Goal: Task Accomplishment & Management: Complete application form

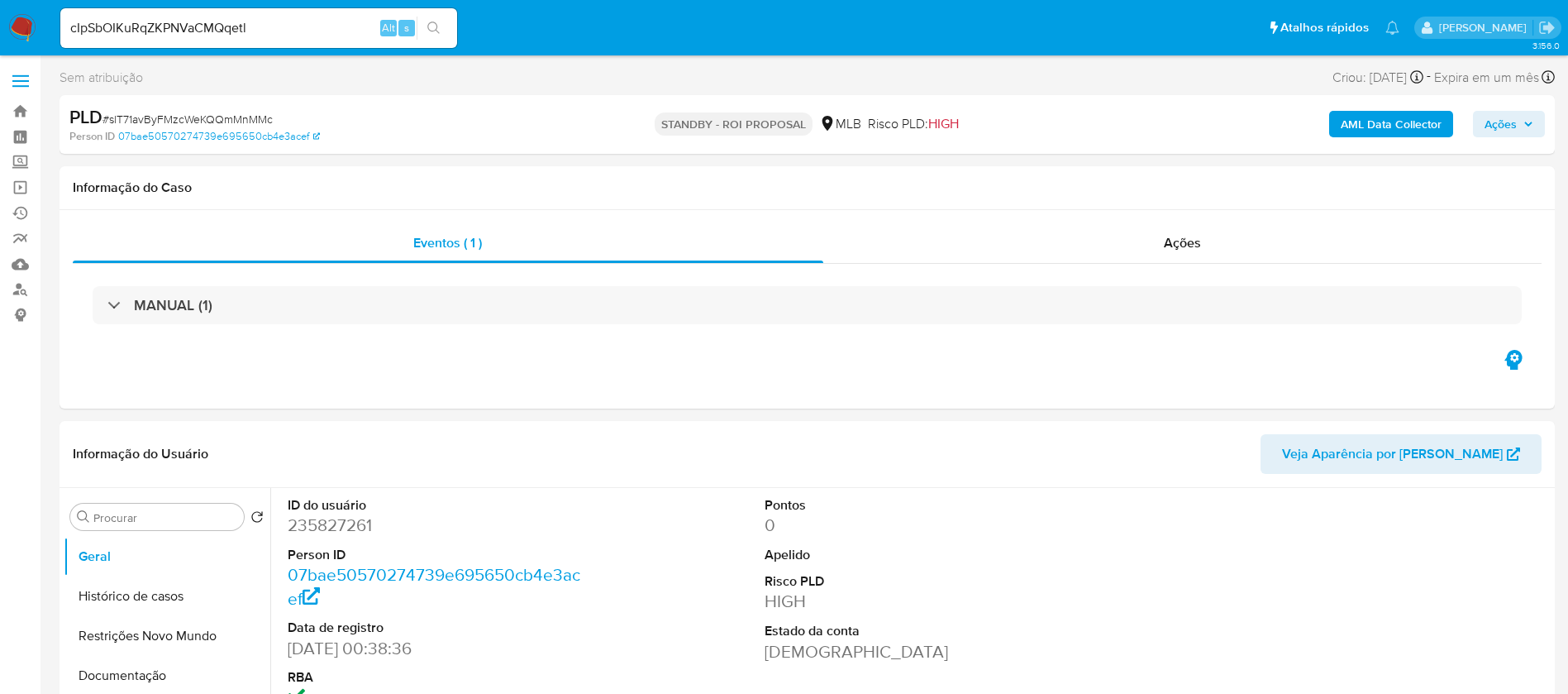
select select "10"
click at [440, 30] on icon "search-icon" at bounding box center [434, 28] width 13 height 13
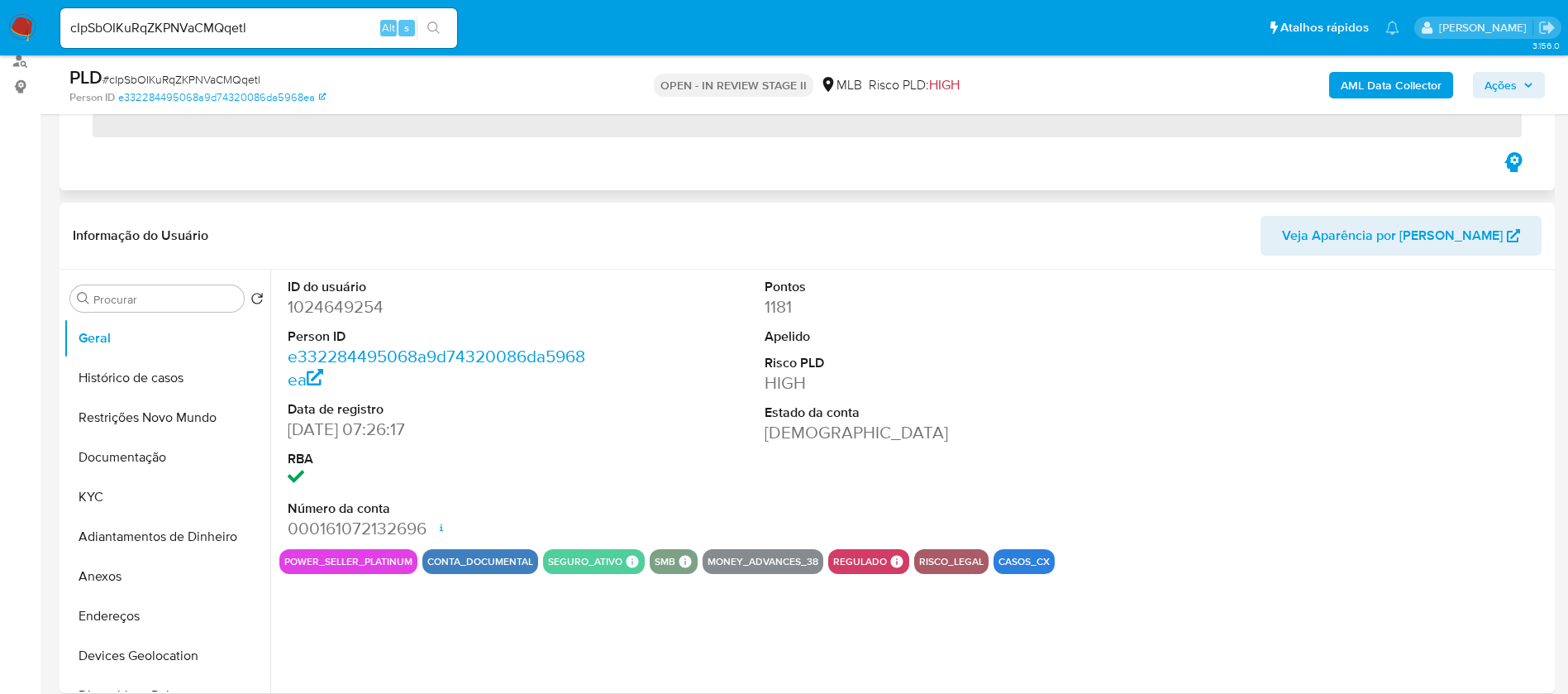
scroll to position [248, 0]
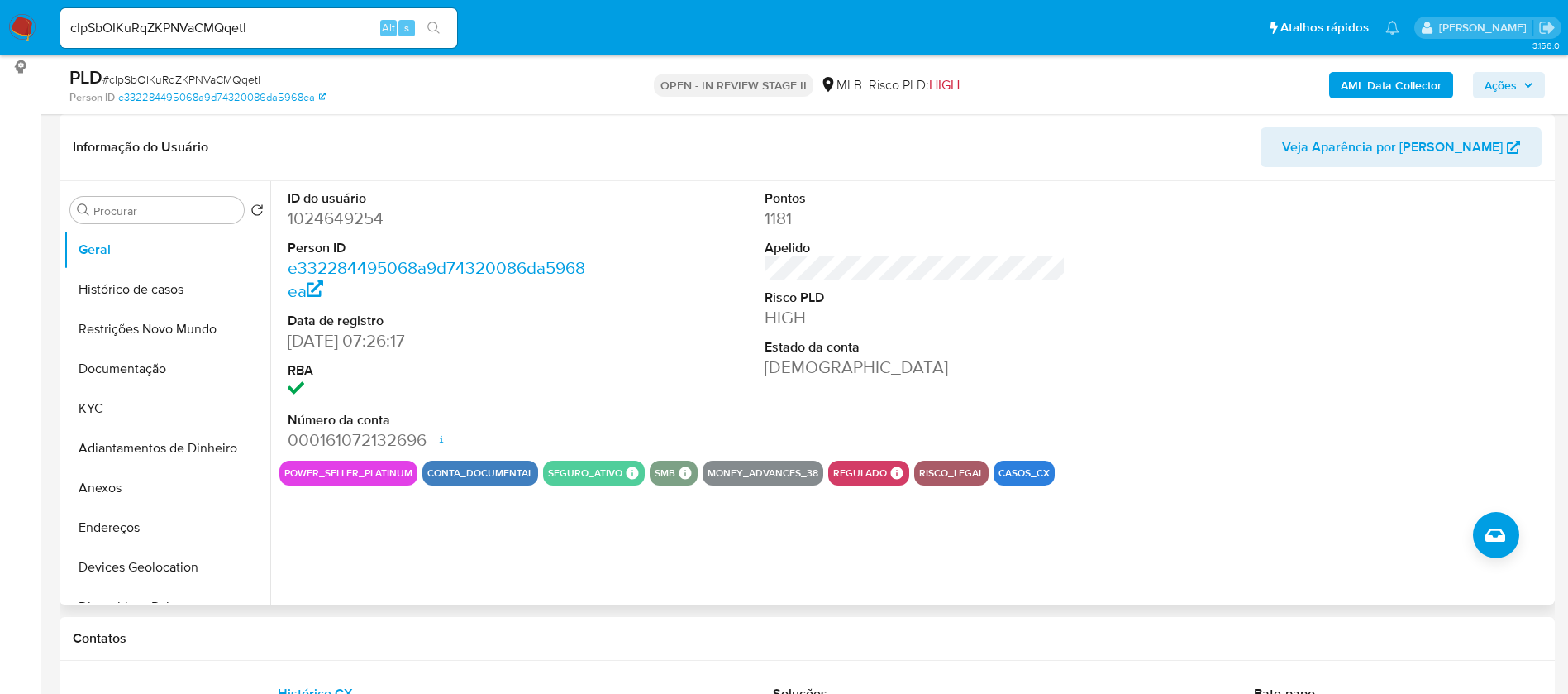
select select "10"
click at [113, 402] on button "KYC" at bounding box center [160, 409] width 193 height 40
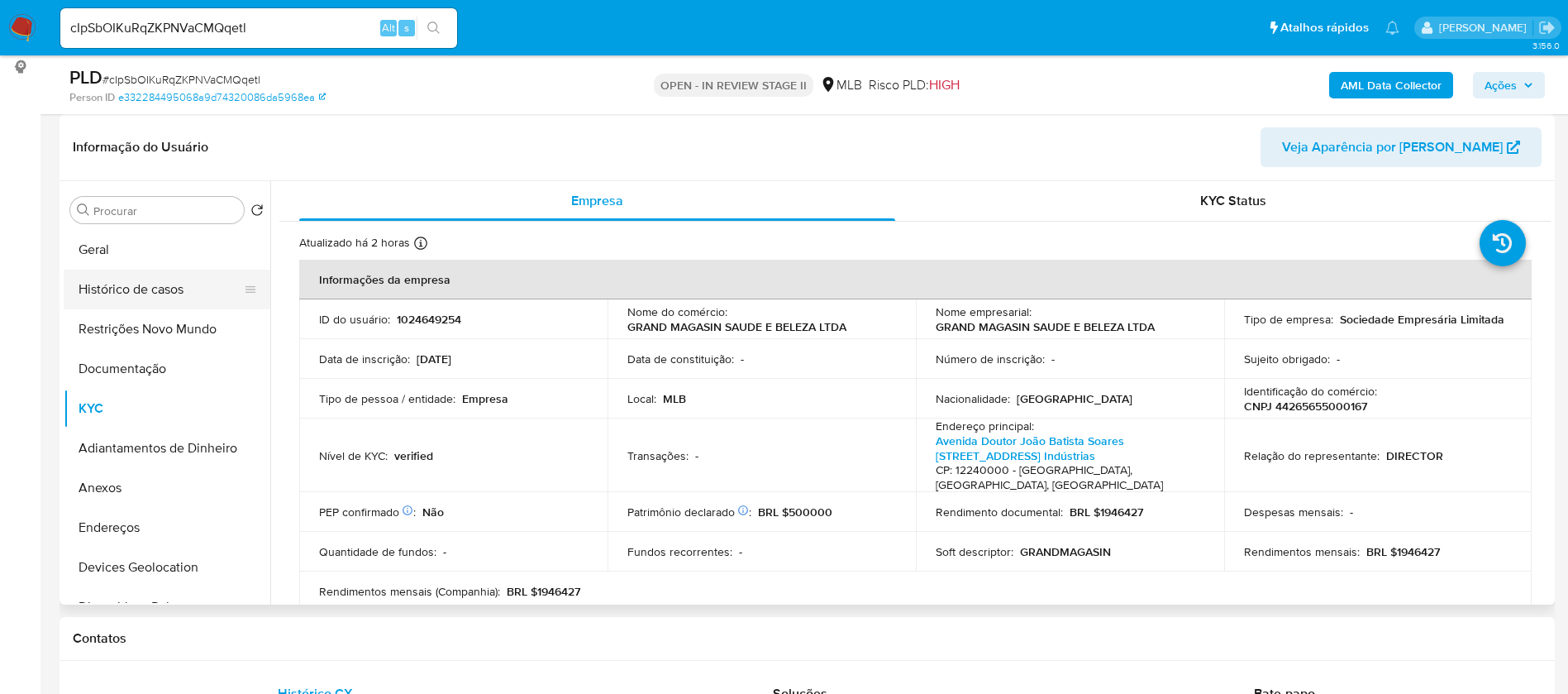
click at [114, 293] on button "Histórico de casos" at bounding box center [160, 289] width 193 height 40
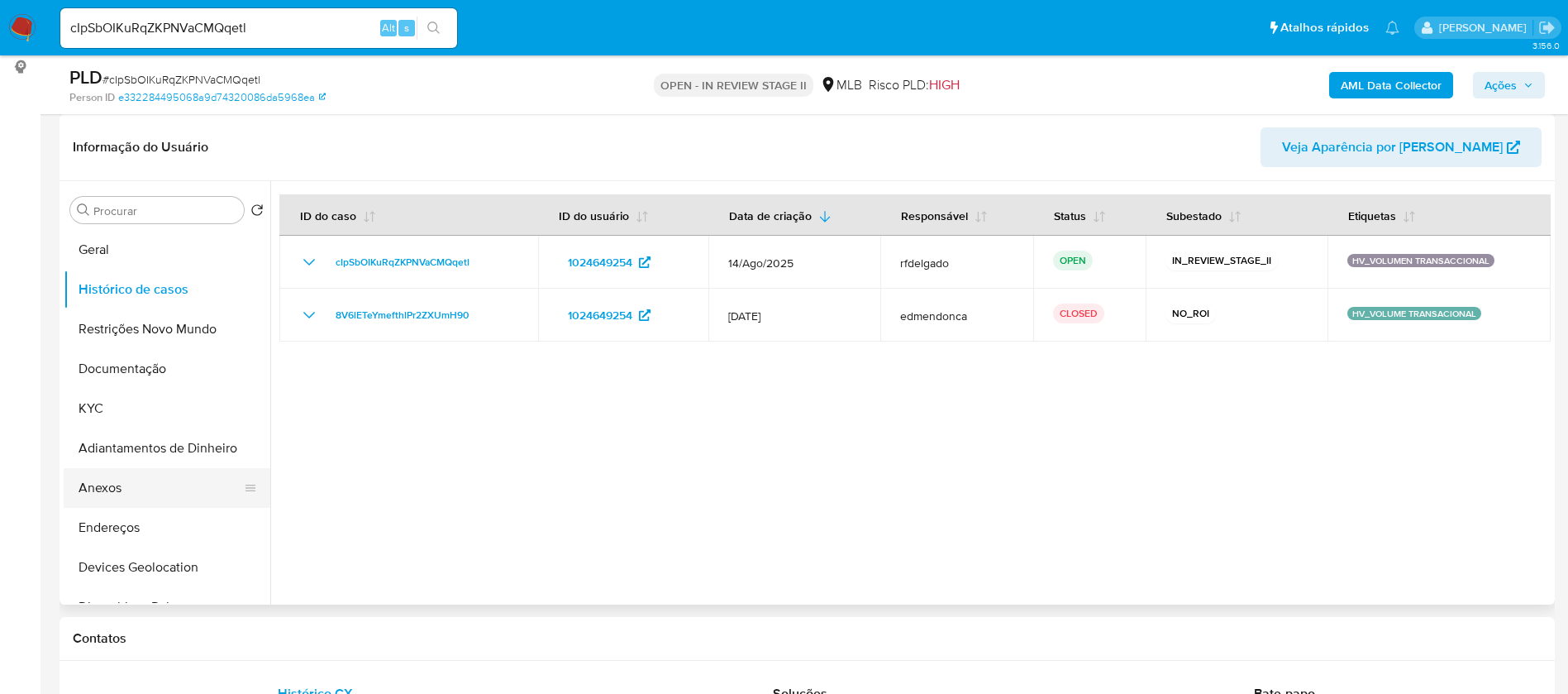
click at [136, 493] on button "Anexos" at bounding box center [160, 488] width 193 height 40
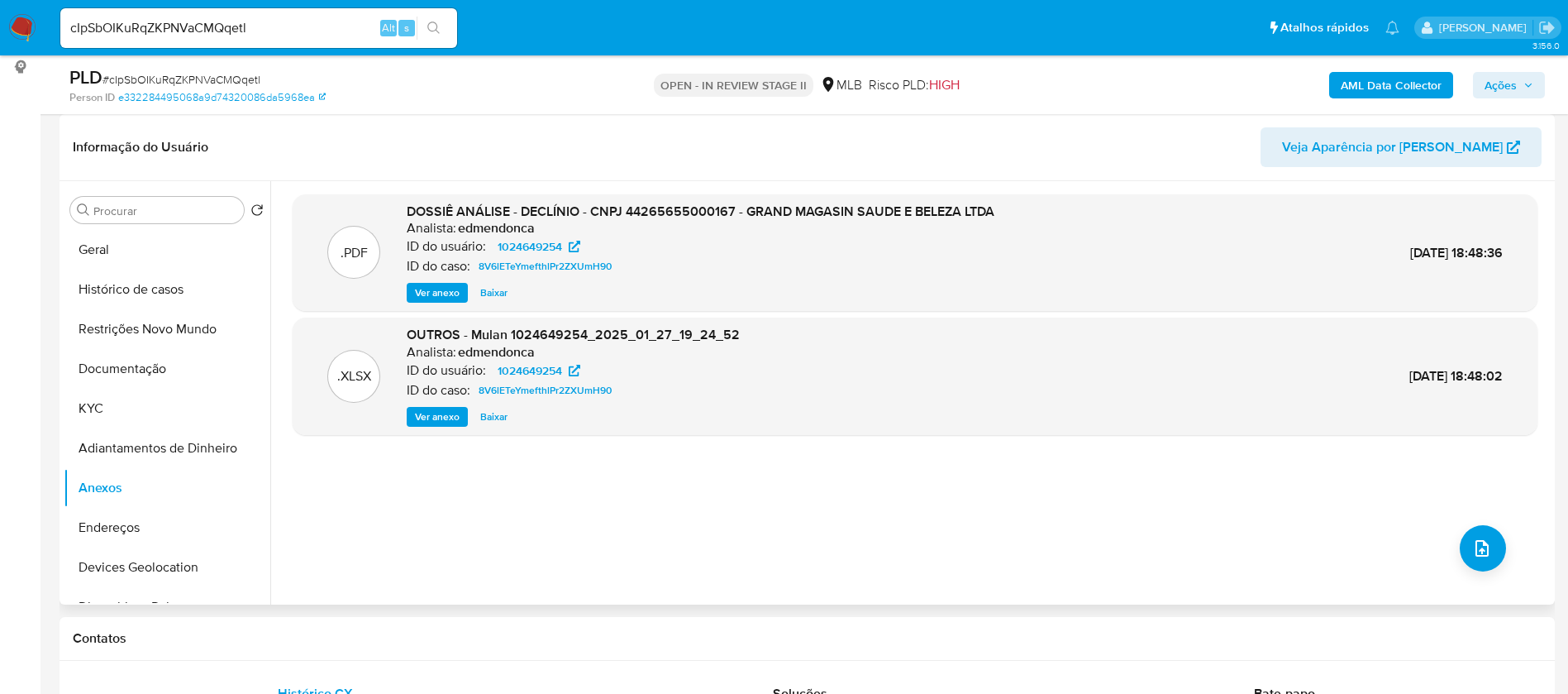
click at [452, 287] on span "Ver anexo" at bounding box center [438, 293] width 45 height 17
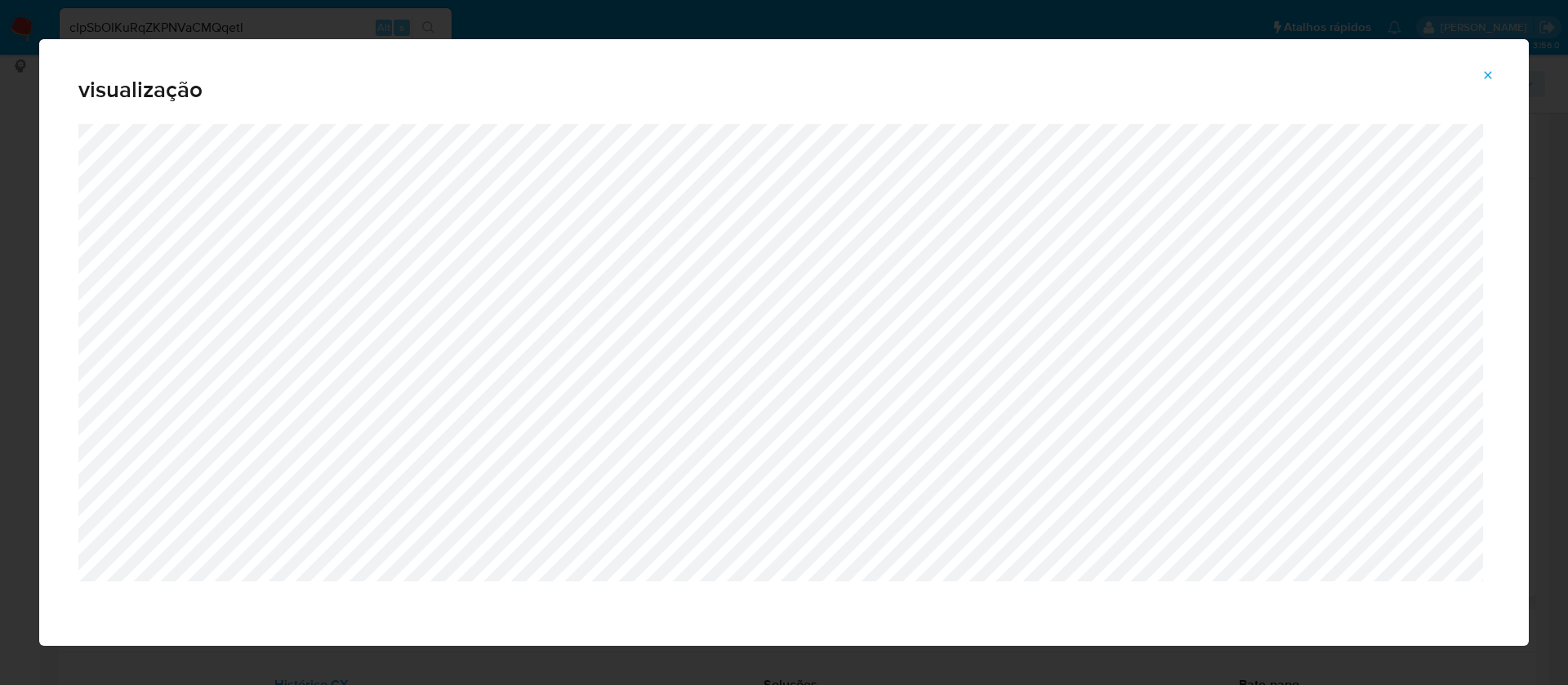
click at [1487, 74] on icon "Attachment preview" at bounding box center [1489, 74] width 7 height 7
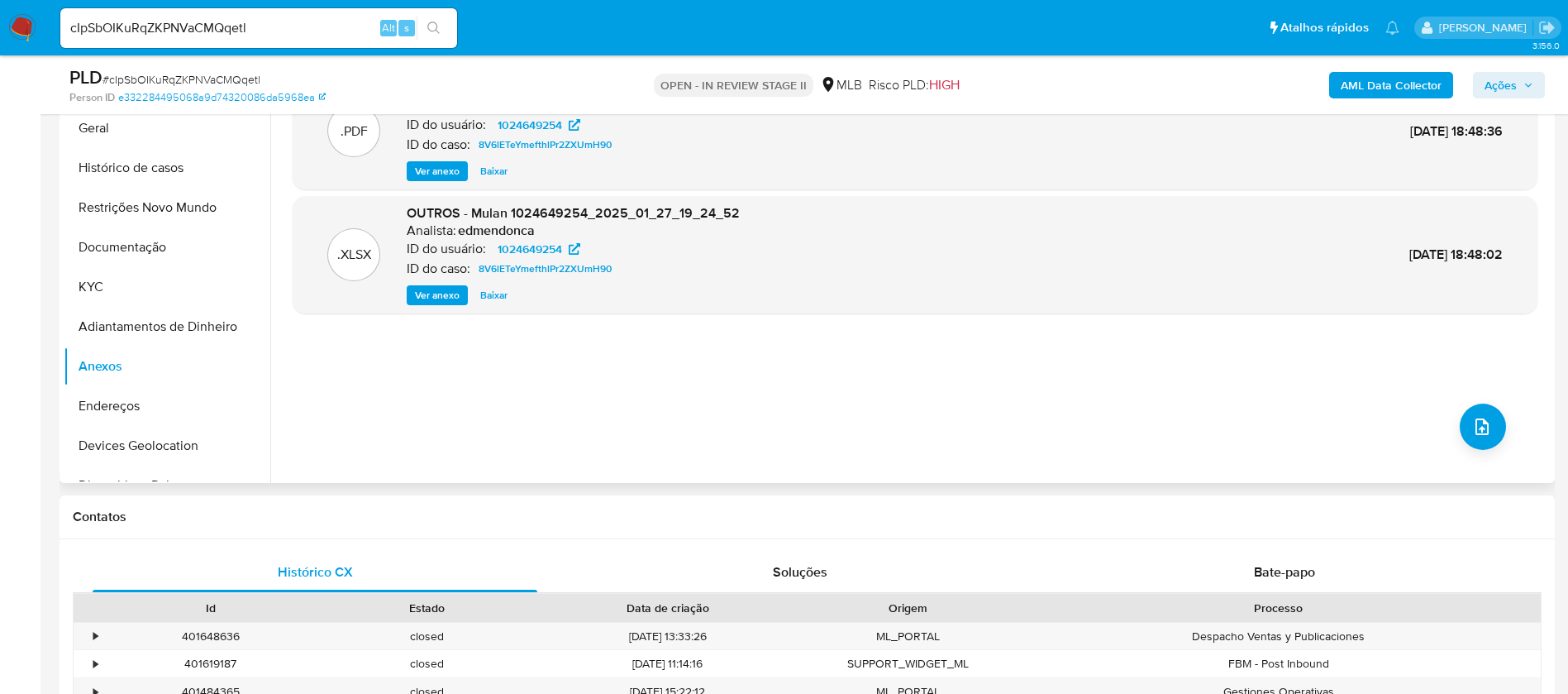
scroll to position [745, 0]
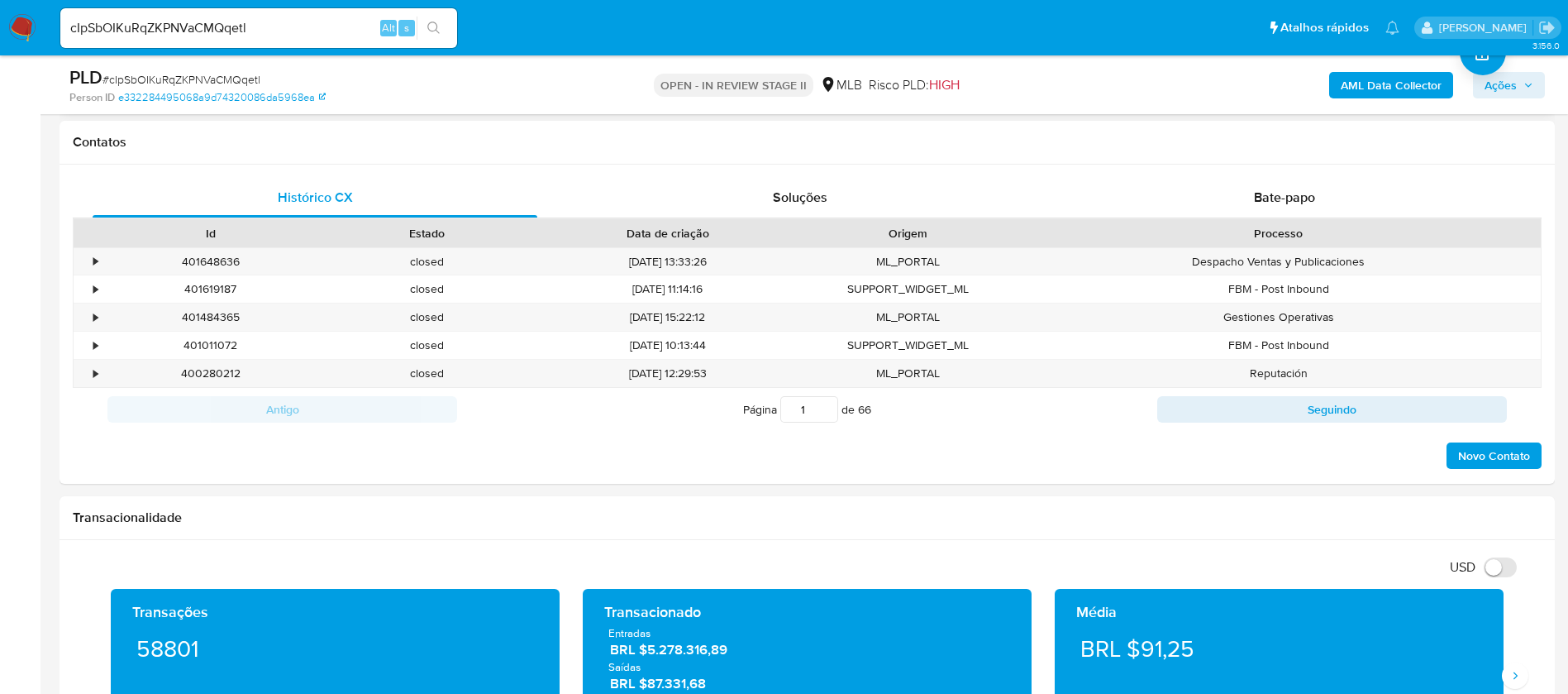
drag, startPoint x: 17, startPoint y: 380, endPoint x: 0, endPoint y: 593, distance: 213.7
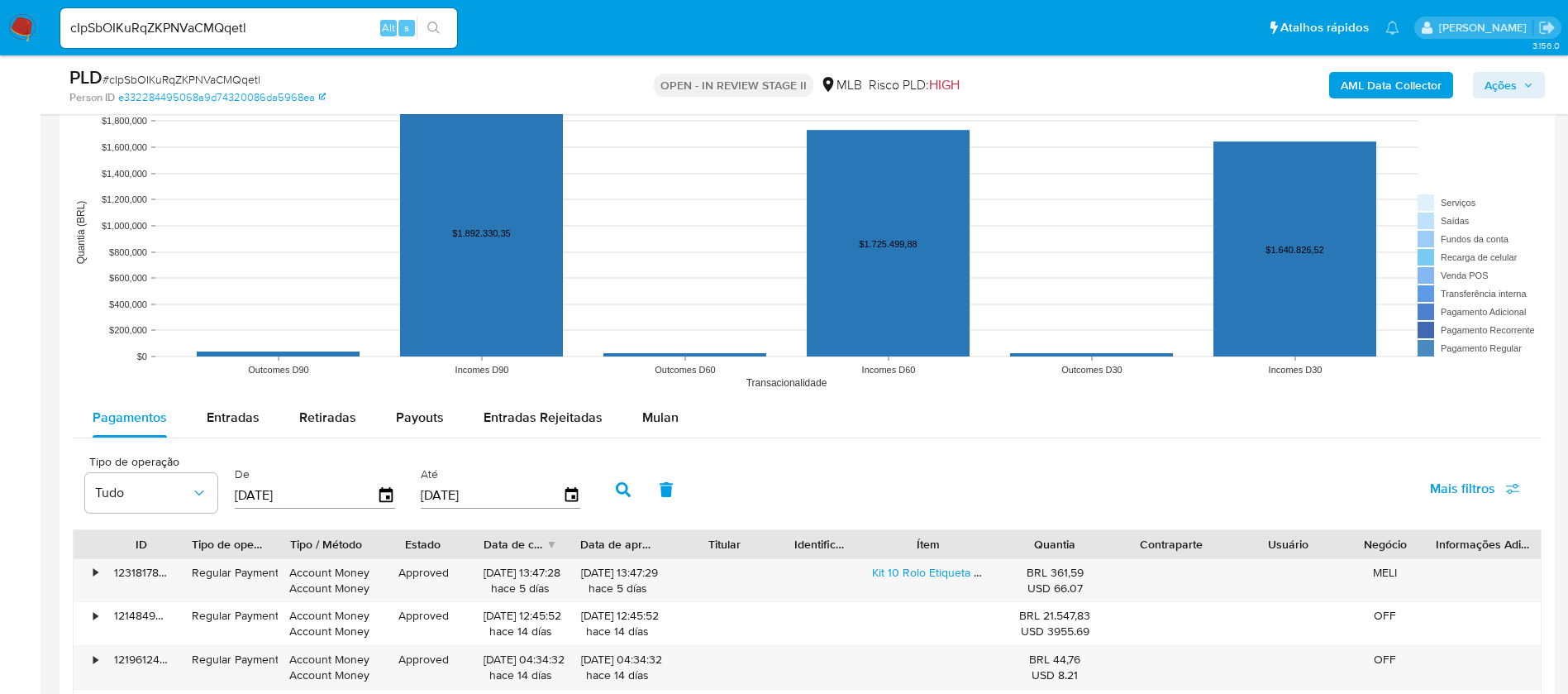
scroll to position [1737, 0]
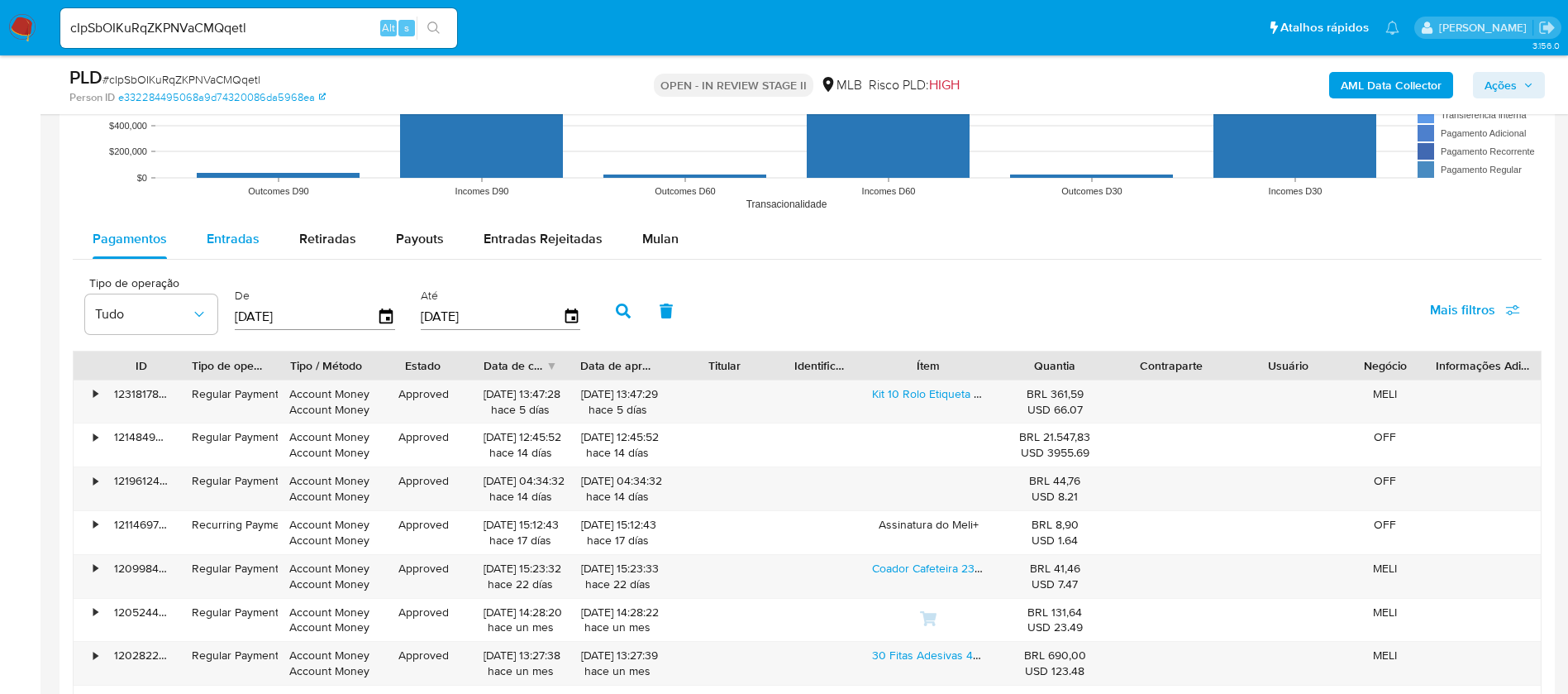
click at [225, 234] on span "Entradas" at bounding box center [233, 238] width 53 height 19
select select "10"
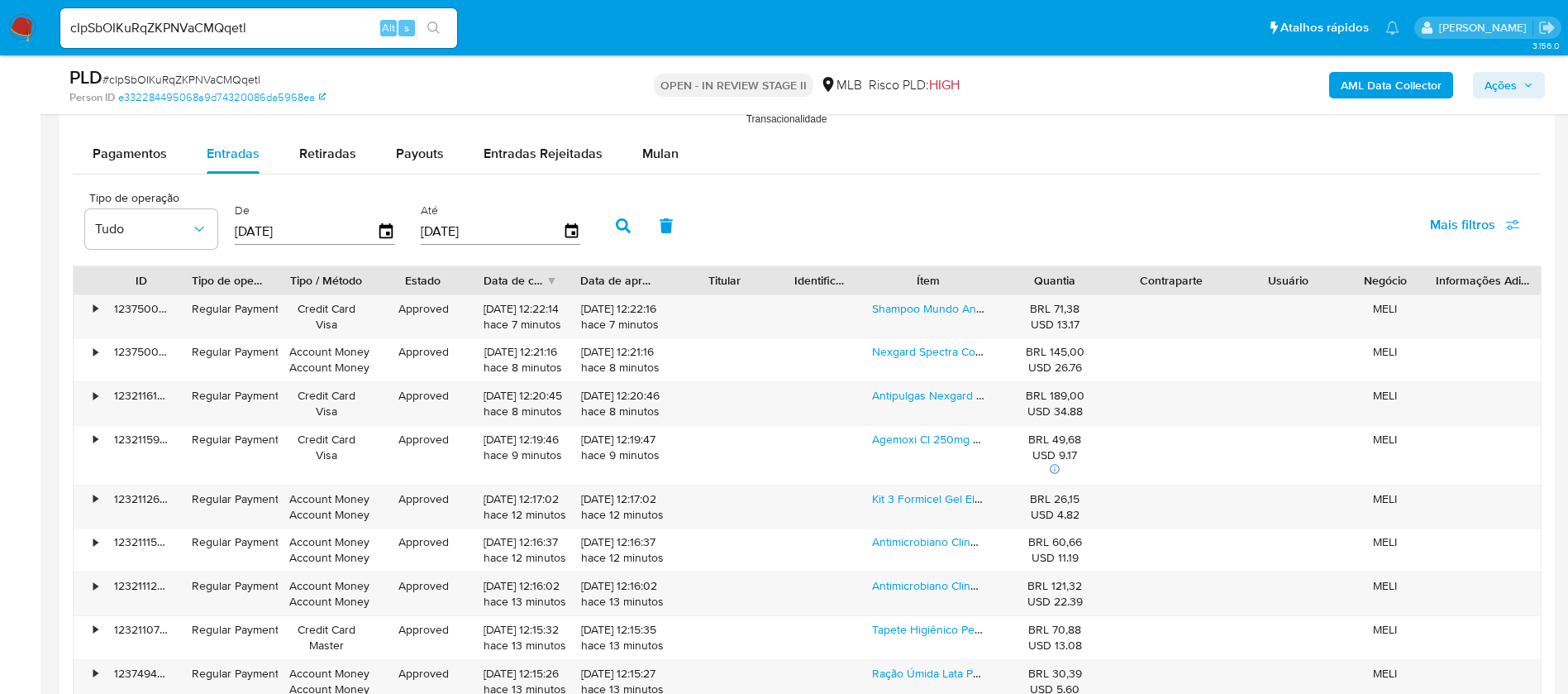
scroll to position [1861, 0]
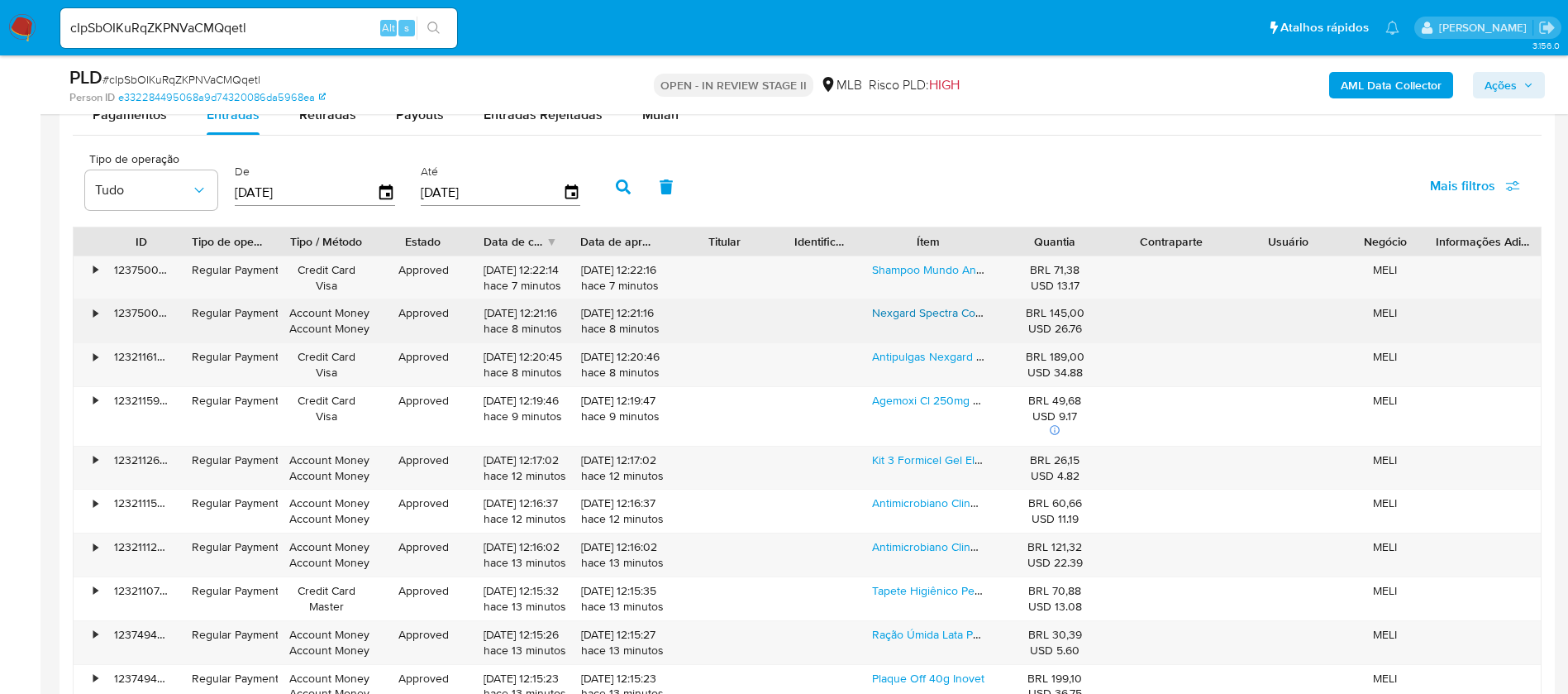
click at [903, 317] on link "Nexgard Spectra Com 3 Para Cães De 2 A 3,5kg - Pp" at bounding box center [1007, 313] width 270 height 17
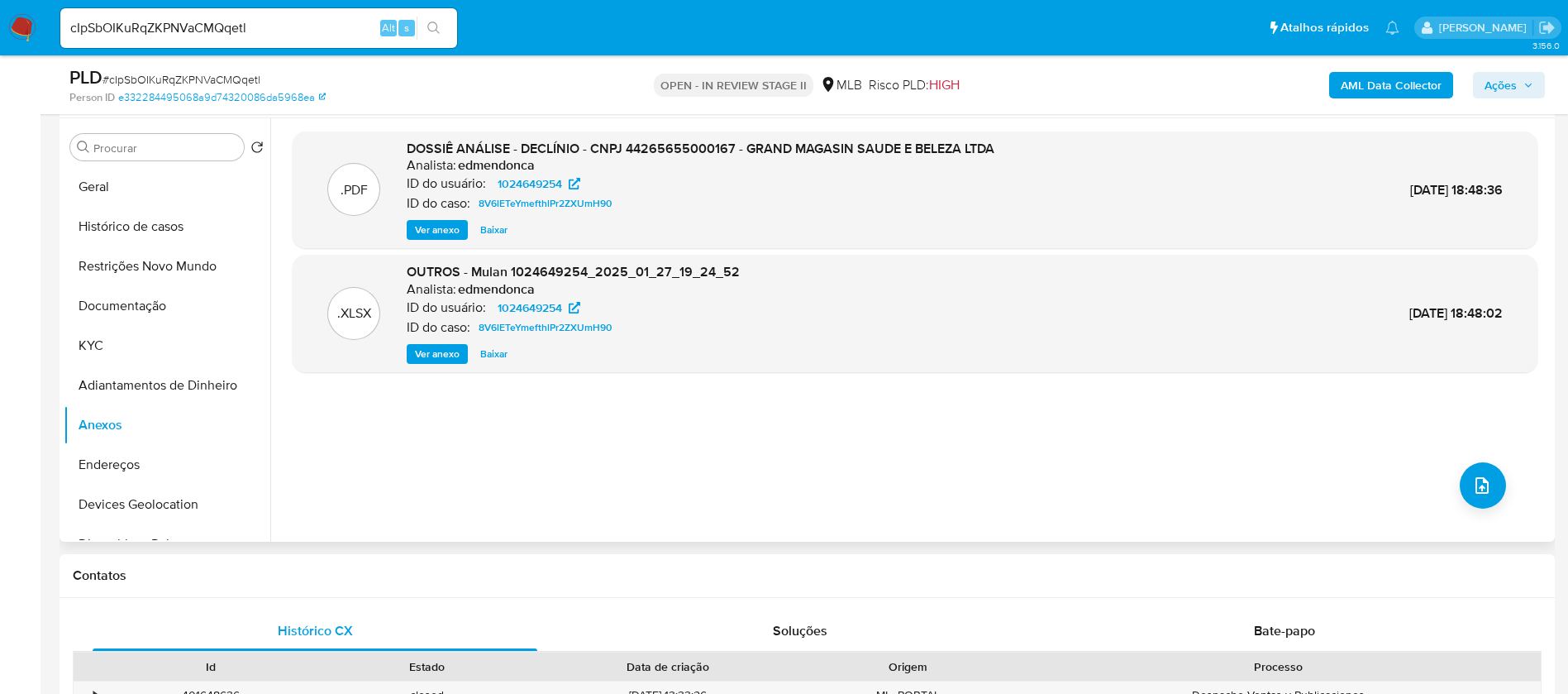
scroll to position [124, 0]
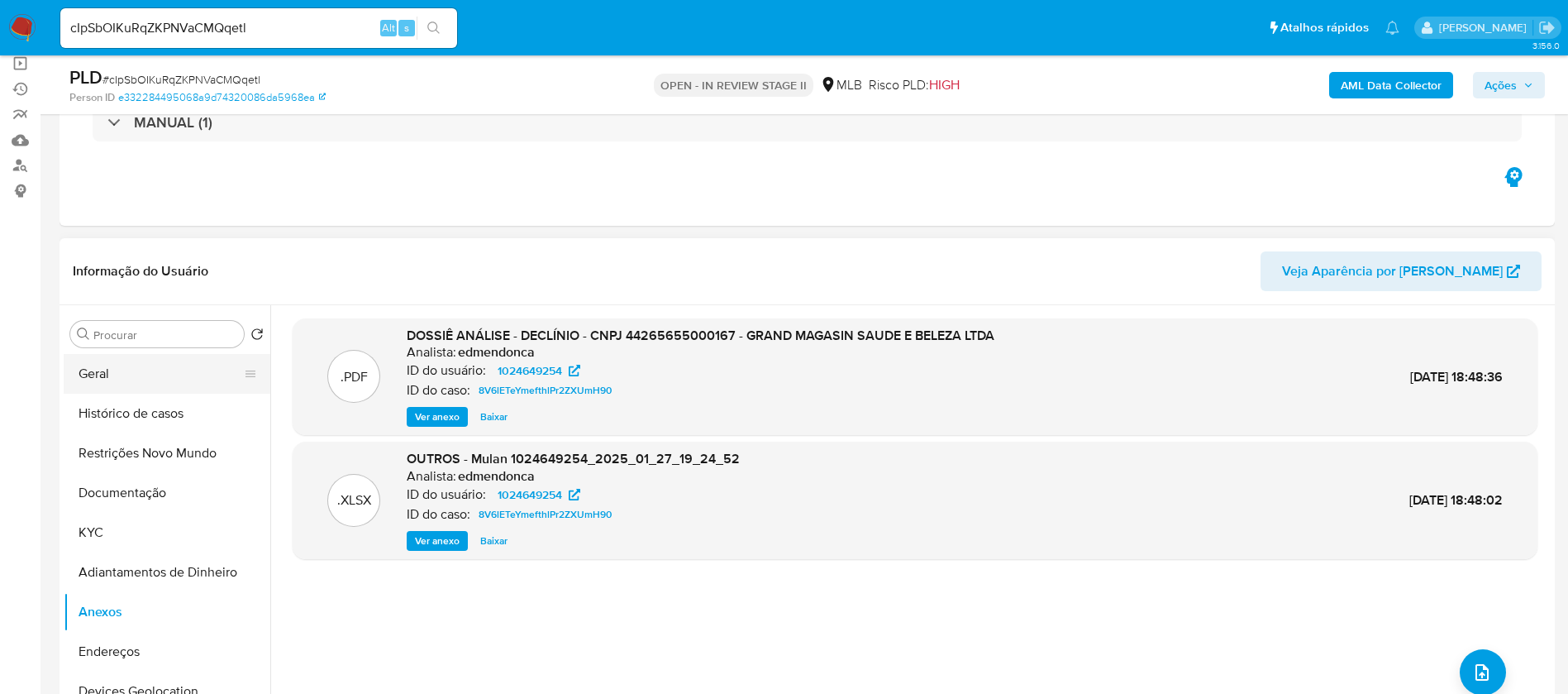
click at [99, 375] on button "Geral" at bounding box center [160, 374] width 193 height 40
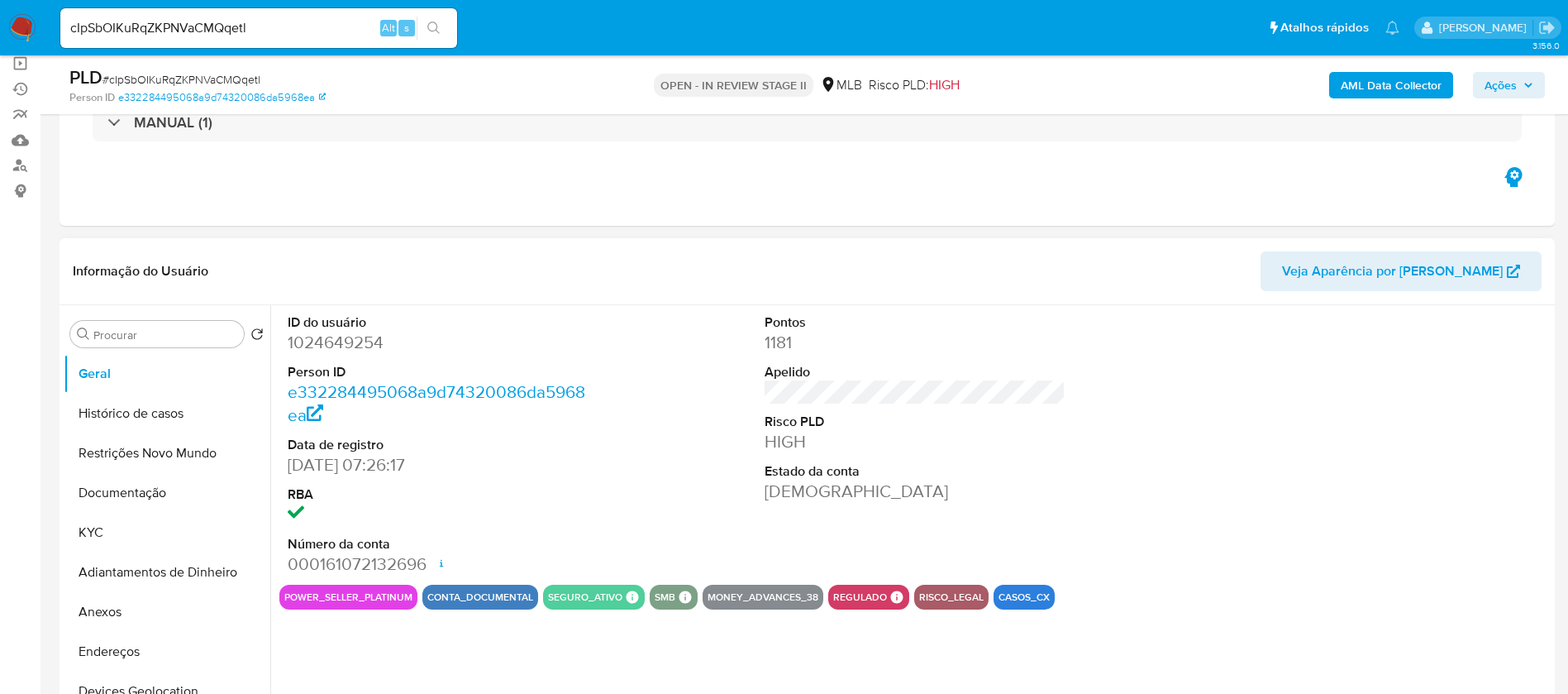
scroll to position [248, 0]
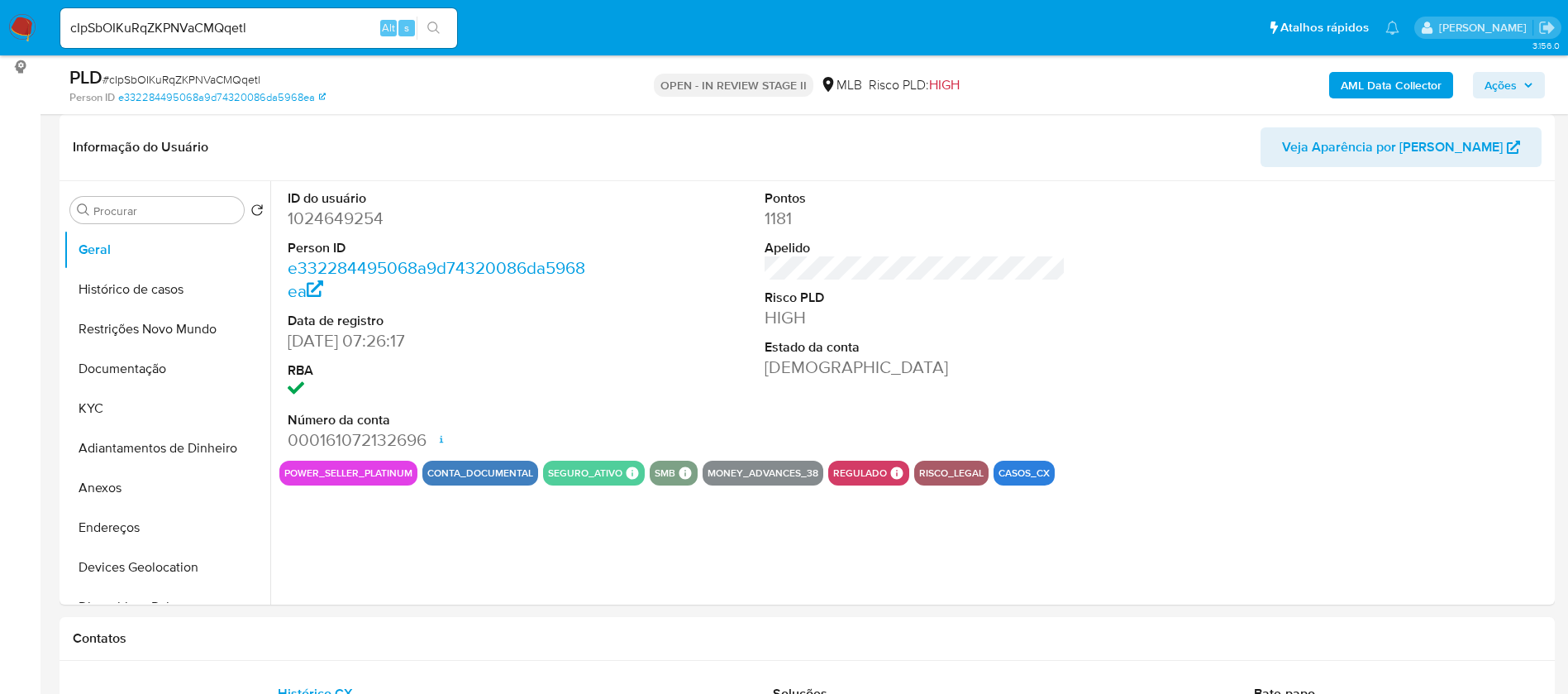
click at [378, 215] on dd "1024649254" at bounding box center [438, 218] width 302 height 23
copy dd "1024649254"
click at [659, 374] on div "ID do usuário 1024649254 Person ID e332284495068a9d74320086da5968ea Data de reg…" at bounding box center [915, 320] width 1271 height 279
click at [128, 406] on button "KYC" at bounding box center [160, 409] width 193 height 40
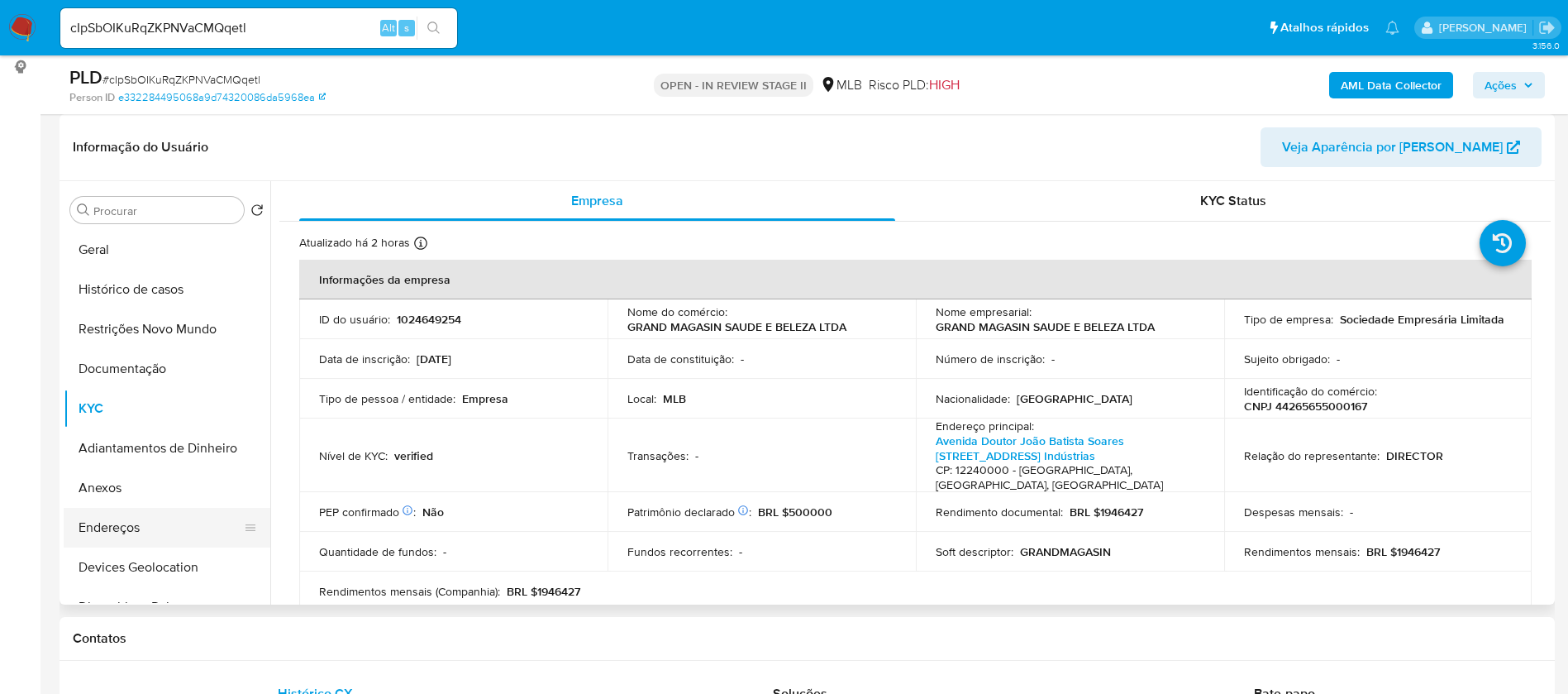
click at [142, 529] on button "Endereços" at bounding box center [160, 528] width 193 height 40
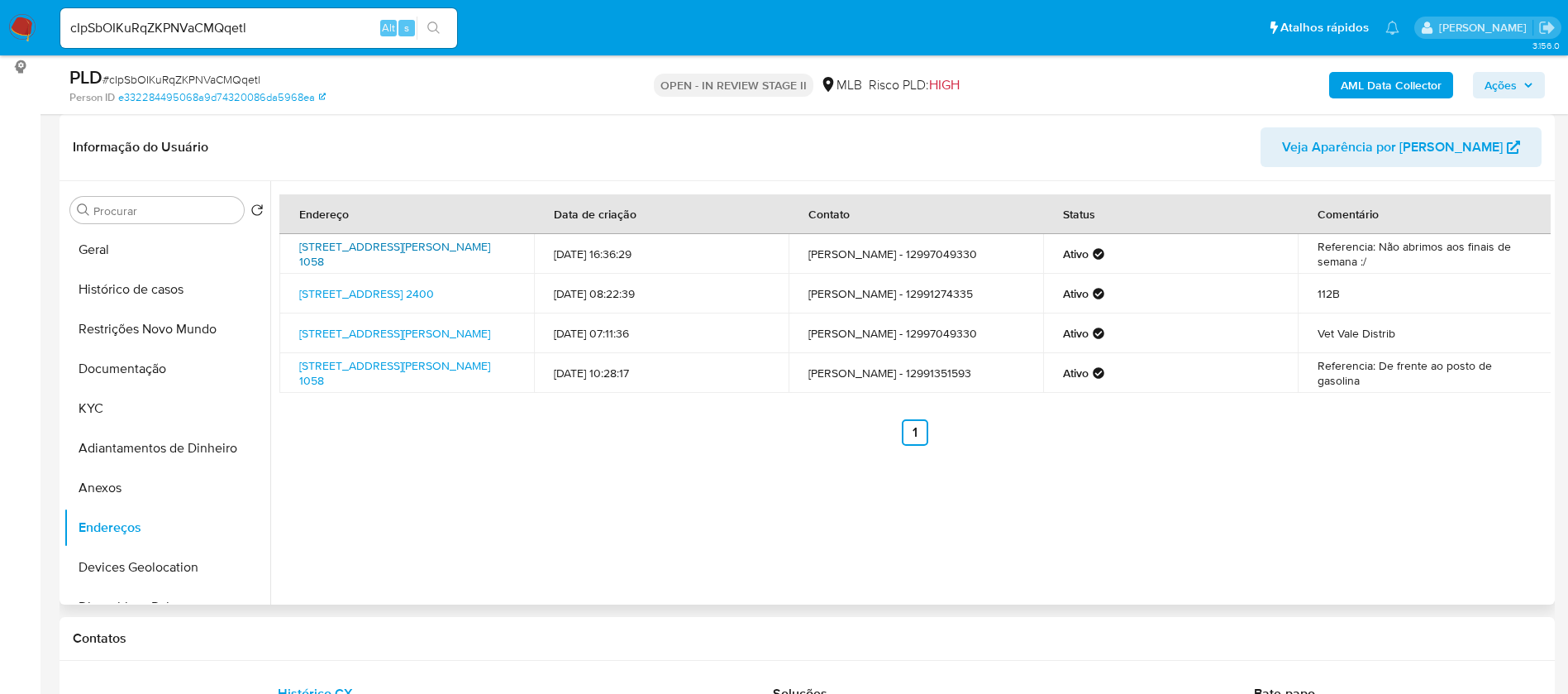
click at [420, 262] on link "Avenida Doutor João Batista Soares De Queiroz Júnior 1058, São José Dos Campos,…" at bounding box center [394, 254] width 191 height 32
click at [457, 255] on link "Avenida Doutor João Batista Soares De Queiroz Júnior 1058, São José Dos Campos,…" at bounding box center [394, 254] width 191 height 32
click at [141, 572] on button "Devices Geolocation" at bounding box center [160, 567] width 193 height 40
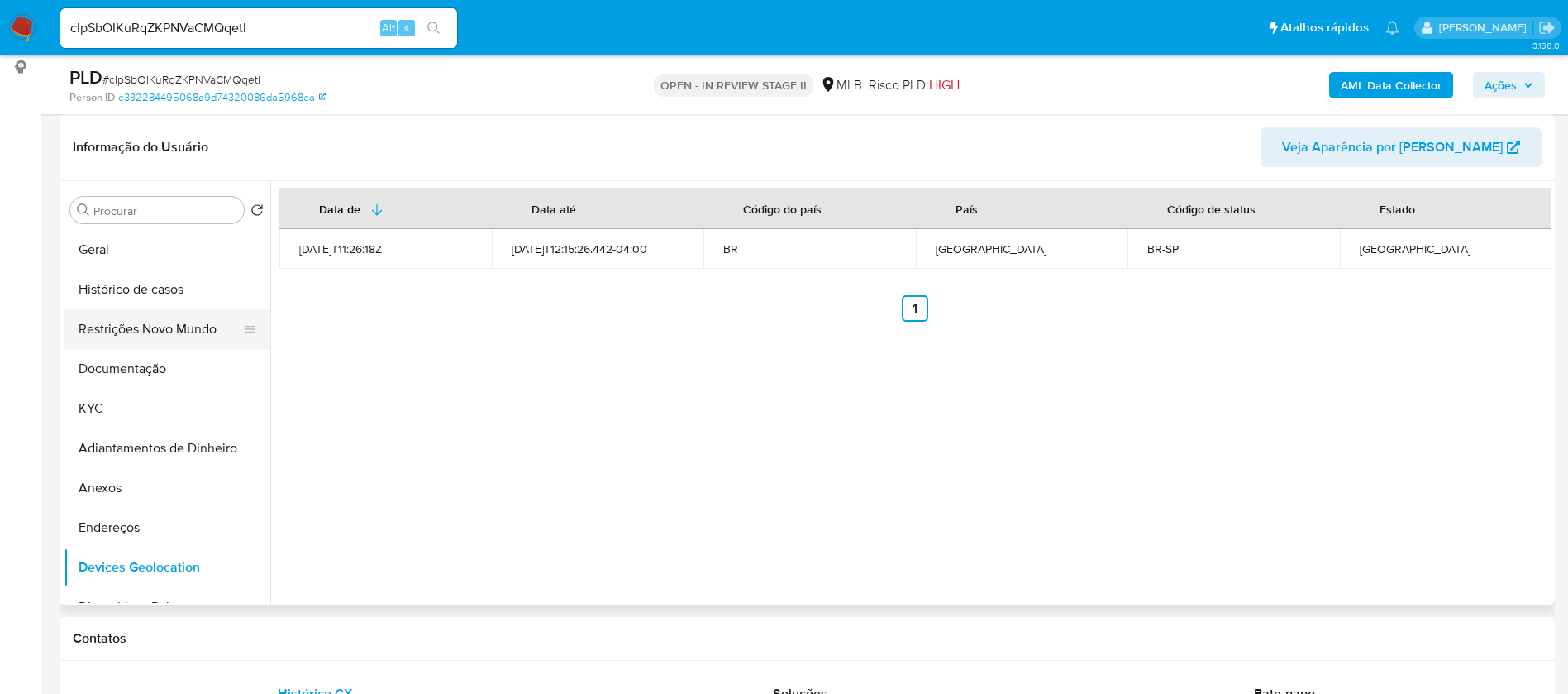
click at [162, 332] on button "Restrições Novo Mundo" at bounding box center [160, 329] width 193 height 40
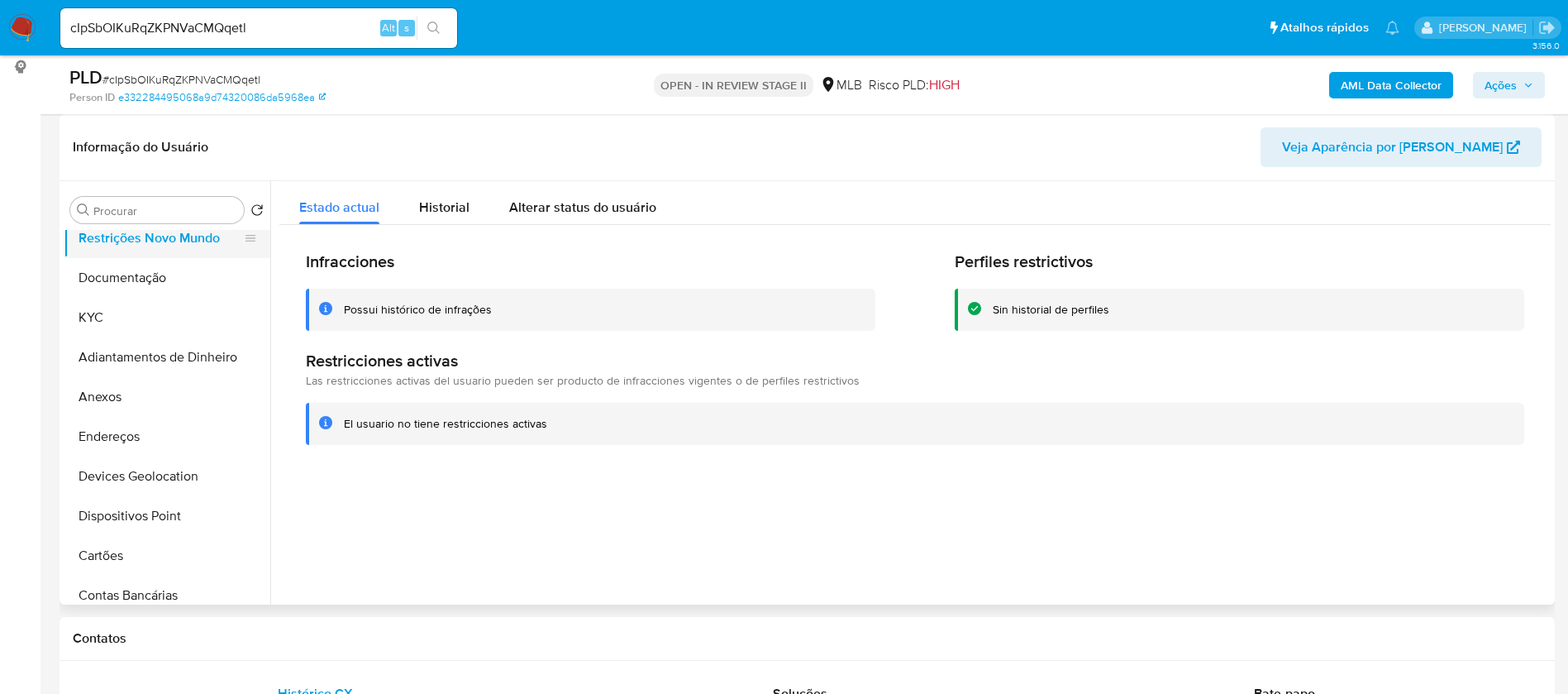
scroll to position [124, 0]
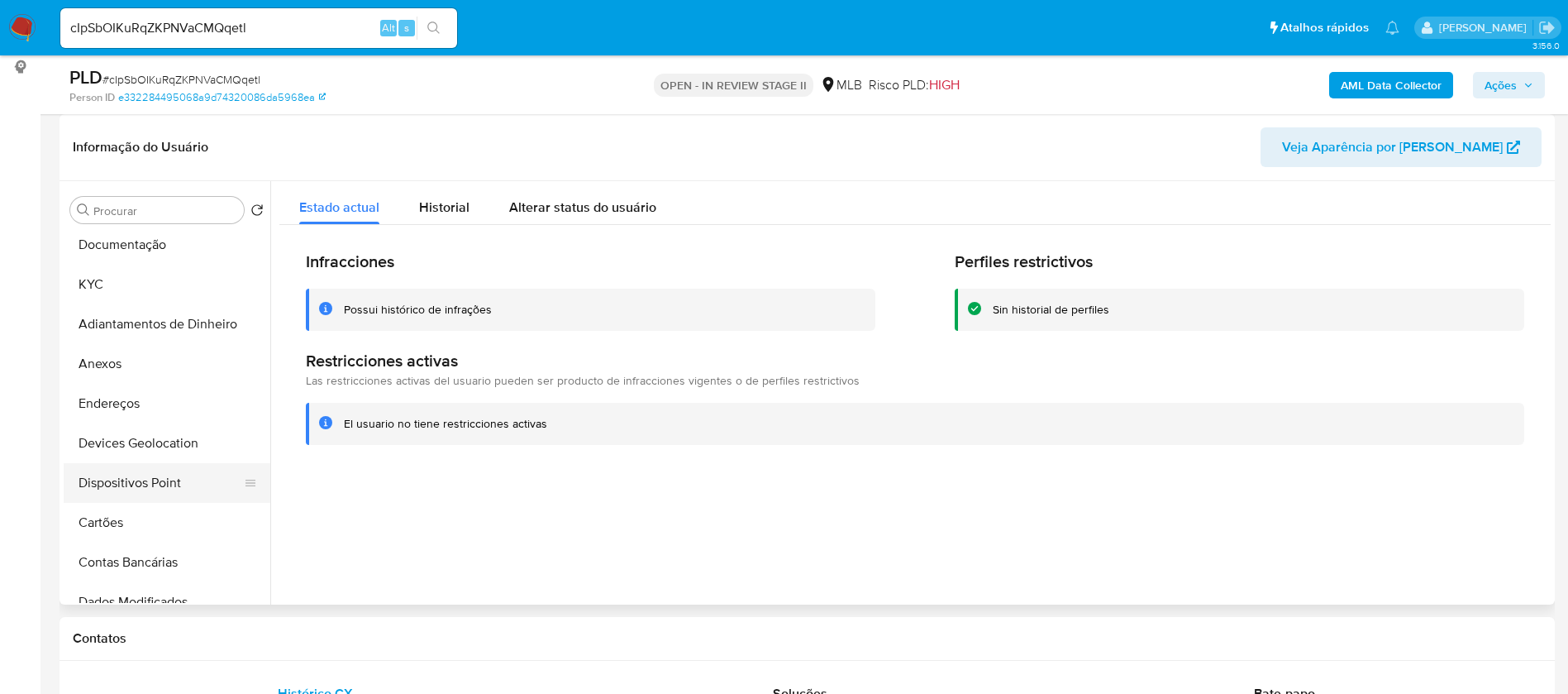
click at [143, 483] on button "Dispositivos Point" at bounding box center [160, 483] width 193 height 40
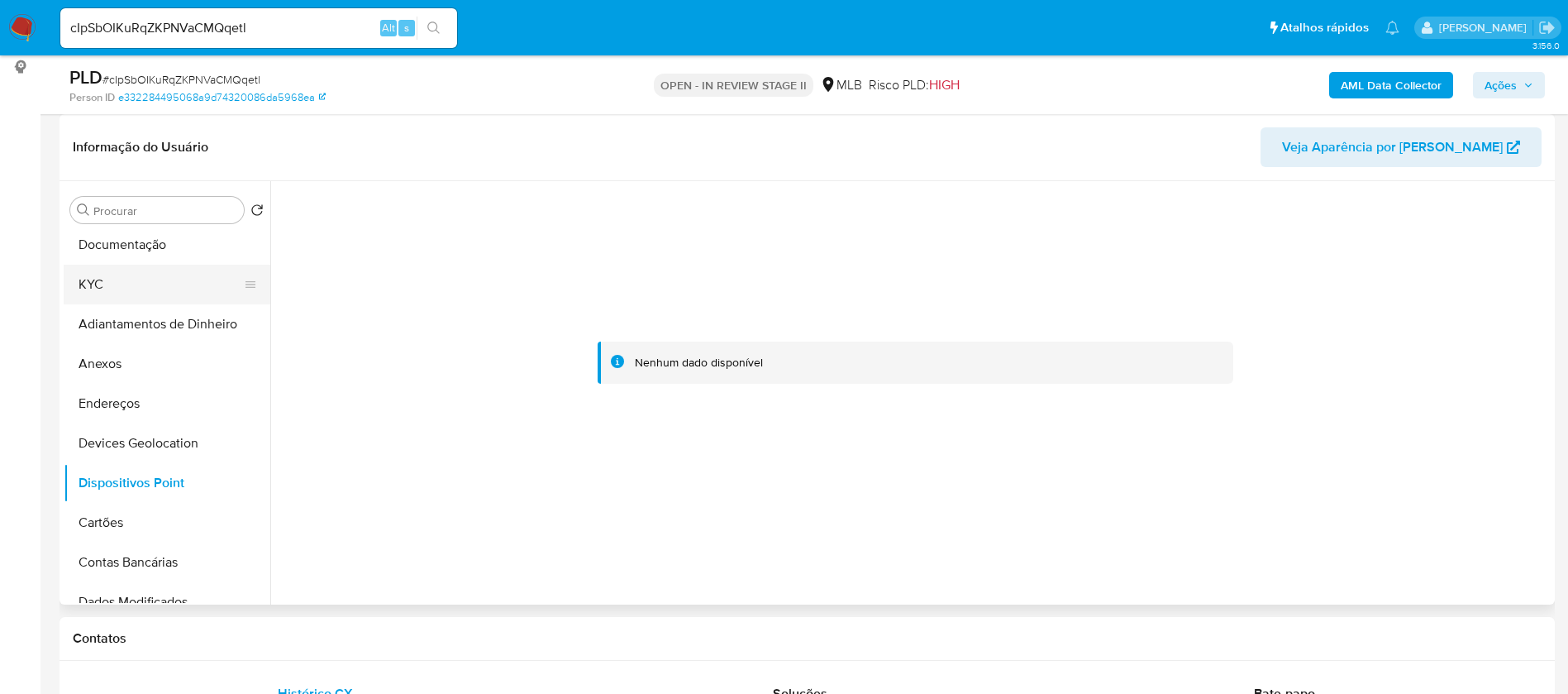
click at [105, 280] on button "KYC" at bounding box center [160, 284] width 193 height 40
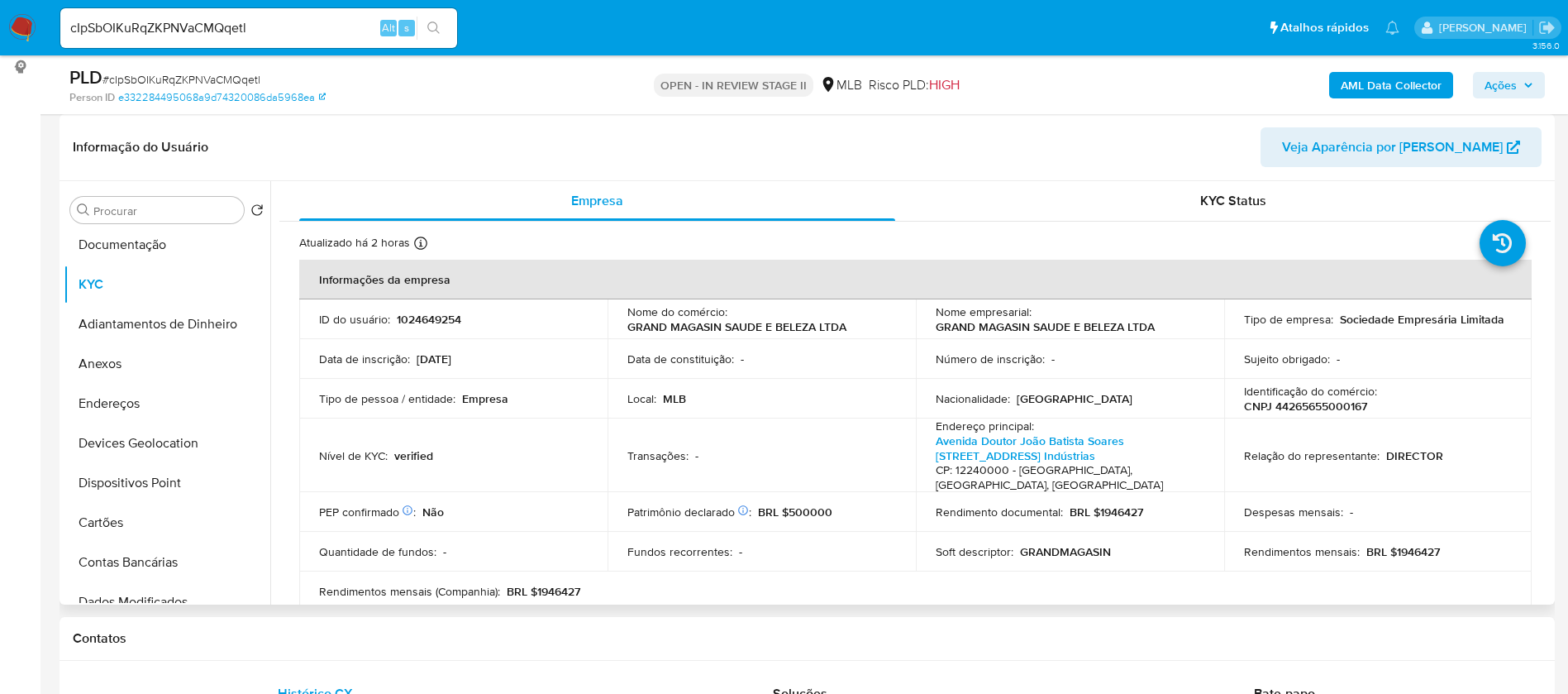
click at [1354, 405] on p "CNPJ 44265655000167" at bounding box center [1305, 406] width 123 height 15
copy p "44265655000167"
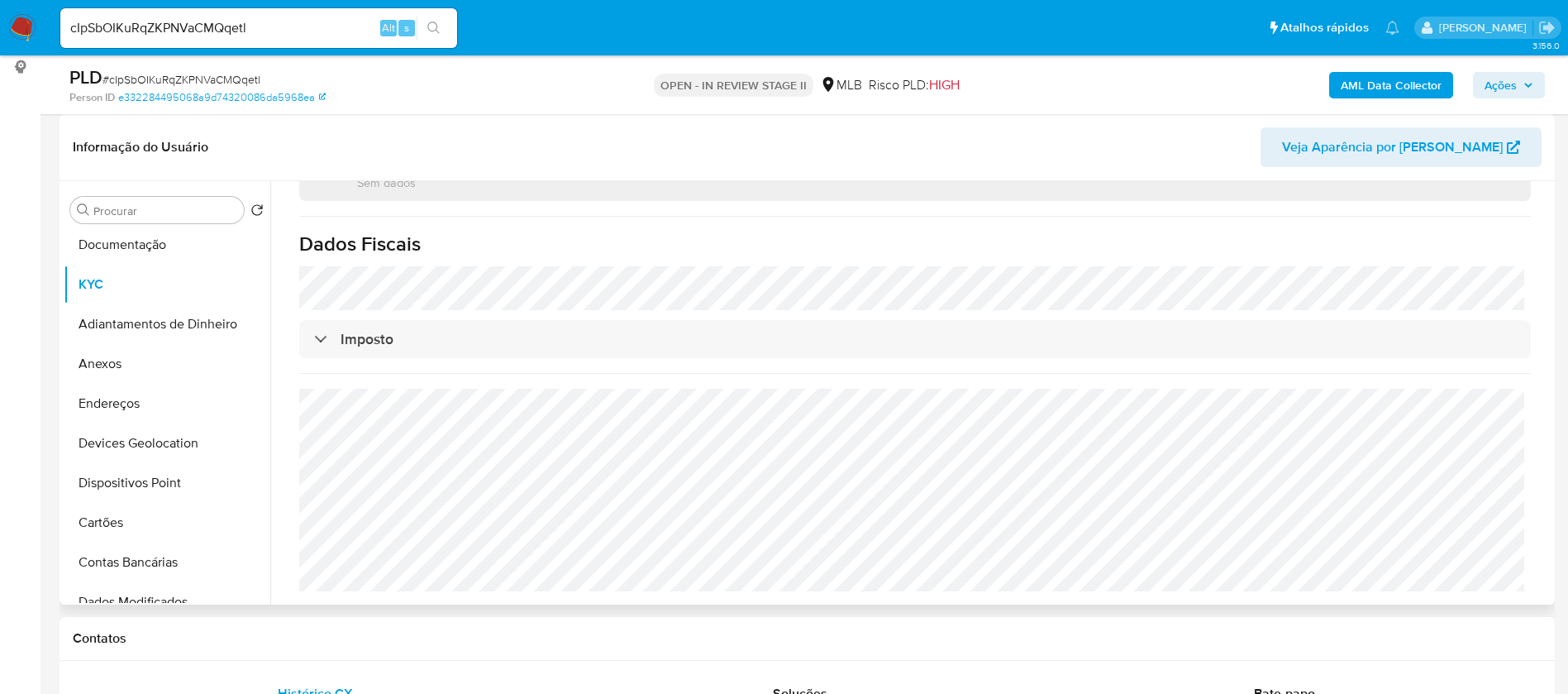
scroll to position [399, 0]
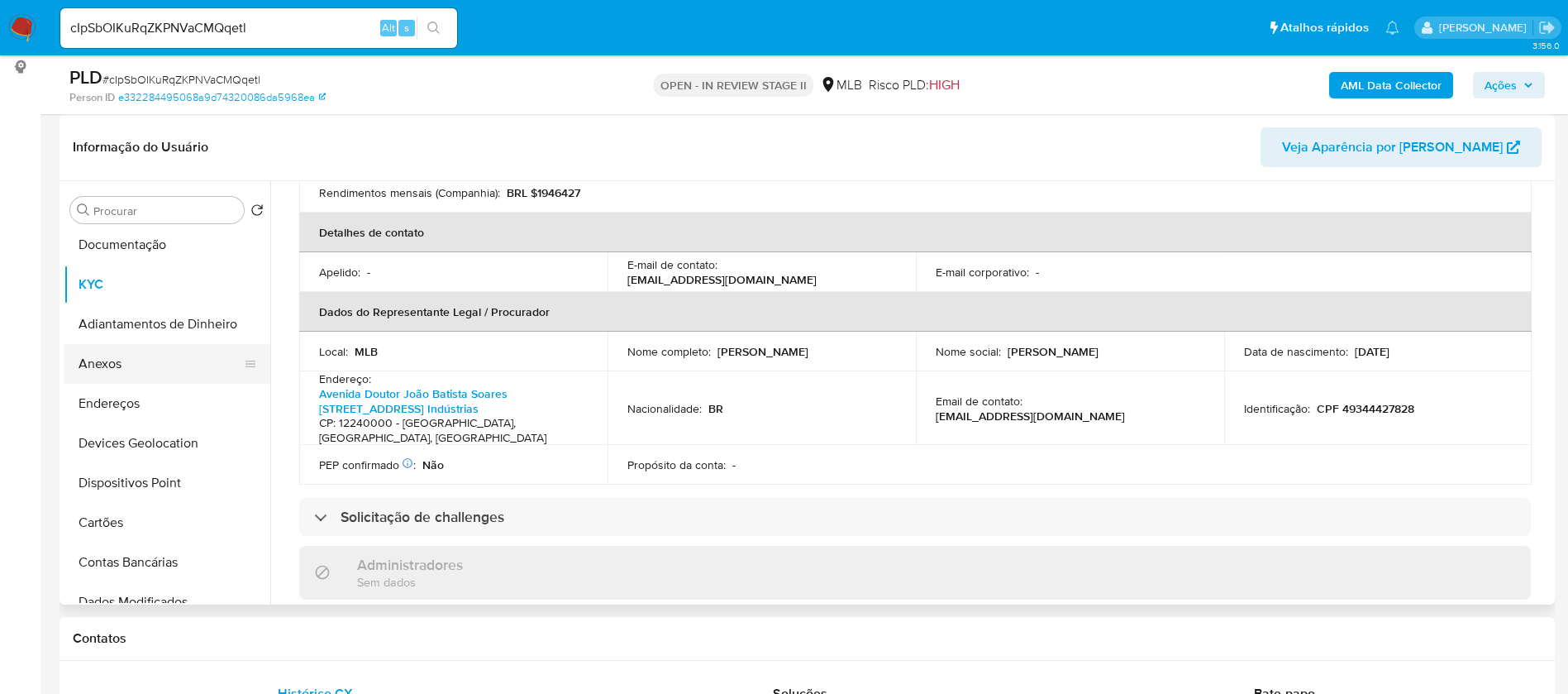
click at [109, 362] on button "Anexos" at bounding box center [160, 364] width 193 height 40
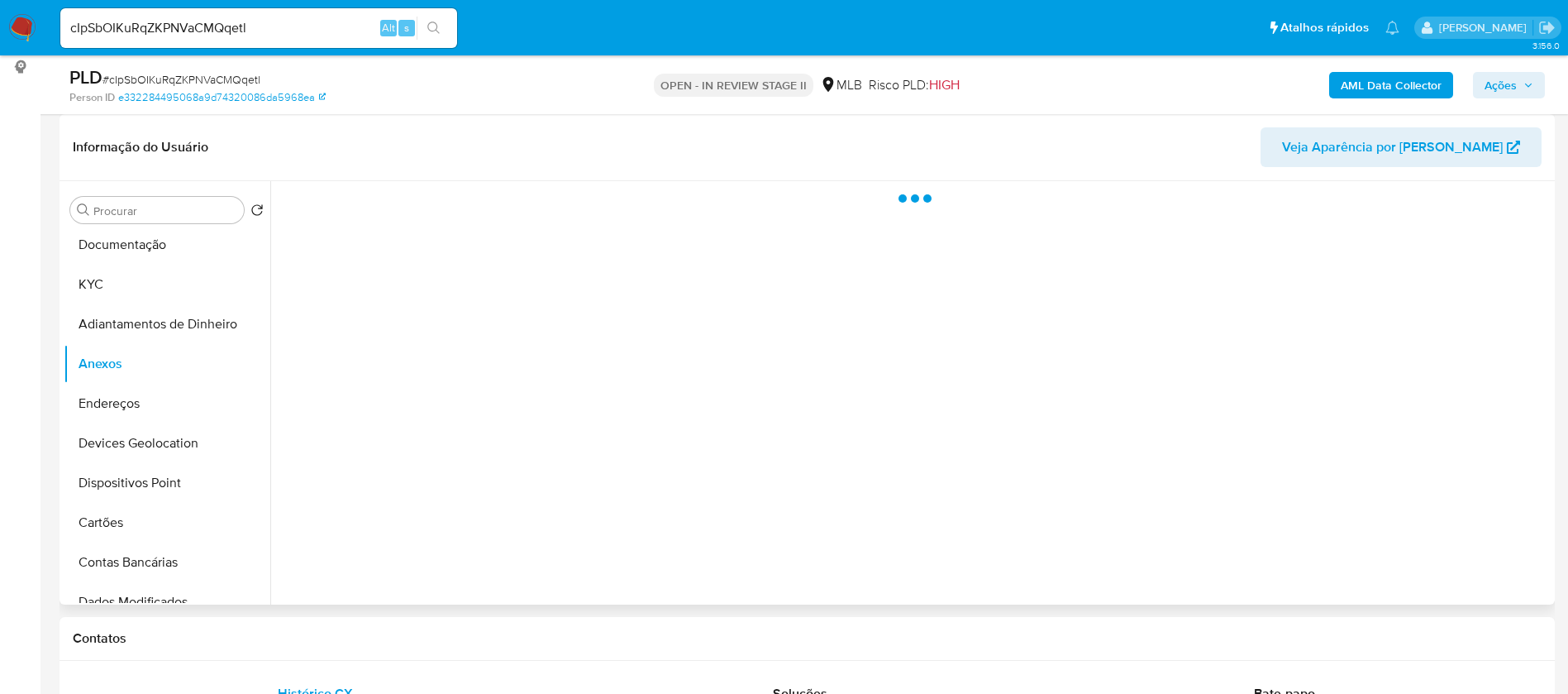
scroll to position [0, 0]
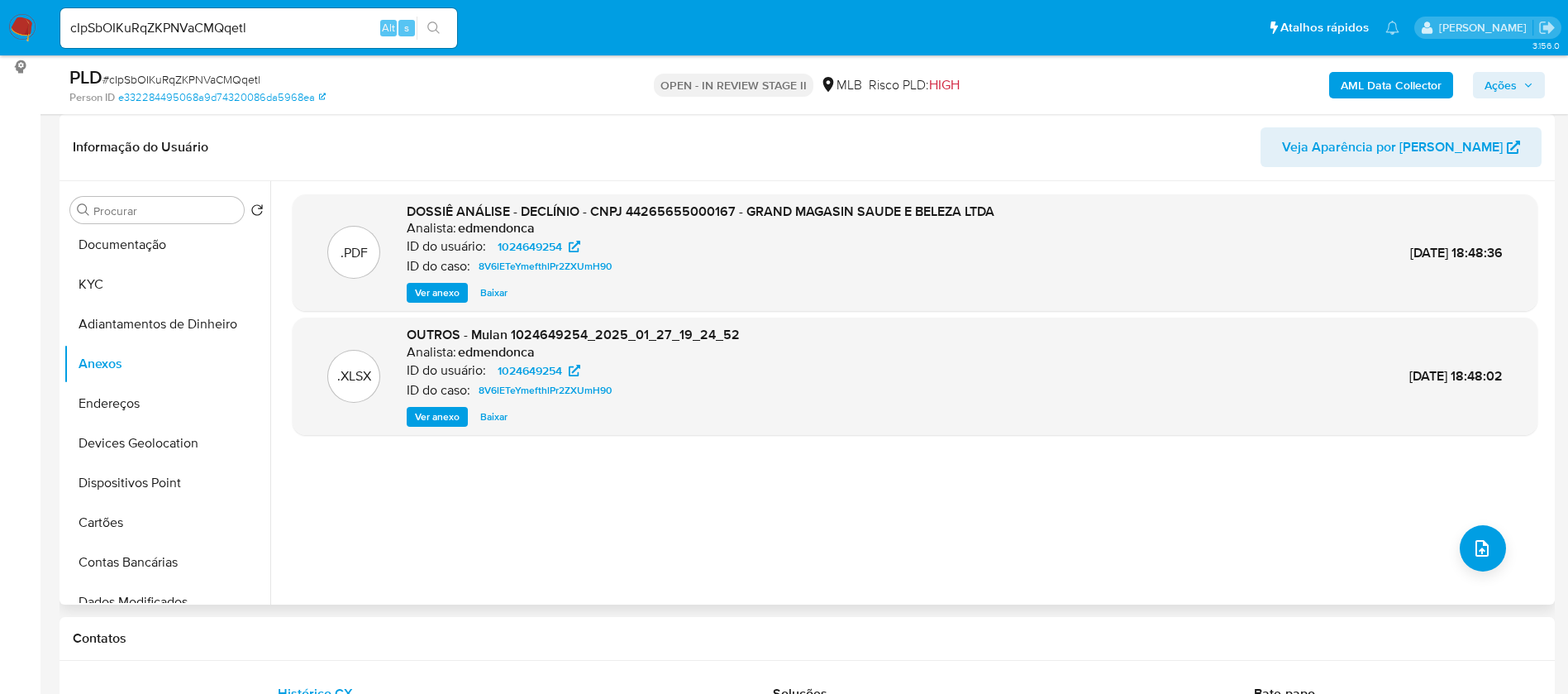
click at [441, 294] on span "Ver anexo" at bounding box center [438, 293] width 45 height 17
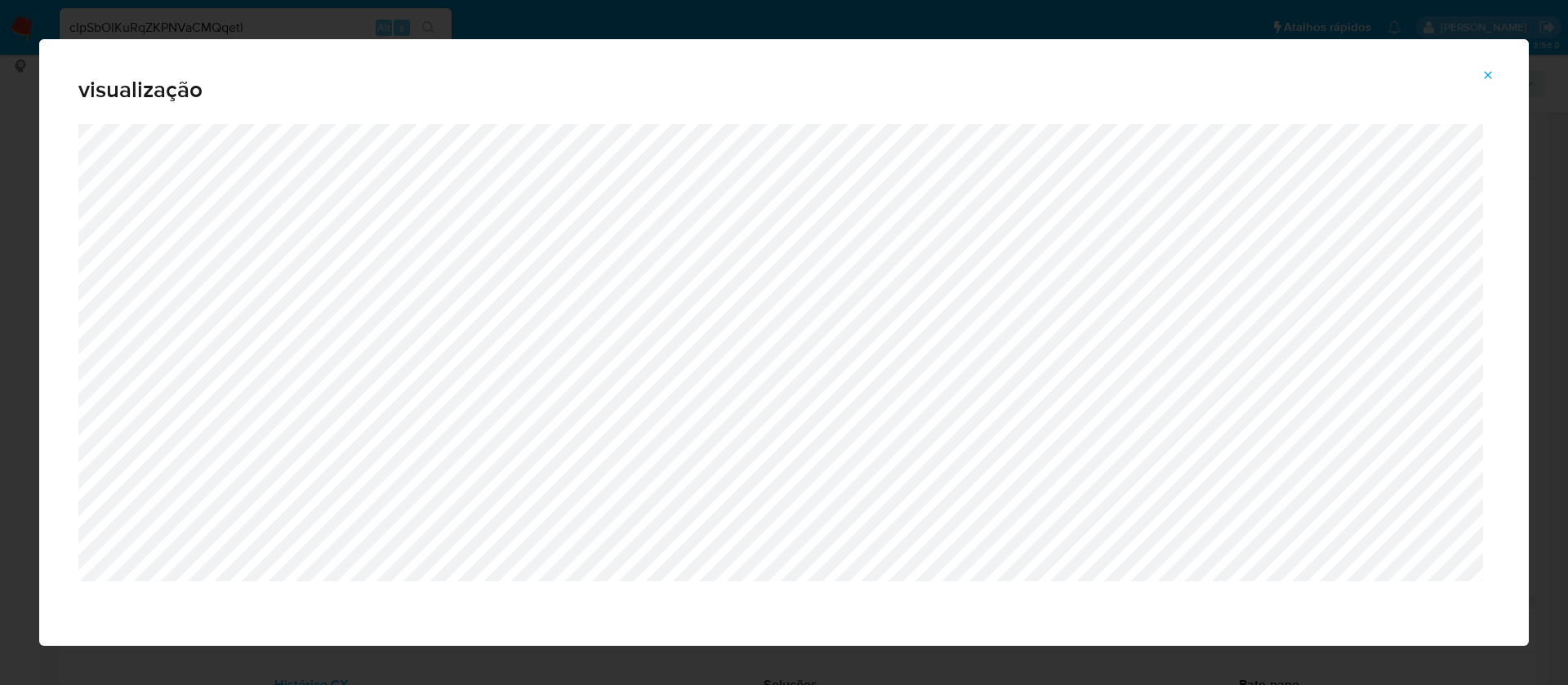
click at [1492, 74] on icon "Attachment preview" at bounding box center [1489, 75] width 13 height 13
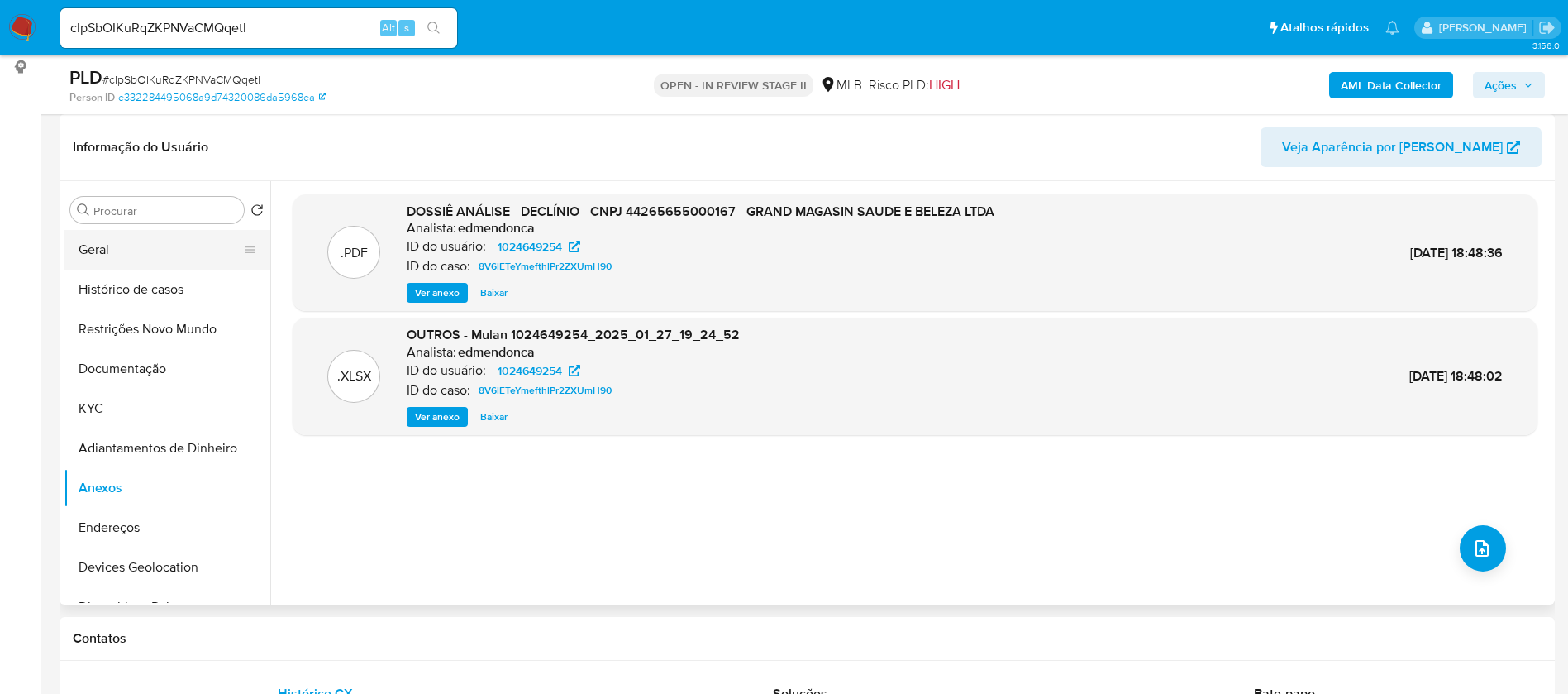
click at [133, 257] on button "Geral" at bounding box center [160, 250] width 193 height 40
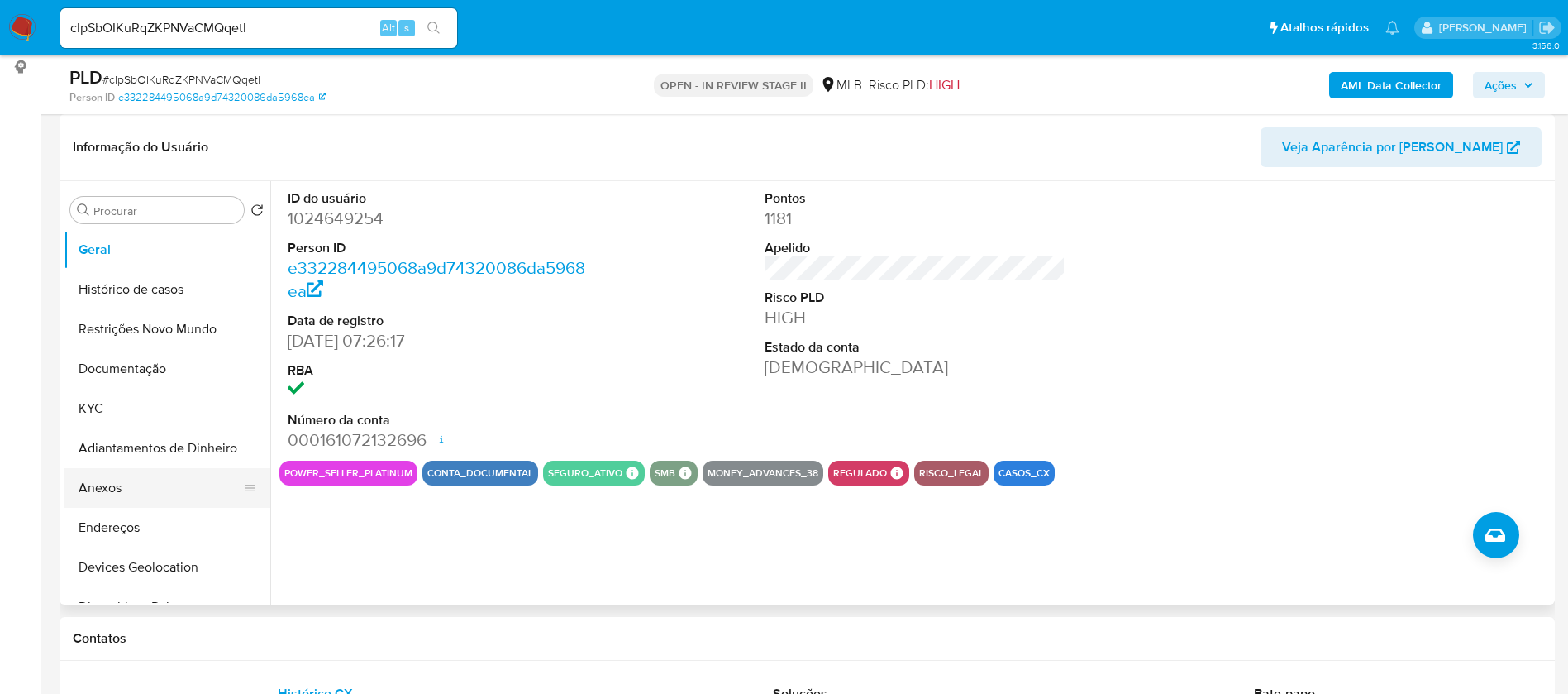
click at [140, 490] on button "Anexos" at bounding box center [160, 488] width 193 height 40
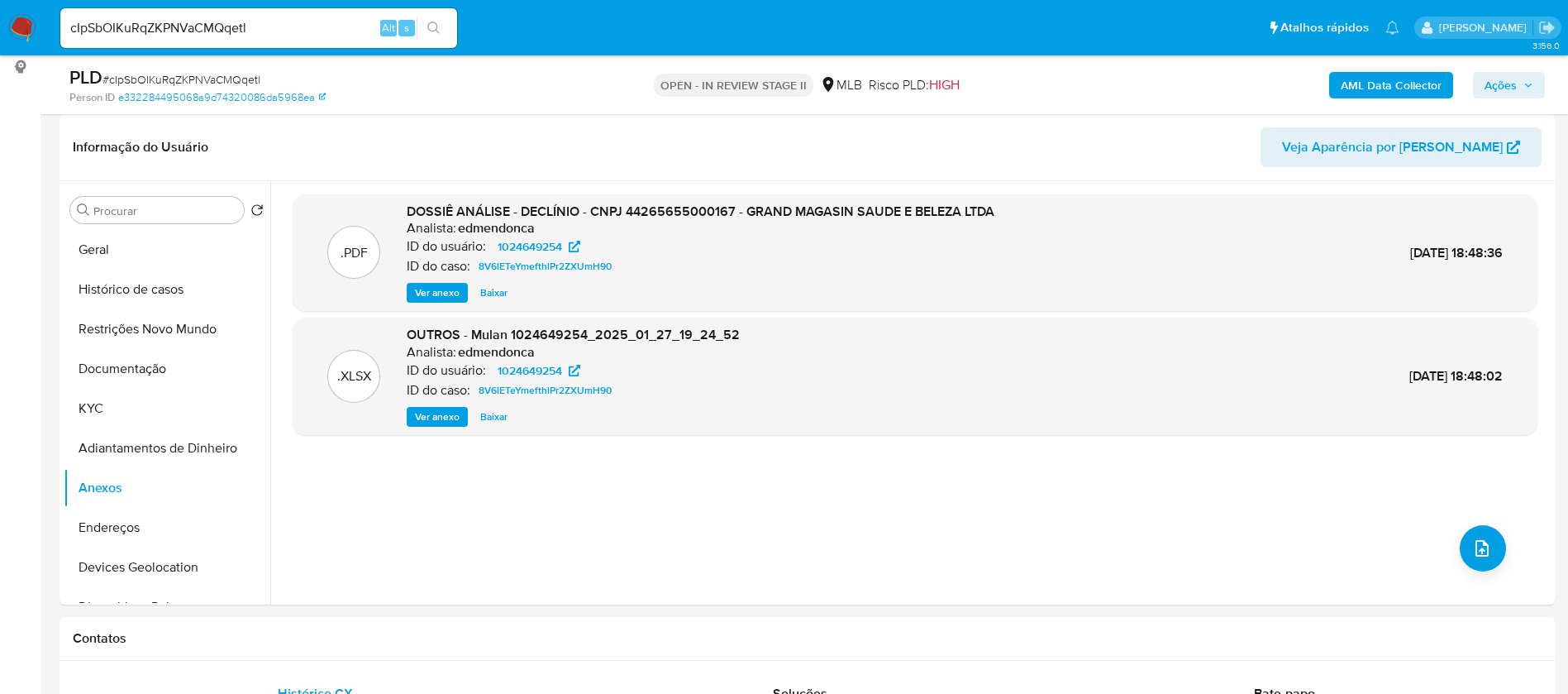
click at [416, 286] on span "Ver anexo" at bounding box center [438, 293] width 45 height 17
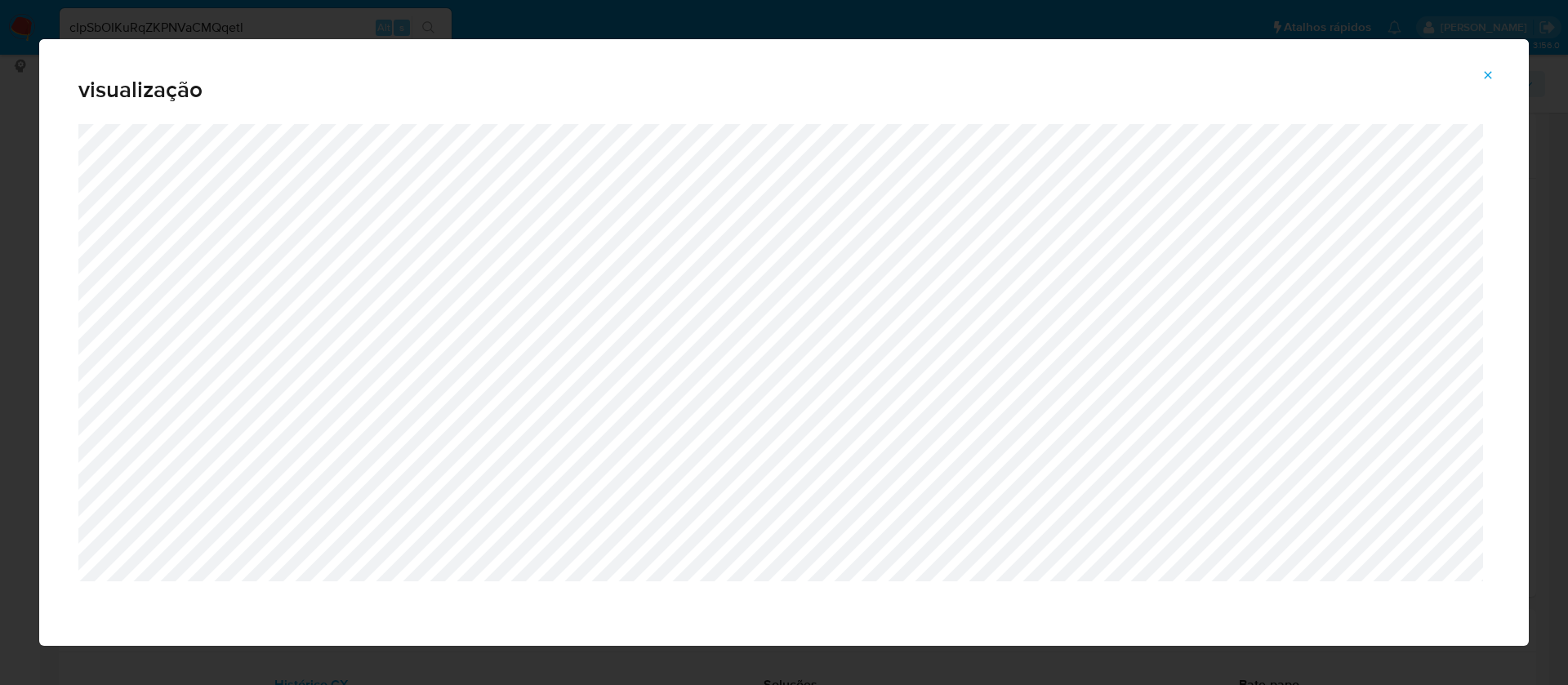
click at [1475, 73] on button "Attachment preview" at bounding box center [1489, 75] width 36 height 26
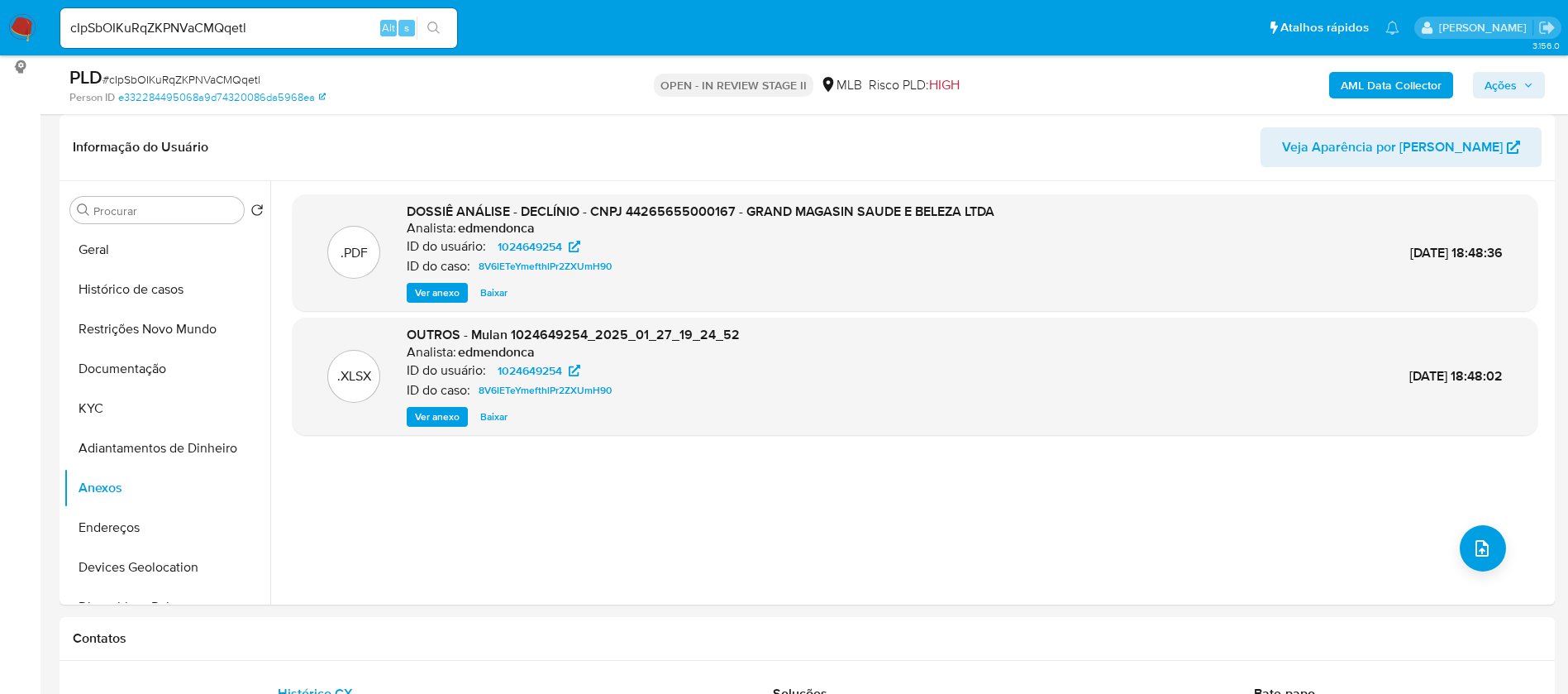
click at [1411, 87] on b "AML Data Collector" at bounding box center [1391, 85] width 101 height 27
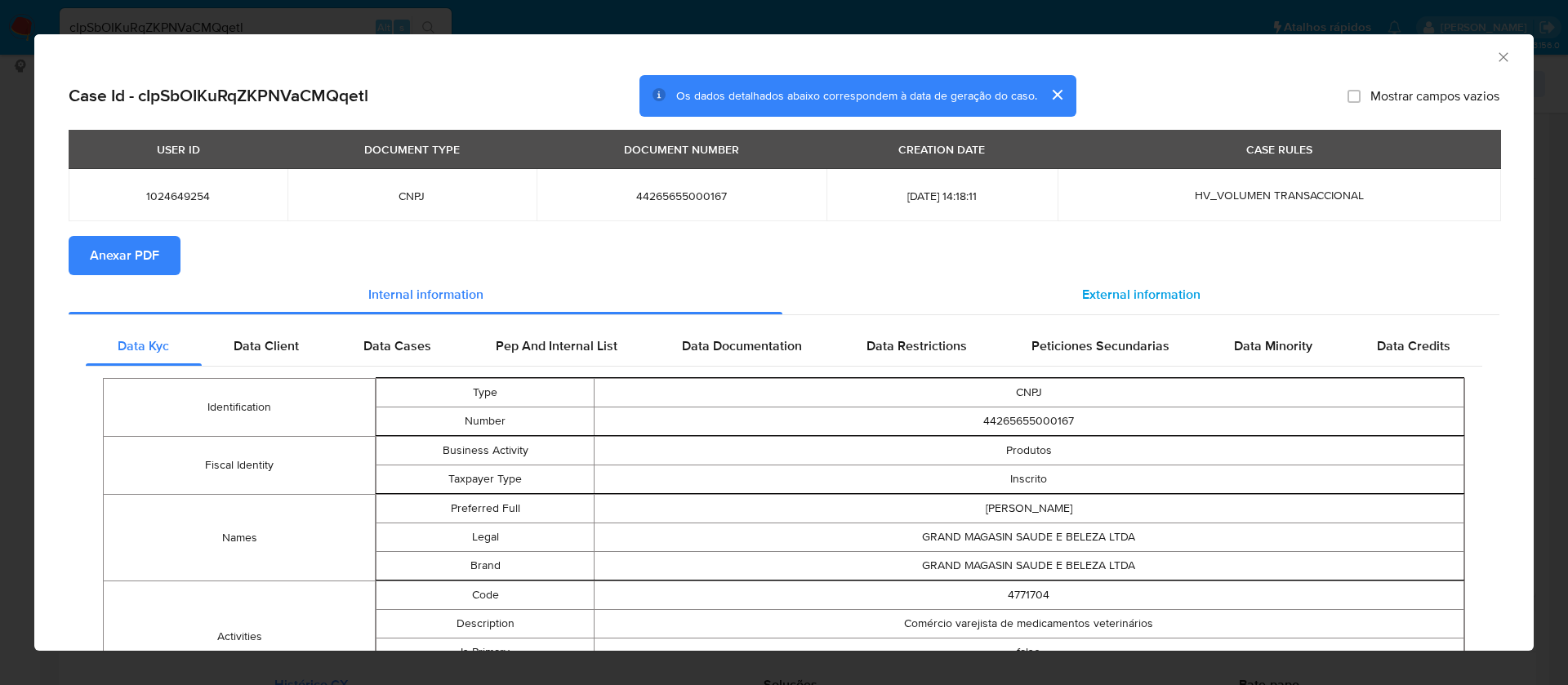
click at [1141, 287] on span "External information" at bounding box center [1141, 294] width 119 height 19
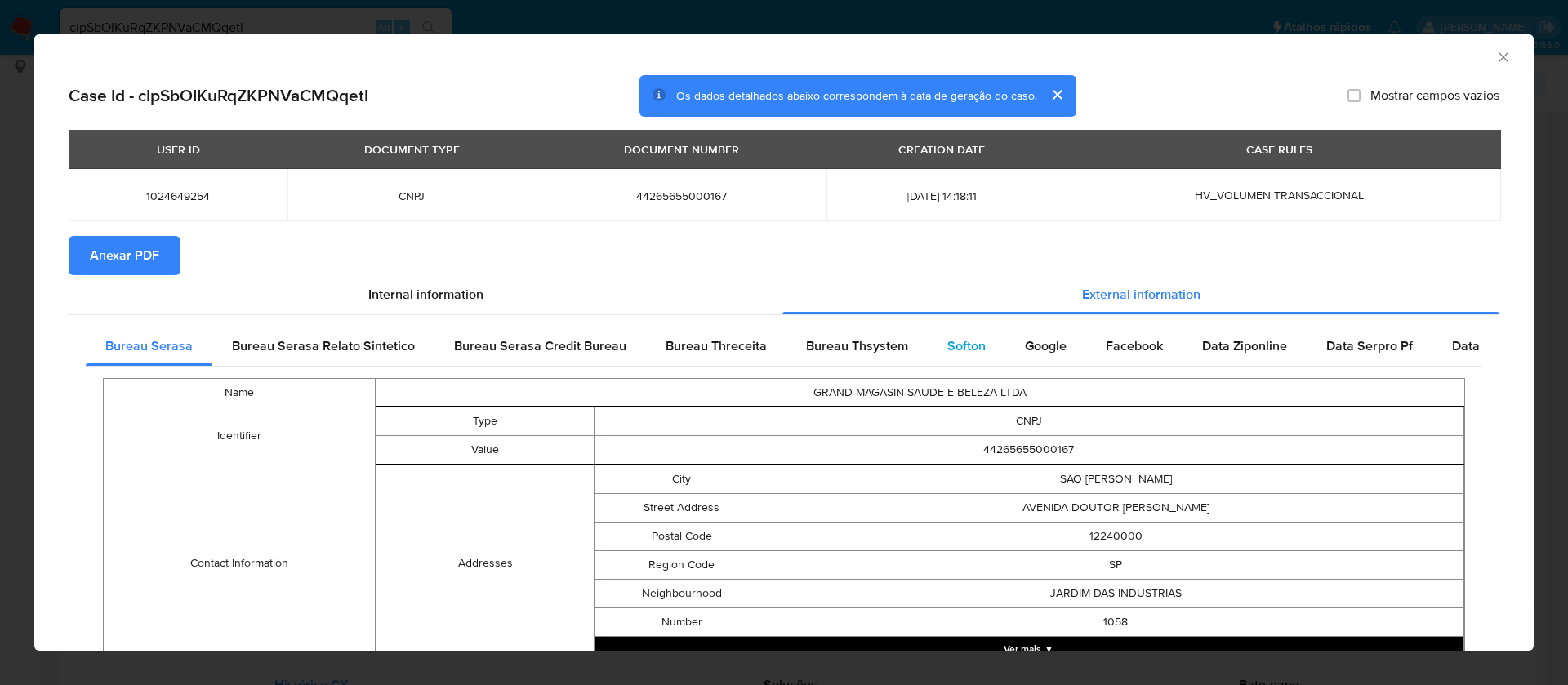
click at [965, 349] on span "Softon" at bounding box center [966, 345] width 38 height 19
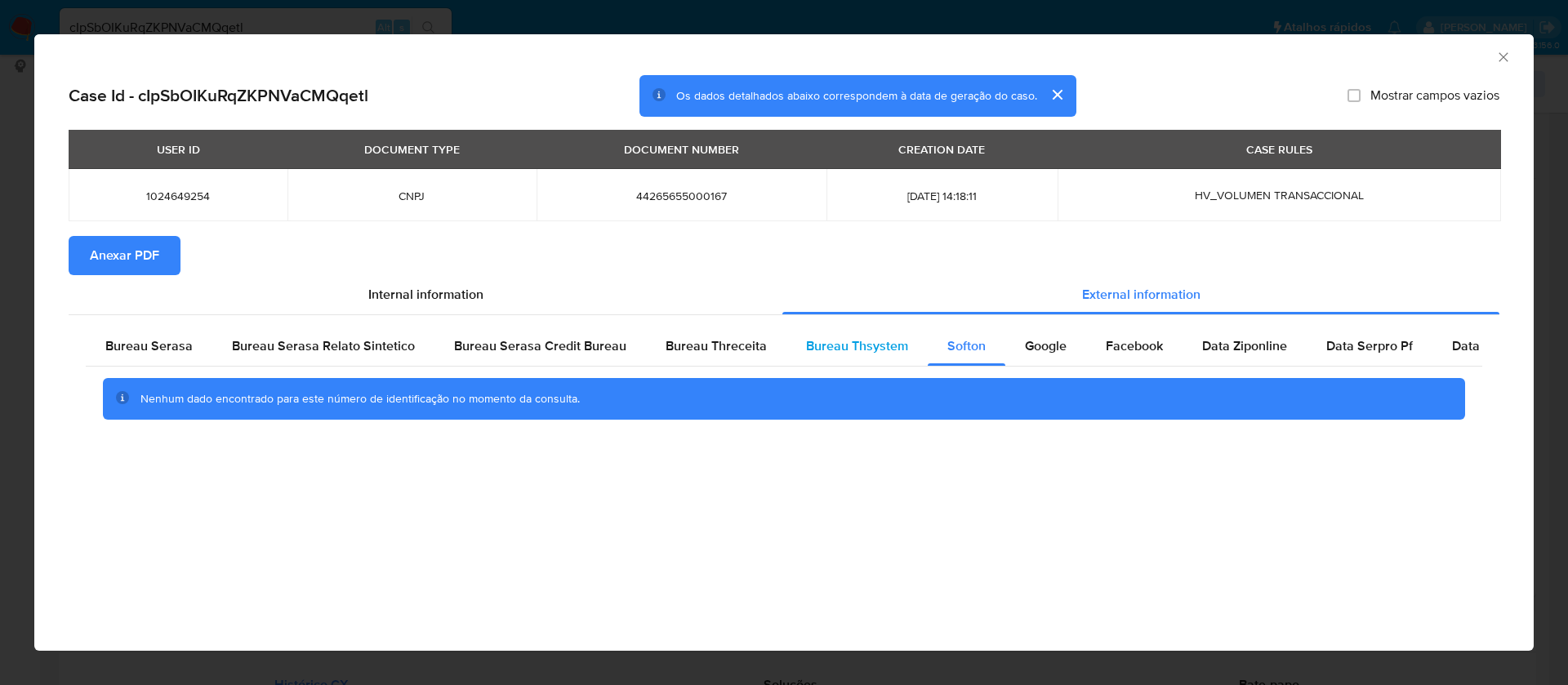
click at [874, 335] on div "Bureau Thsystem" at bounding box center [857, 346] width 142 height 39
click at [111, 254] on span "Anexar PDF" at bounding box center [124, 255] width 70 height 36
click at [1505, 58] on icon "Fechar a janela" at bounding box center [1503, 56] width 9 height 9
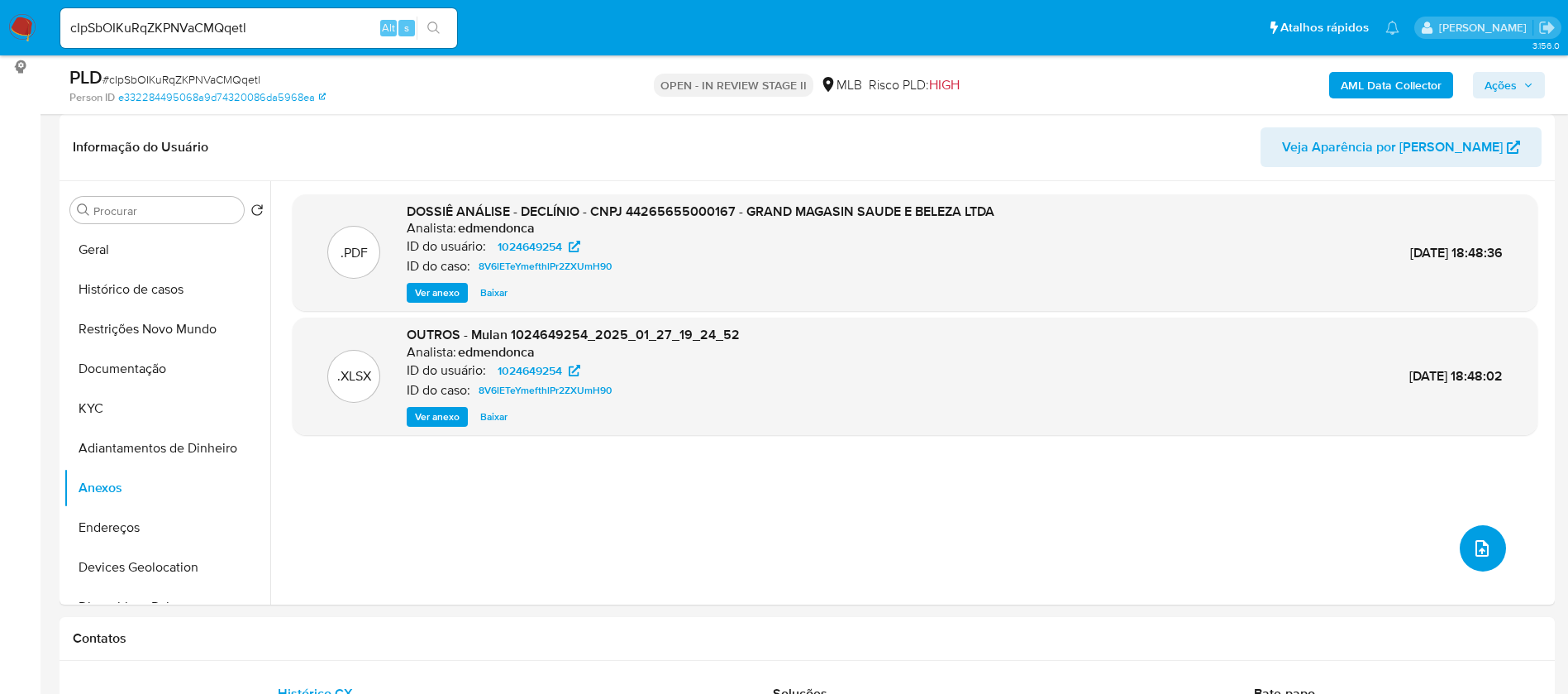
click at [1496, 538] on button "upload-file" at bounding box center [1483, 548] width 46 height 46
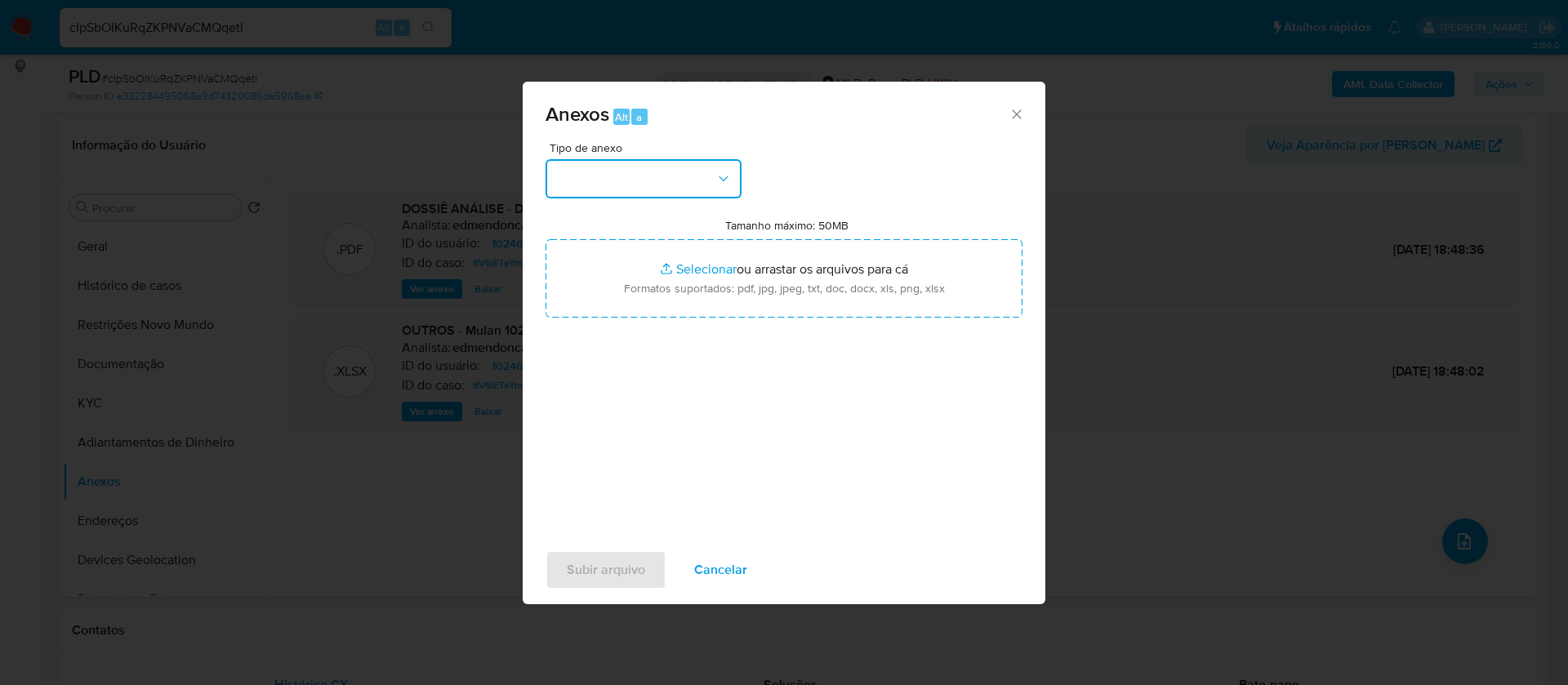
click at [654, 188] on button "button" at bounding box center [643, 179] width 196 height 39
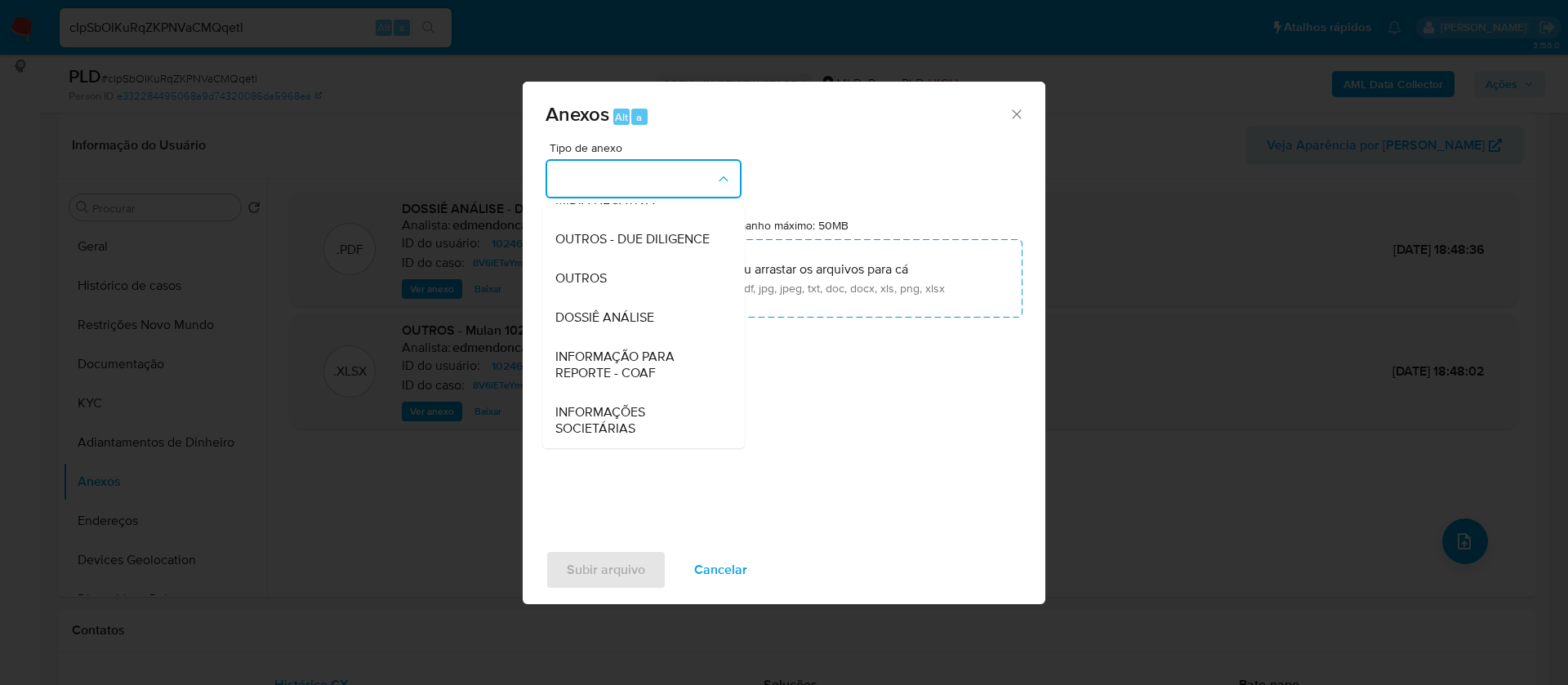
scroll to position [245, 0]
click at [656, 323] on div "DOSSIÊ ANÁLISE" at bounding box center [639, 318] width 167 height 39
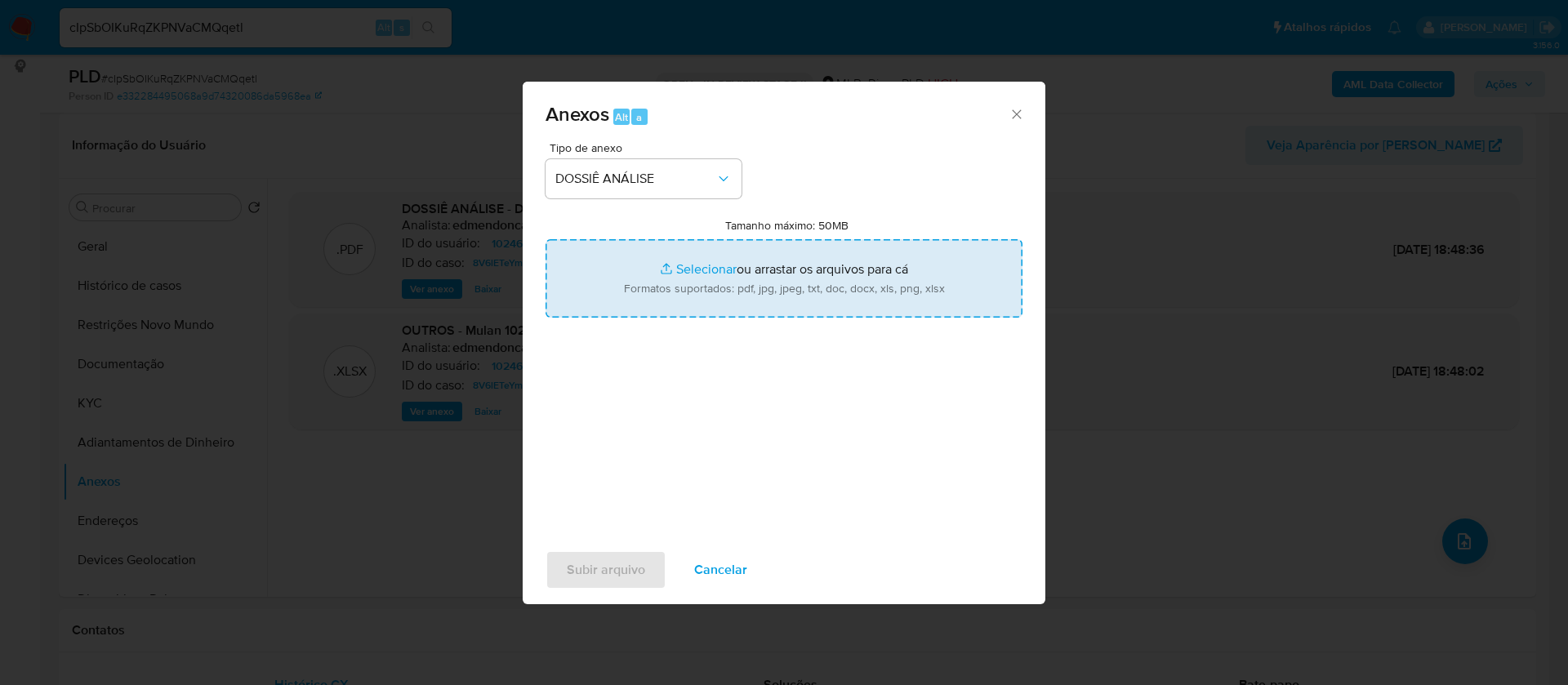
type input "C:\fakepath\SAR - - CNPJ 44265655000167 - GRAND MAGASIN SAÚDE E BELEZA LTDA.pdf"
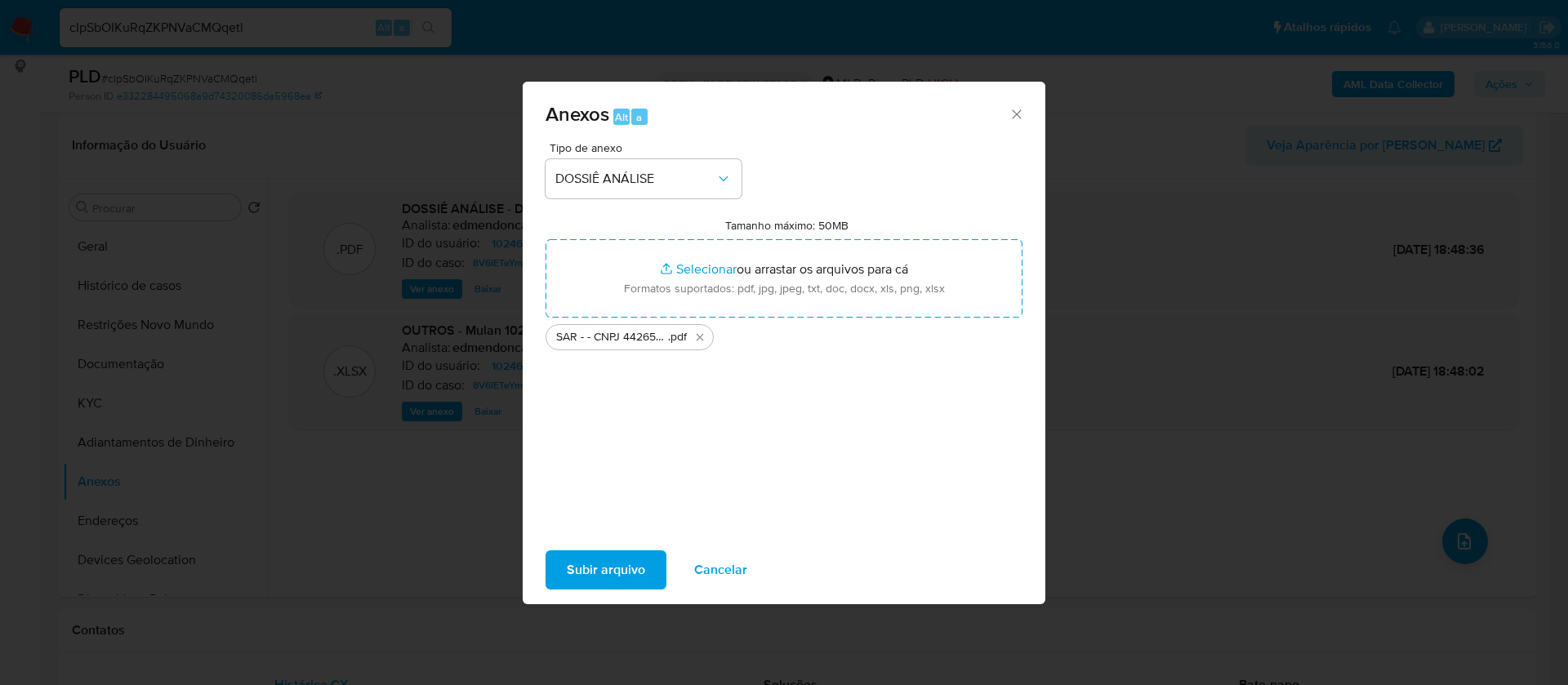
click at [596, 575] on span "Subir arquivo" at bounding box center [606, 570] width 79 height 36
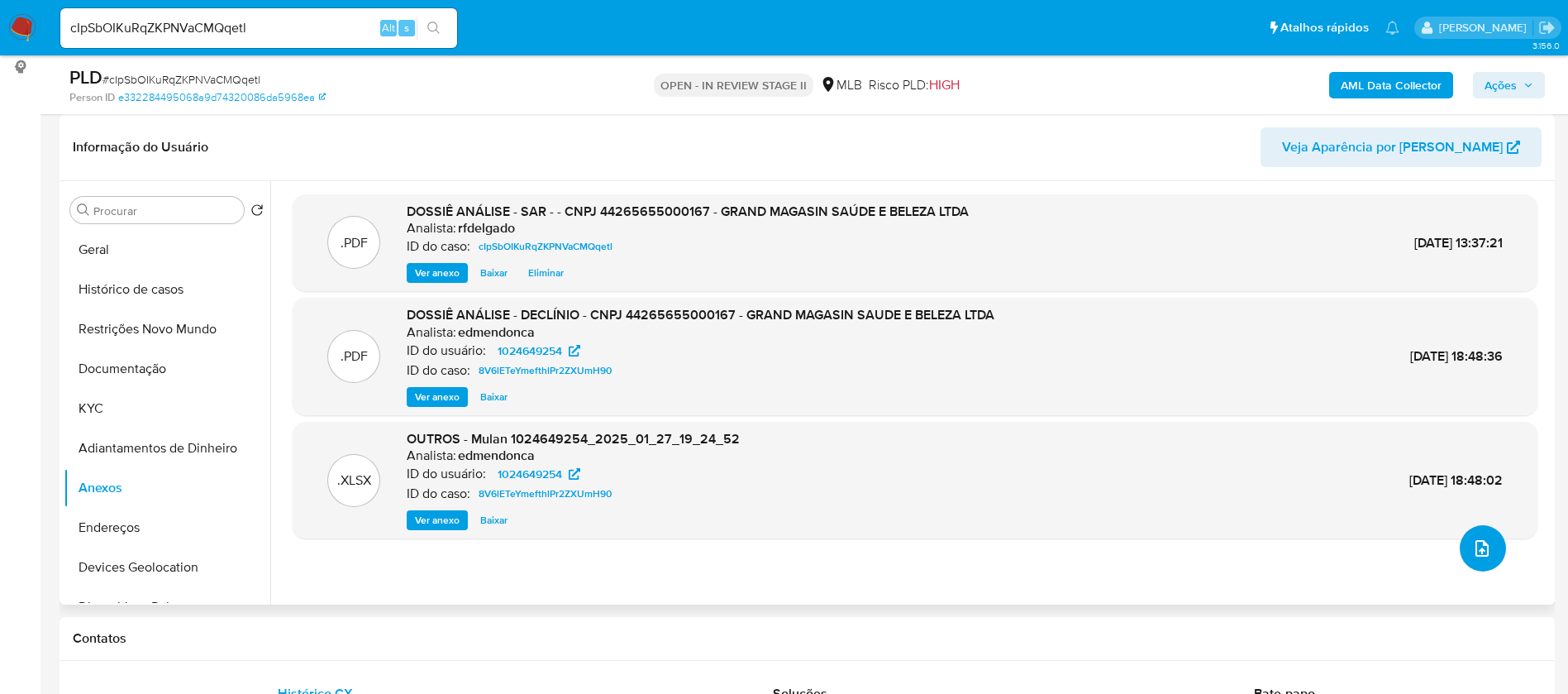
click at [1473, 557] on icon "upload-file" at bounding box center [1483, 548] width 20 height 20
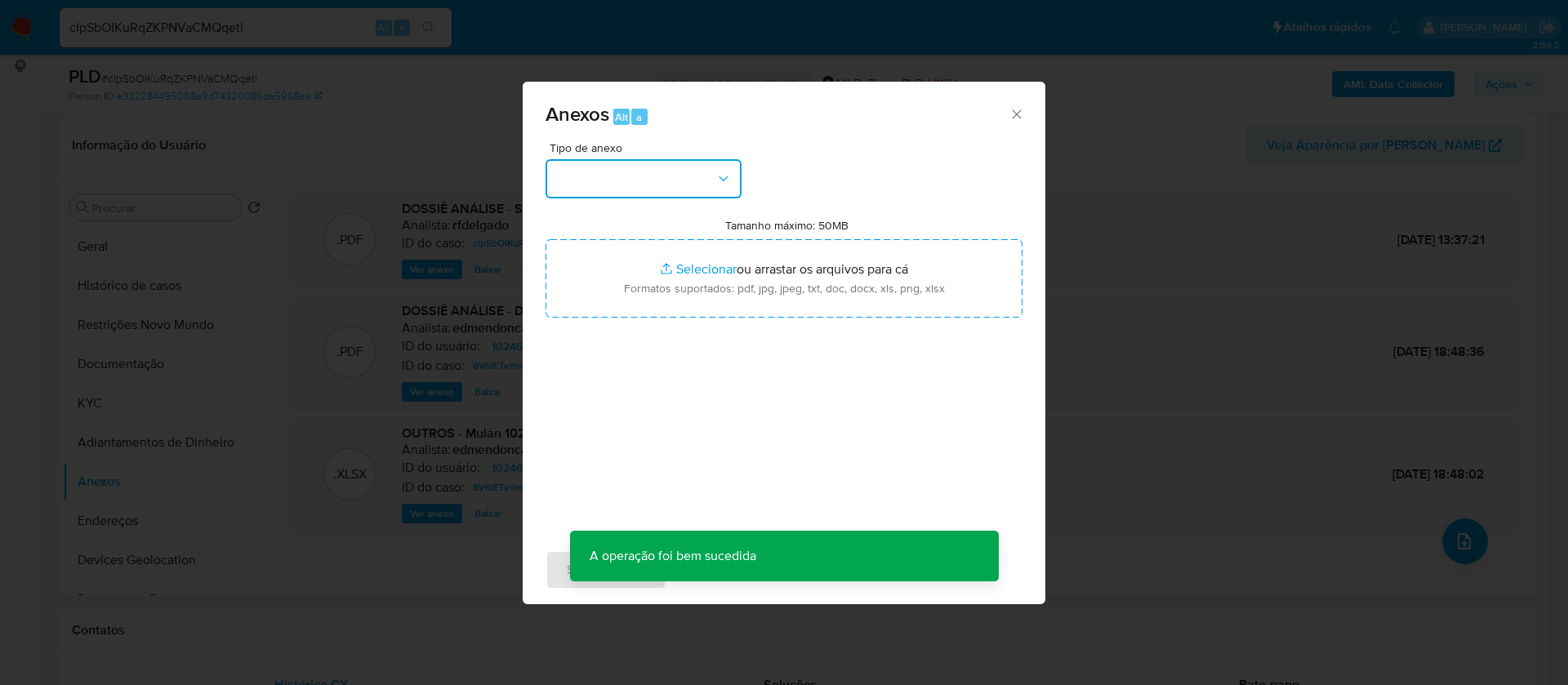
click at [689, 193] on button "button" at bounding box center [643, 179] width 196 height 39
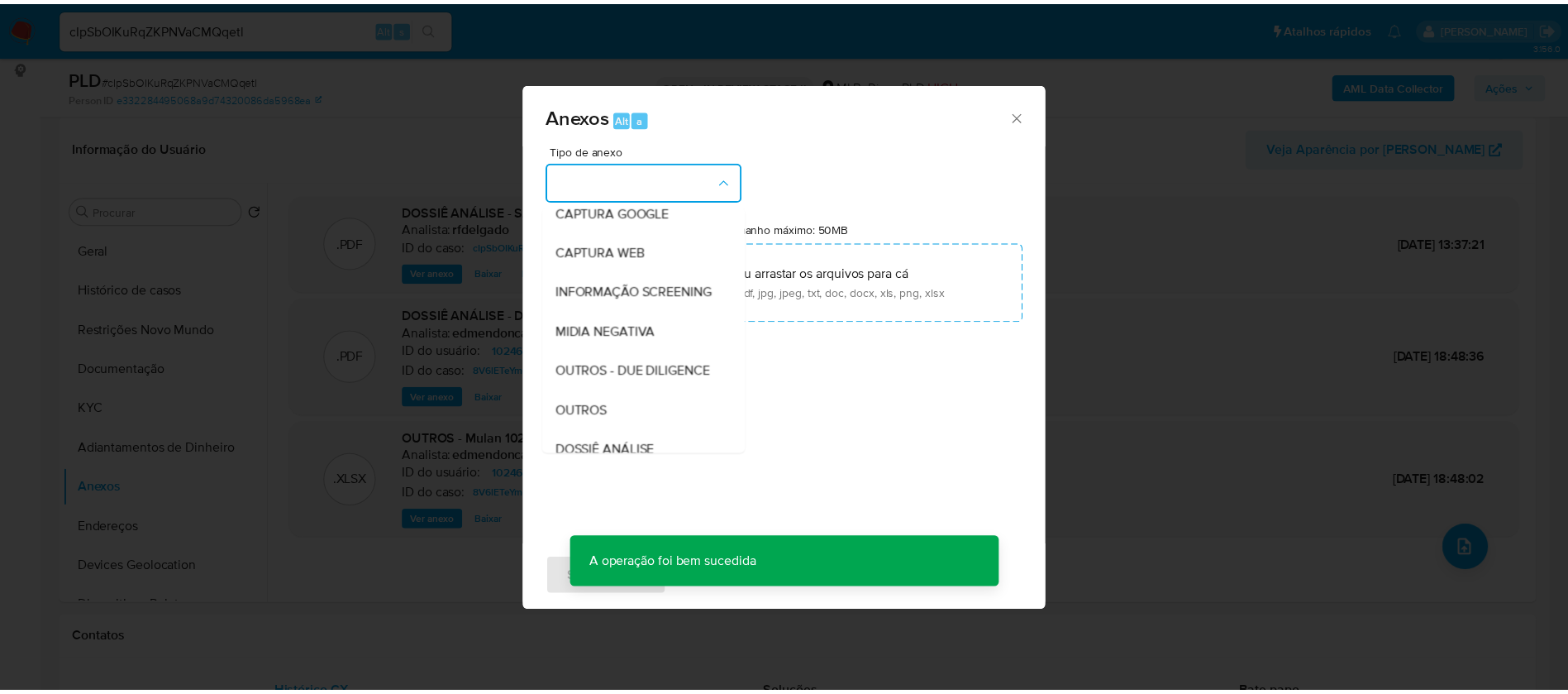
scroll to position [124, 0]
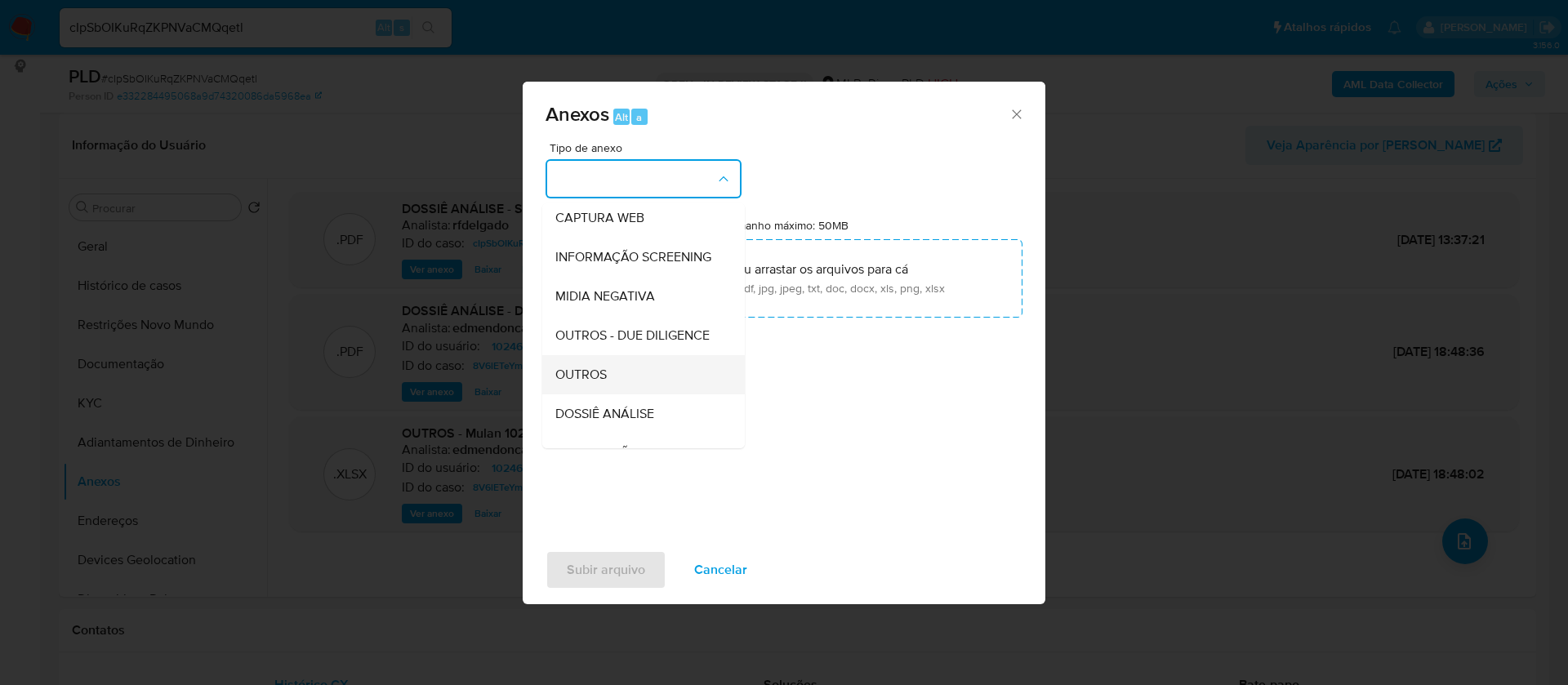
click at [626, 394] on div "OUTROS" at bounding box center [639, 375] width 167 height 39
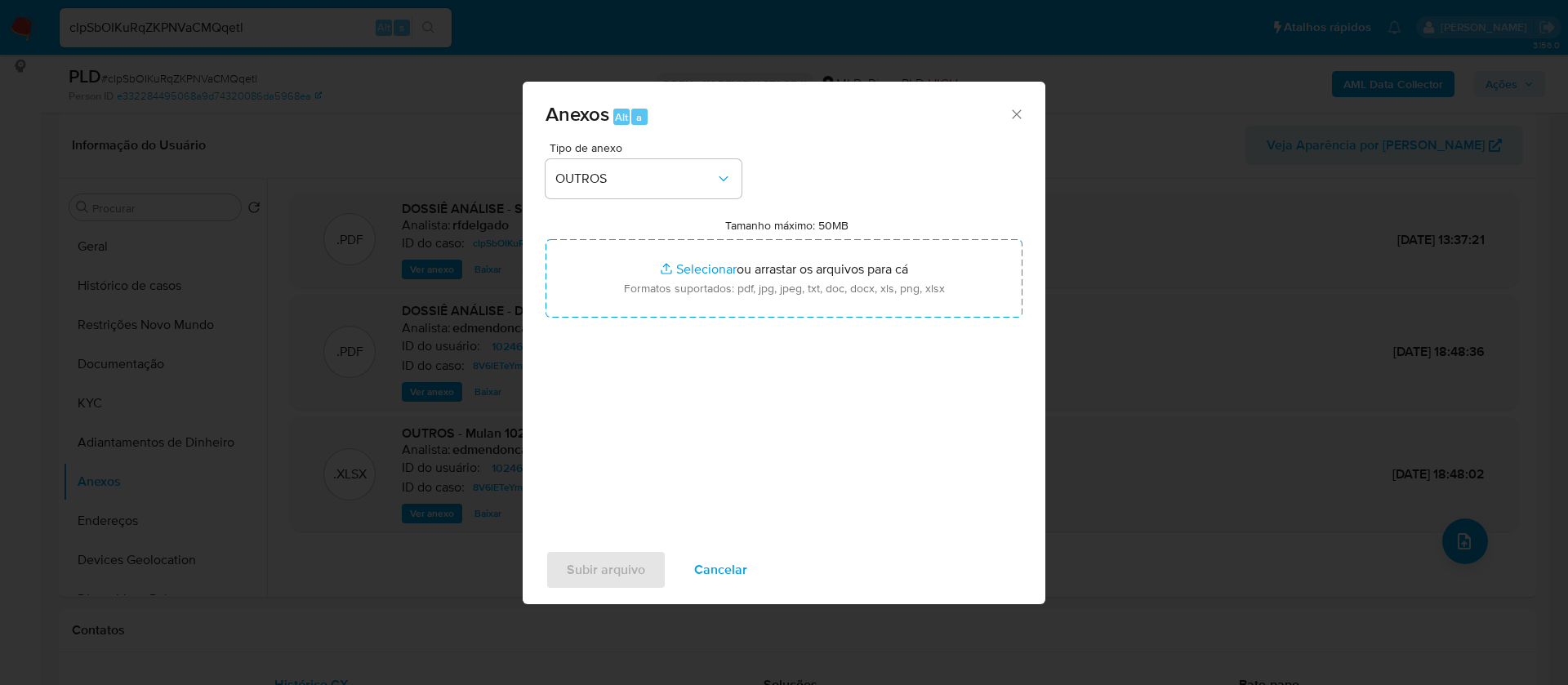
click at [725, 570] on span "Cancelar" at bounding box center [721, 570] width 53 height 36
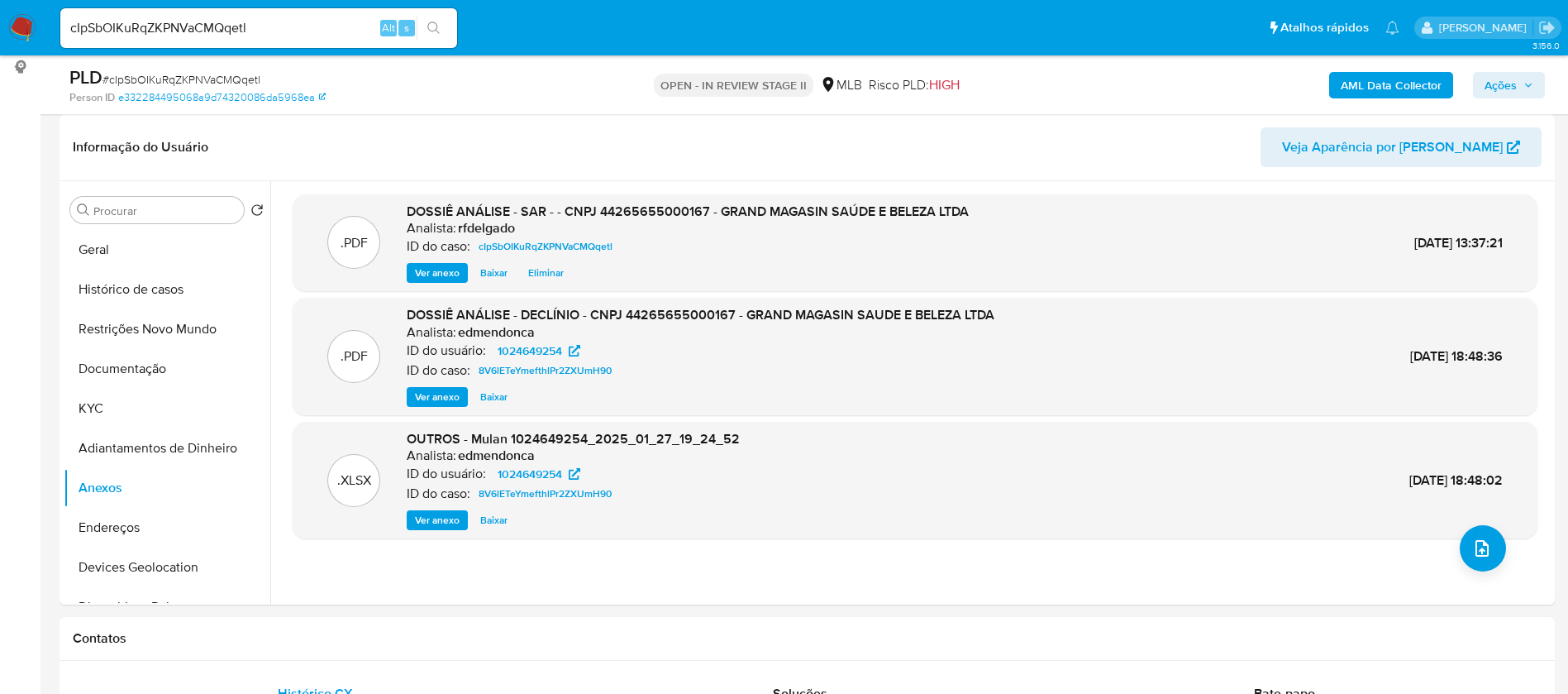
click at [1530, 79] on span "Ações" at bounding box center [1509, 85] width 49 height 23
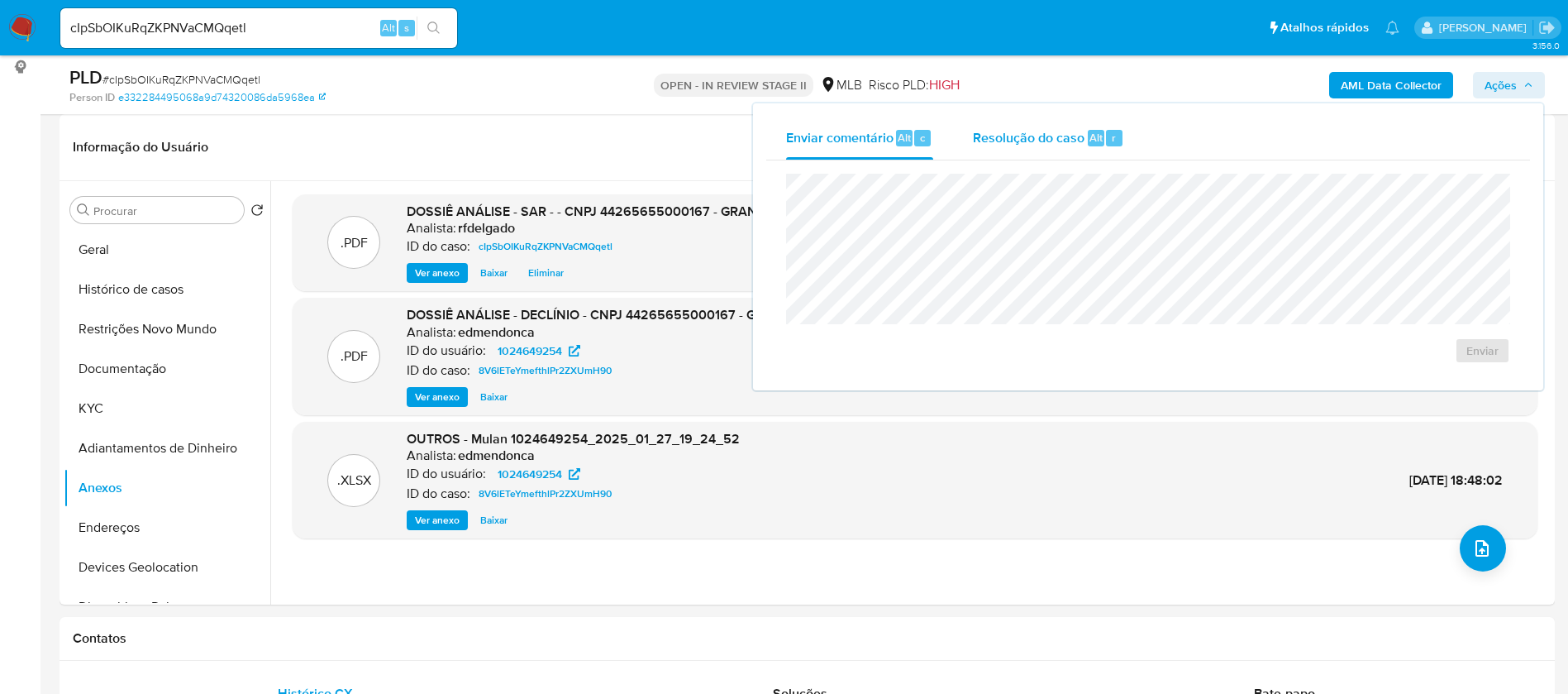
click at [1072, 131] on span "Resolução do caso" at bounding box center [1028, 137] width 112 height 19
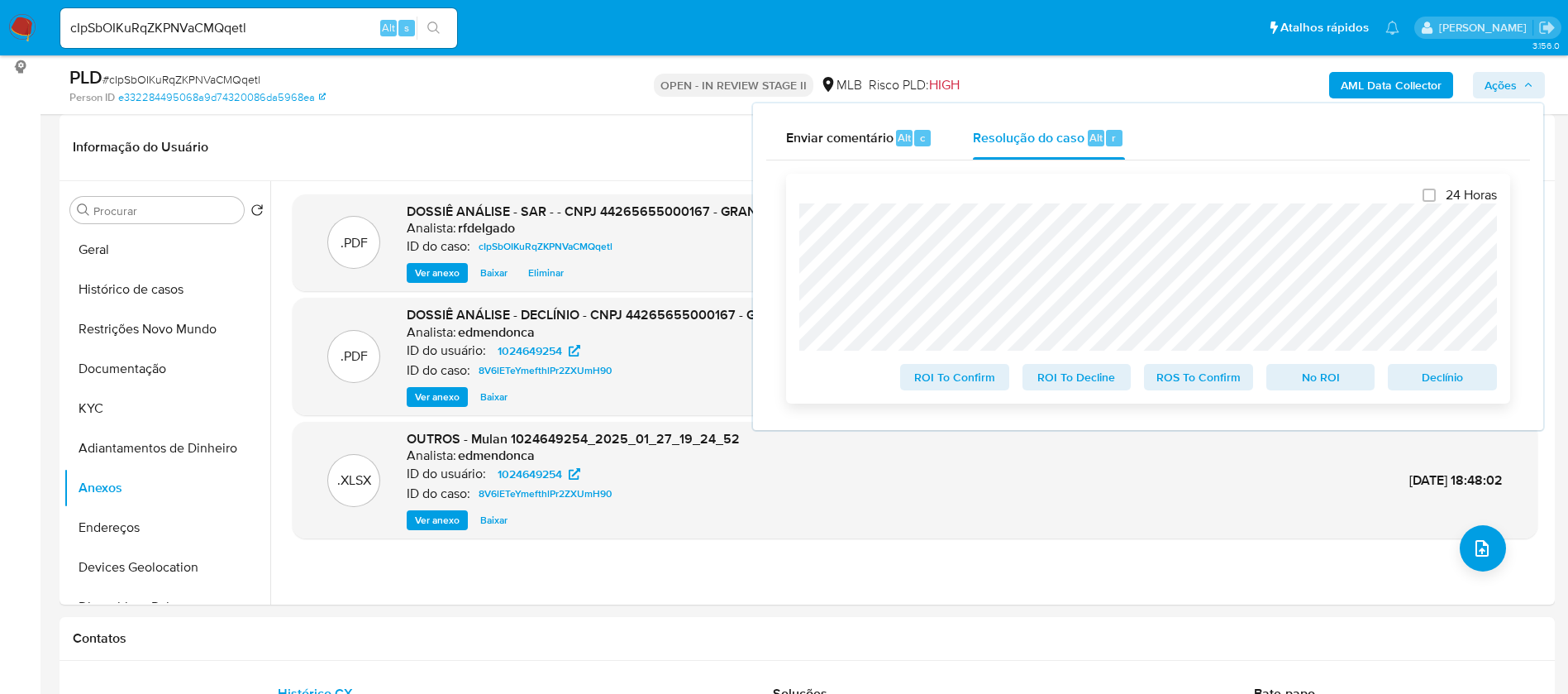
click at [1348, 375] on span "No ROI" at bounding box center [1321, 377] width 86 height 23
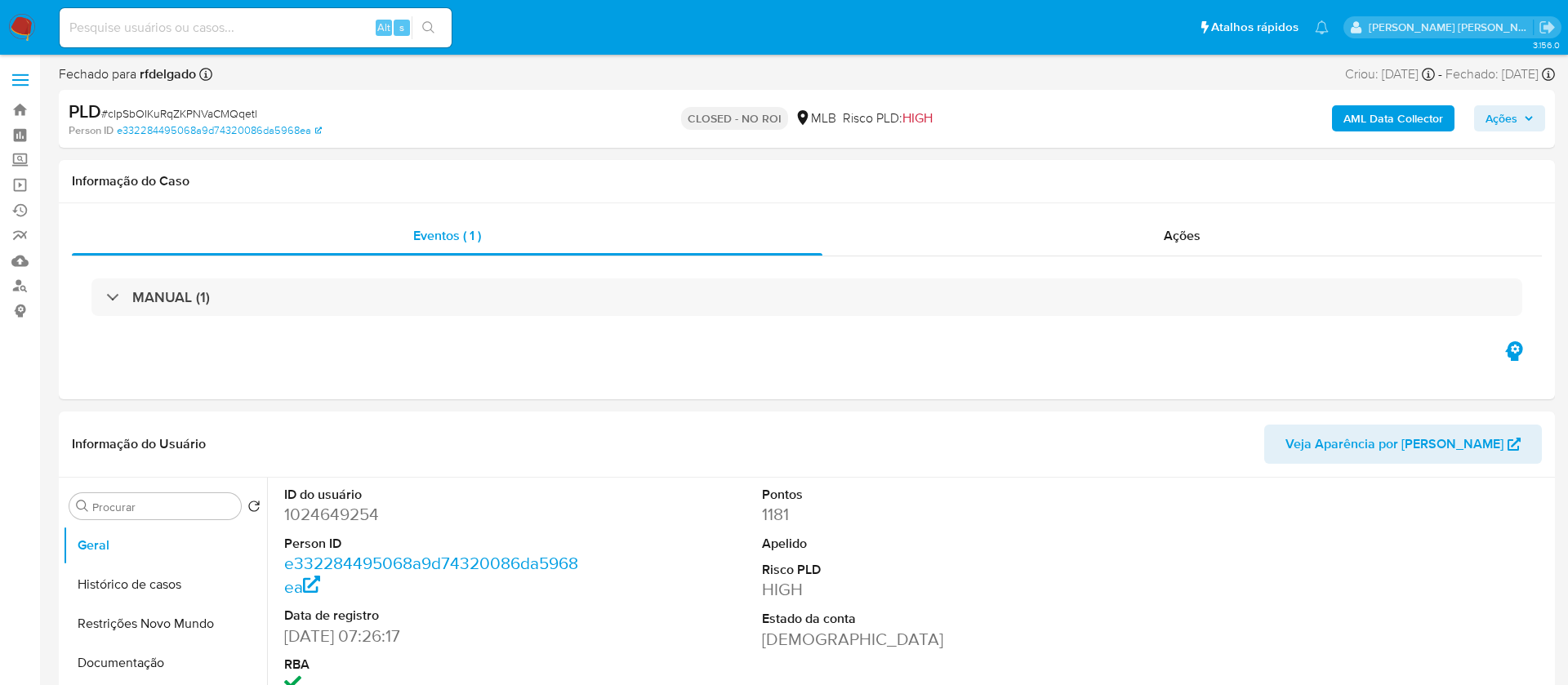
select select "10"
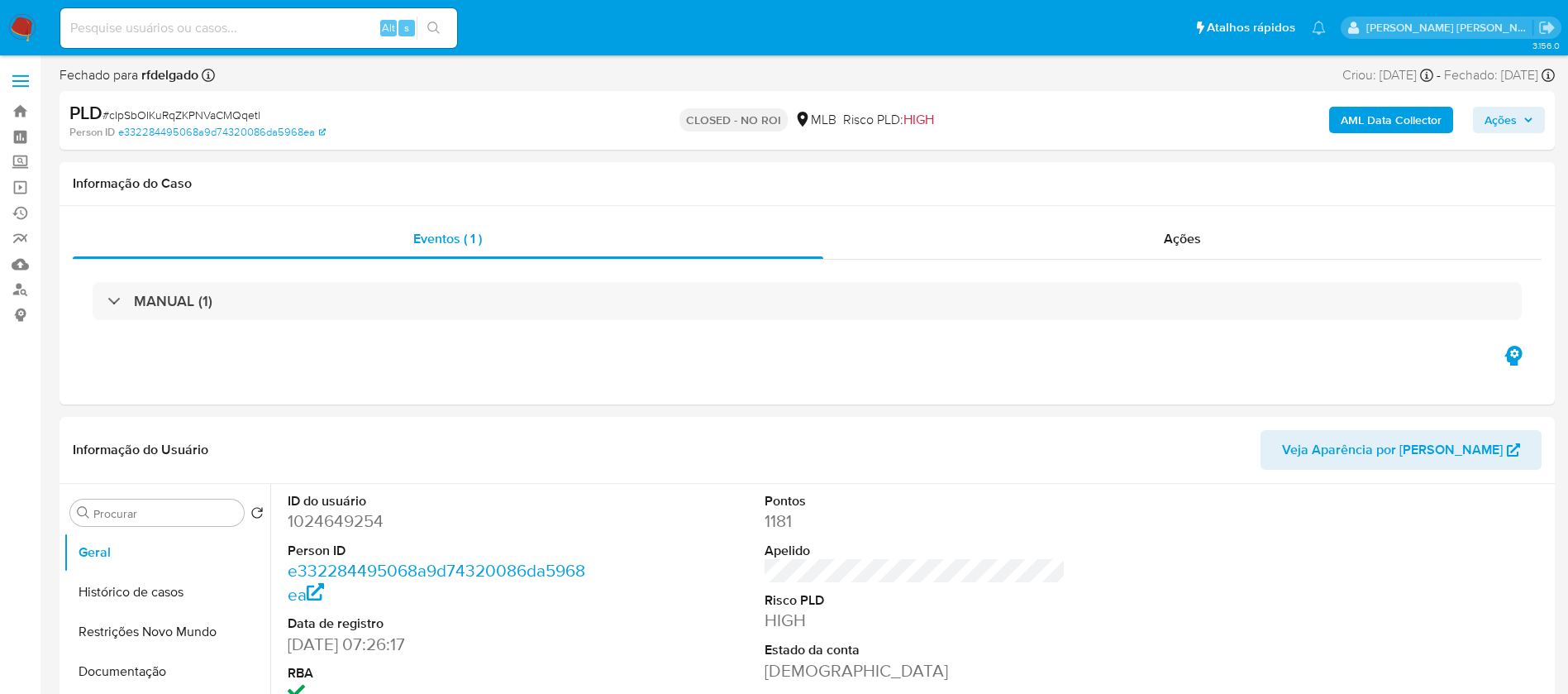
click at [278, 23] on input at bounding box center [259, 28] width 397 height 22
paste input "VOysyFd92oqFtMl2nhlkkRe7"
type input "VOysyFd92oqFtMl2nhlkkRe7"
click at [437, 24] on icon "search-icon" at bounding box center [433, 27] width 12 height 12
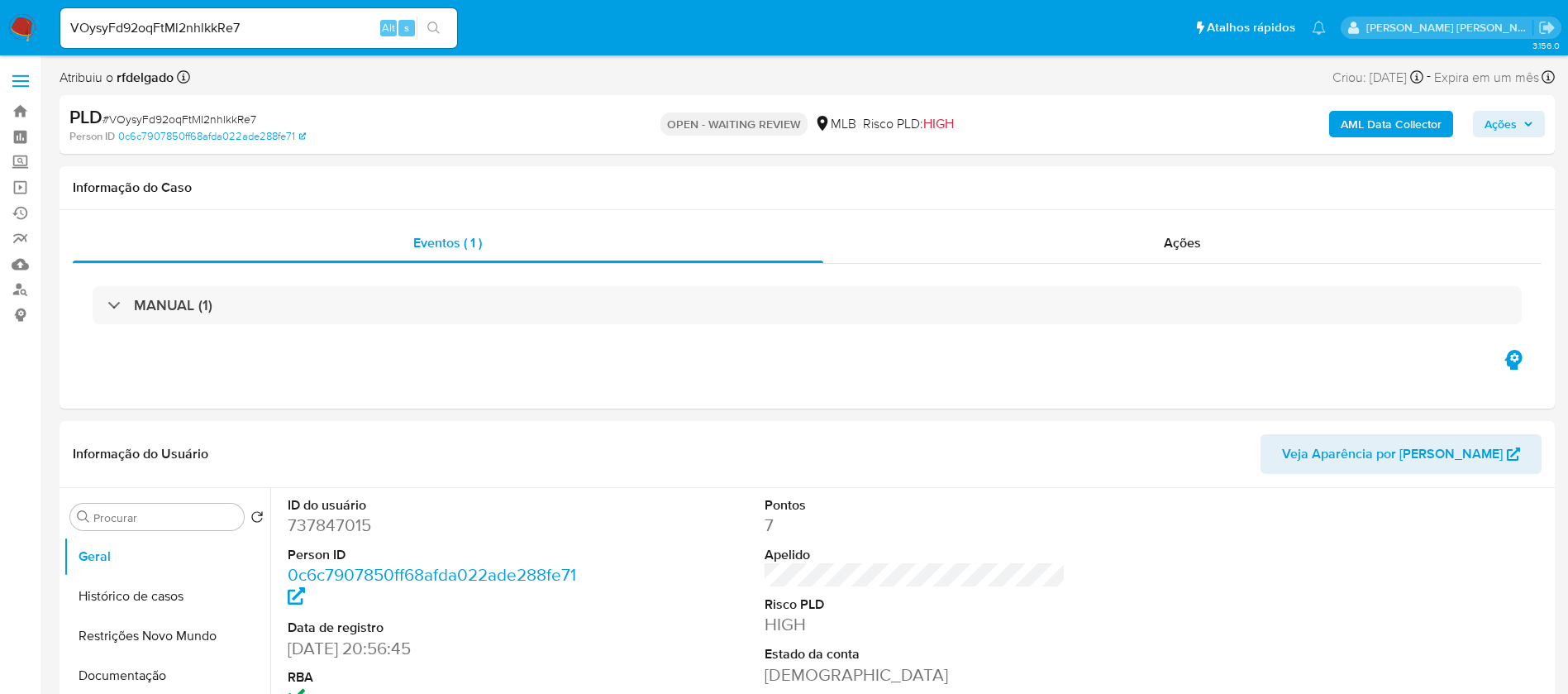
select select "10"
click at [17, 24] on img at bounding box center [22, 28] width 28 height 28
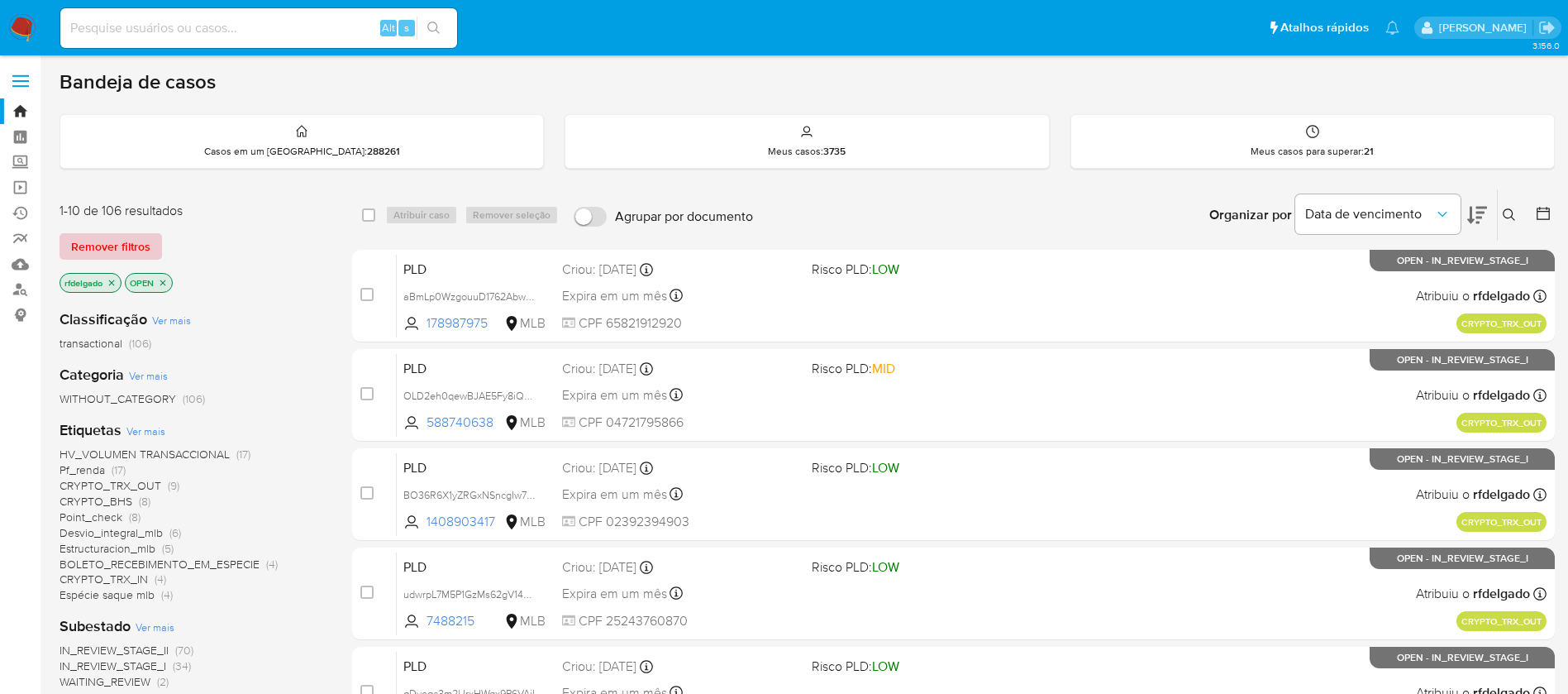
click at [144, 240] on span "Remover filtros" at bounding box center [111, 246] width 80 height 23
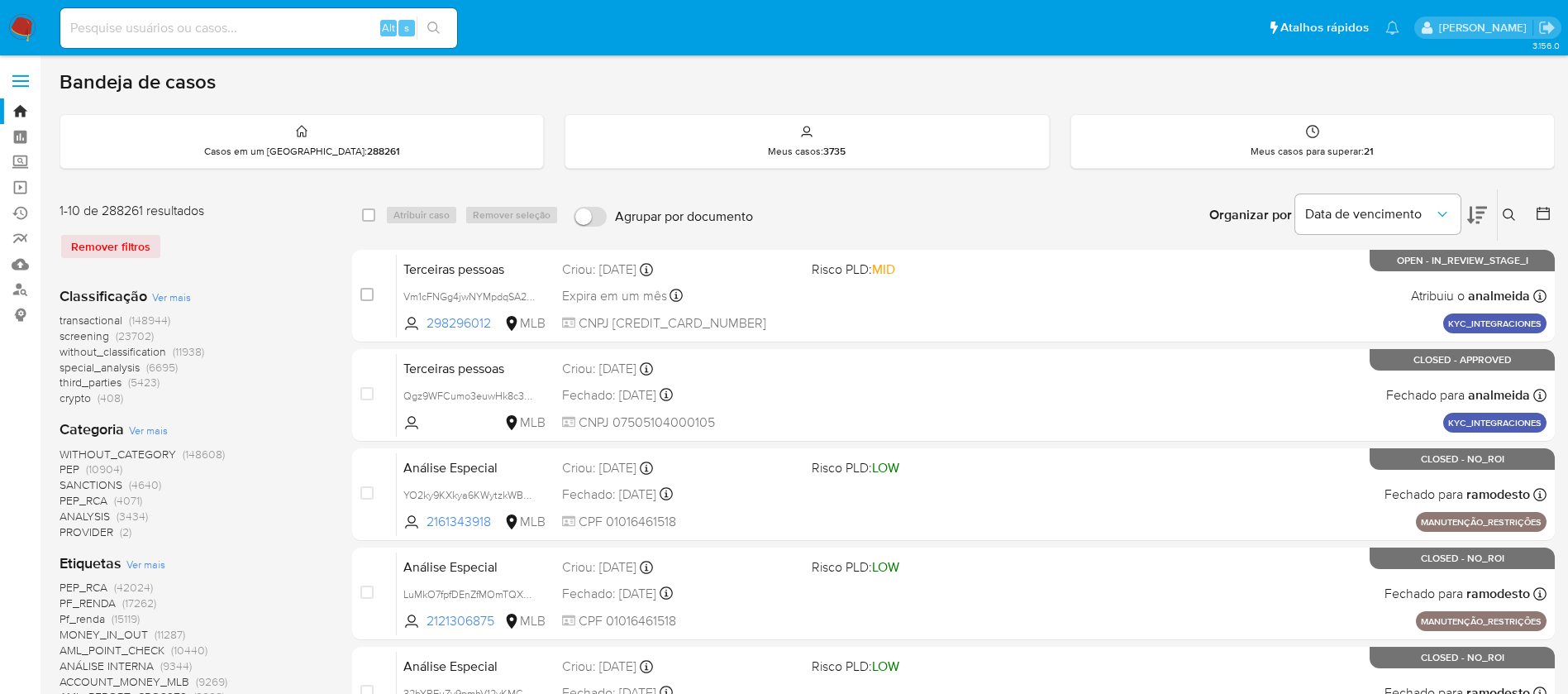
click at [1511, 211] on icon at bounding box center [1510, 215] width 13 height 13
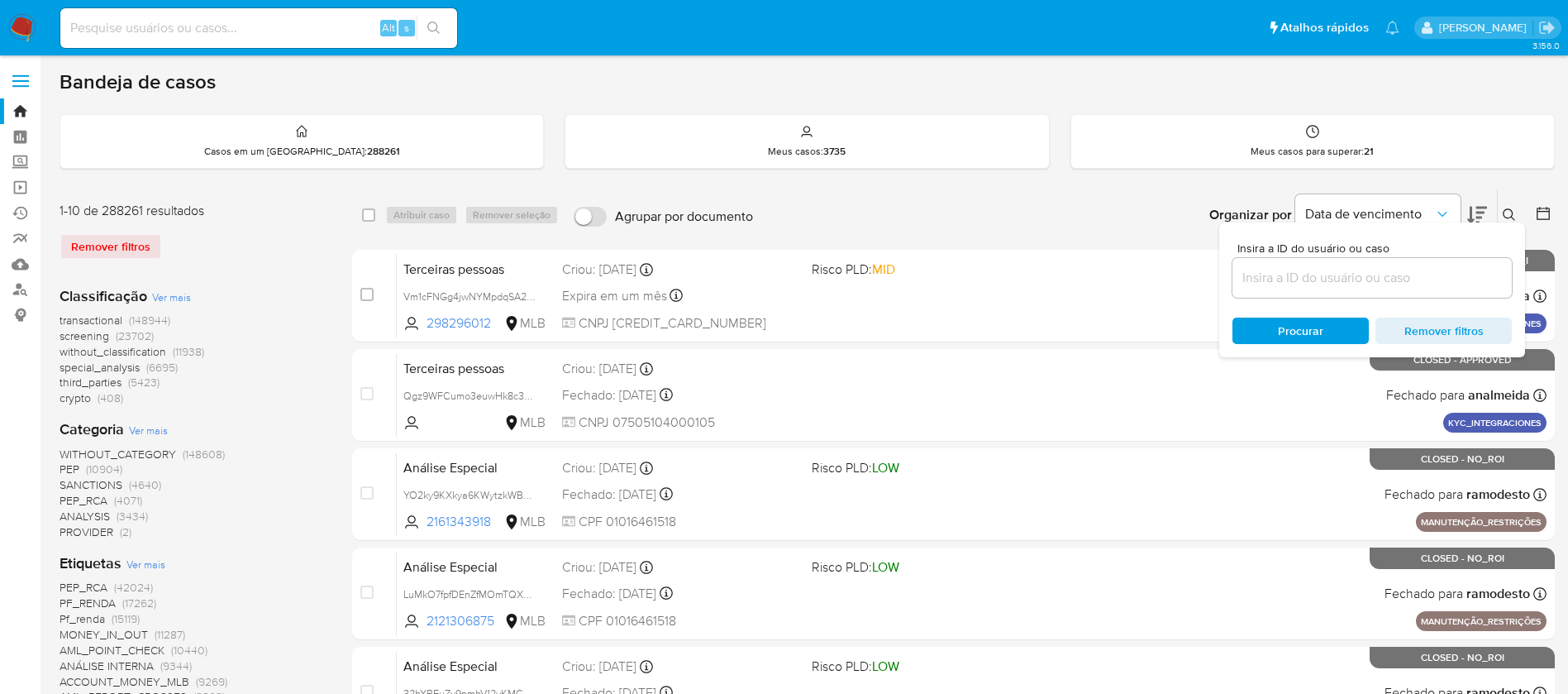
click at [1330, 277] on input at bounding box center [1372, 278] width 279 height 22
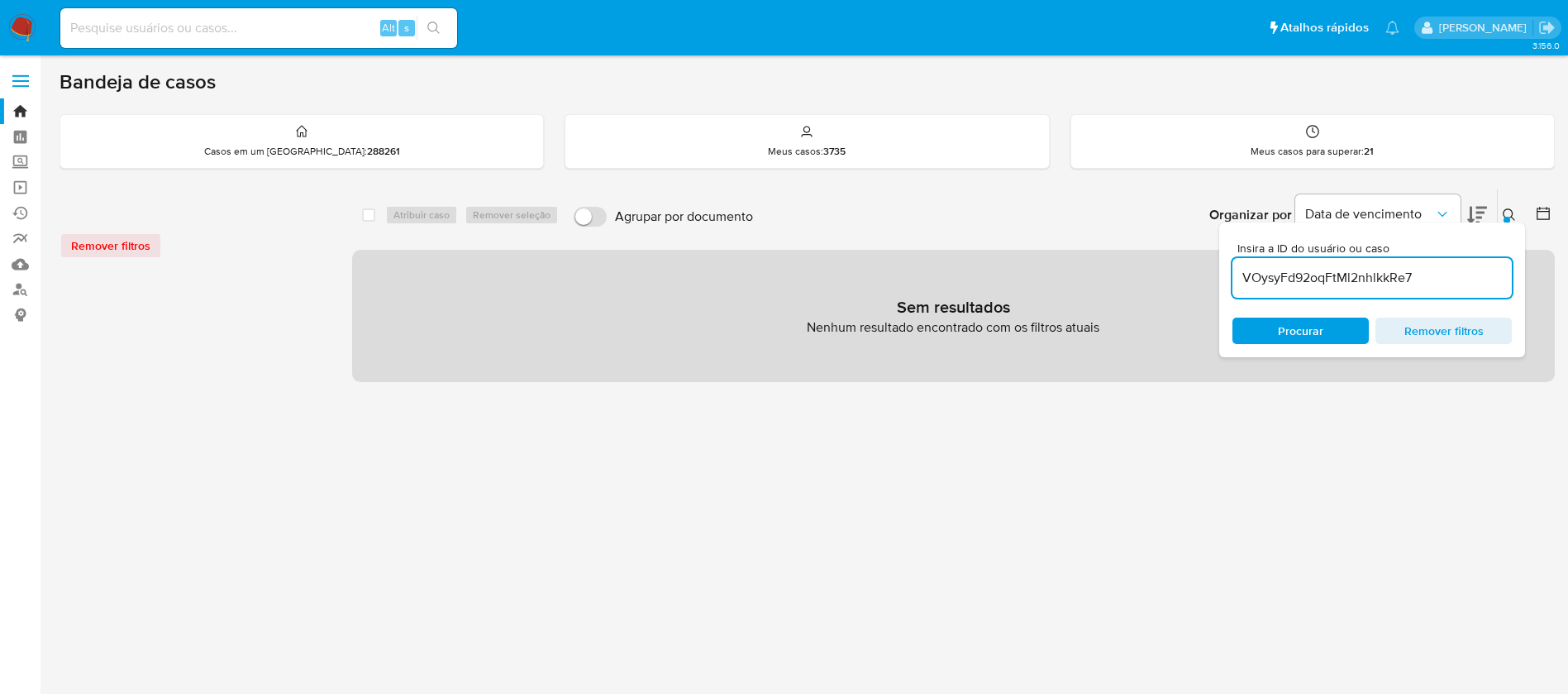
click at [1488, 274] on input "VOysyFd92oqFtMl2nhlkkRe7" at bounding box center [1372, 278] width 279 height 22
type input "VOysyFd92oqFtMl2nhlkkRe7"
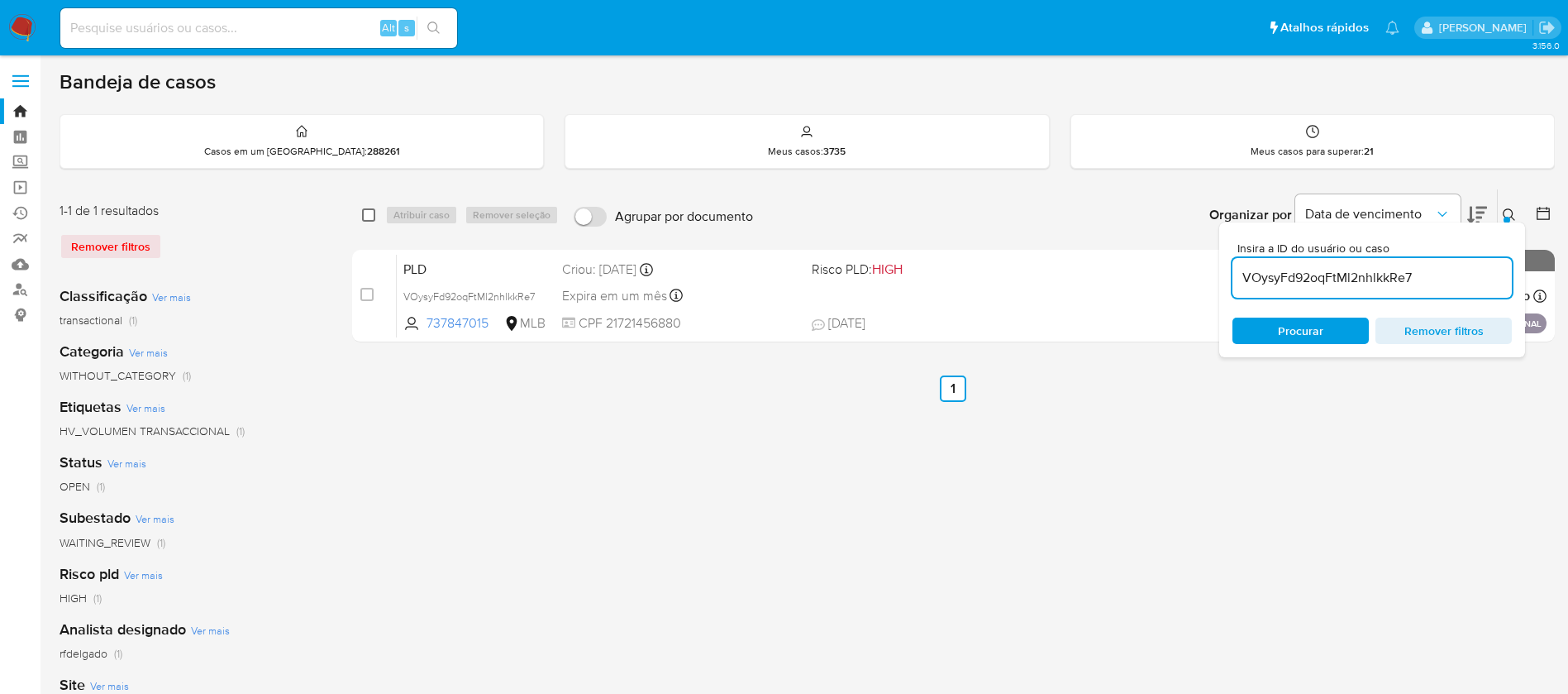
click at [374, 214] on input "checkbox" at bounding box center [369, 215] width 13 height 13
checkbox input "true"
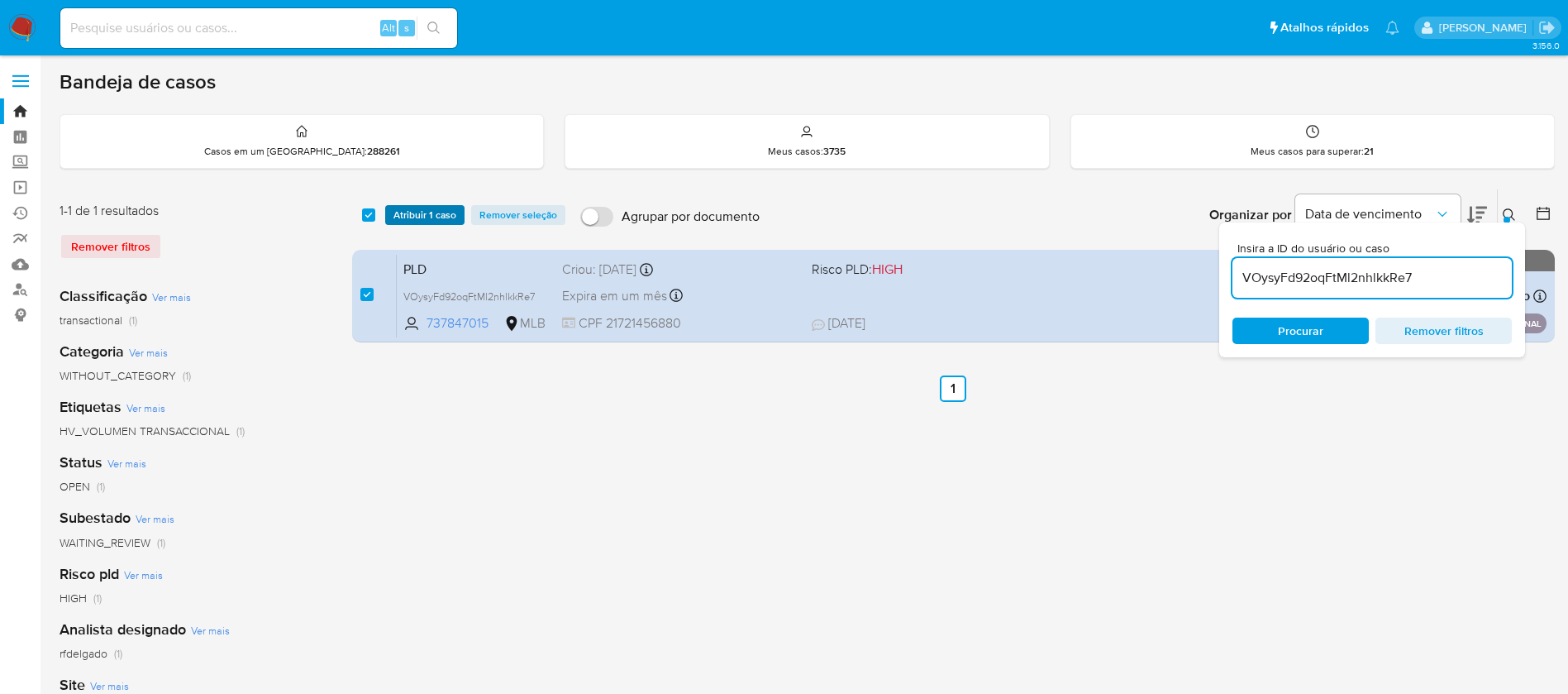
click at [411, 216] on span "Atribuir 1 caso" at bounding box center [425, 215] width 63 height 17
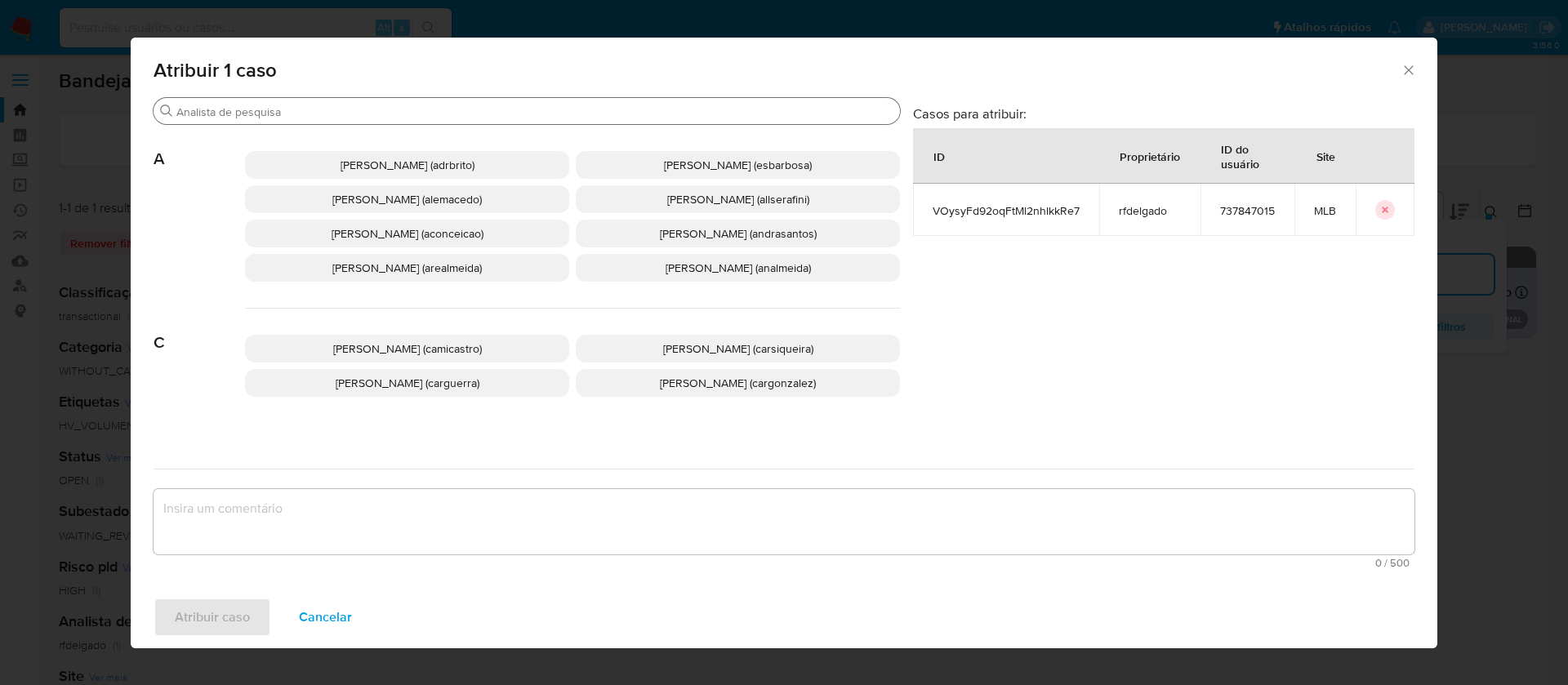
click at [695, 111] on input "Procurar" at bounding box center [535, 112] width 717 height 15
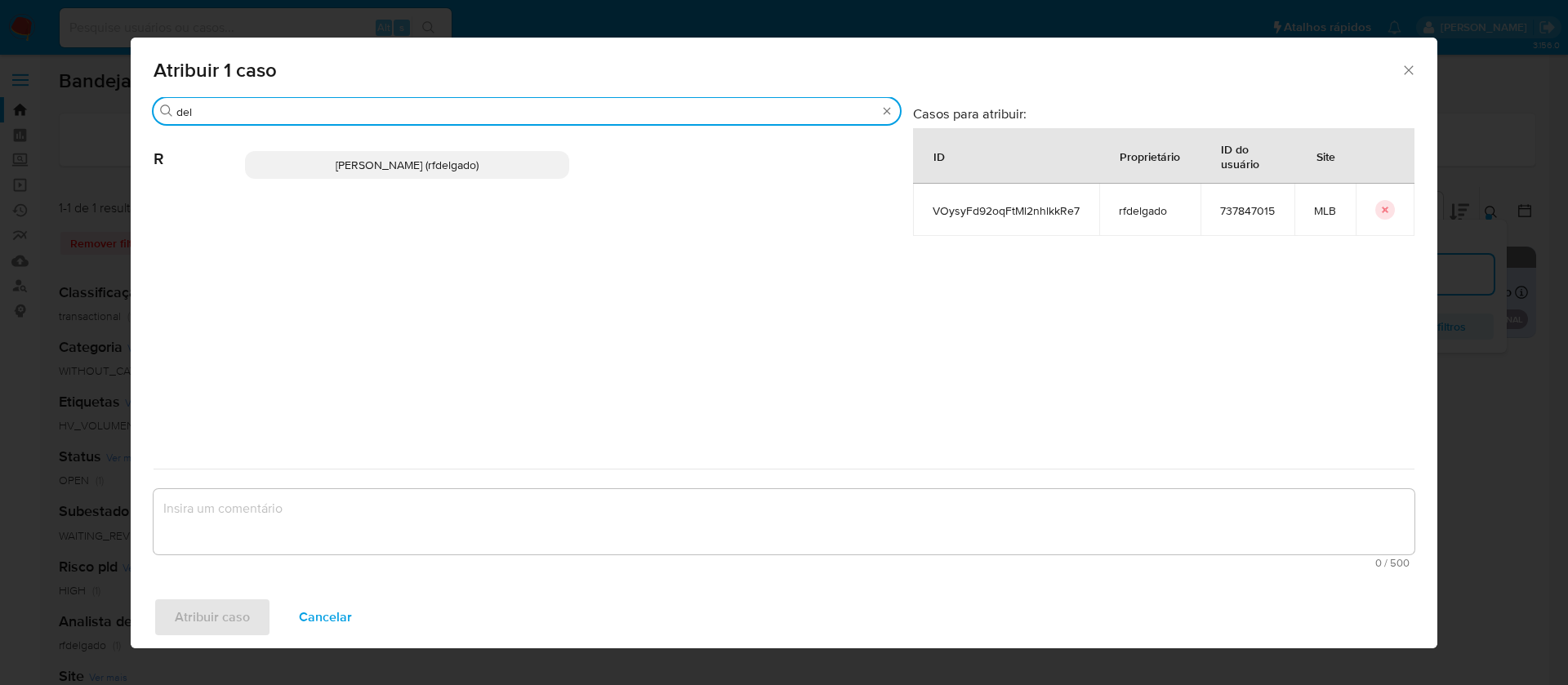
type input "del"
click at [479, 164] on span "Renata De Freitas Delgado (rfdelgado)" at bounding box center [407, 165] width 143 height 16
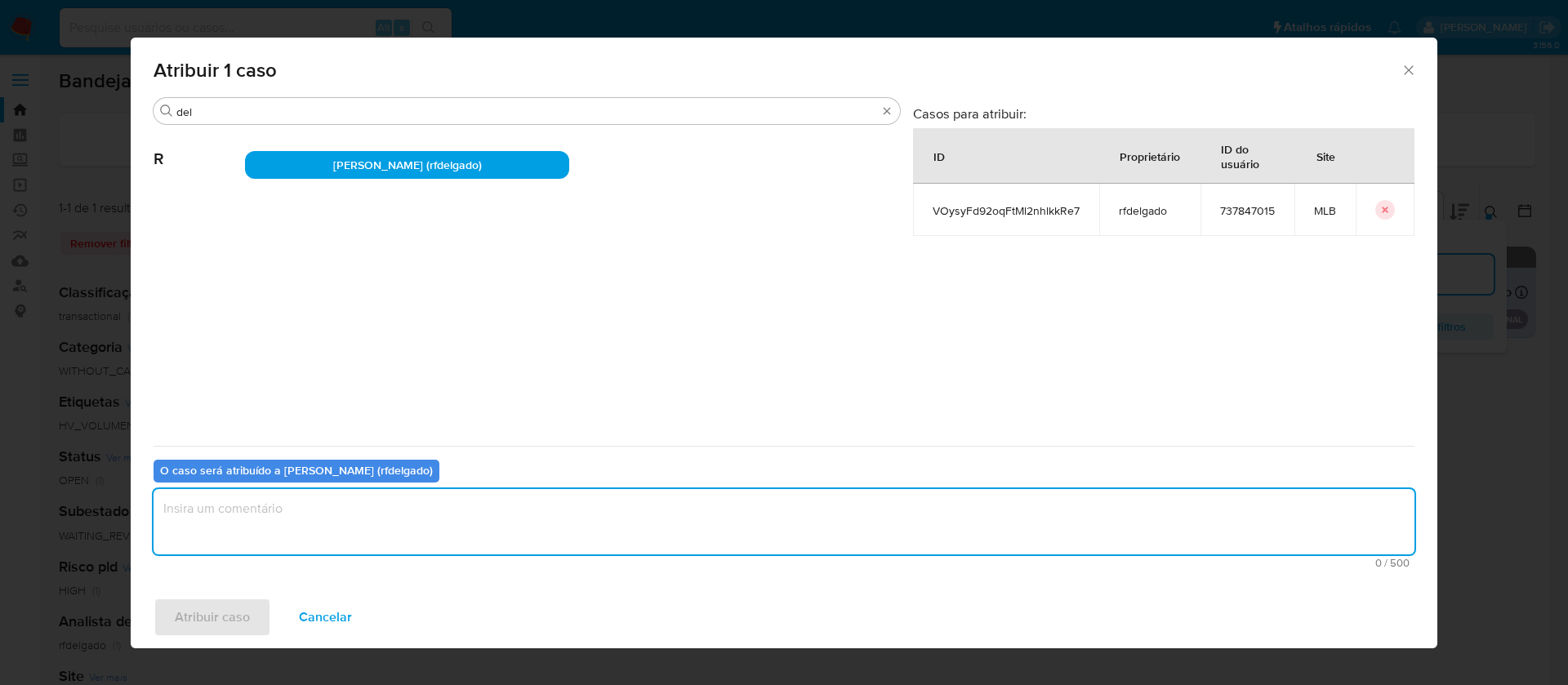
click at [667, 514] on textarea "assign-modal" at bounding box center [784, 522] width 1261 height 65
type textarea "."
click at [238, 611] on span "Atribuir caso" at bounding box center [212, 617] width 75 height 36
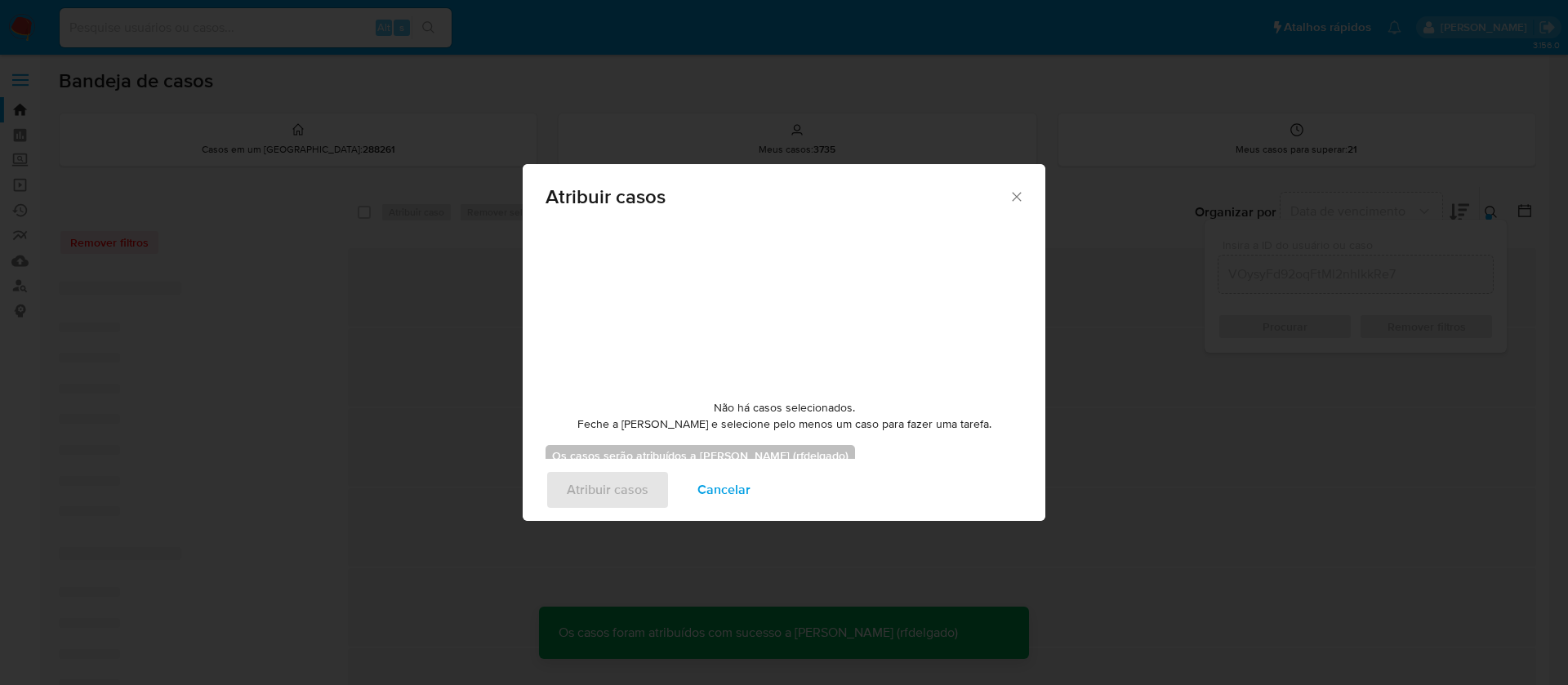
checkbox input "false"
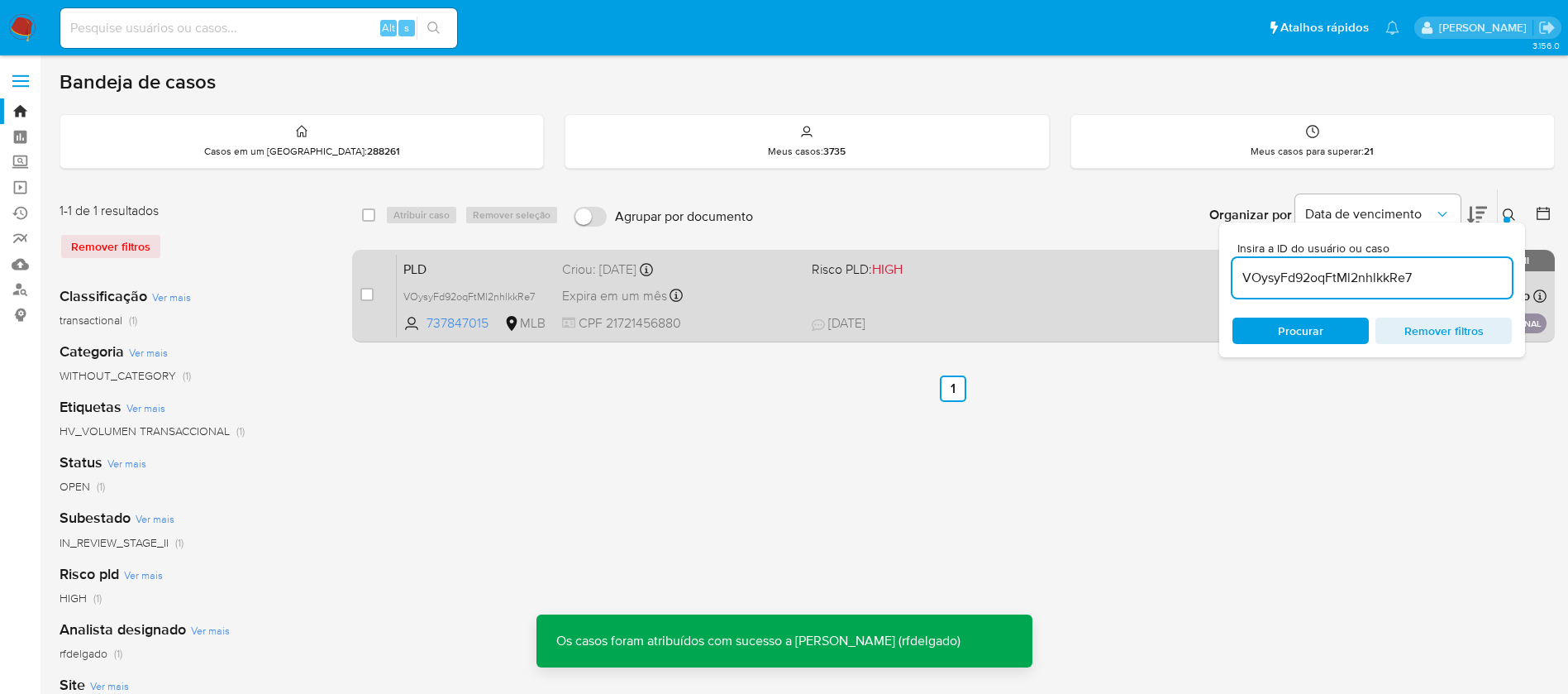
click at [980, 304] on div "PLD VOysyFd92oqFtMl2nhlkkRe7 737847015 MLB Risco PLD: HIGH Criou: 14/08/2025 Cr…" at bounding box center [972, 295] width 1150 height 84
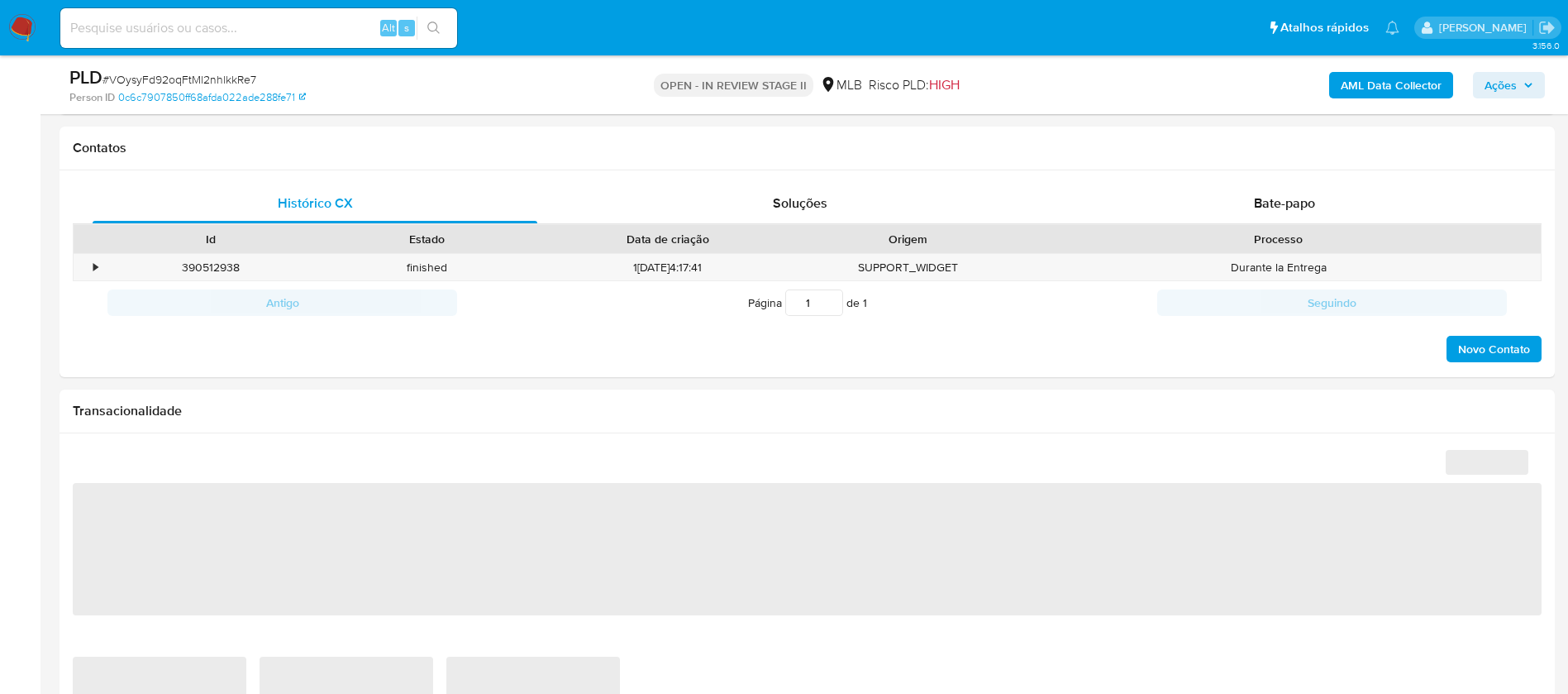
scroll to position [745, 0]
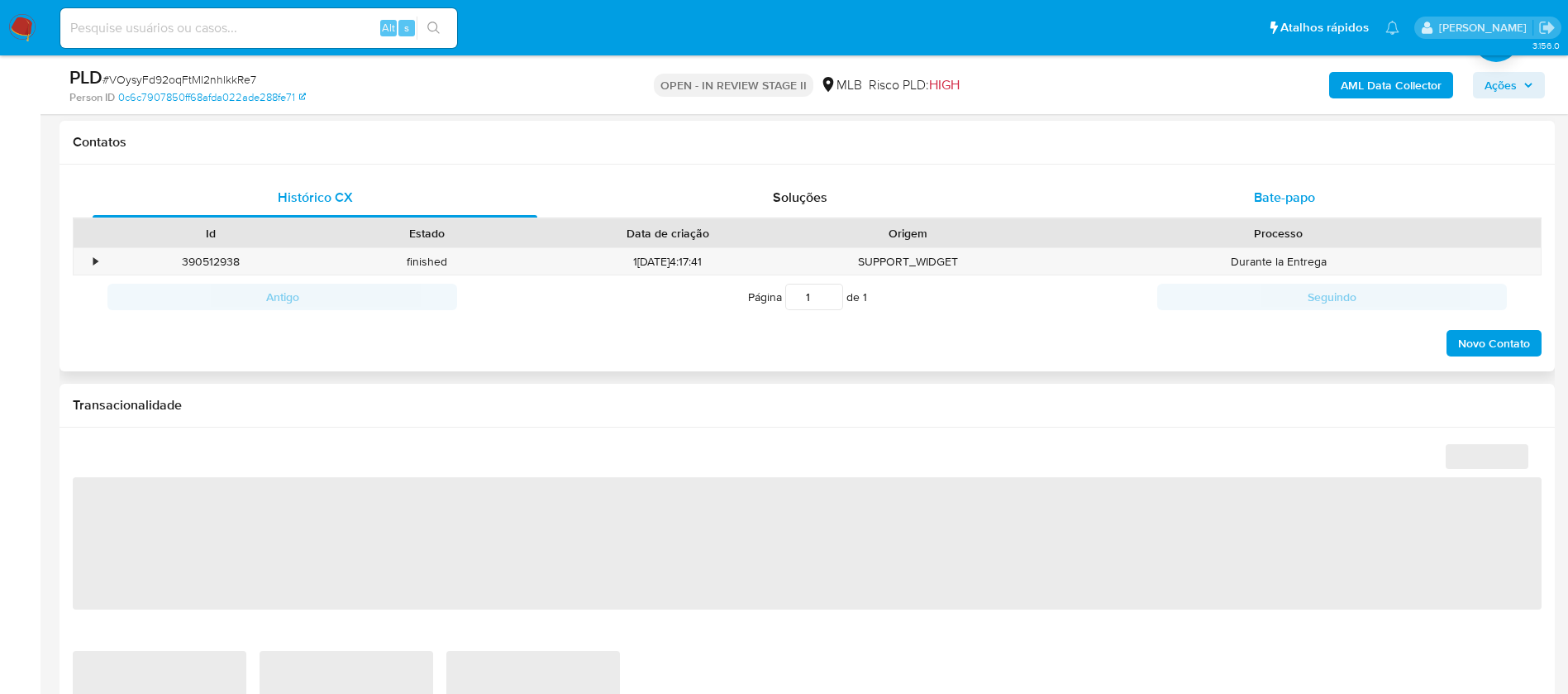
click at [1277, 197] on span "Bate-papo" at bounding box center [1285, 197] width 61 height 19
select select "10"
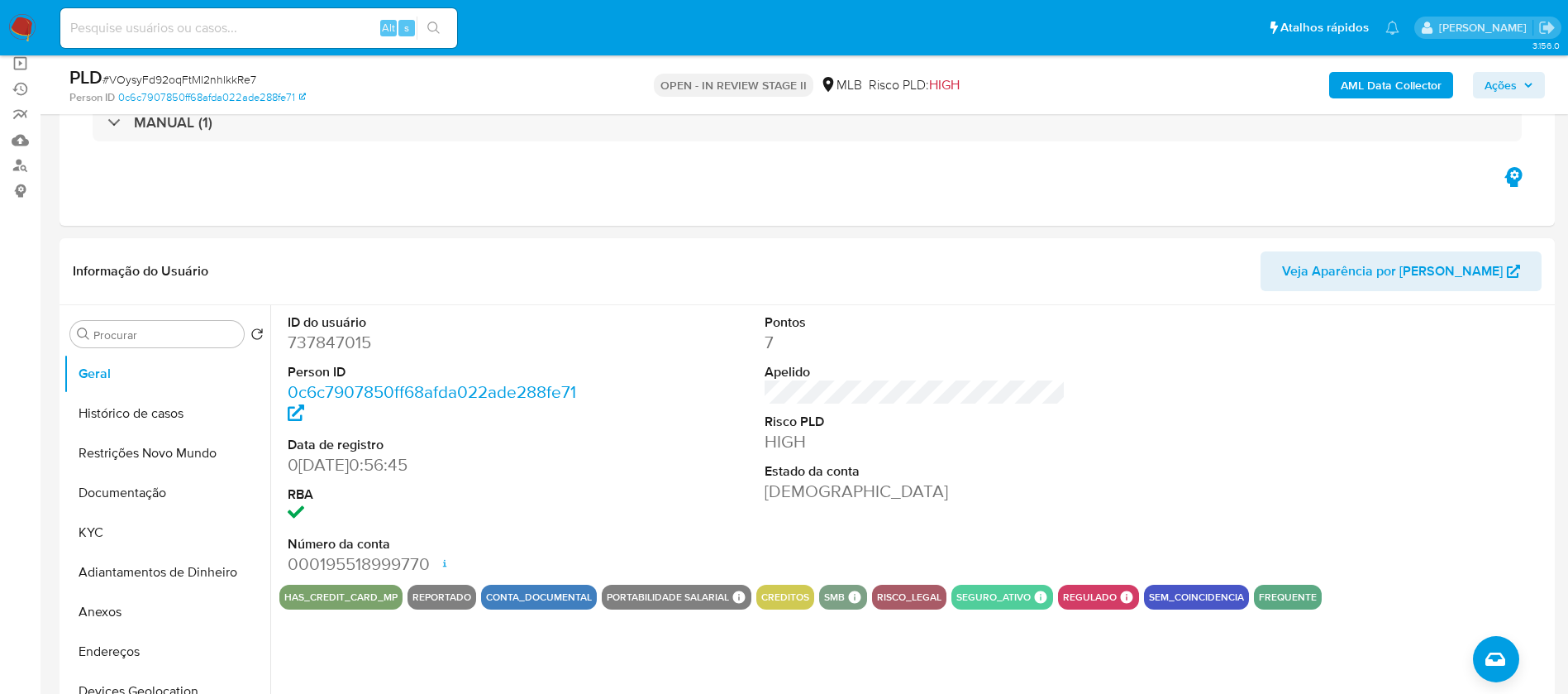
scroll to position [248, 0]
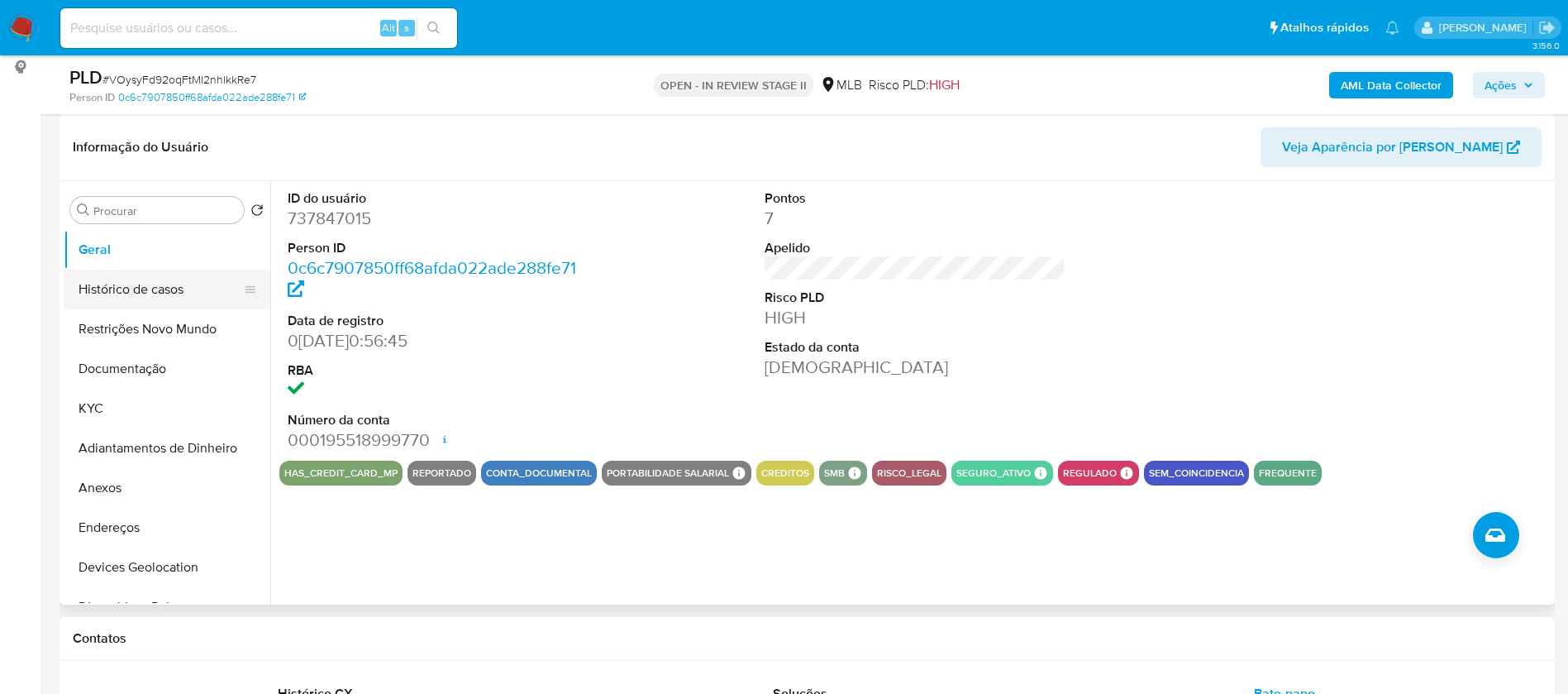
click at [105, 277] on button "Histórico de casos" at bounding box center [160, 289] width 193 height 40
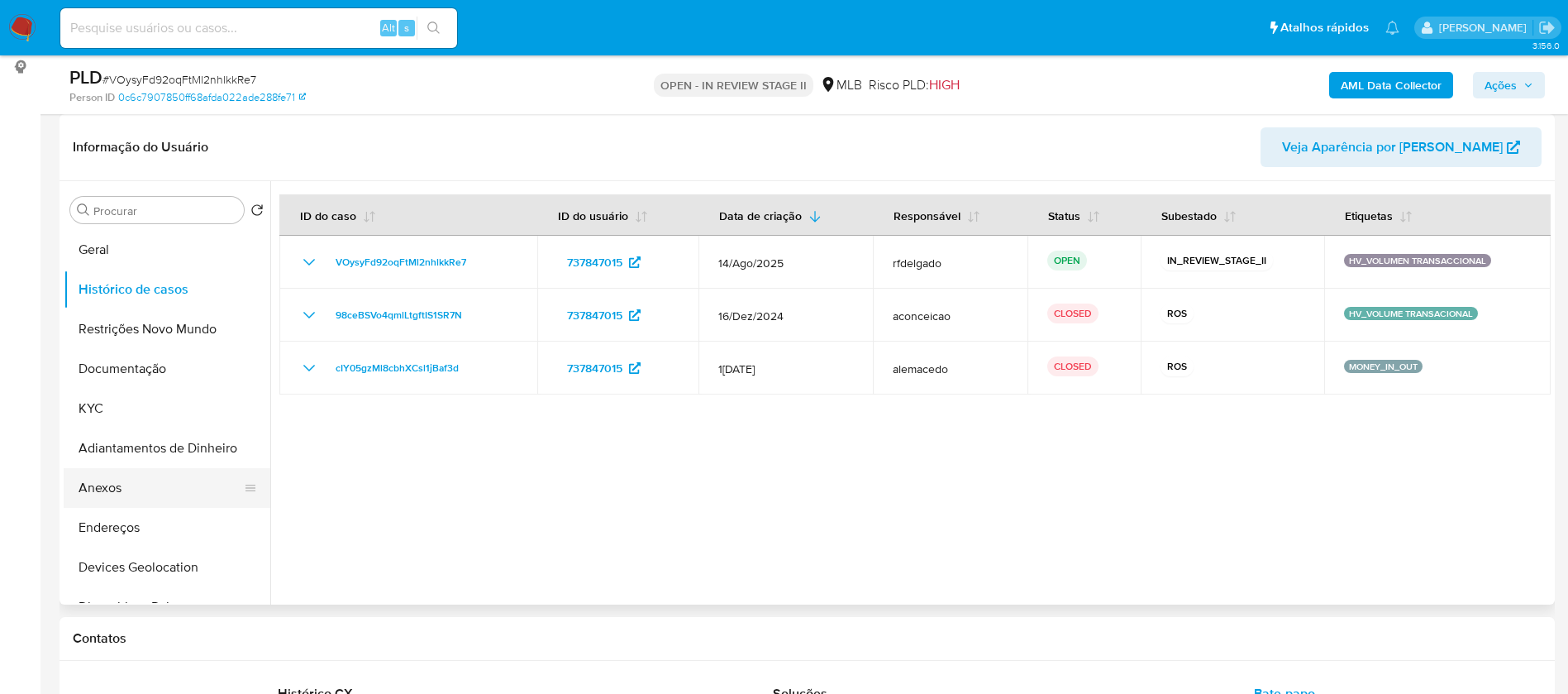
click at [138, 494] on button "Anexos" at bounding box center [160, 488] width 193 height 40
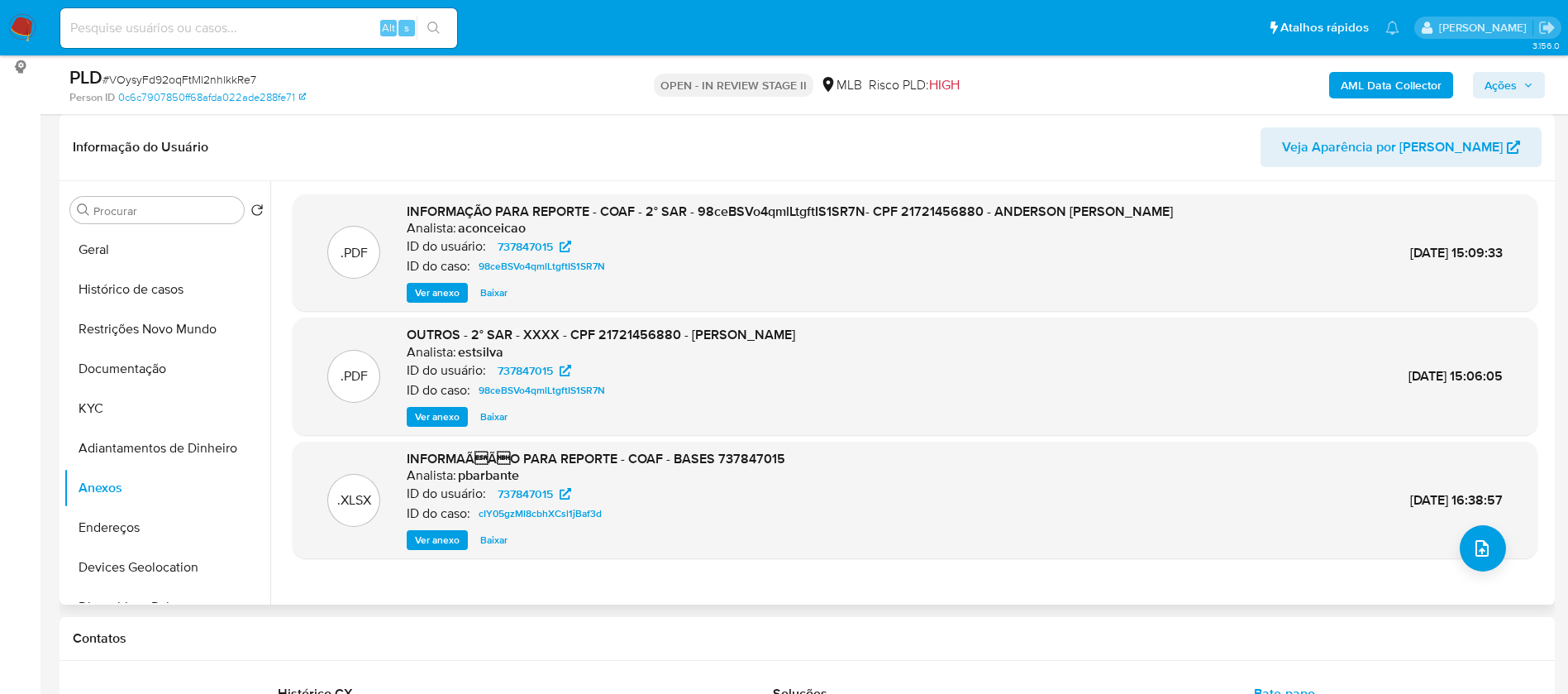
click at [453, 294] on span "Ver anexo" at bounding box center [438, 293] width 45 height 17
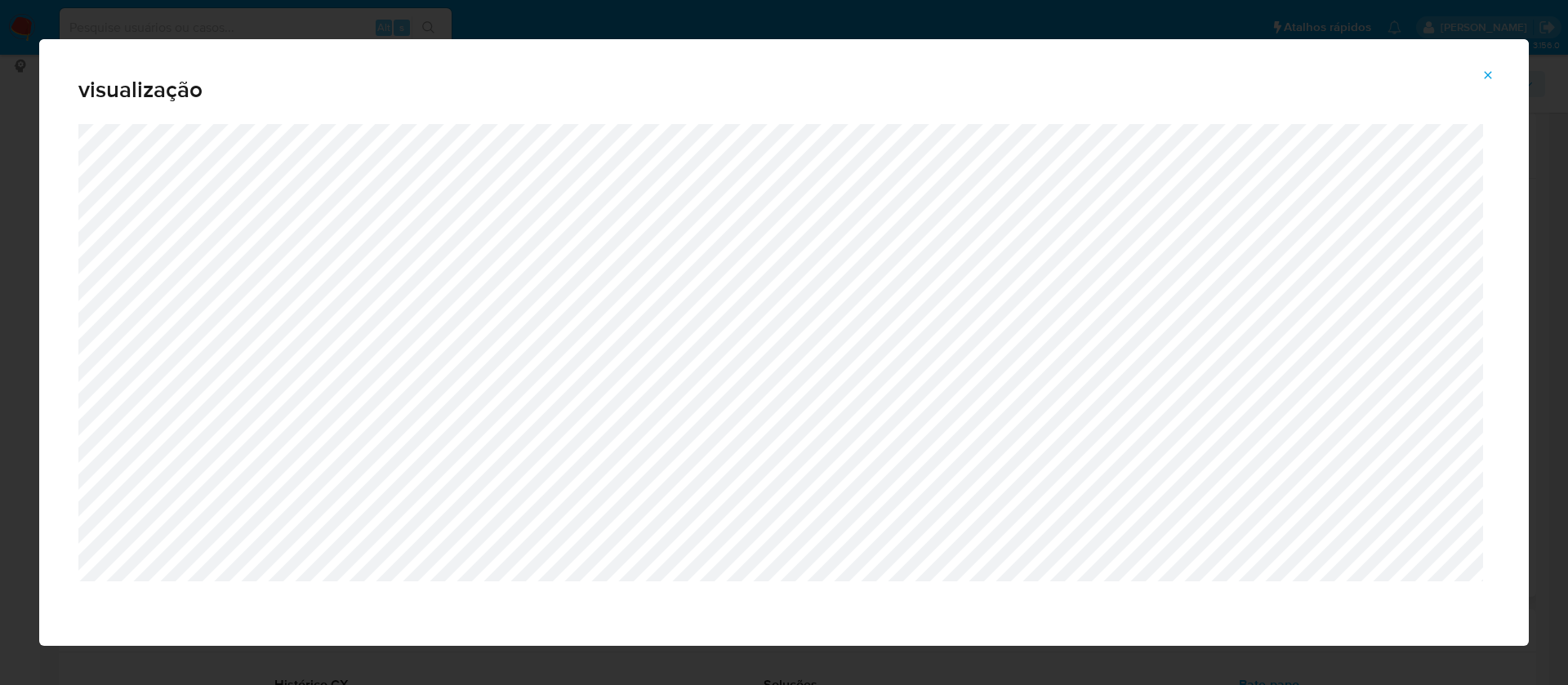
click at [1481, 70] on button "Attachment preview" at bounding box center [1489, 75] width 36 height 26
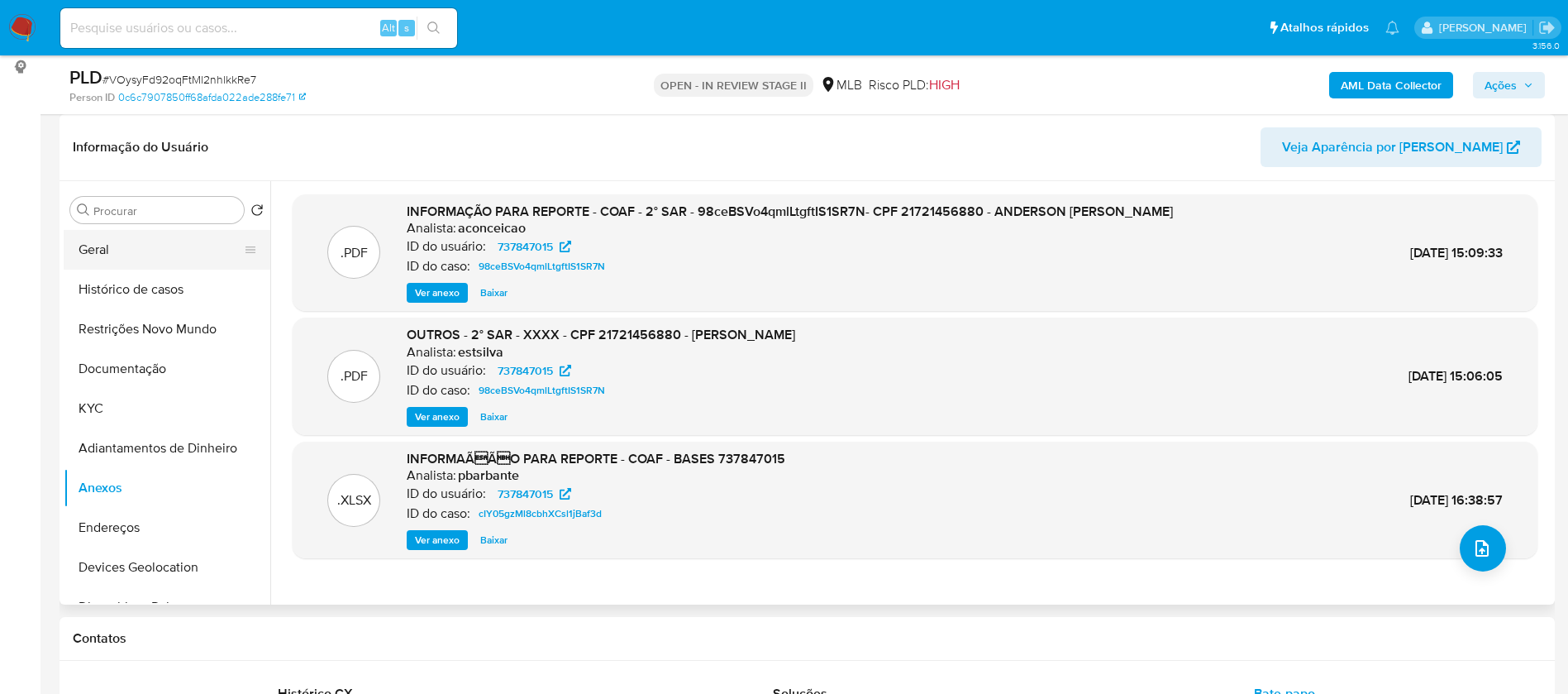
click at [156, 249] on button "Geral" at bounding box center [160, 250] width 193 height 40
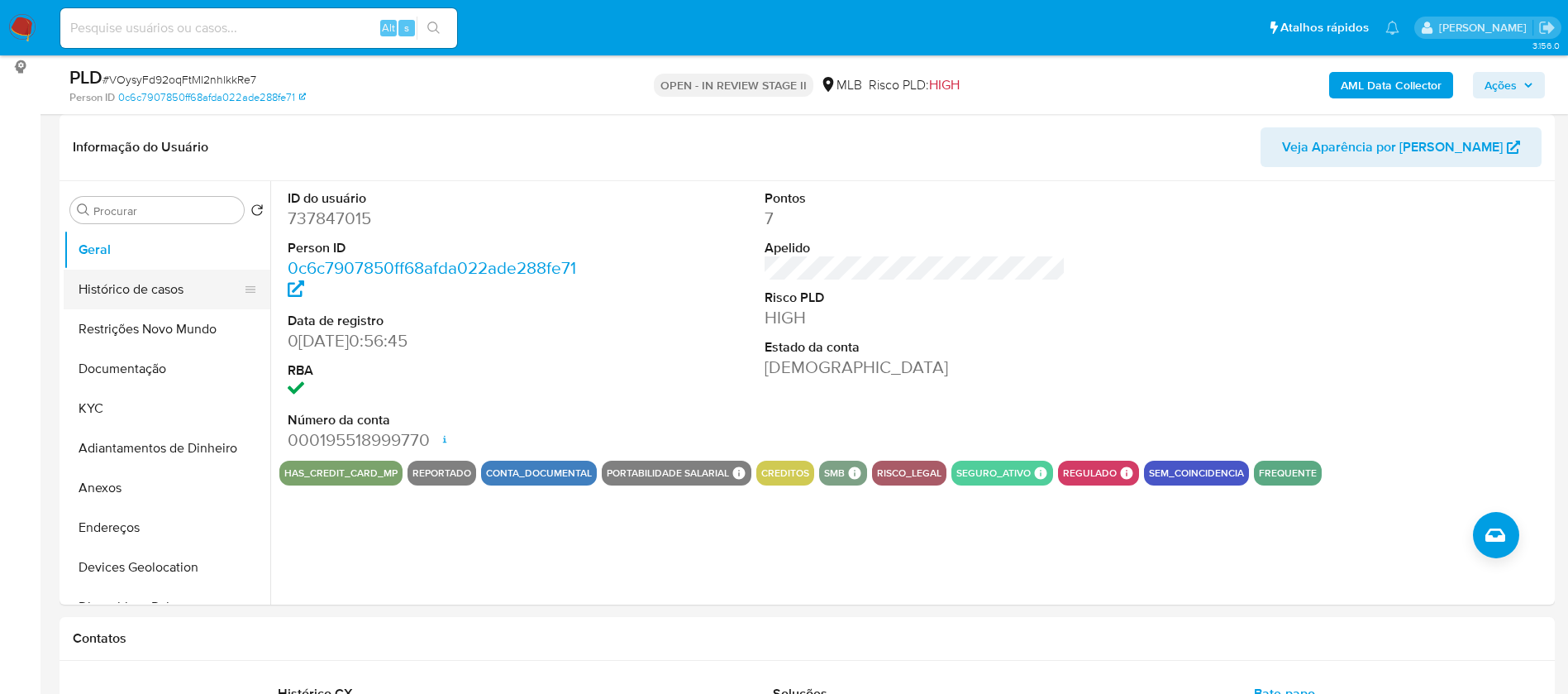
click at [115, 282] on button "Histórico de casos" at bounding box center [160, 289] width 193 height 40
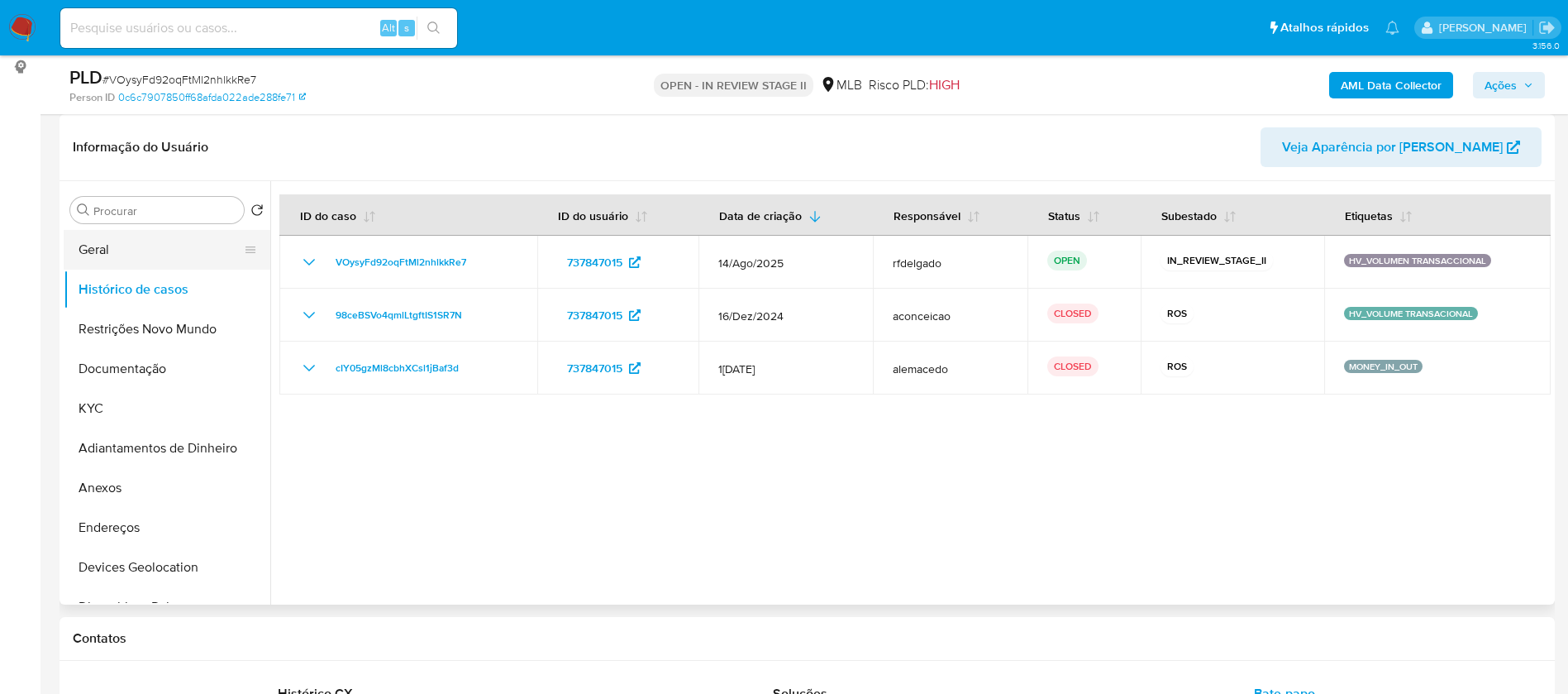
click at [154, 245] on button "Geral" at bounding box center [160, 250] width 193 height 40
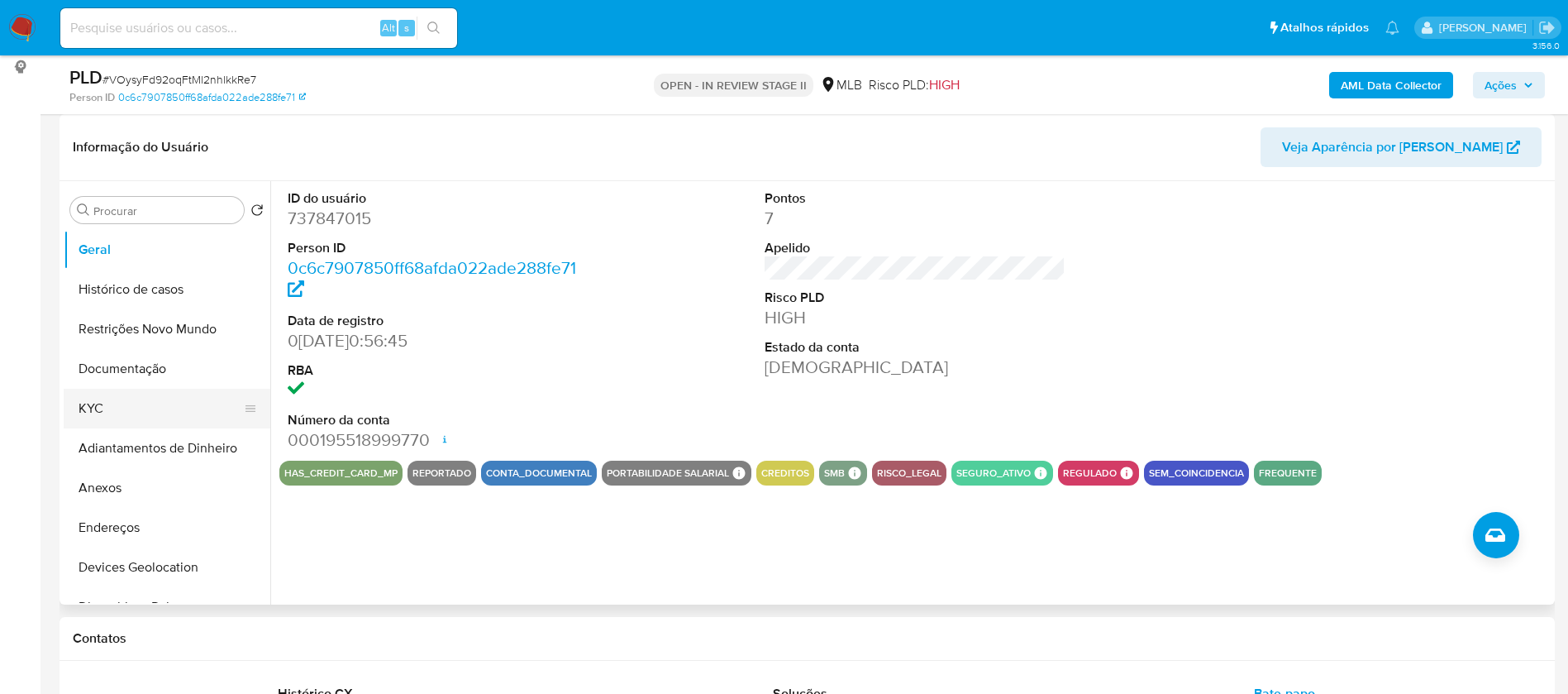
click at [123, 400] on button "KYC" at bounding box center [160, 409] width 193 height 40
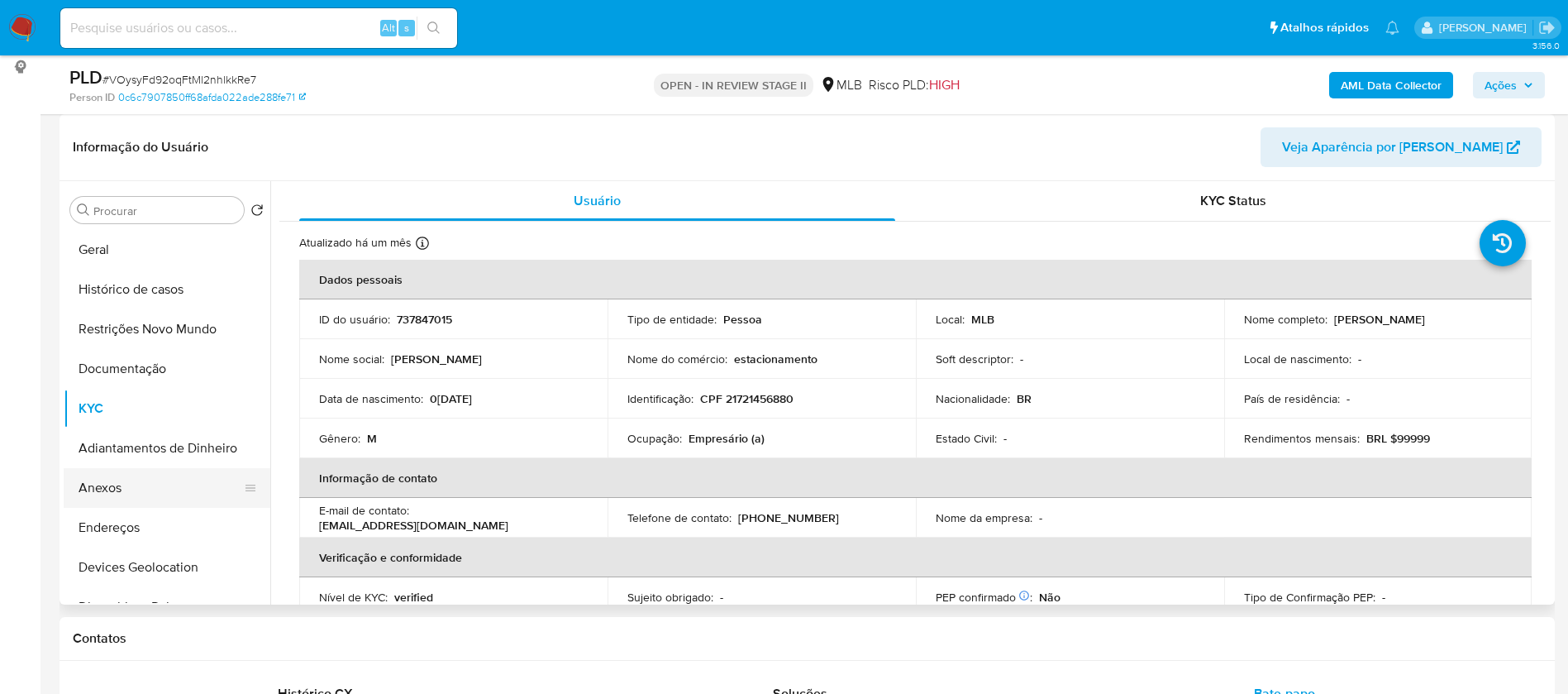
click at [138, 476] on button "Anexos" at bounding box center [160, 488] width 193 height 40
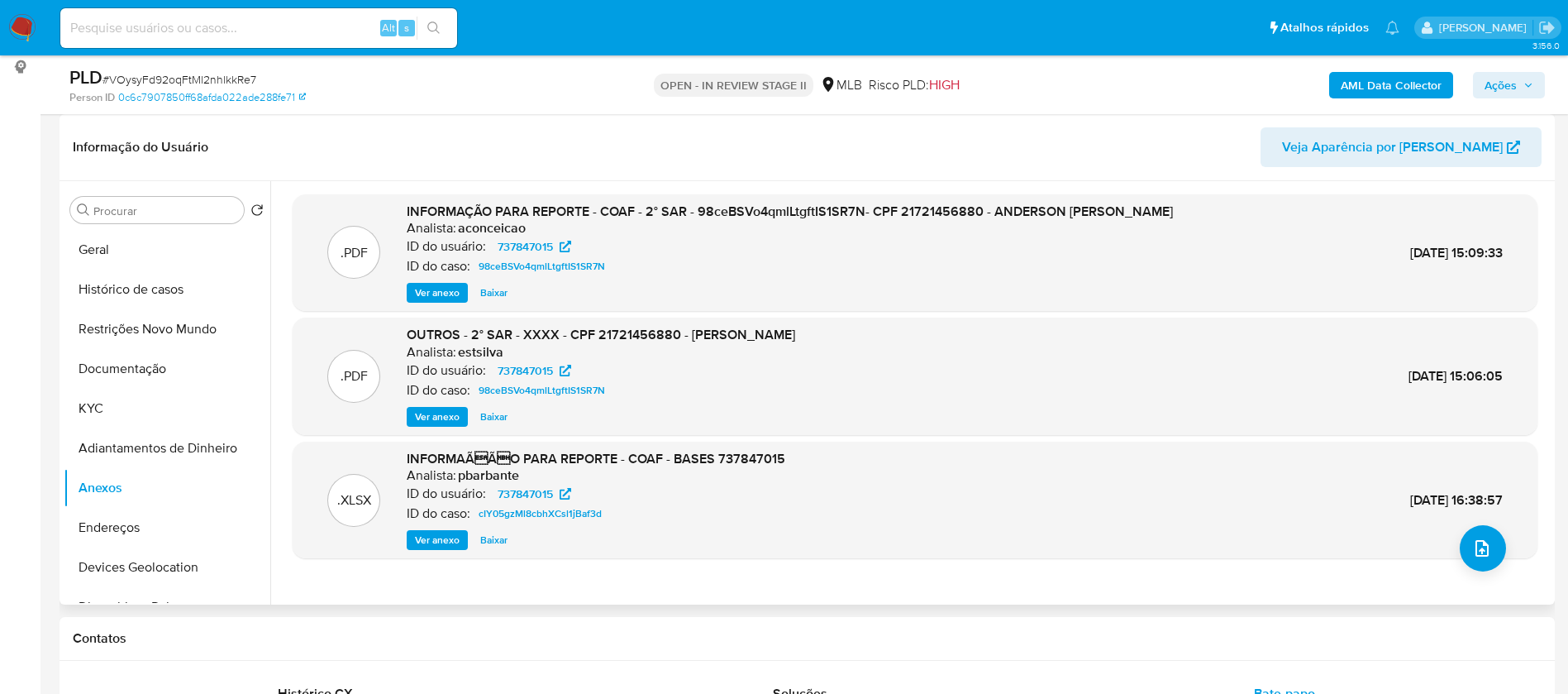
click at [428, 297] on span "Ver anexo" at bounding box center [438, 293] width 45 height 17
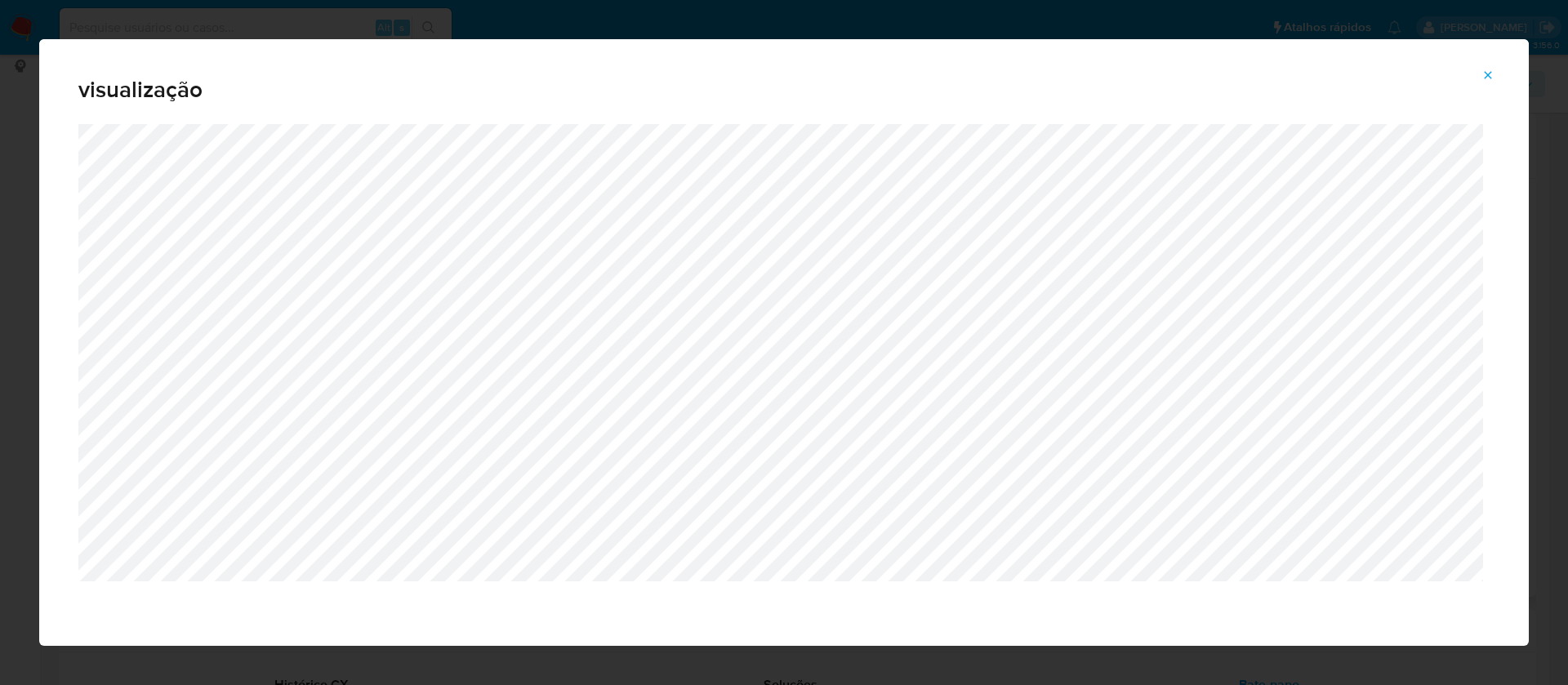
click at [1490, 81] on span "Attachment preview" at bounding box center [1489, 75] width 13 height 23
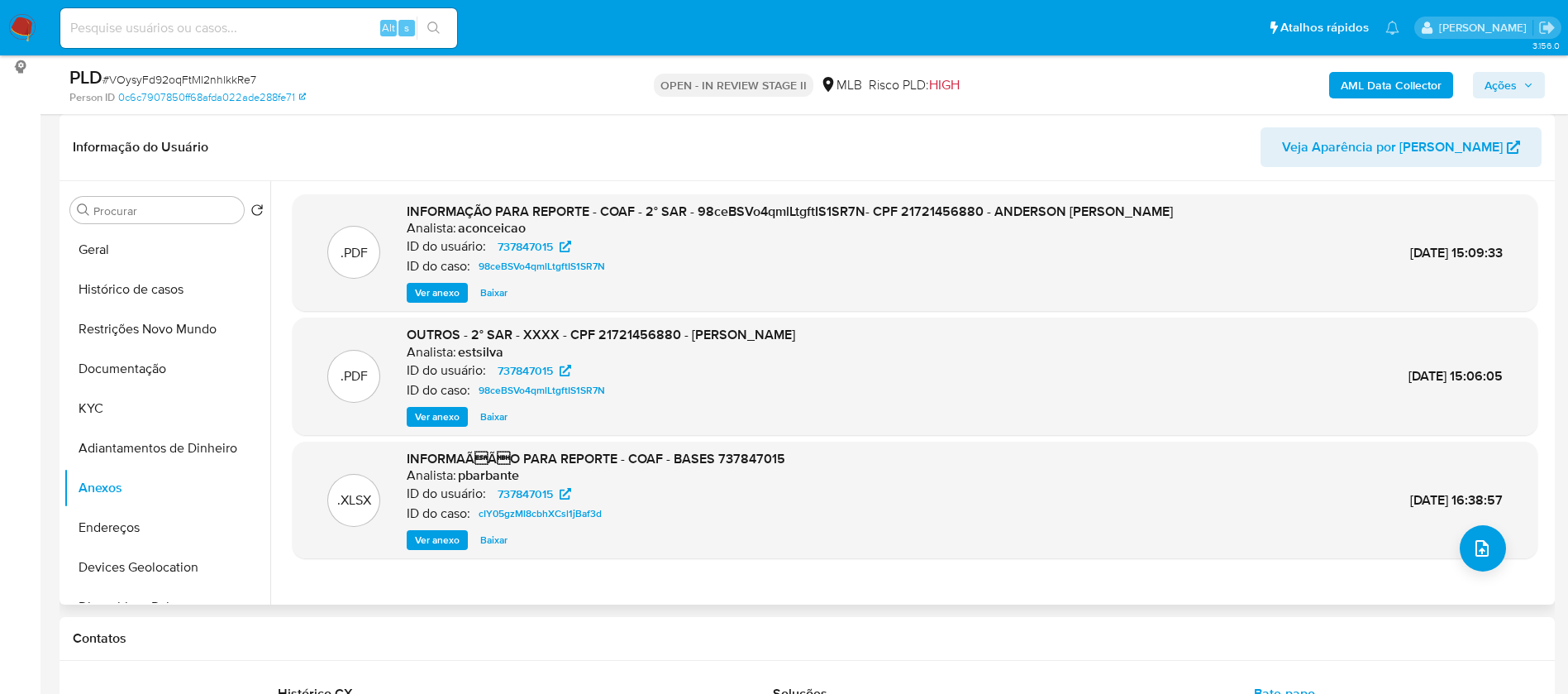
click at [1384, 88] on b "AML Data Collector" at bounding box center [1391, 85] width 101 height 27
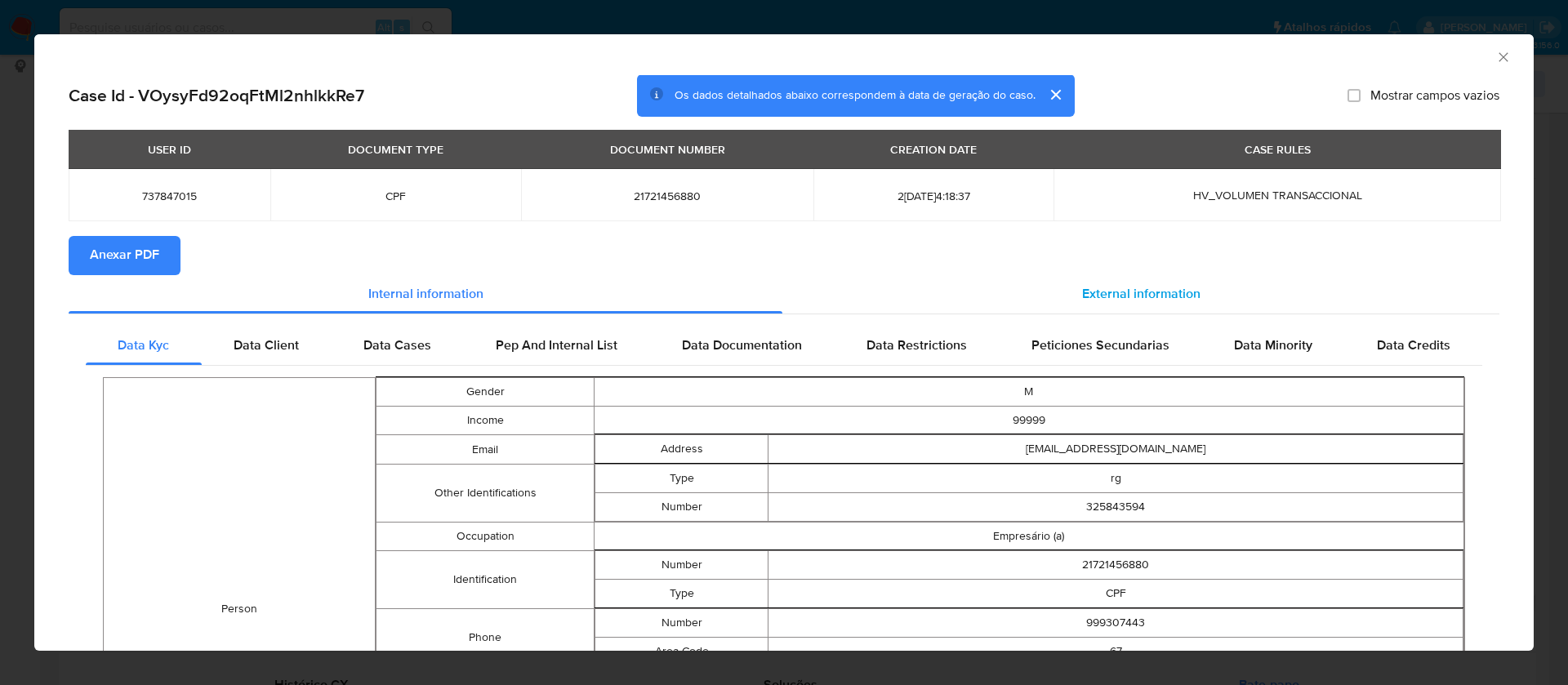
click at [1082, 286] on span "External information" at bounding box center [1141, 294] width 119 height 19
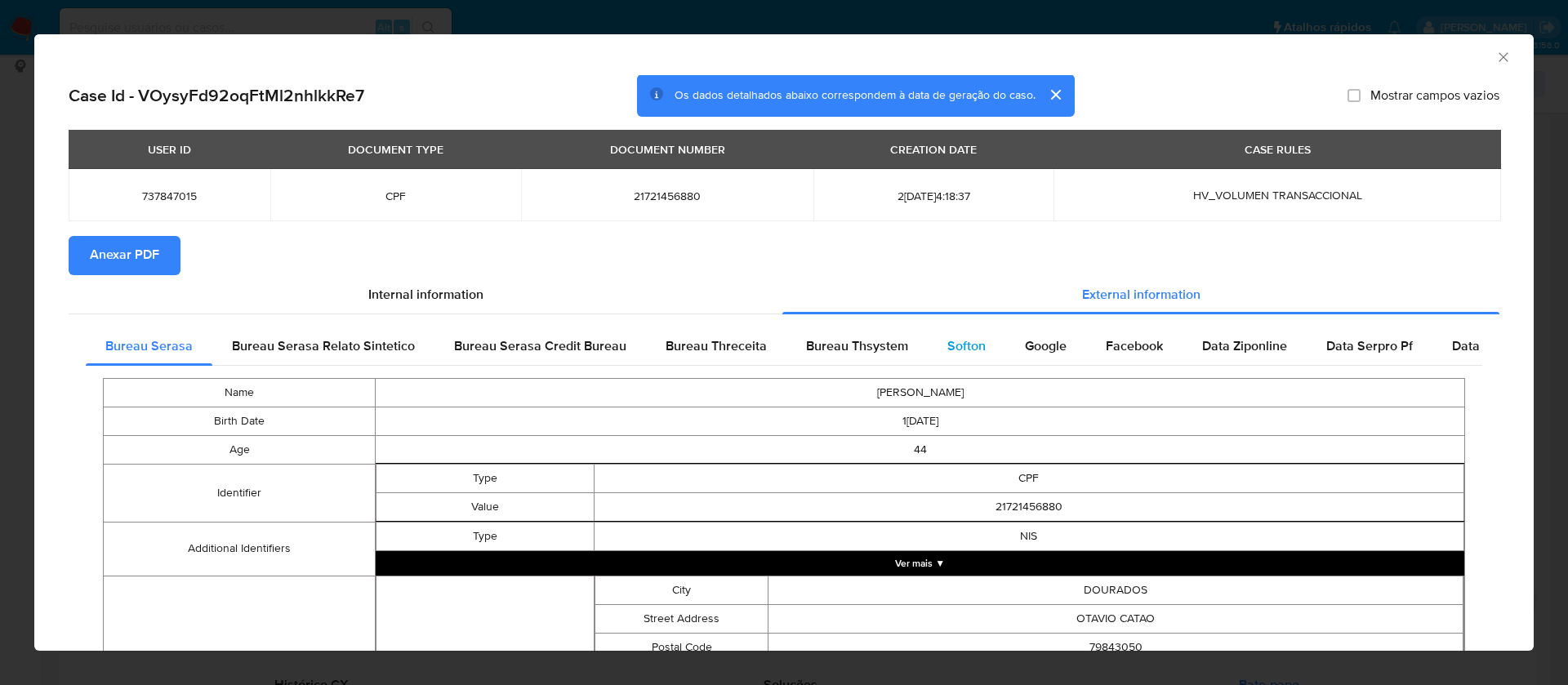
click at [947, 331] on div "Softon" at bounding box center [966, 346] width 78 height 39
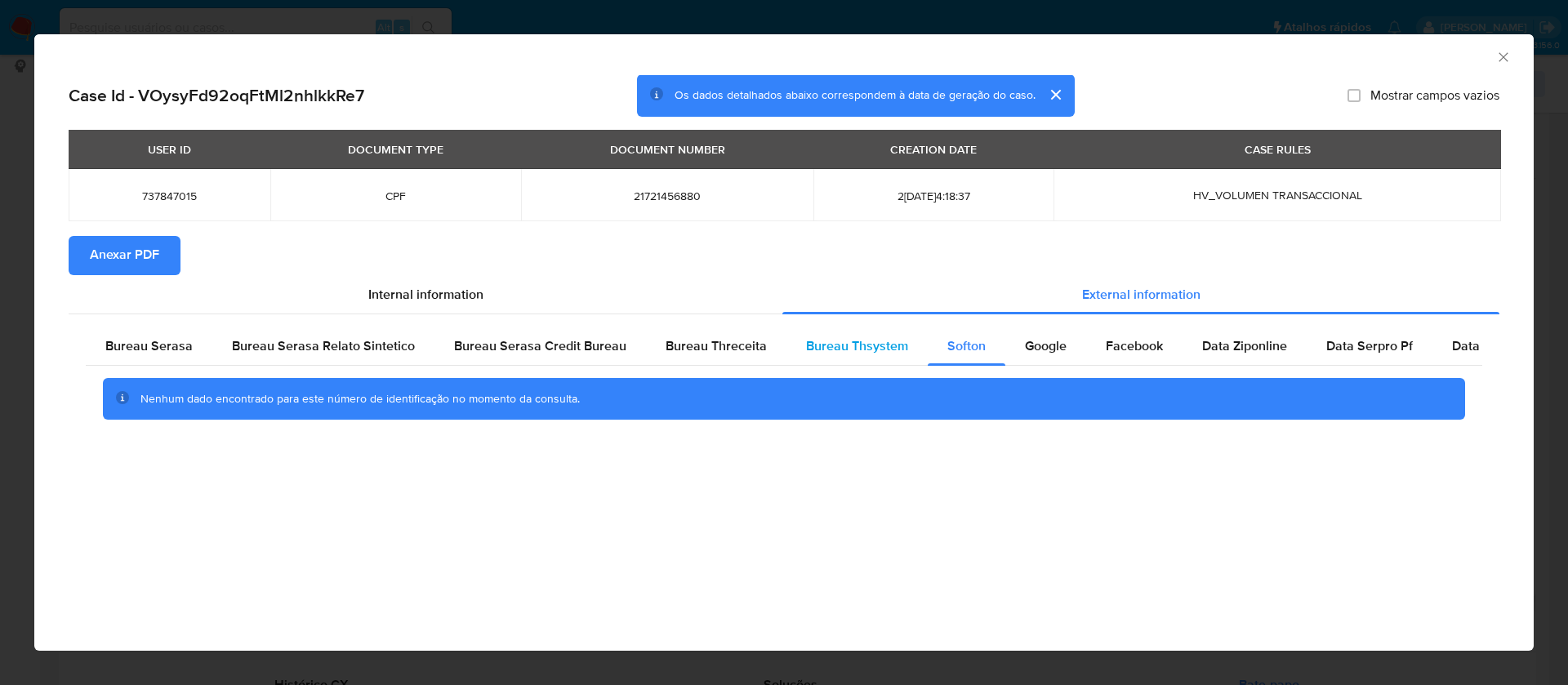
click at [870, 340] on span "Bureau Thsystem" at bounding box center [857, 345] width 102 height 19
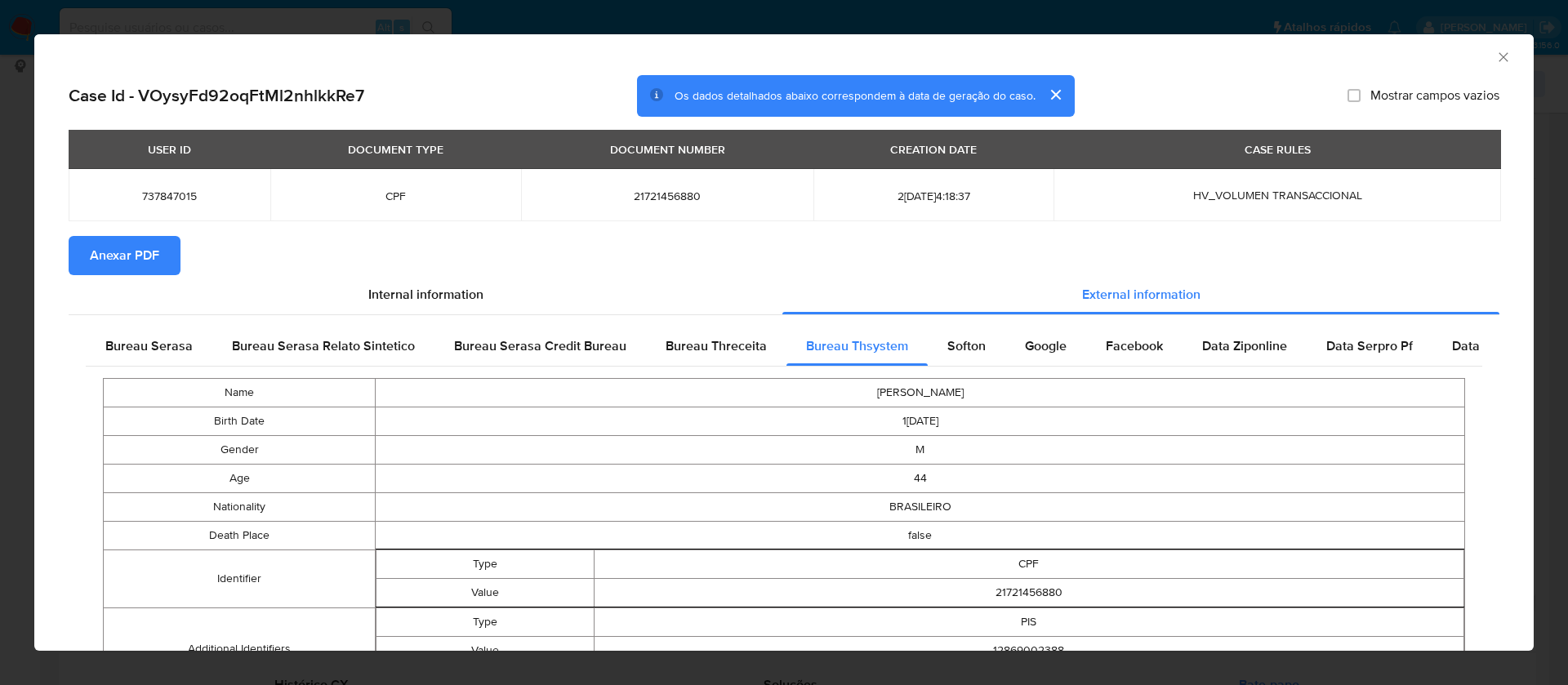
click at [149, 257] on span "Anexar PDF" at bounding box center [124, 255] width 70 height 36
click at [1496, 53] on icon "Fechar a janela" at bounding box center [1504, 57] width 16 height 16
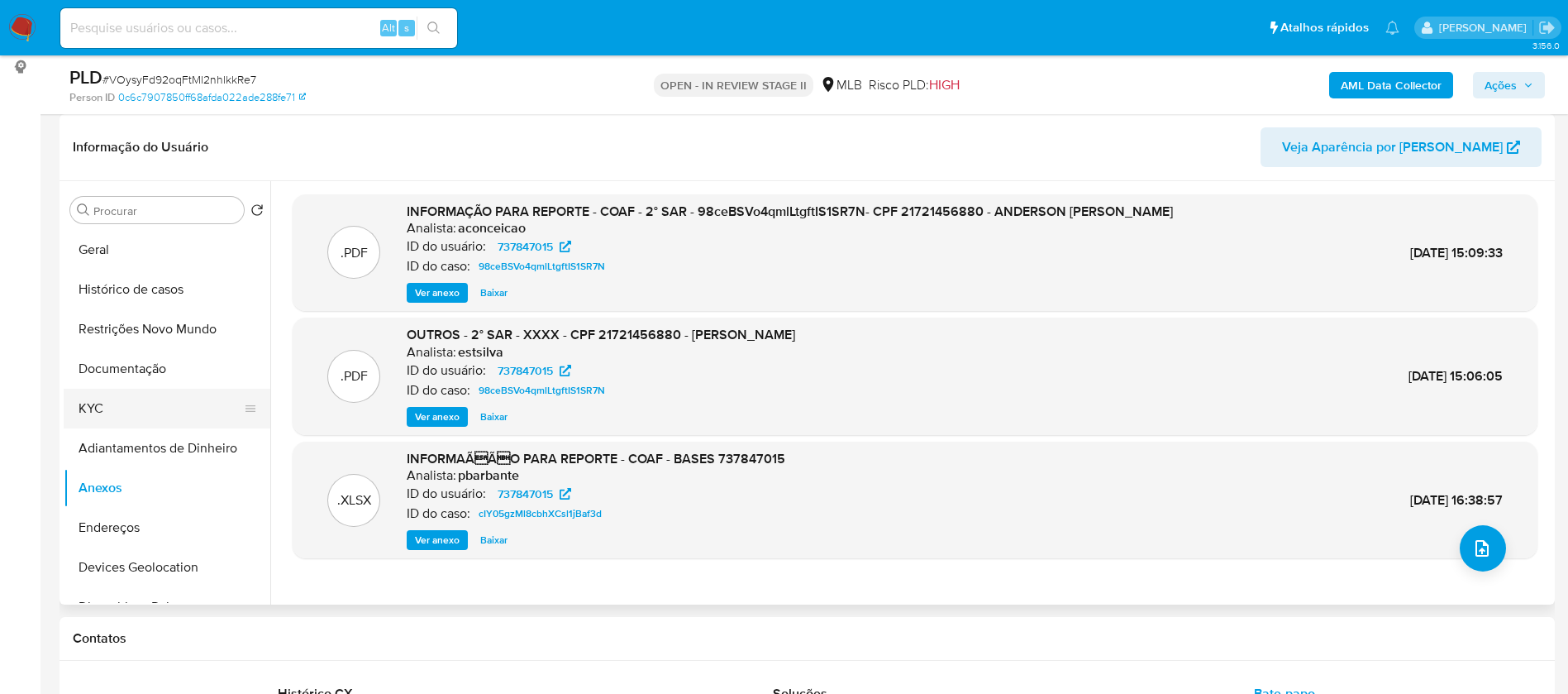
click at [109, 404] on button "KYC" at bounding box center [160, 409] width 193 height 40
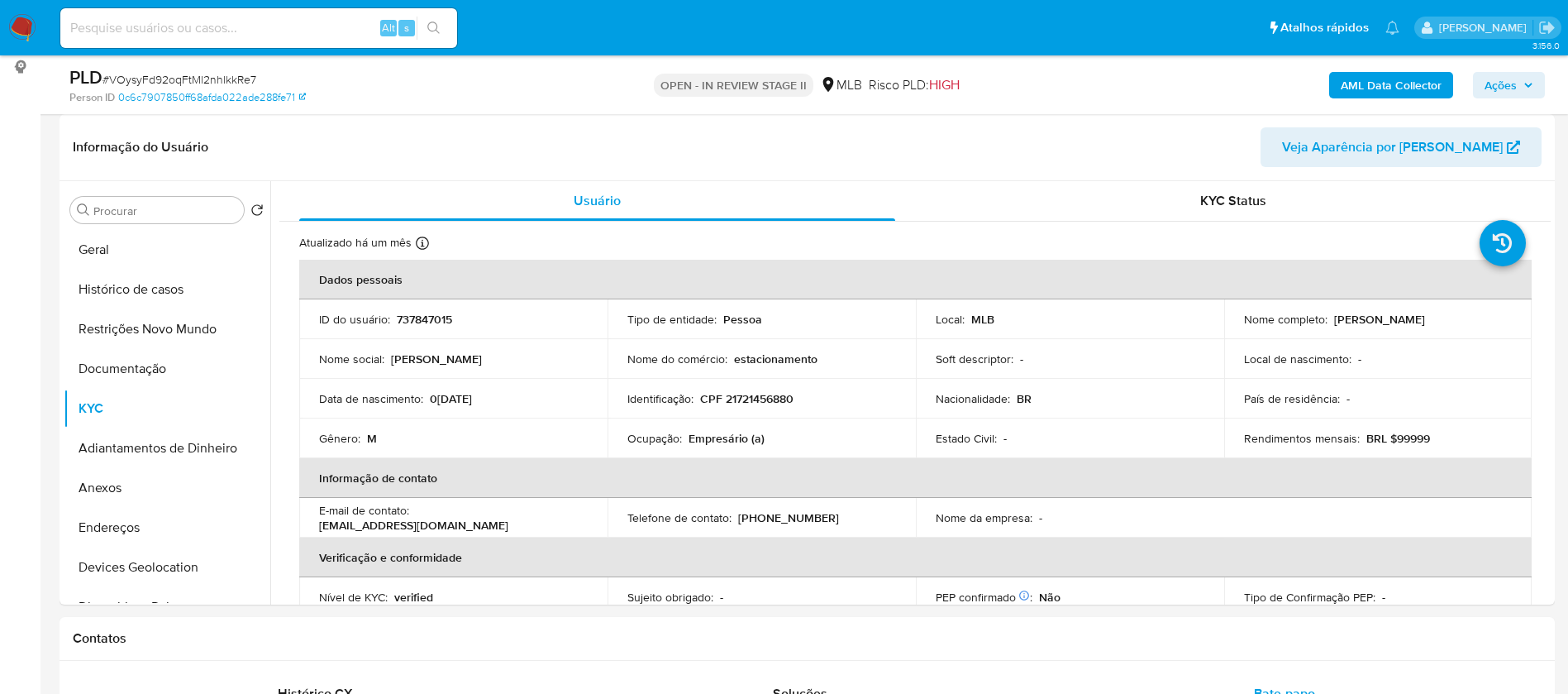
drag, startPoint x: 1487, startPoint y: 324, endPoint x: 1332, endPoint y: 320, distance: 155.1
click at [1332, 320] on div "Nome completo : Anderson Franca Dos Santos" at bounding box center [1378, 319] width 269 height 15
copy p "[PERSON_NAME]"
click at [784, 400] on p "CPF 21721456880" at bounding box center [747, 399] width 94 height 15
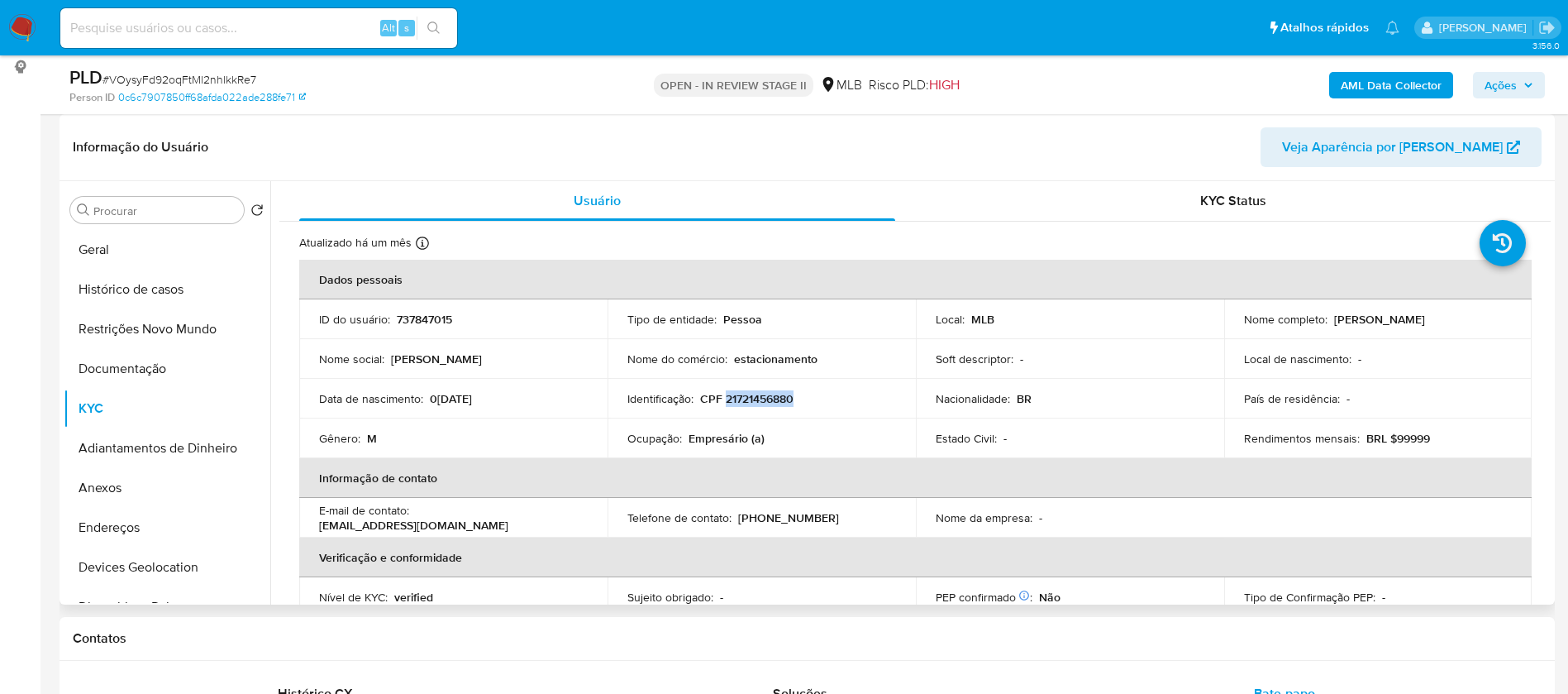
copy p "21721456880"
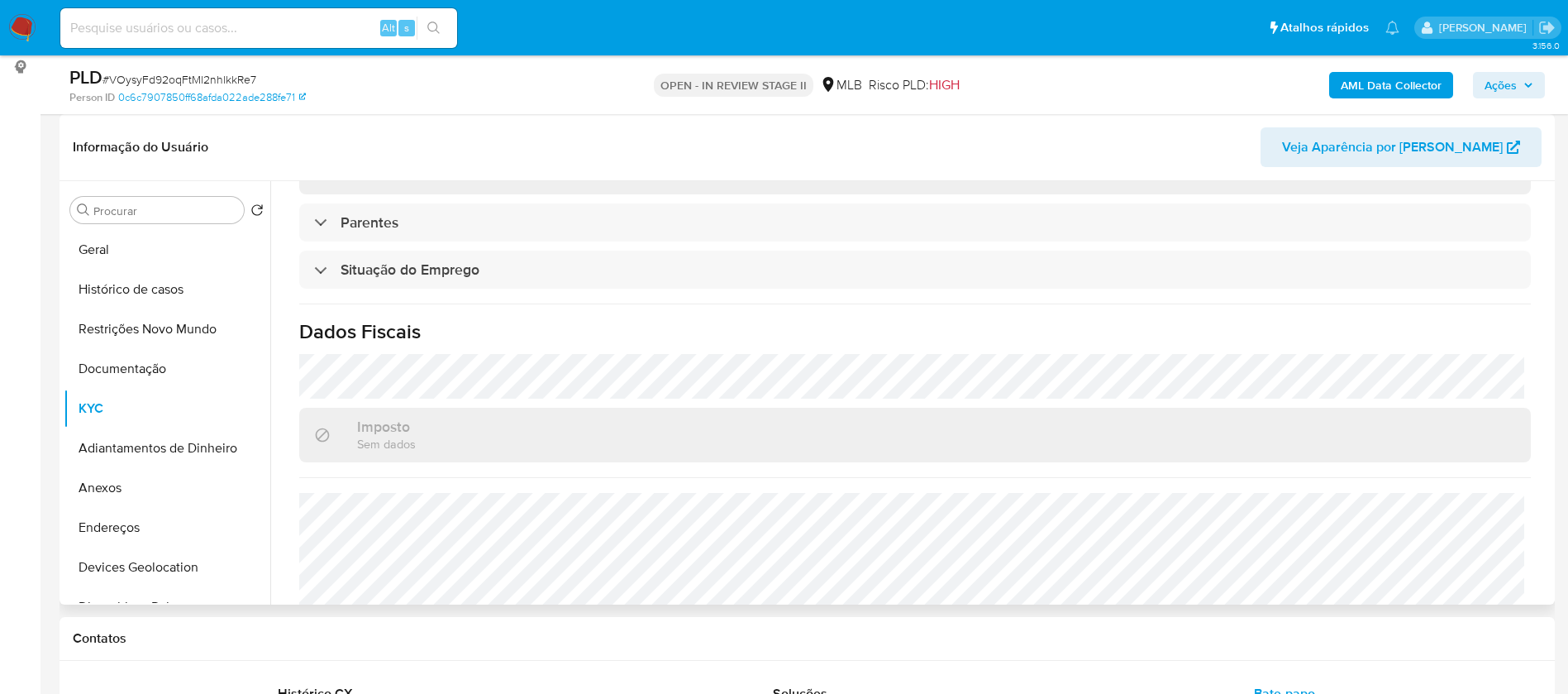
scroll to position [689, 0]
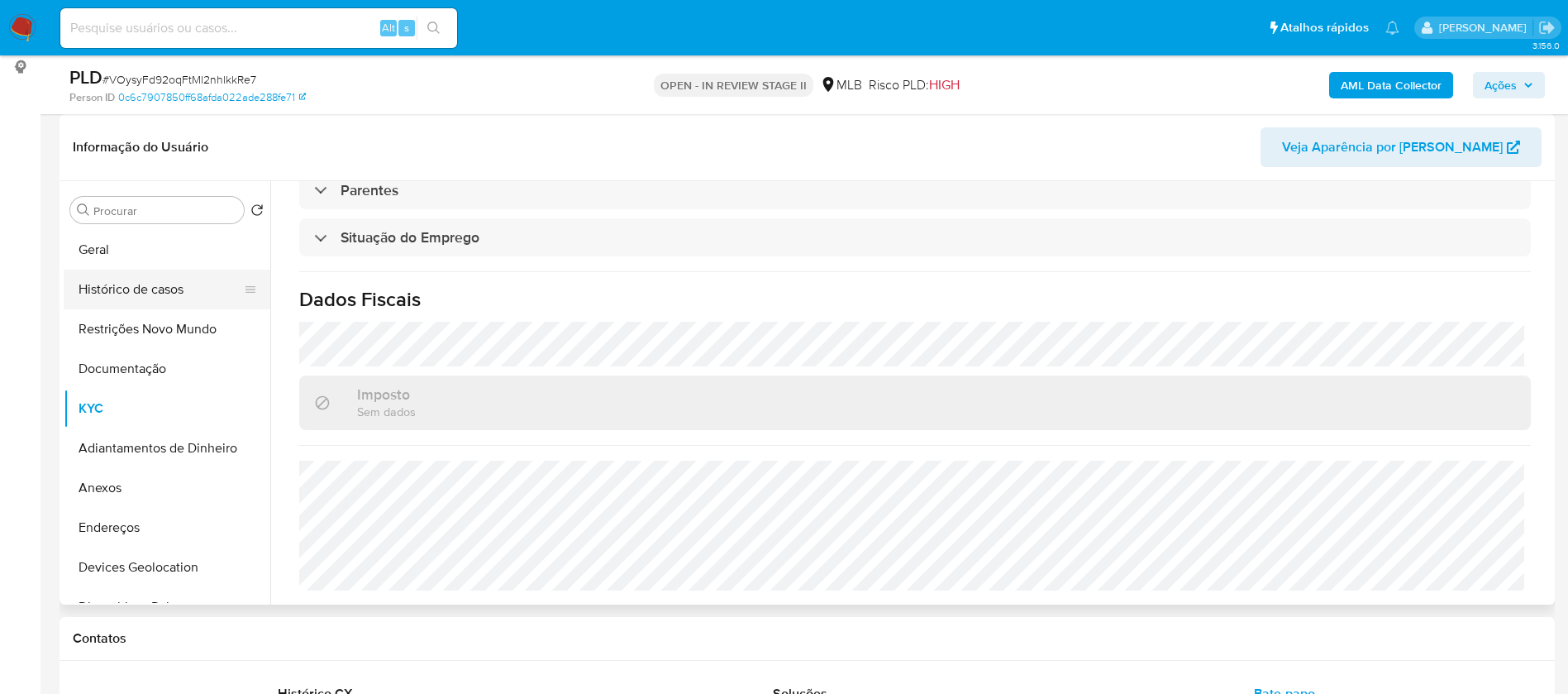
click at [92, 283] on button "Histórico de casos" at bounding box center [160, 289] width 193 height 40
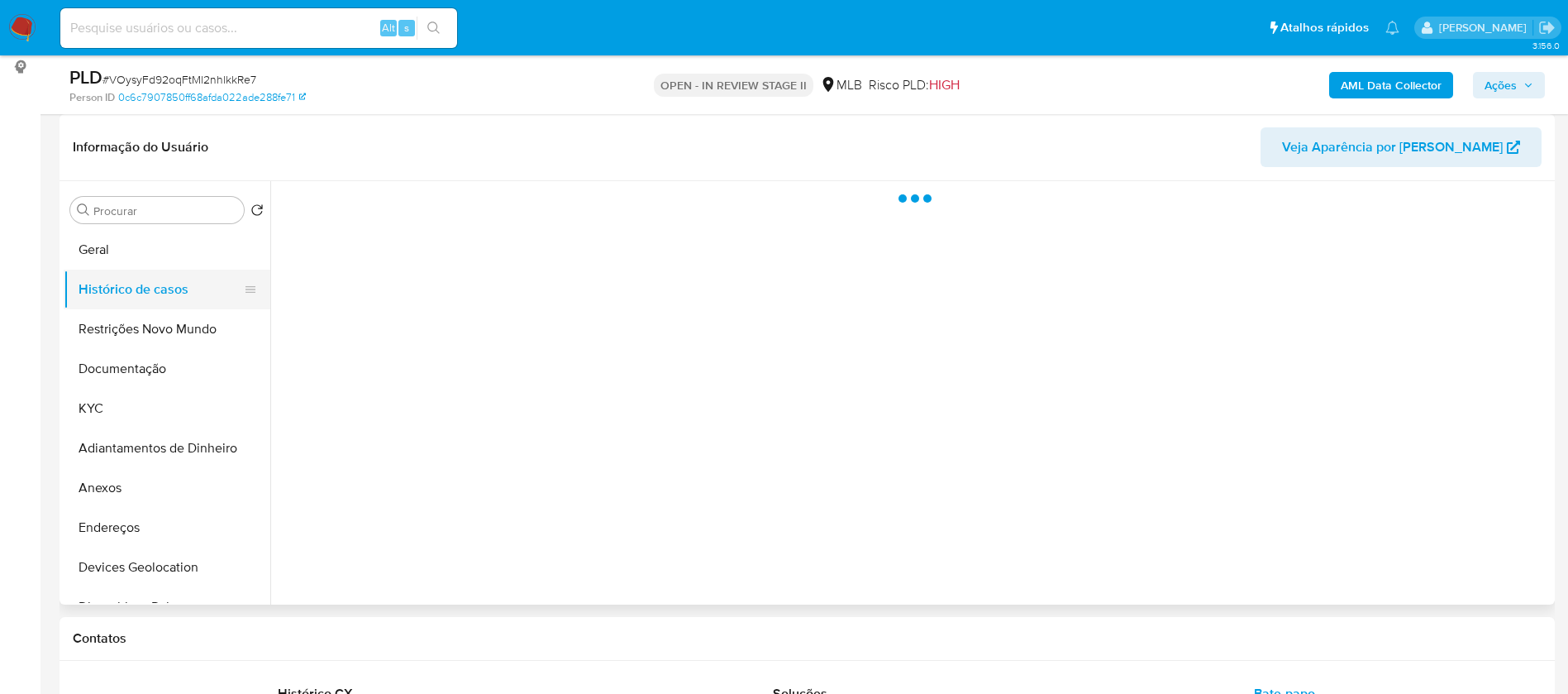
scroll to position [0, 0]
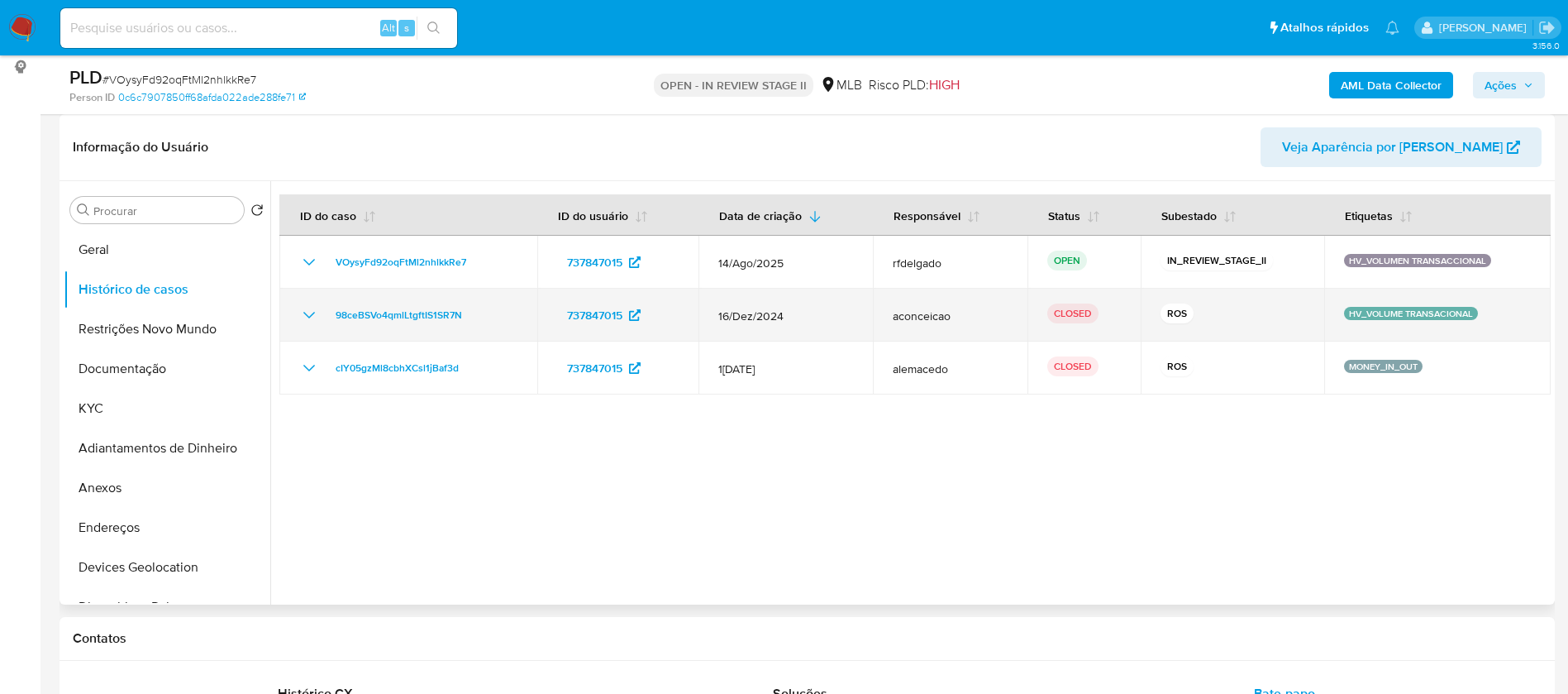
click at [302, 313] on icon "Mostrar/Ocultar" at bounding box center [309, 315] width 20 height 20
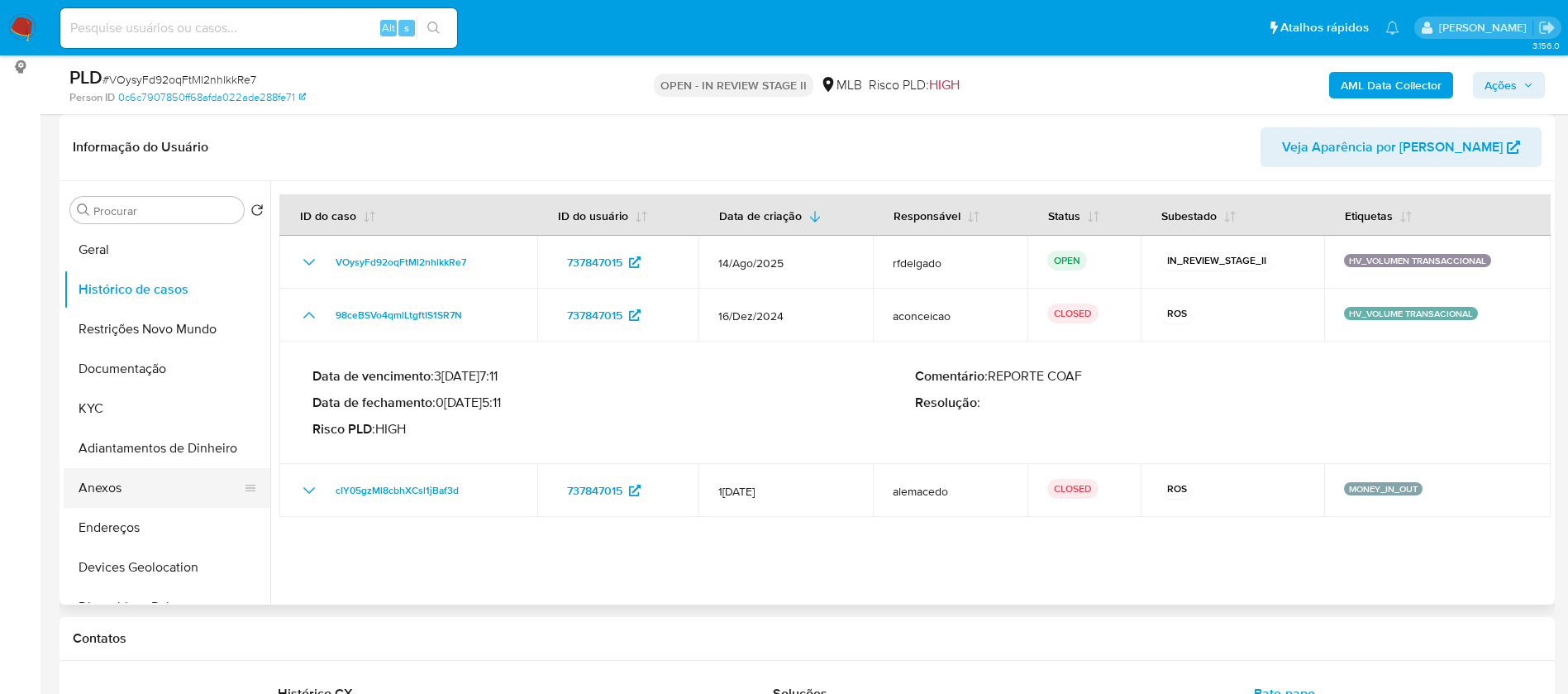
click at [172, 484] on button "Anexos" at bounding box center [160, 488] width 193 height 40
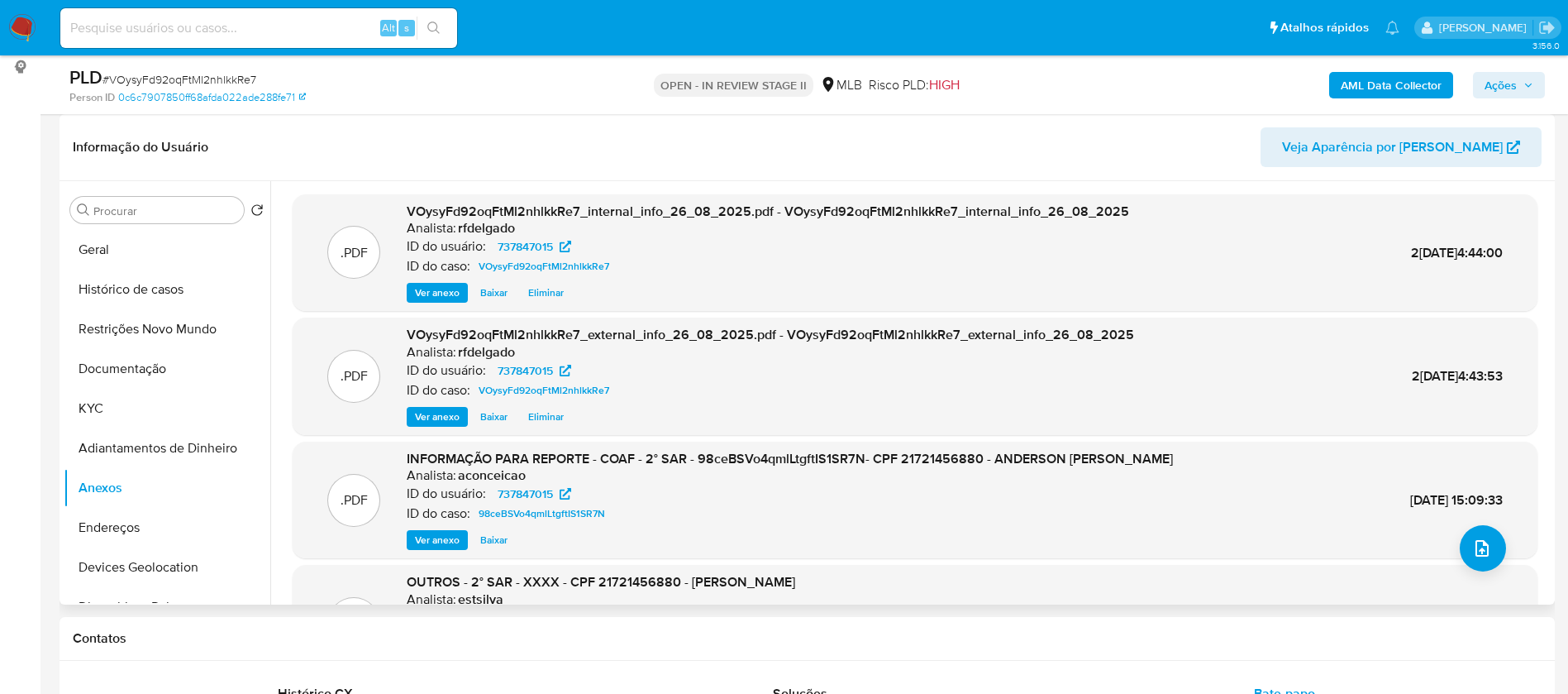
click at [423, 298] on span "Ver anexo" at bounding box center [438, 293] width 45 height 17
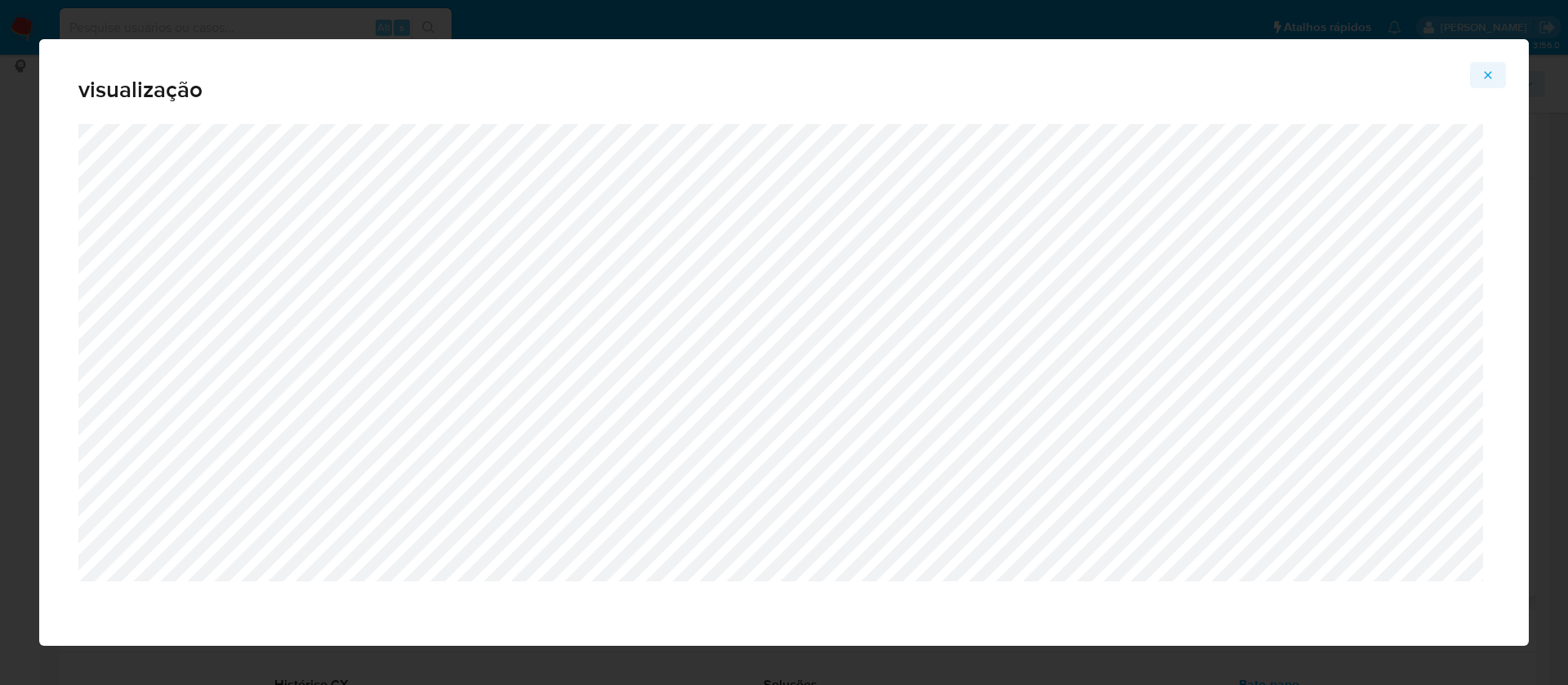
click at [1489, 71] on icon "Attachment preview" at bounding box center [1489, 75] width 13 height 13
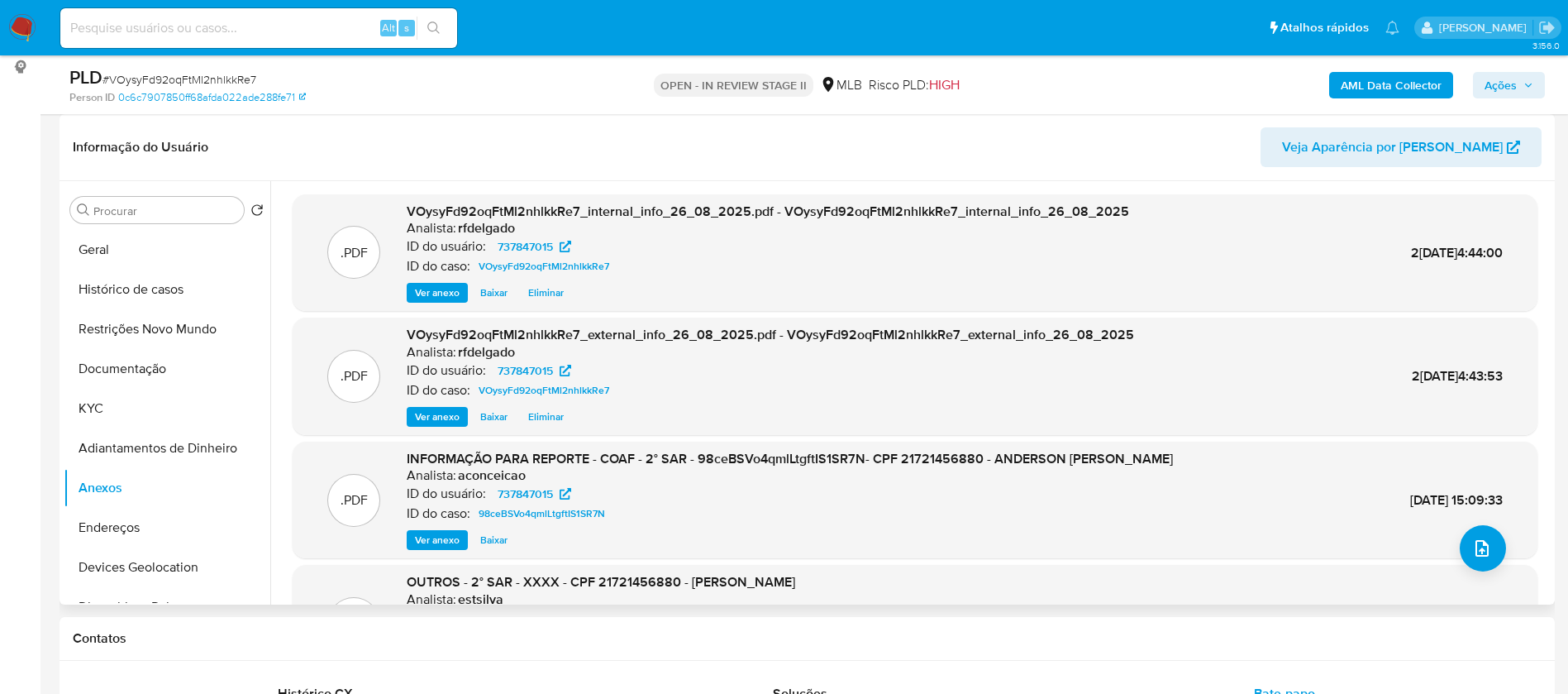
drag, startPoint x: 443, startPoint y: 425, endPoint x: 929, endPoint y: 427, distance: 486.0
click at [929, 427] on div ".PDF VOysyFd92oqFtMl2nhlkkRe7_external_info_26_08_2025.pdf - VOysyFd92oqFtMl2nh…" at bounding box center [915, 376] width 1245 height 118
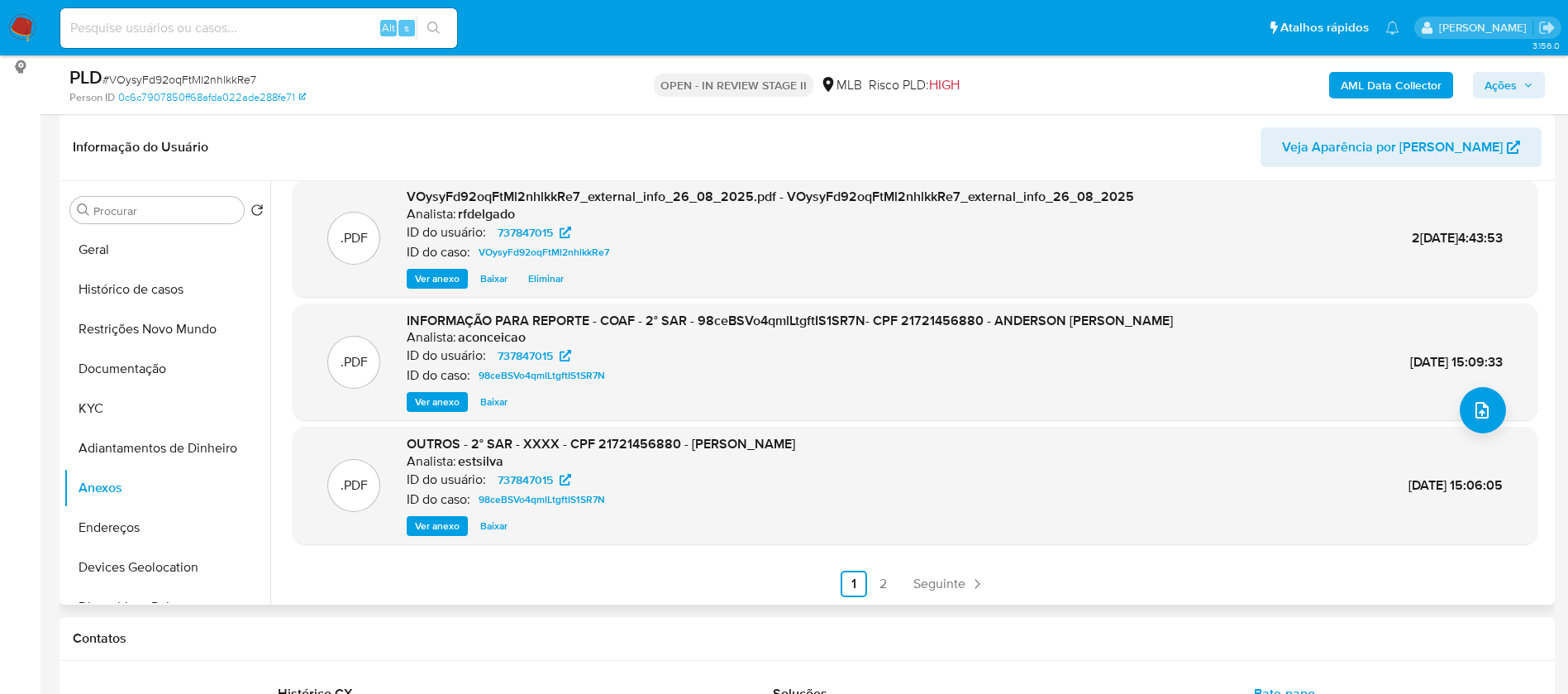
scroll to position [139, 0]
click at [427, 402] on span "Ver anexo" at bounding box center [438, 401] width 45 height 17
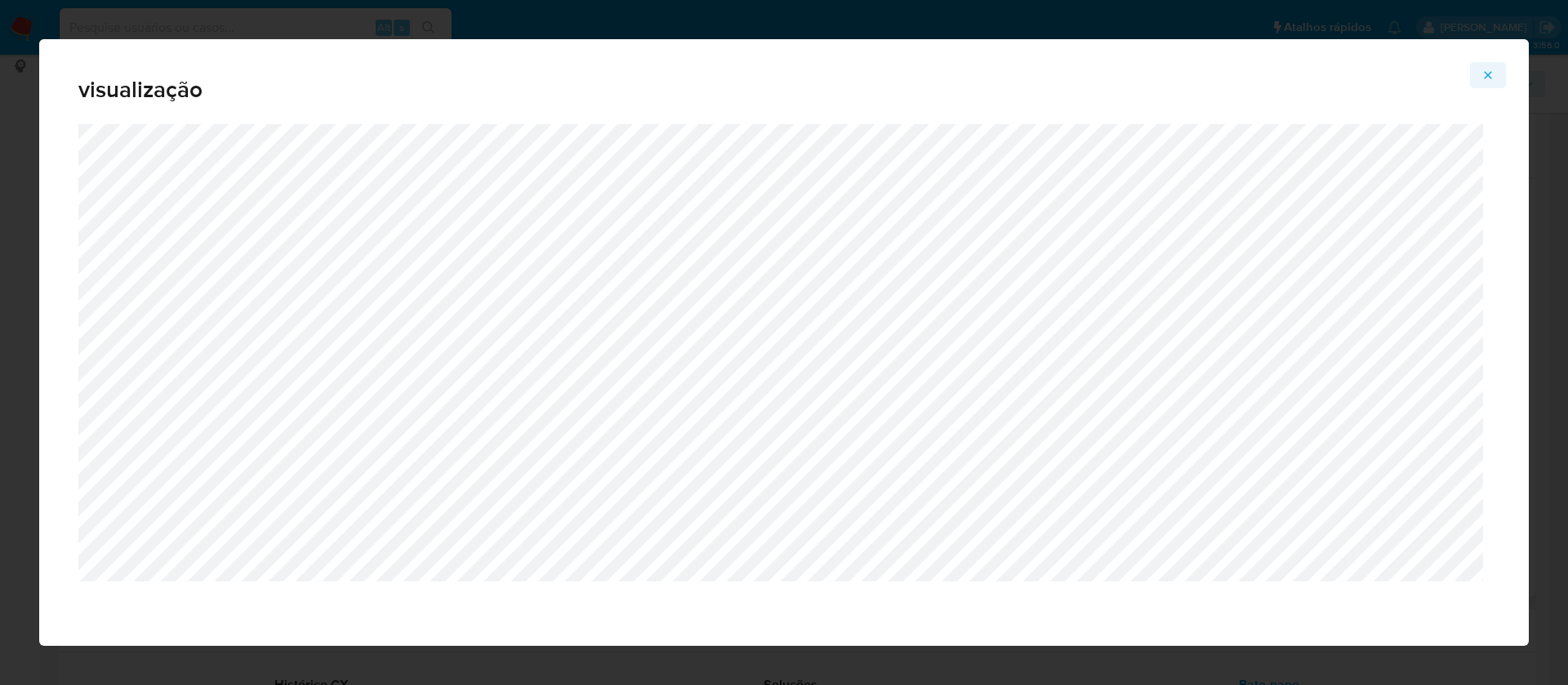
click at [1493, 79] on icon "Attachment preview" at bounding box center [1489, 75] width 13 height 13
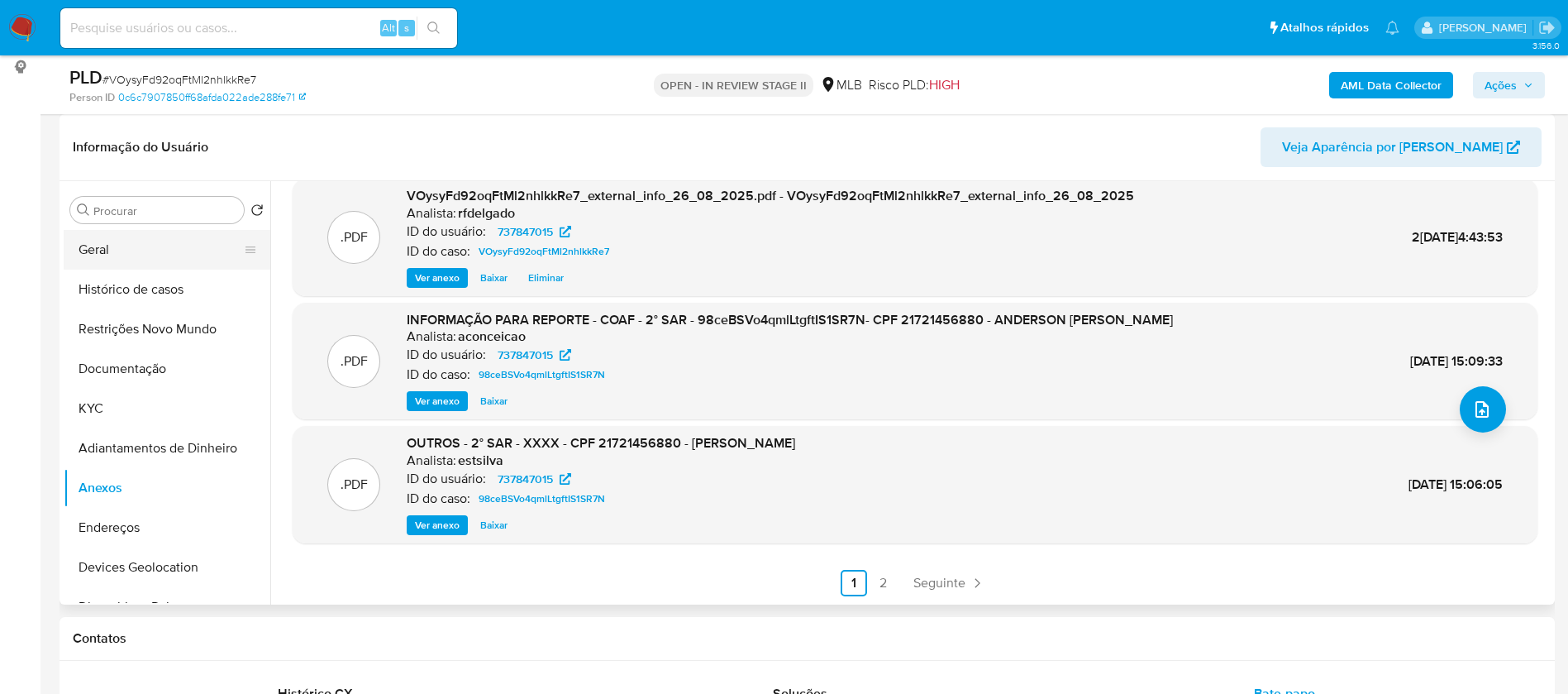
click at [114, 258] on button "Geral" at bounding box center [160, 250] width 193 height 40
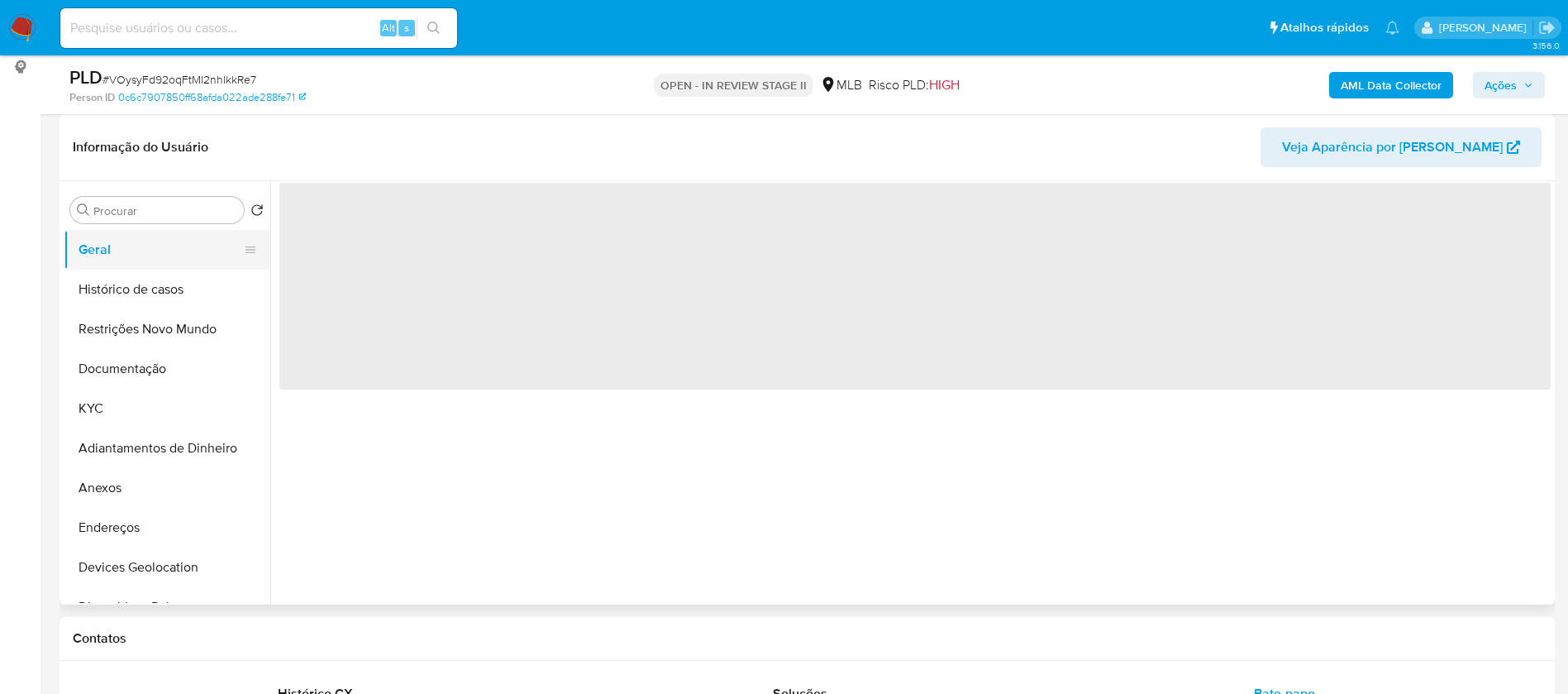
scroll to position [0, 0]
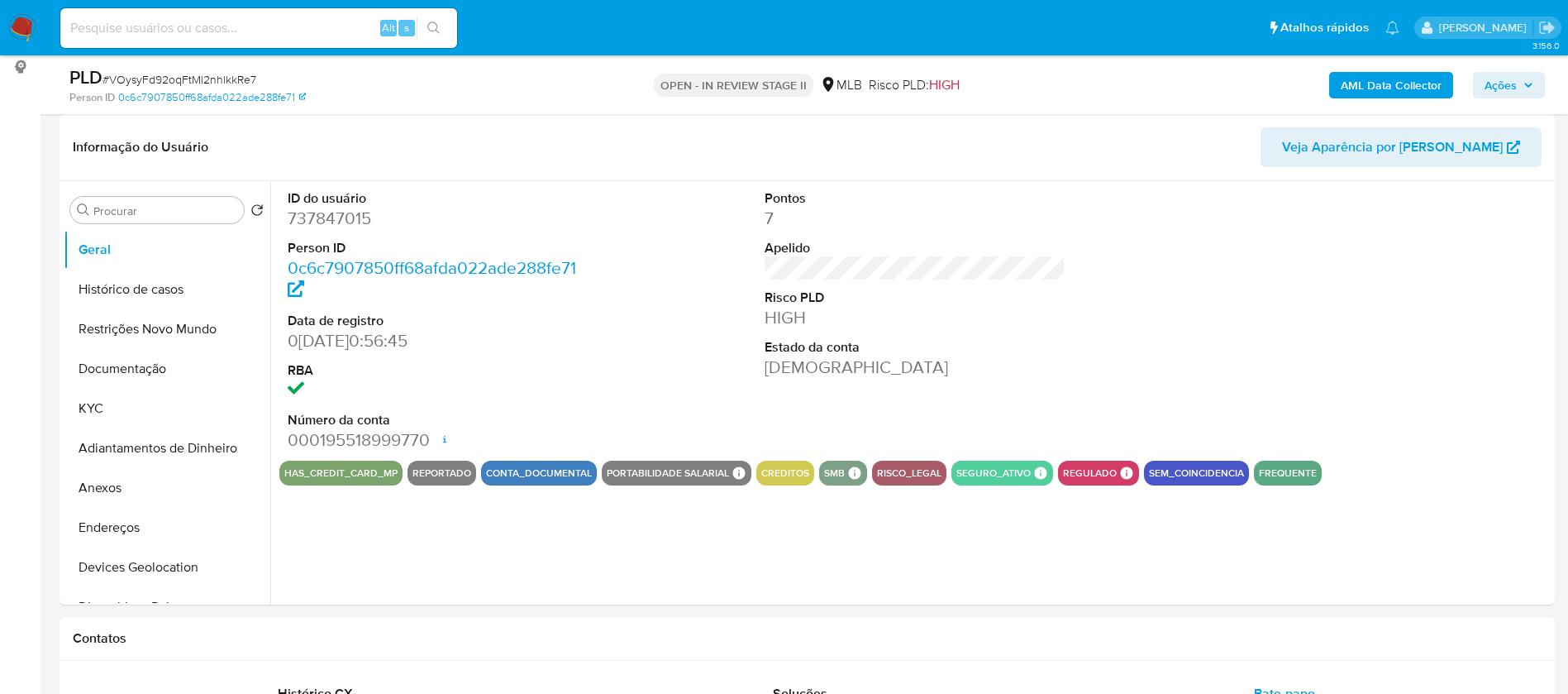
click at [332, 215] on dd "737847015" at bounding box center [438, 218] width 302 height 23
copy dd "737847015"
click at [124, 400] on button "KYC" at bounding box center [160, 409] width 193 height 40
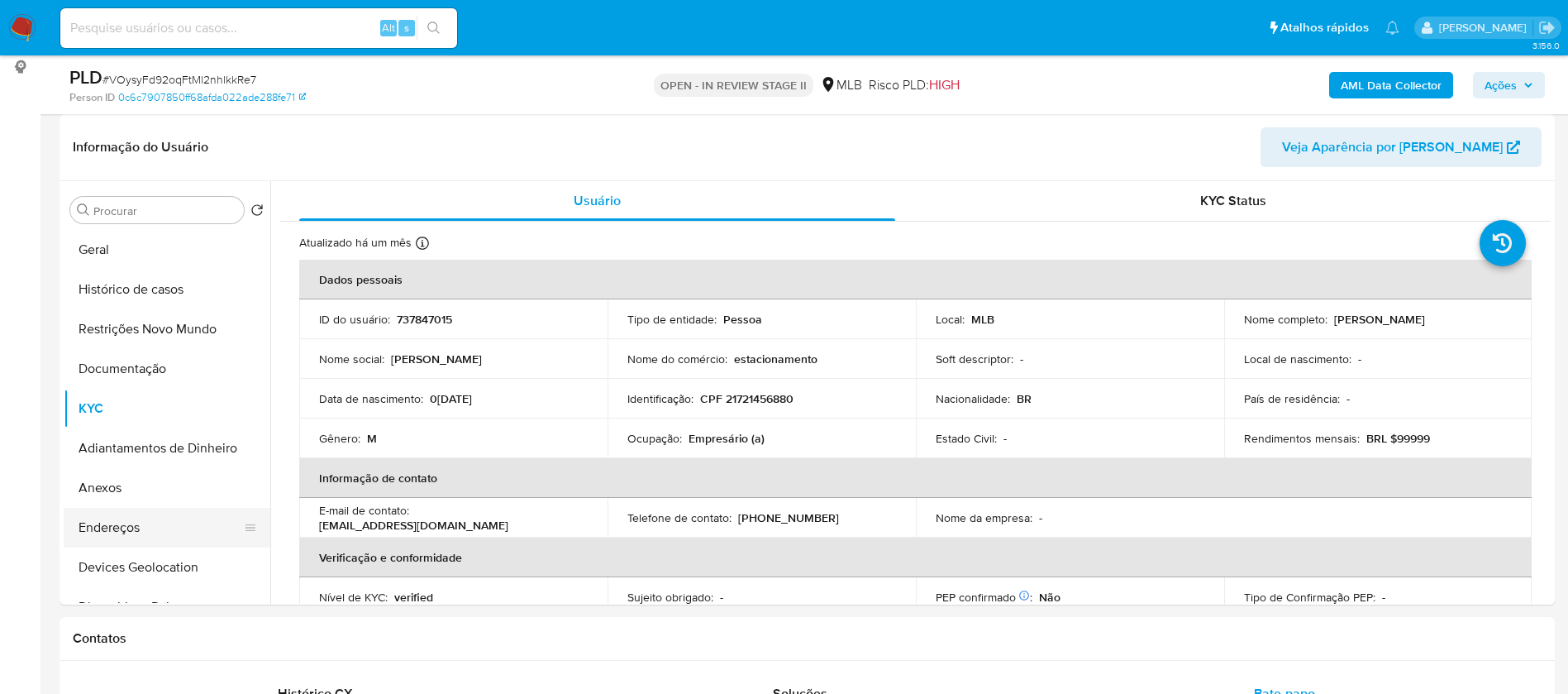
click at [91, 520] on button "Endereços" at bounding box center [160, 528] width 193 height 40
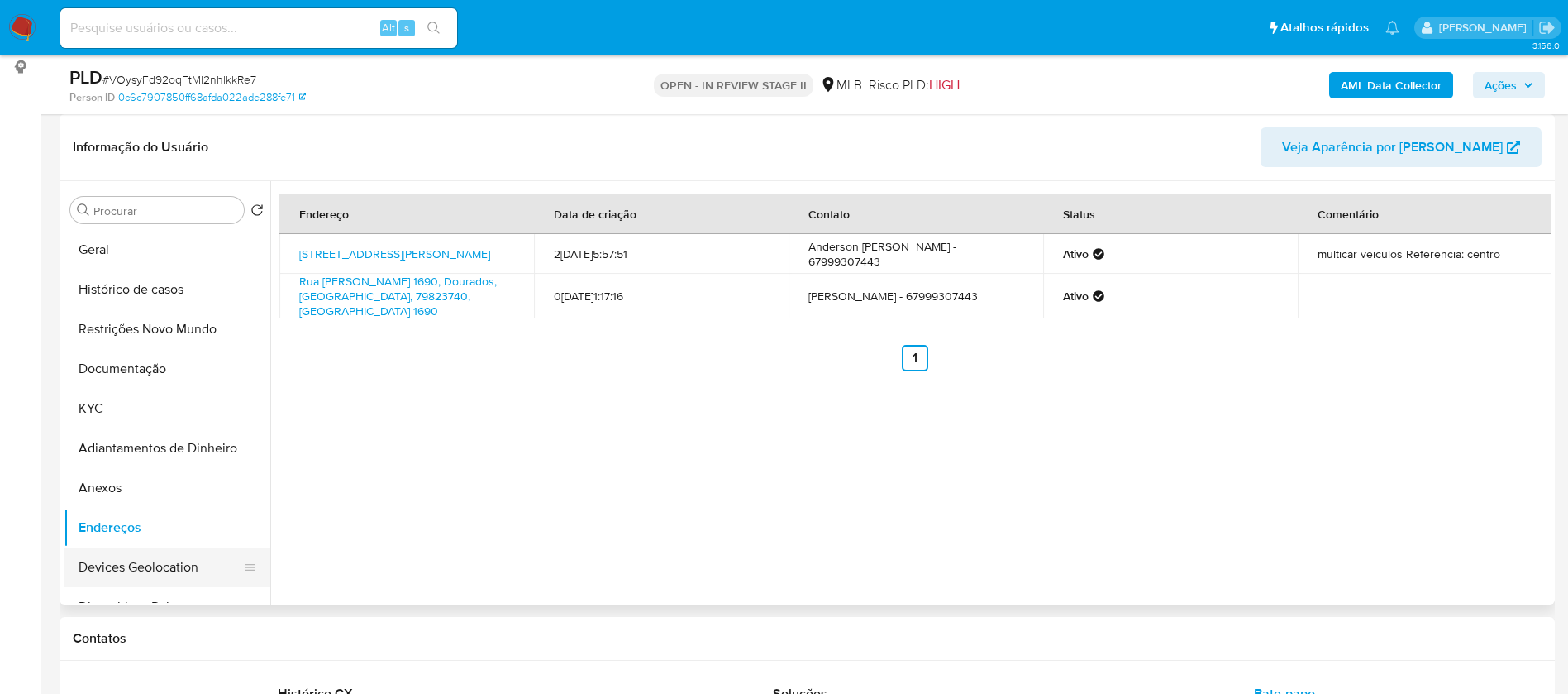
click at [155, 565] on button "Devices Geolocation" at bounding box center [160, 567] width 193 height 40
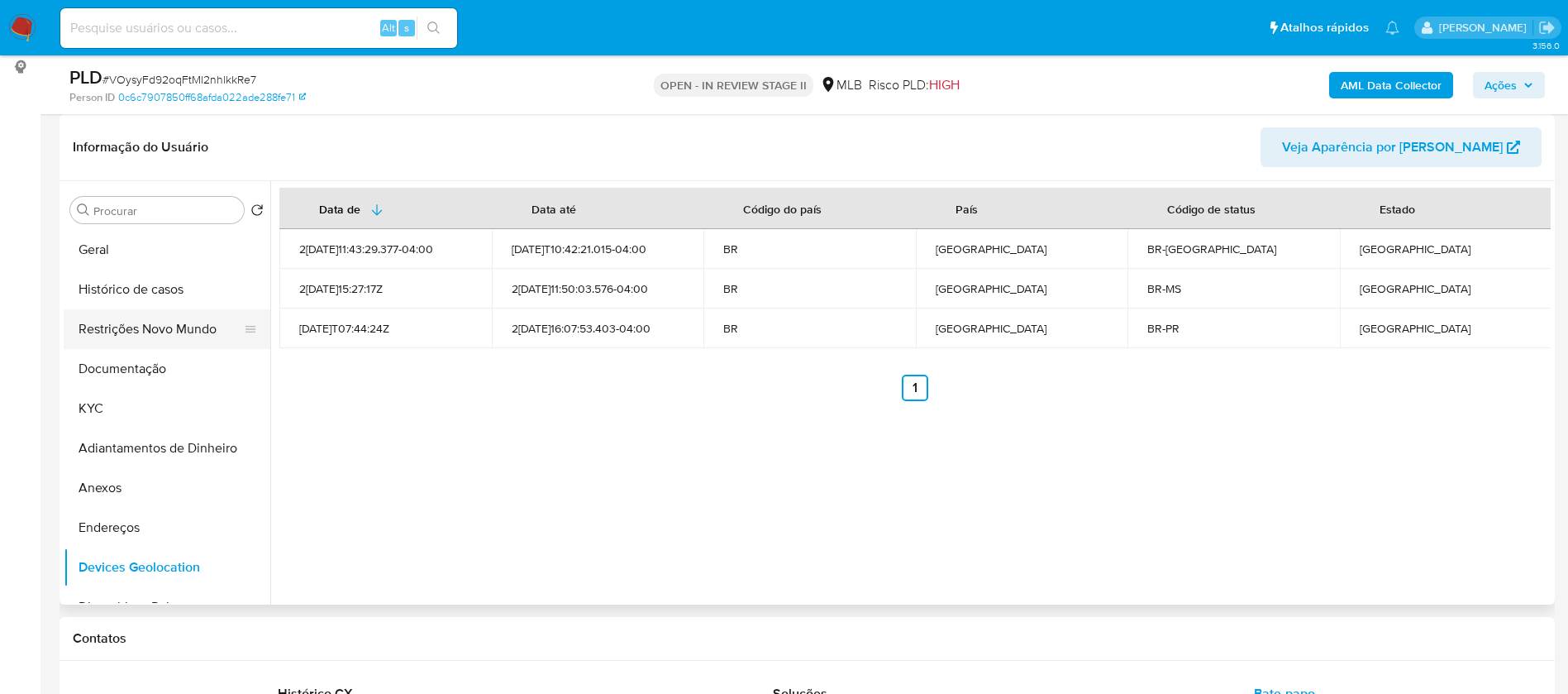
click at [161, 337] on button "Restrições Novo Mundo" at bounding box center [160, 329] width 193 height 40
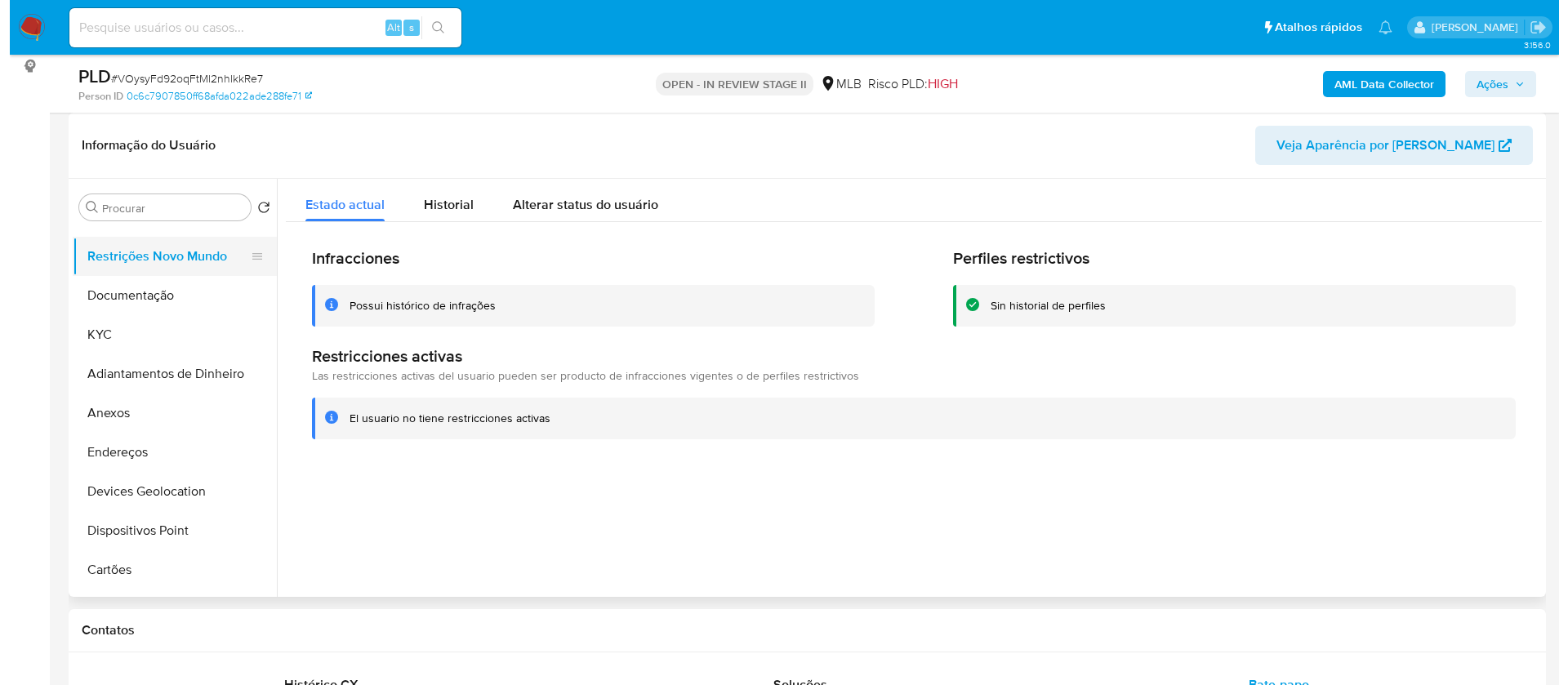
scroll to position [123, 0]
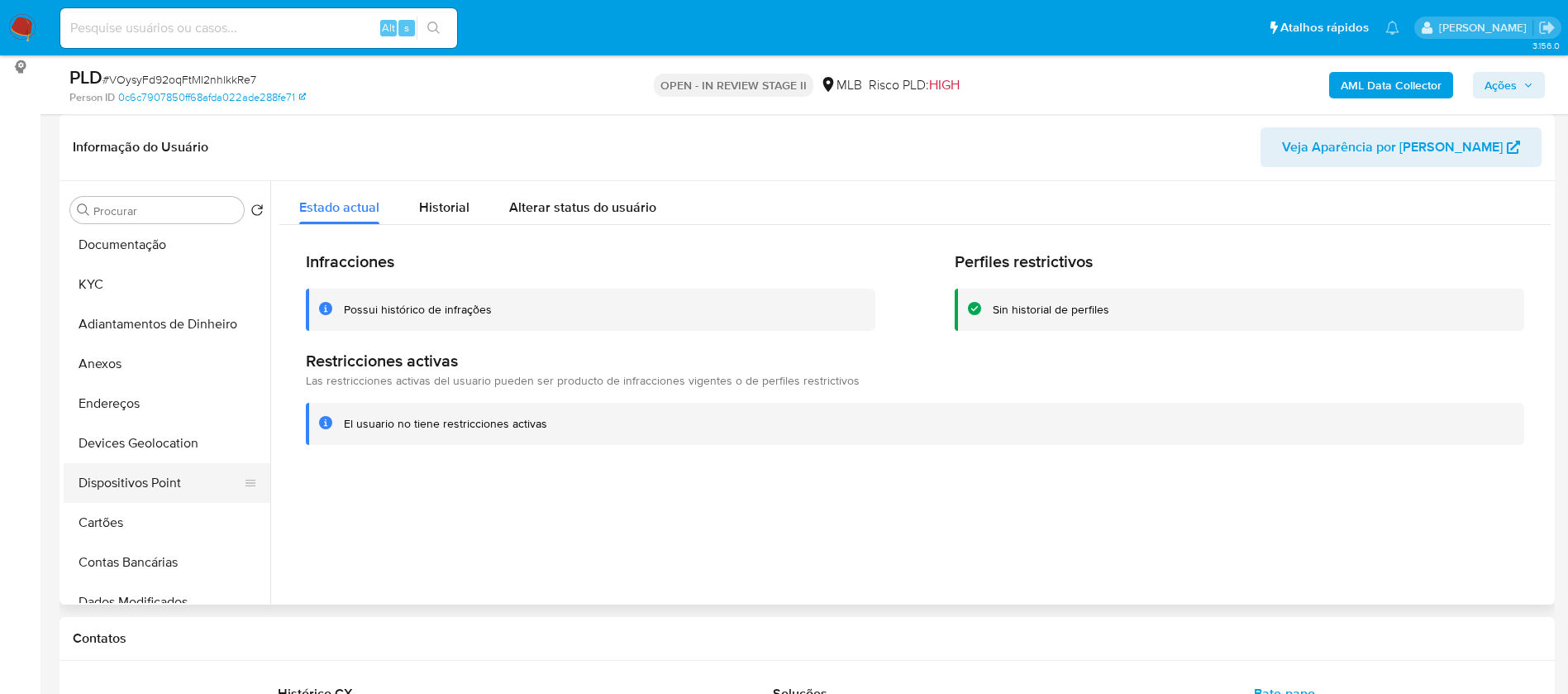
click at [173, 486] on button "Dispositivos Point" at bounding box center [160, 483] width 193 height 40
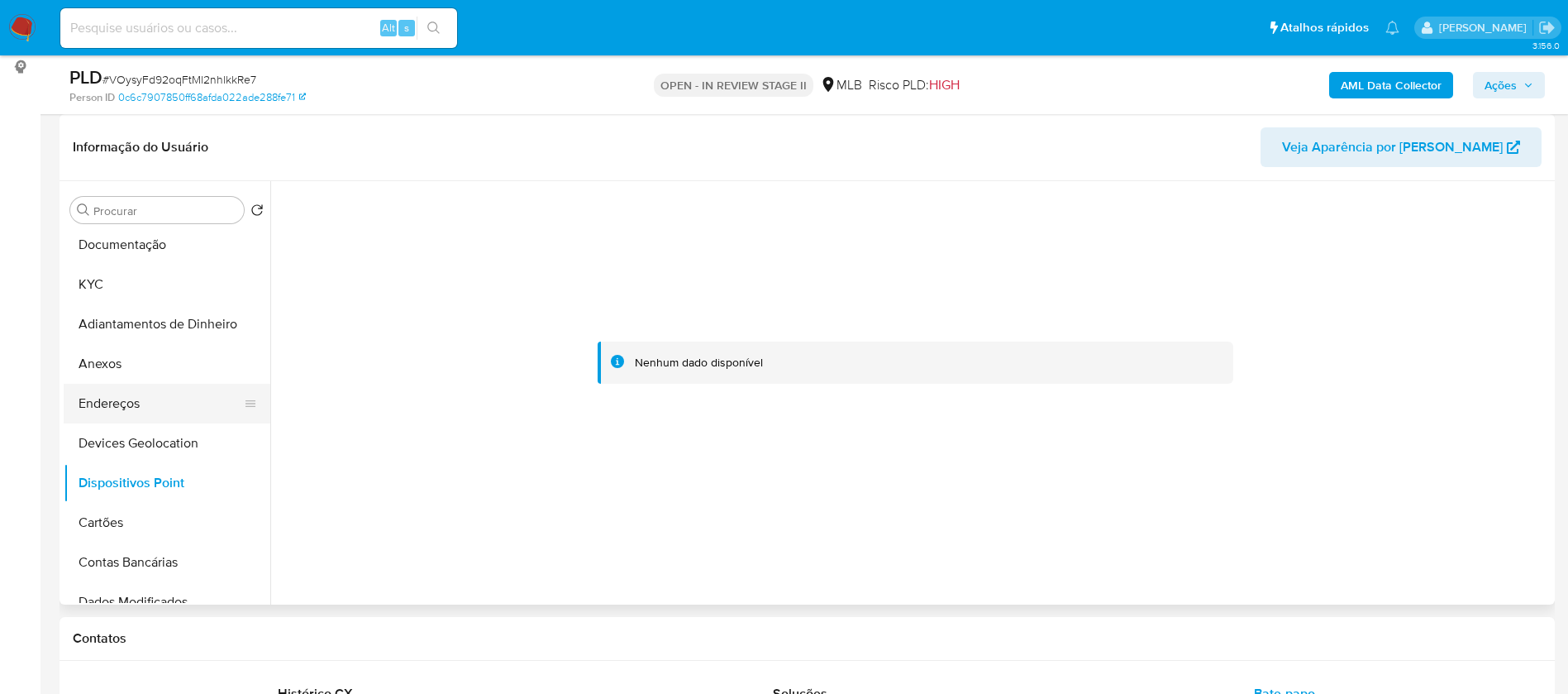
click at [139, 408] on button "Endereços" at bounding box center [160, 404] width 193 height 40
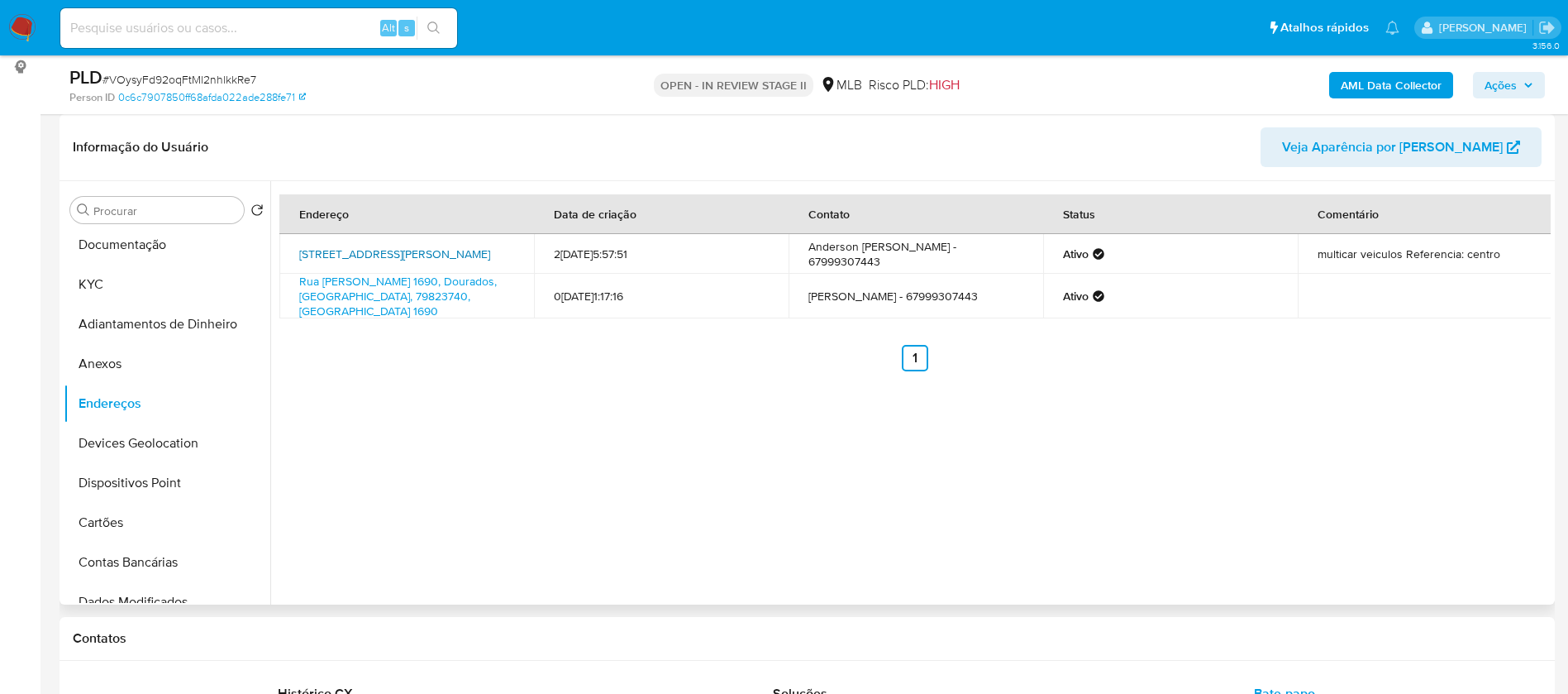
click at [433, 245] on link "Rua Doutor Nelson De Araújo 320, Dourados, Mato Grosso Do Sul, 79804040, Brasil…" at bounding box center [394, 254] width 191 height 17
click at [412, 290] on link "Rua Mohamad Hassan Haji 1690, Dourados, Mato Grosso Do Sul, 79823740, Brasil 16…" at bounding box center [398, 296] width 197 height 46
click at [131, 371] on button "Anexos" at bounding box center [160, 364] width 193 height 40
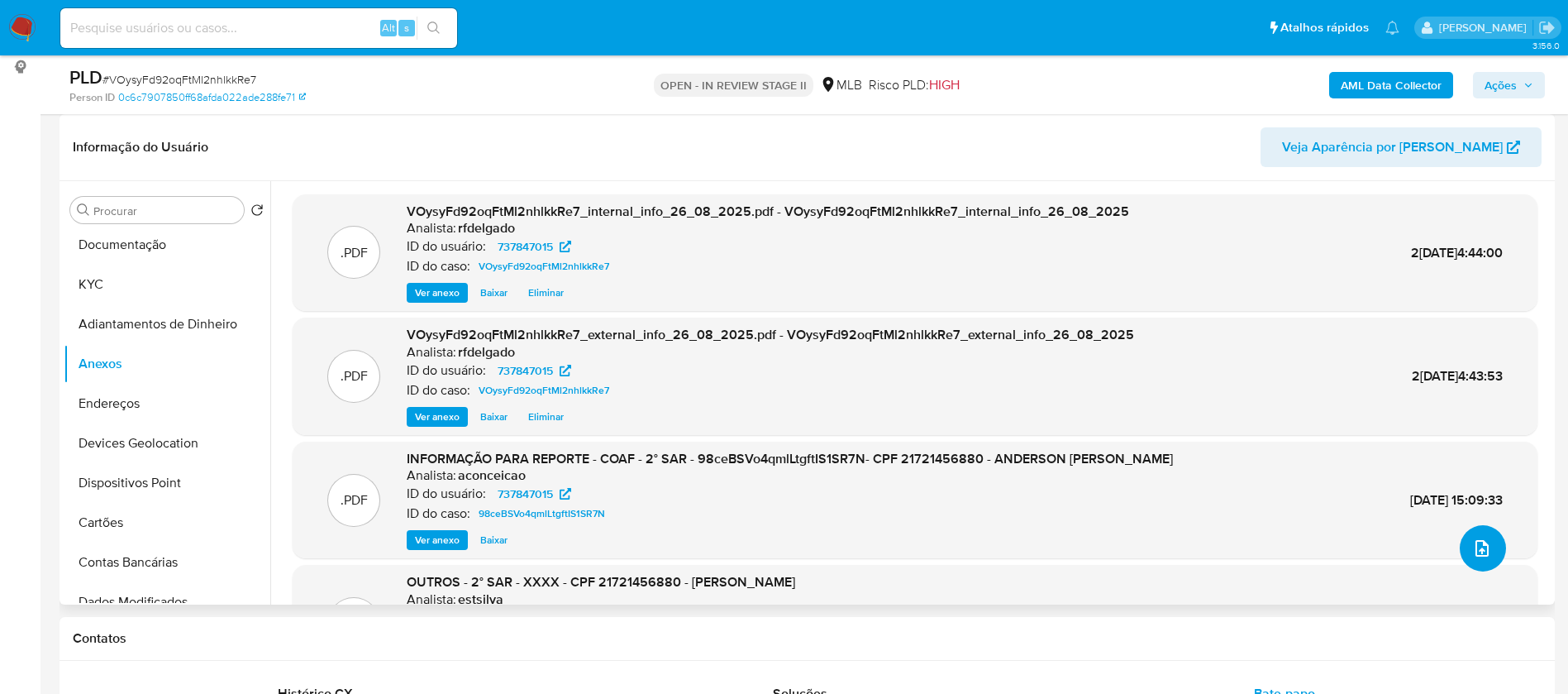
click at [1473, 556] on icon "upload-file" at bounding box center [1483, 548] width 20 height 20
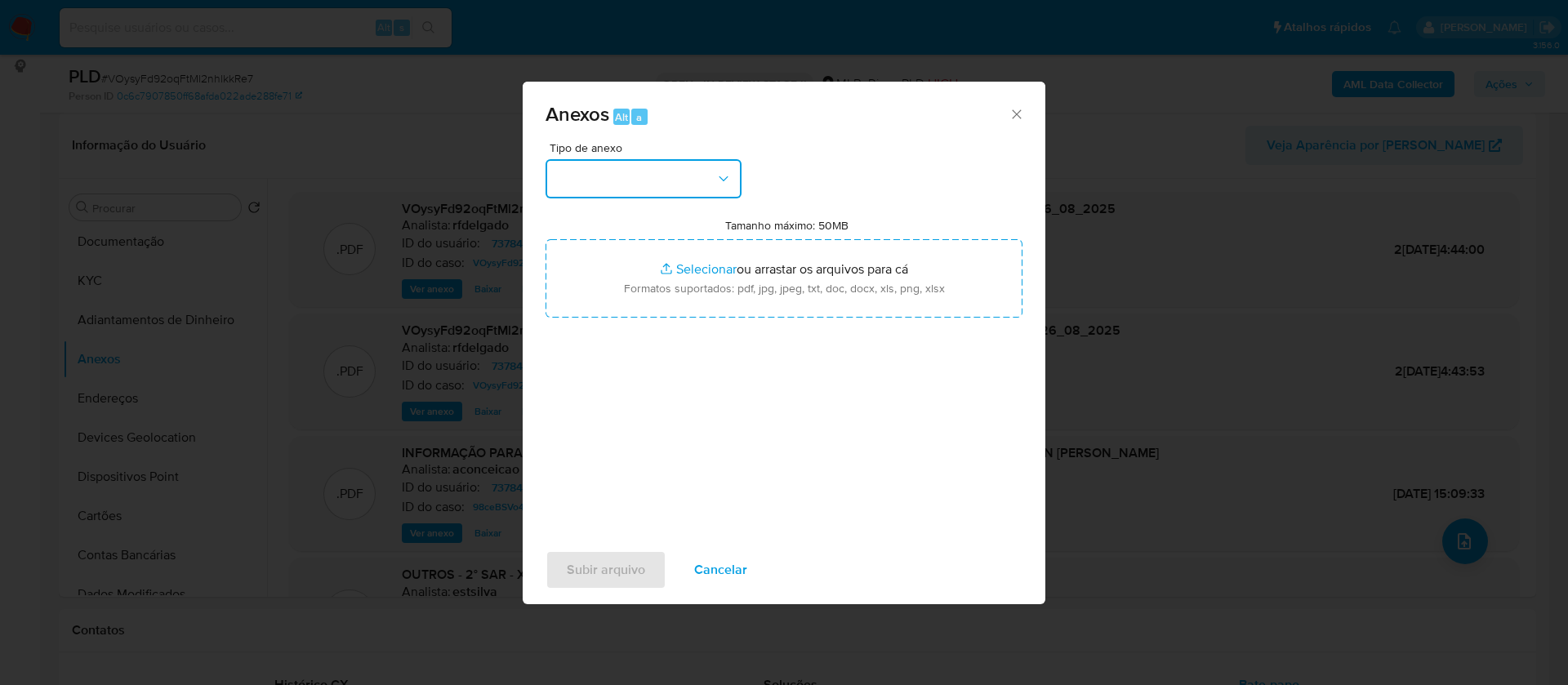
click at [653, 188] on button "button" at bounding box center [643, 179] width 196 height 39
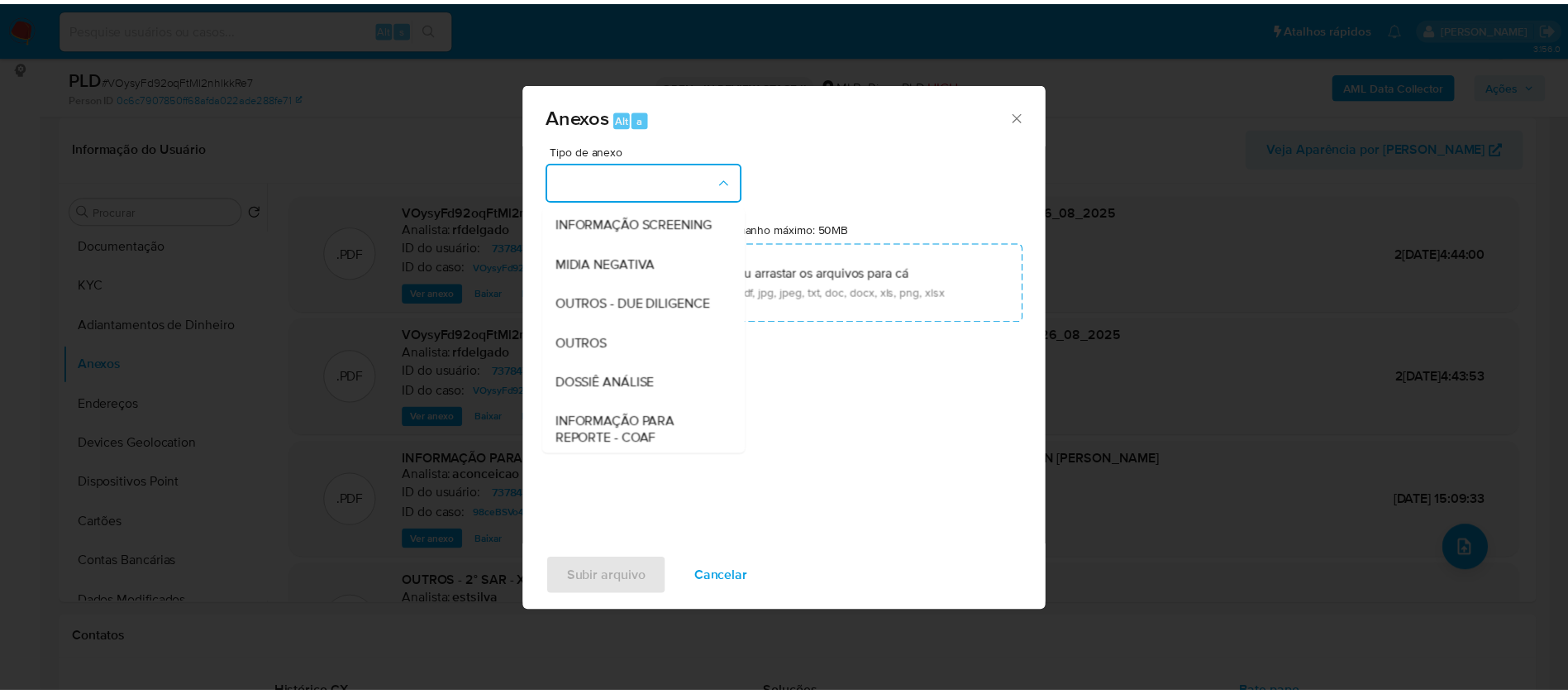
scroll to position [248, 0]
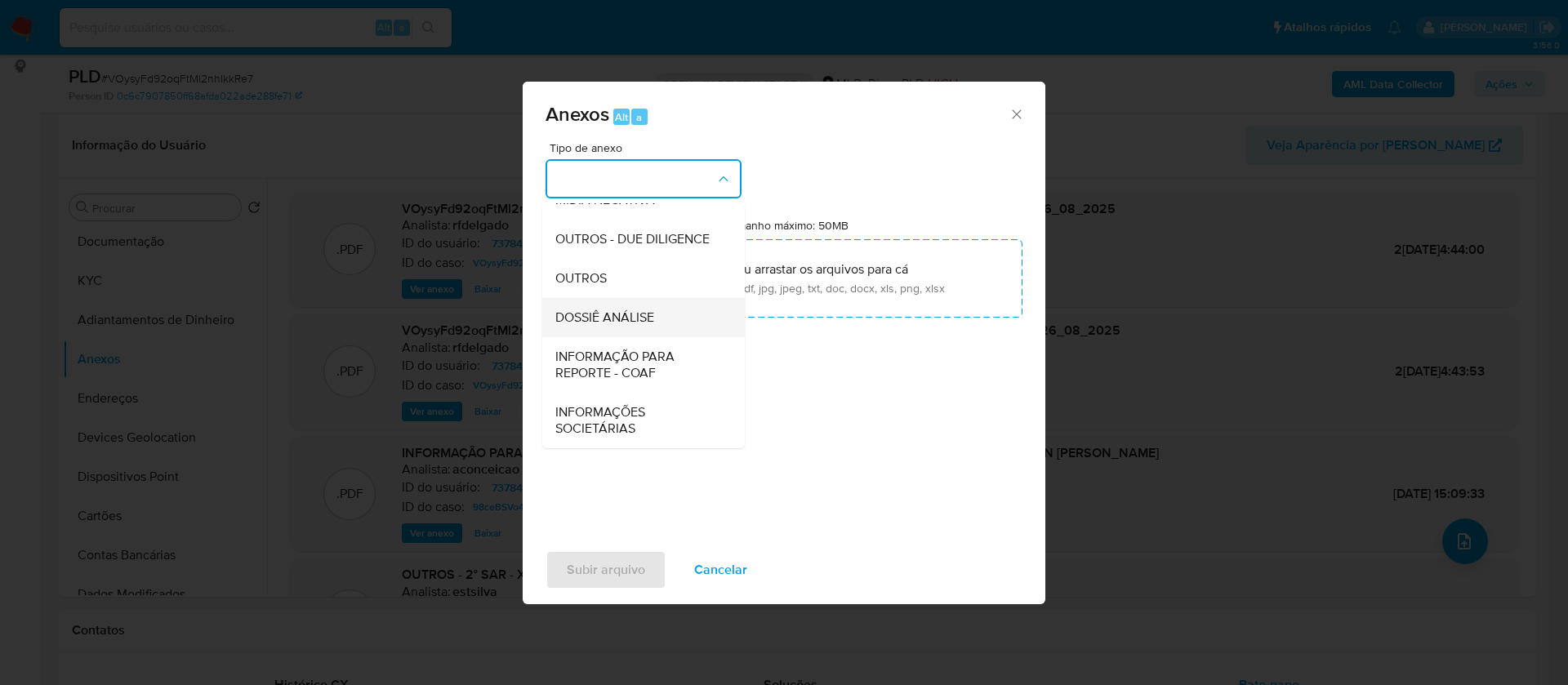
click at [638, 322] on span "DOSSIÊ ANÁLISE" at bounding box center [604, 318] width 99 height 16
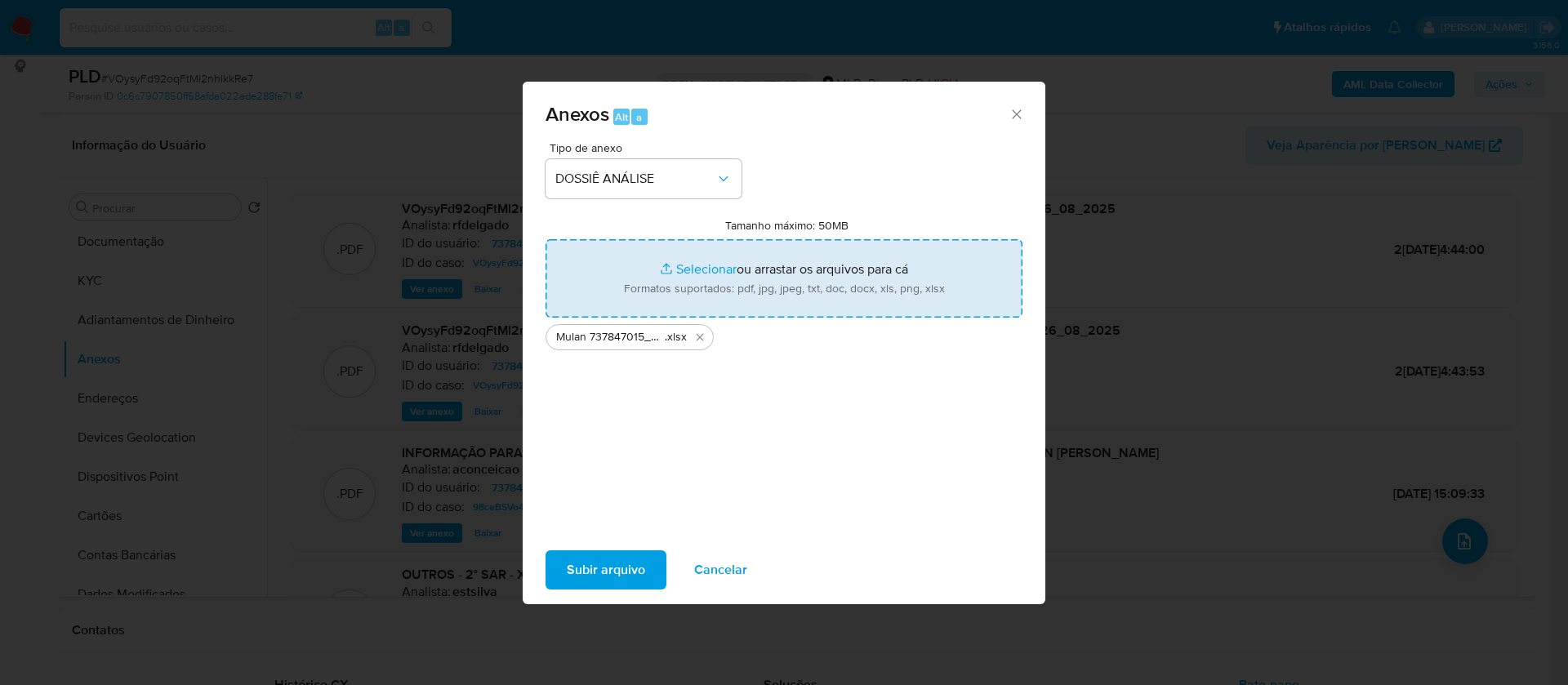
type input "C:\fakepath\3° SAR - - CPF 21721456880 - ANDERSON FRANCA DOS SANTOS.pdf"
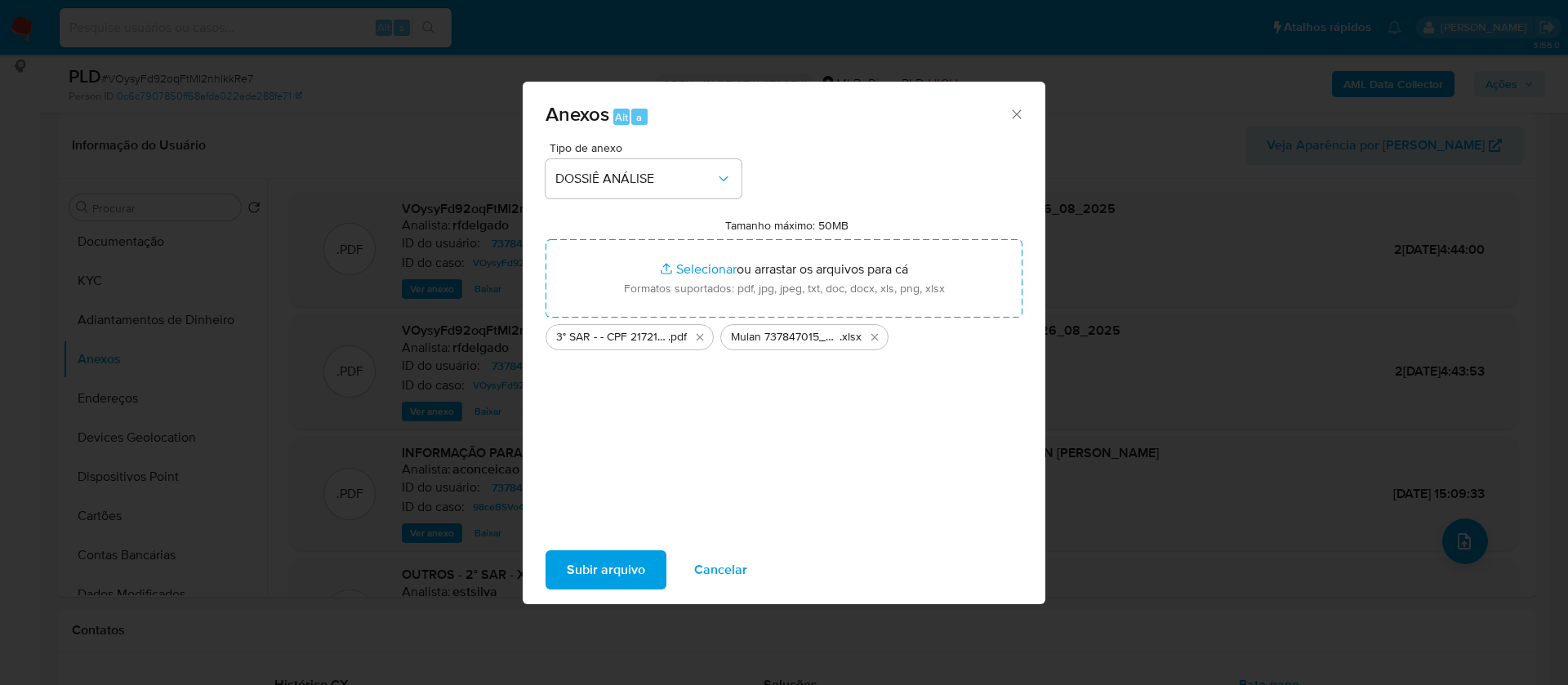
click at [594, 566] on span "Subir arquivo" at bounding box center [606, 570] width 79 height 36
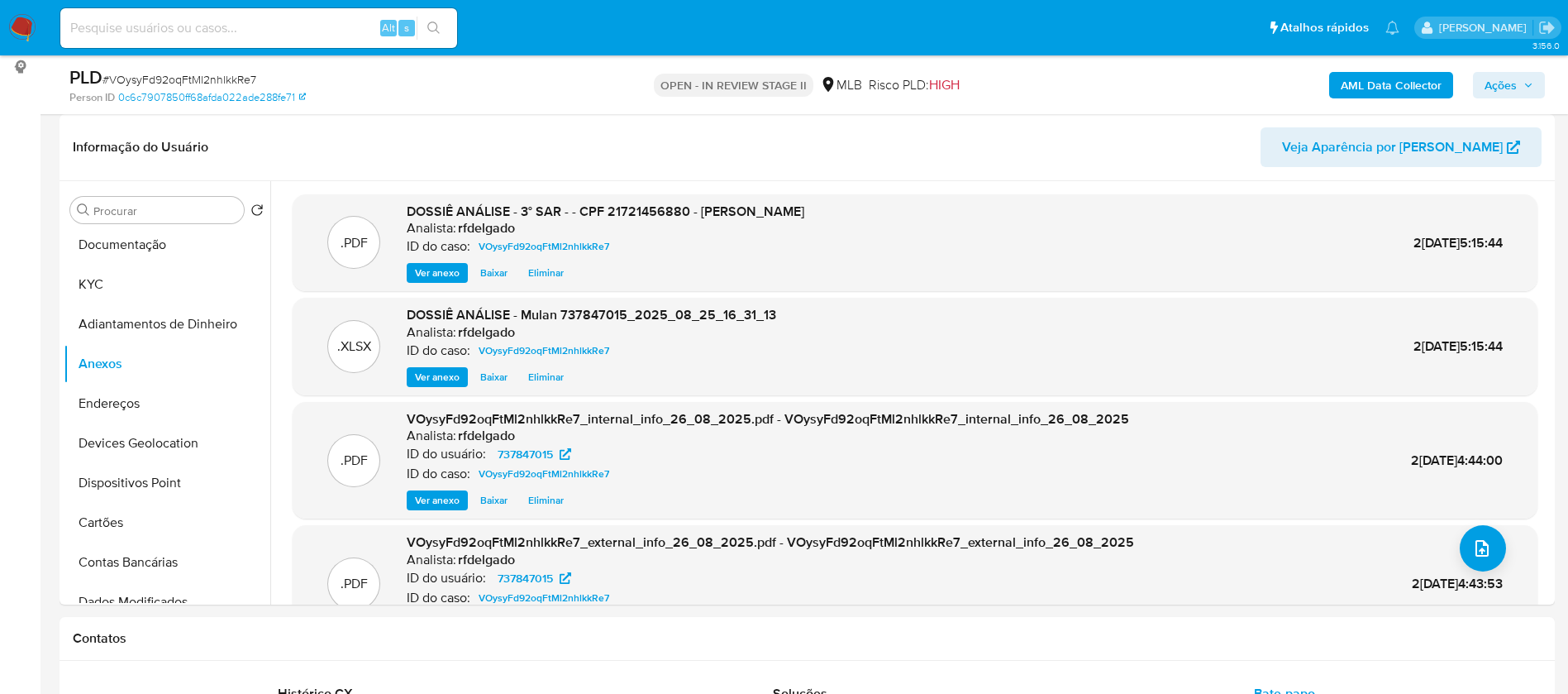
click at [1527, 83] on icon "button" at bounding box center [1529, 85] width 10 height 10
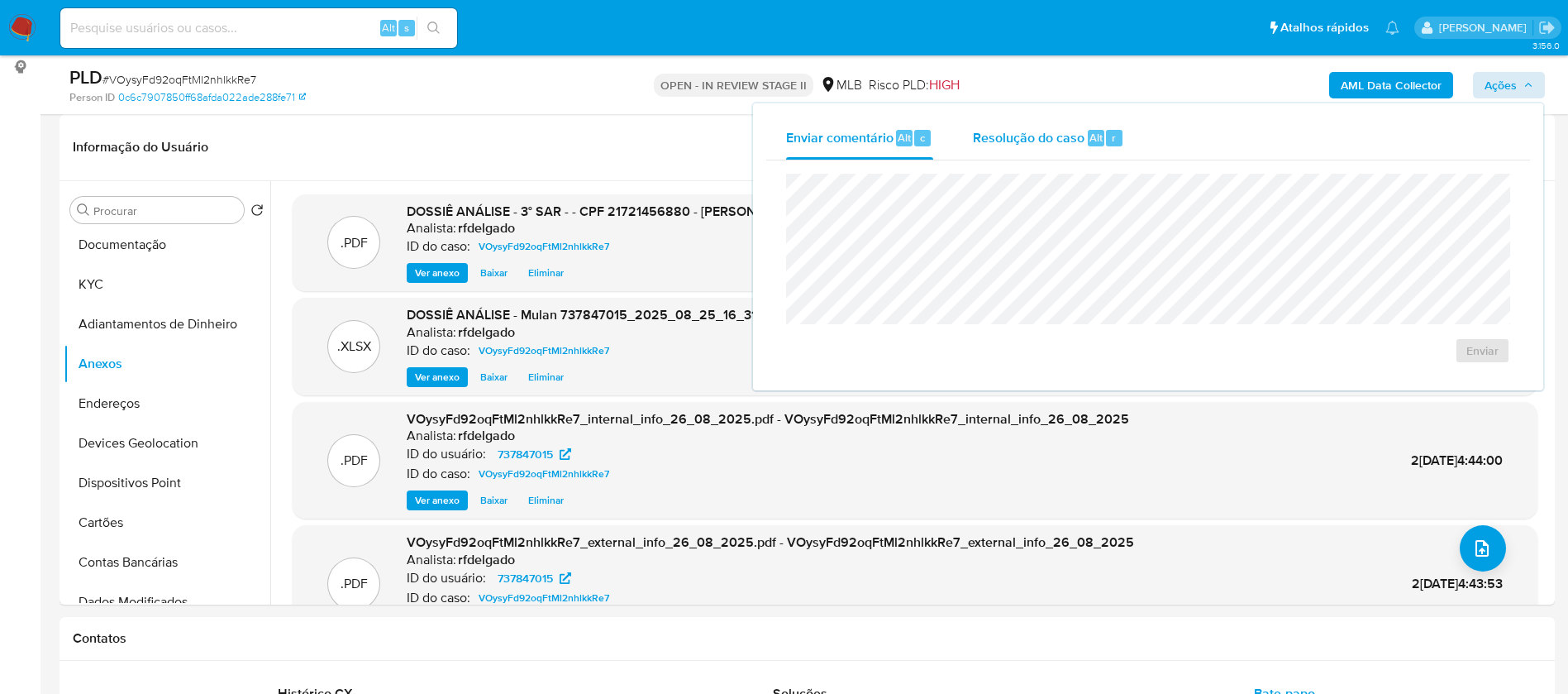
click at [1059, 150] on div "Resolução do caso Alt r" at bounding box center [1048, 138] width 152 height 43
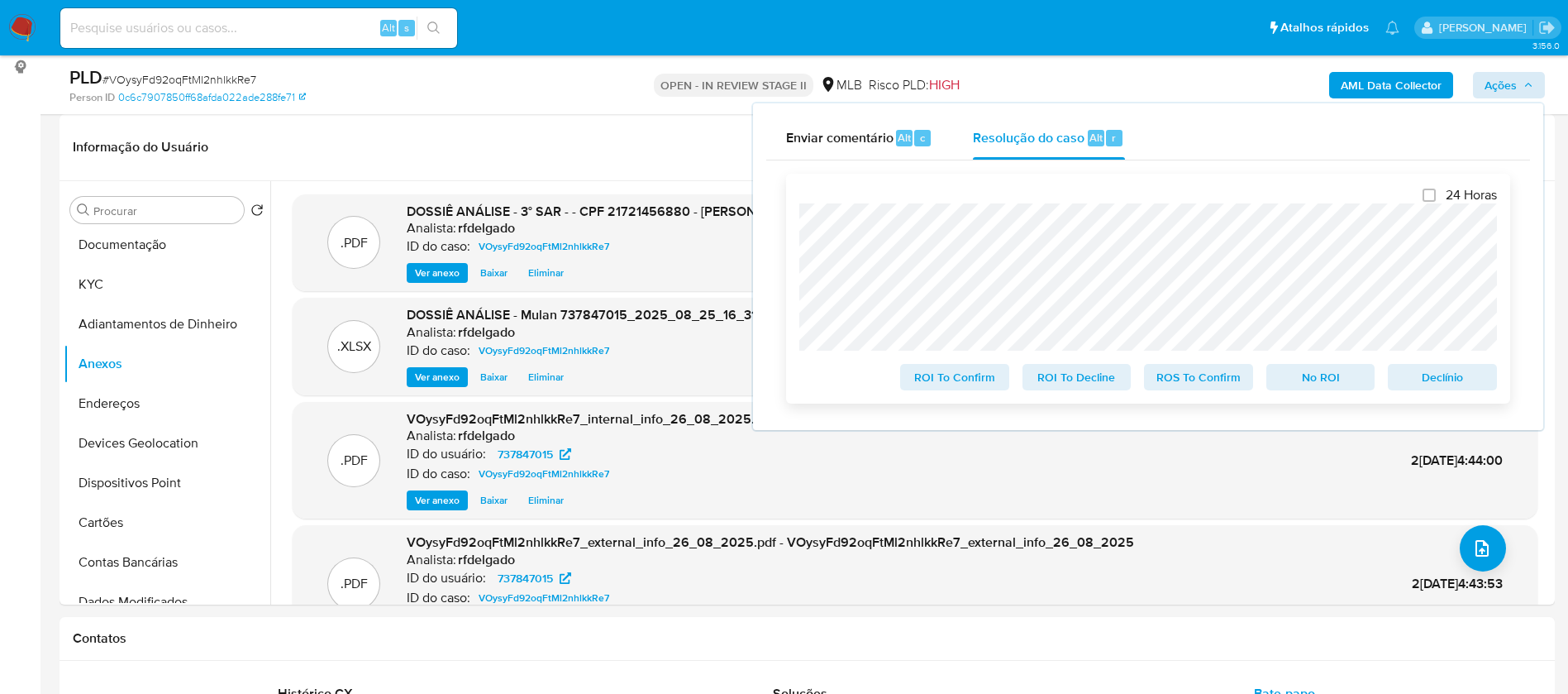
click at [1422, 389] on span "Declínio" at bounding box center [1443, 377] width 86 height 23
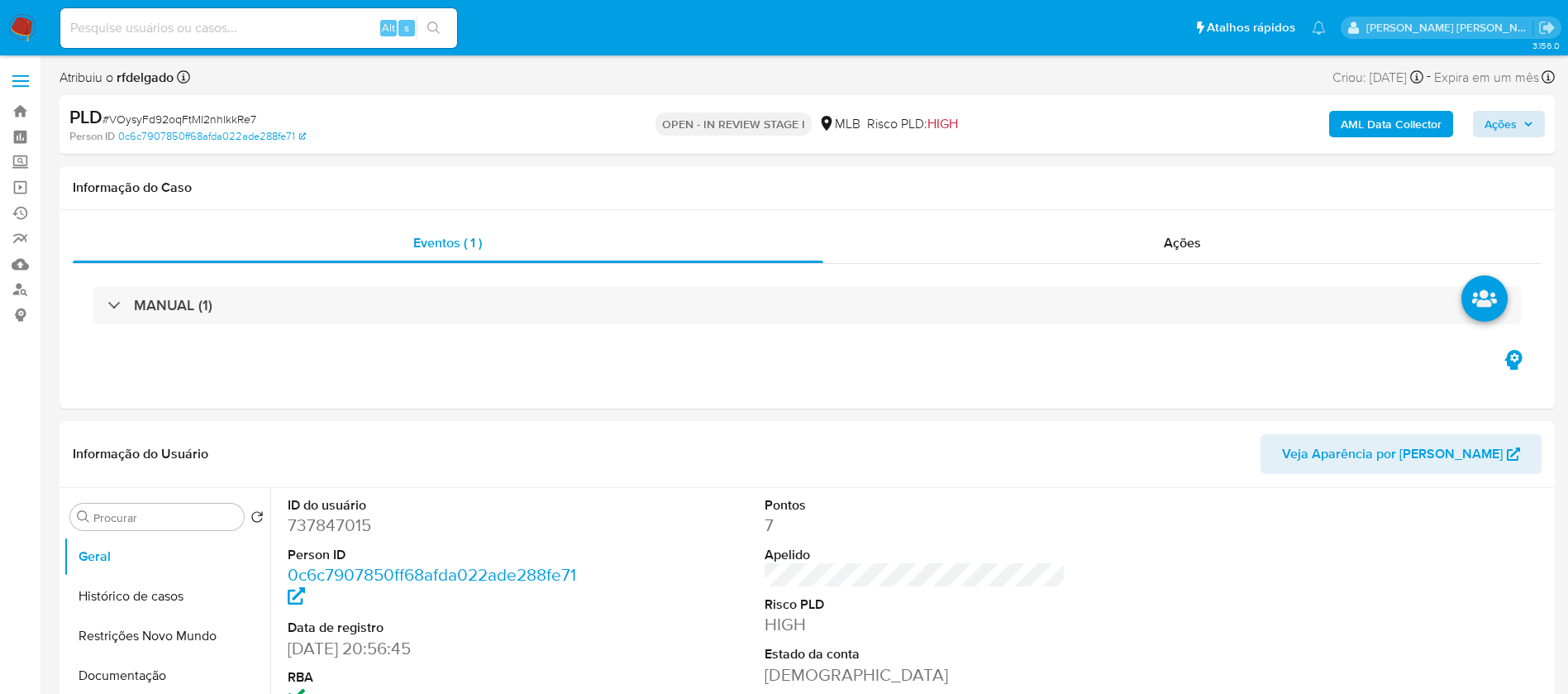
select select "10"
click at [1508, 129] on span "Ações" at bounding box center [1501, 124] width 32 height 27
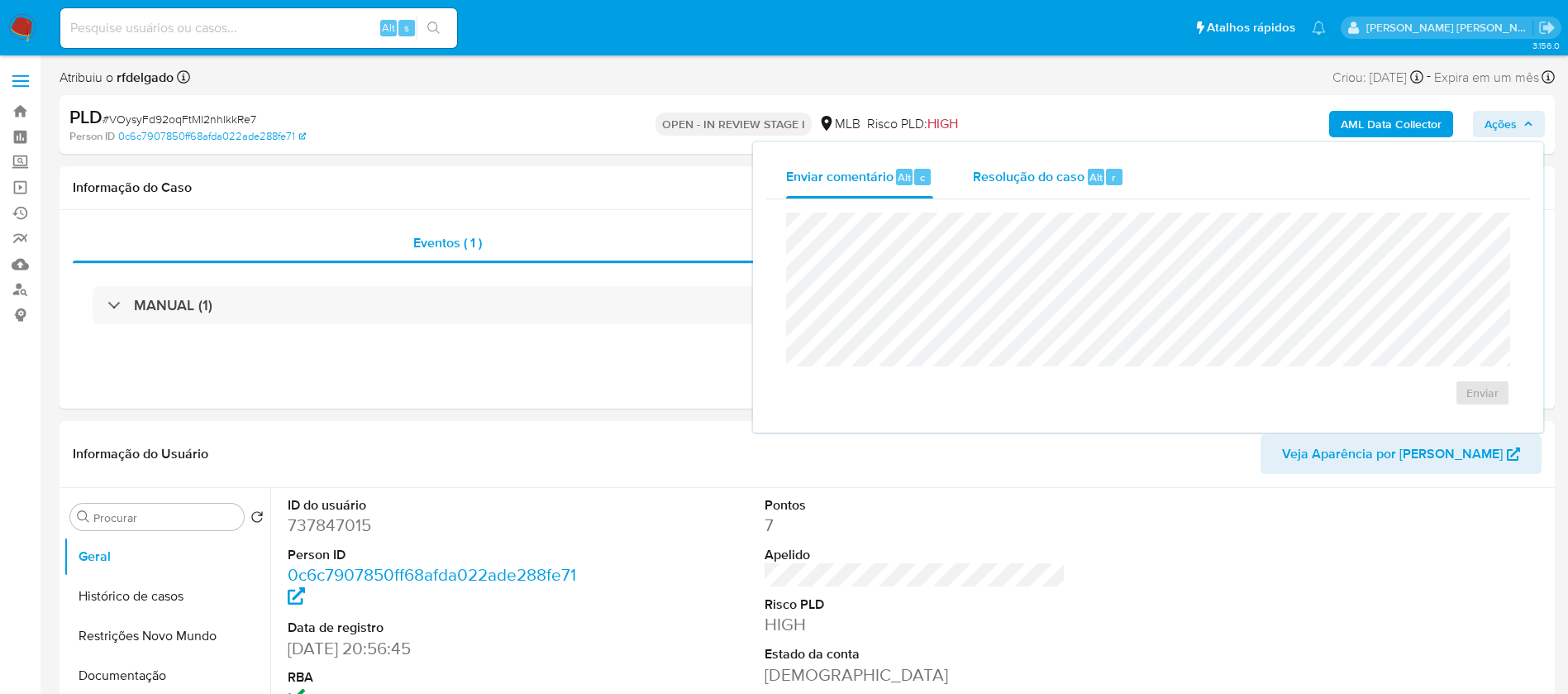
click at [1026, 191] on div "Resolução do caso Alt r" at bounding box center [1048, 177] width 152 height 43
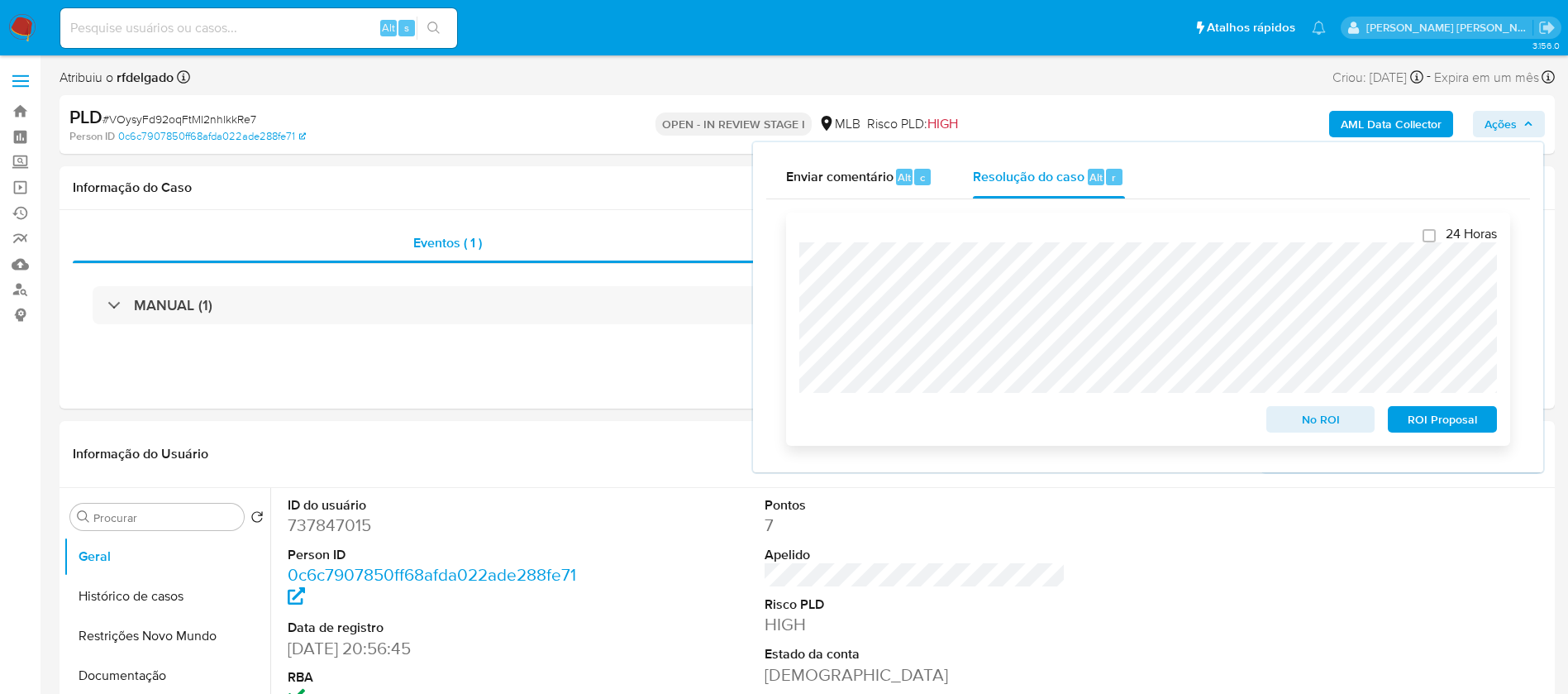
click at [1438, 428] on span "ROI Proposal" at bounding box center [1443, 420] width 86 height 23
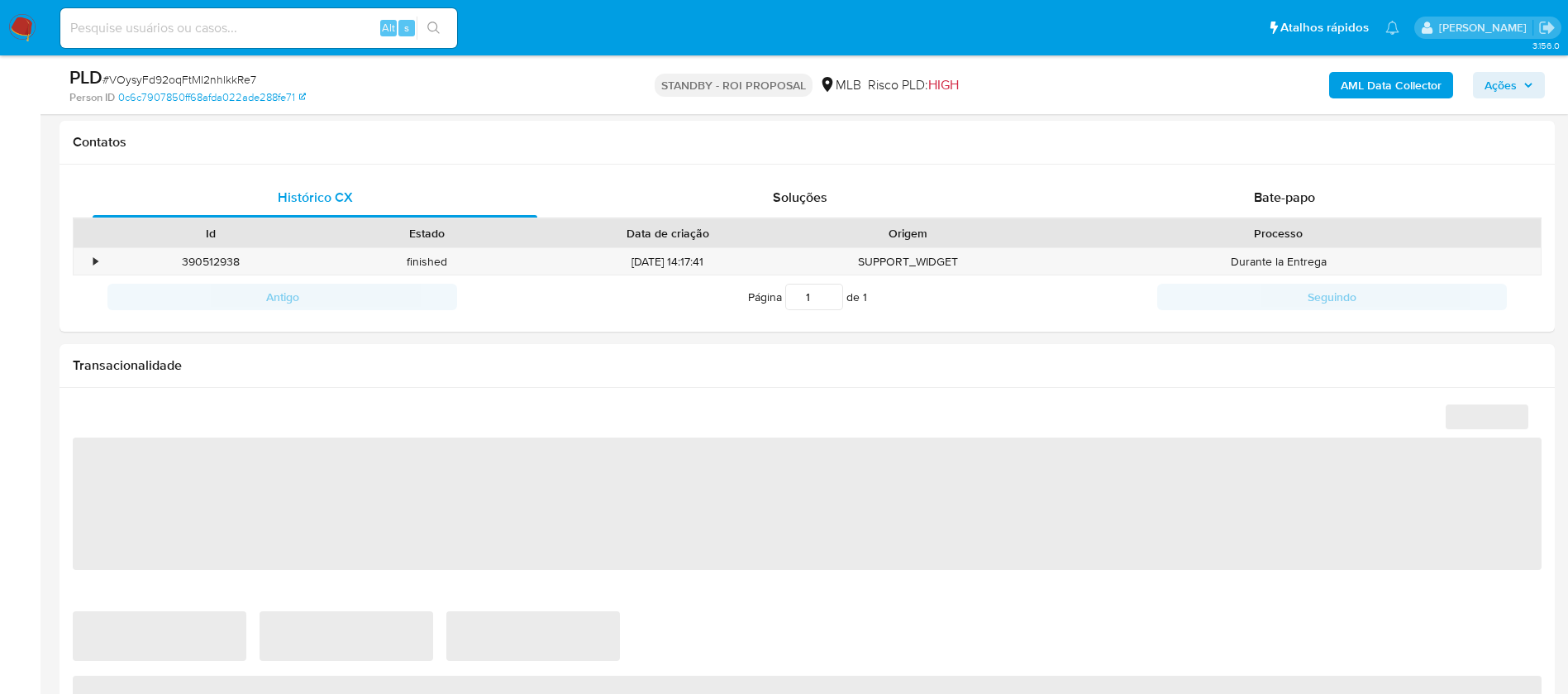
select select "10"
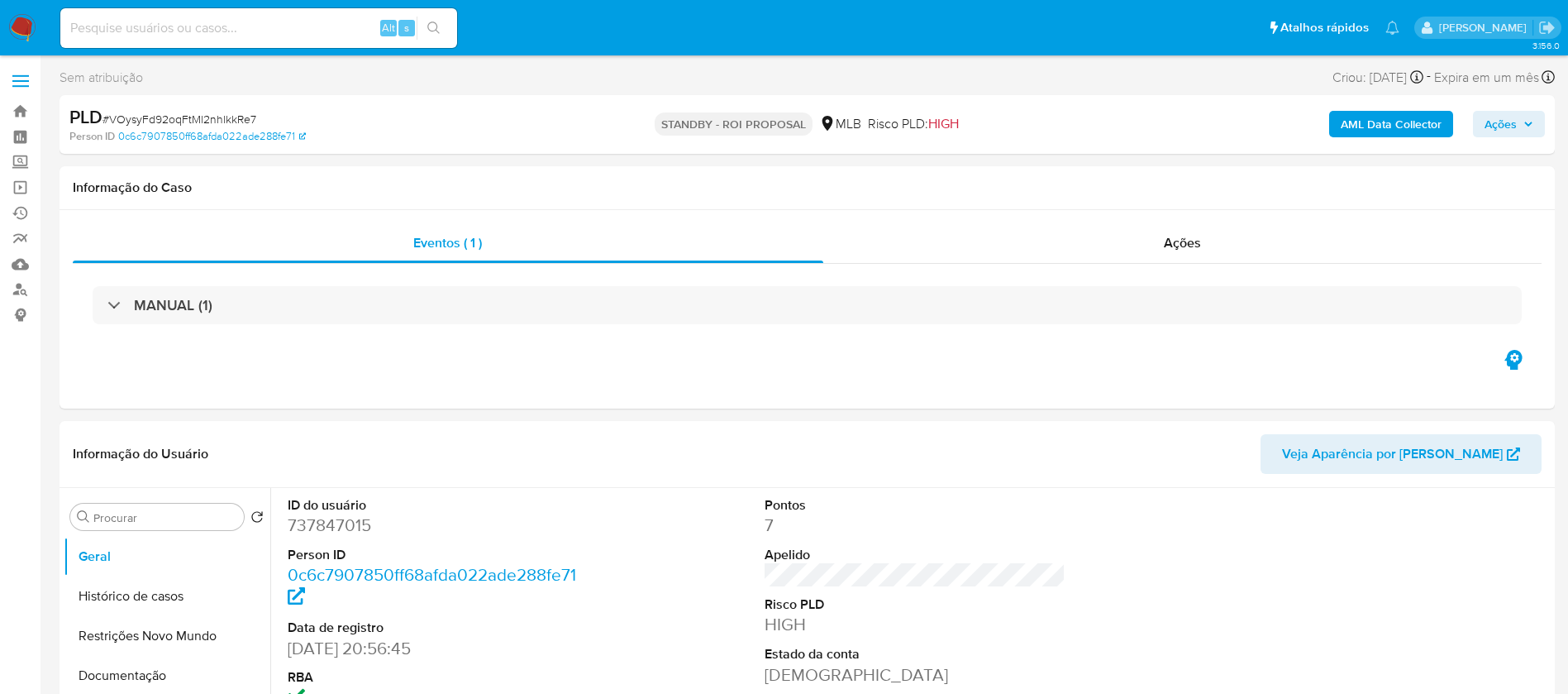
click at [225, 32] on input at bounding box center [259, 28] width 397 height 22
paste input "8MLRjG6yyYgB2OmA5h8cQVGp"
type input "8MLRjG6yyYgB2OmA5h8cQVGp"
click at [438, 30] on icon "search-icon" at bounding box center [434, 28] width 13 height 13
select select "10"
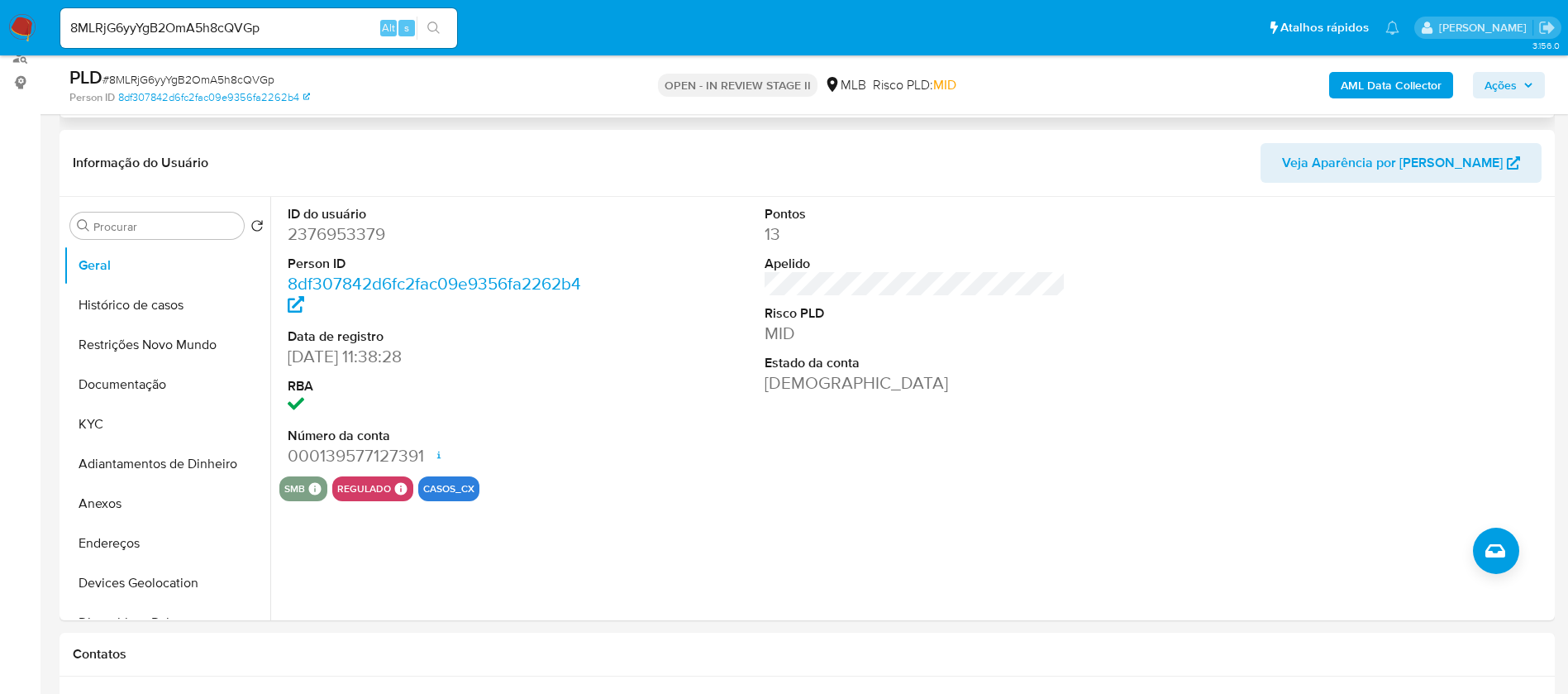
scroll to position [248, 0]
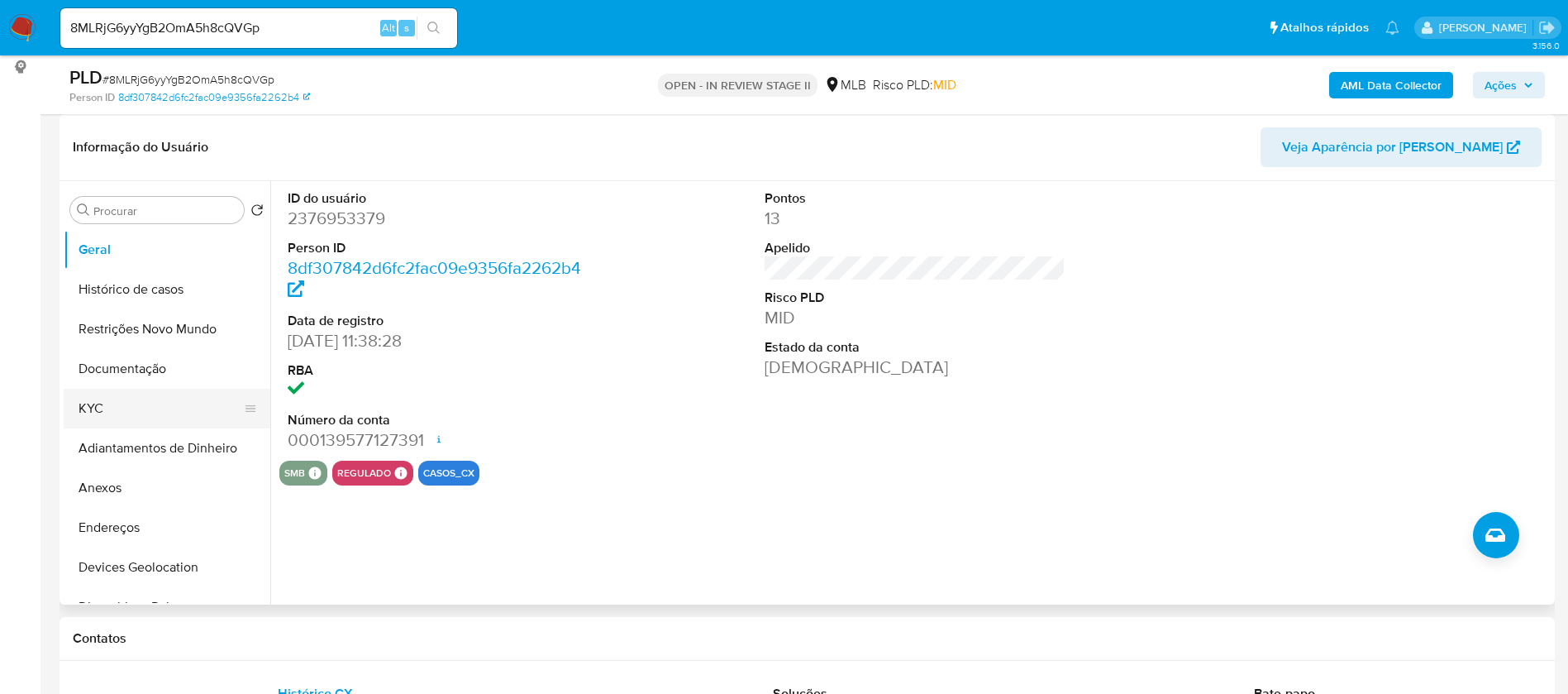
click at [153, 405] on button "KYC" at bounding box center [160, 409] width 193 height 40
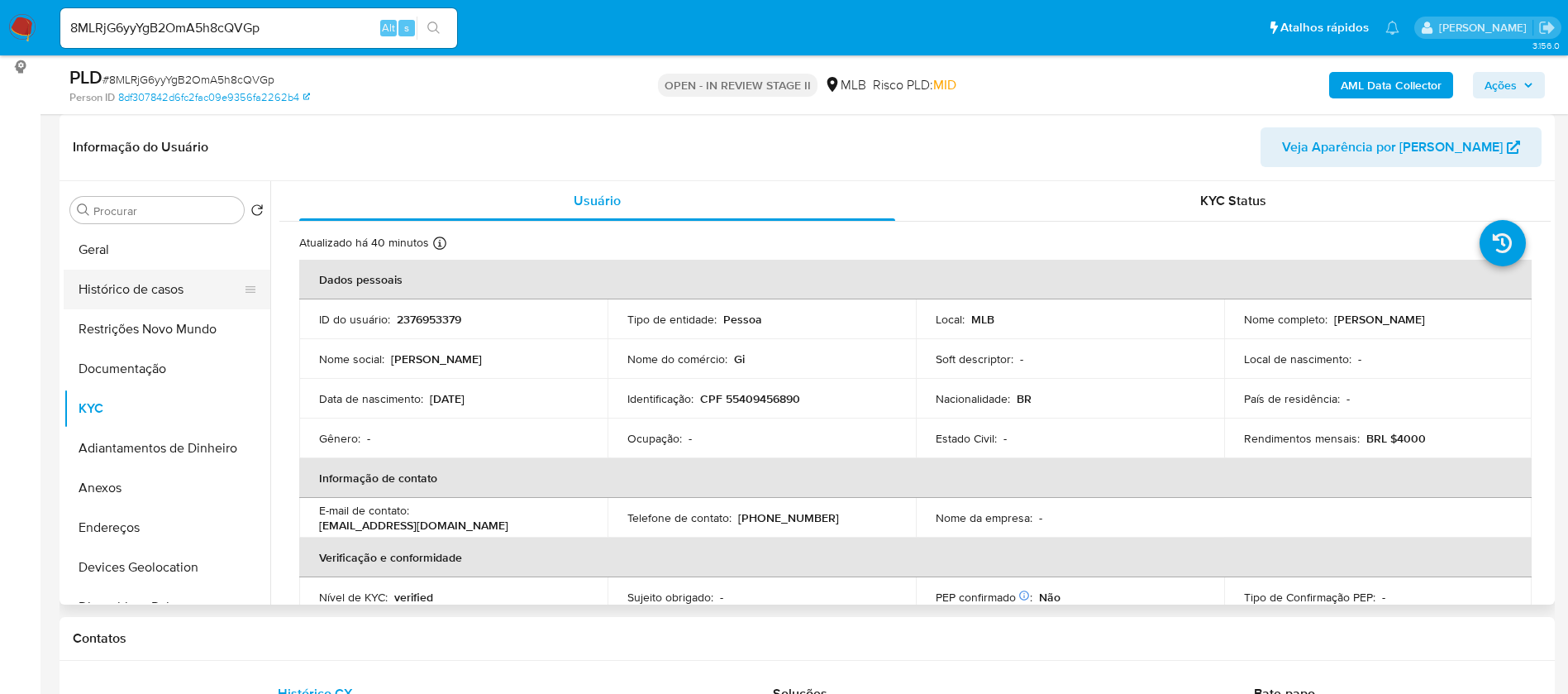
click at [135, 294] on button "Histórico de casos" at bounding box center [160, 289] width 193 height 40
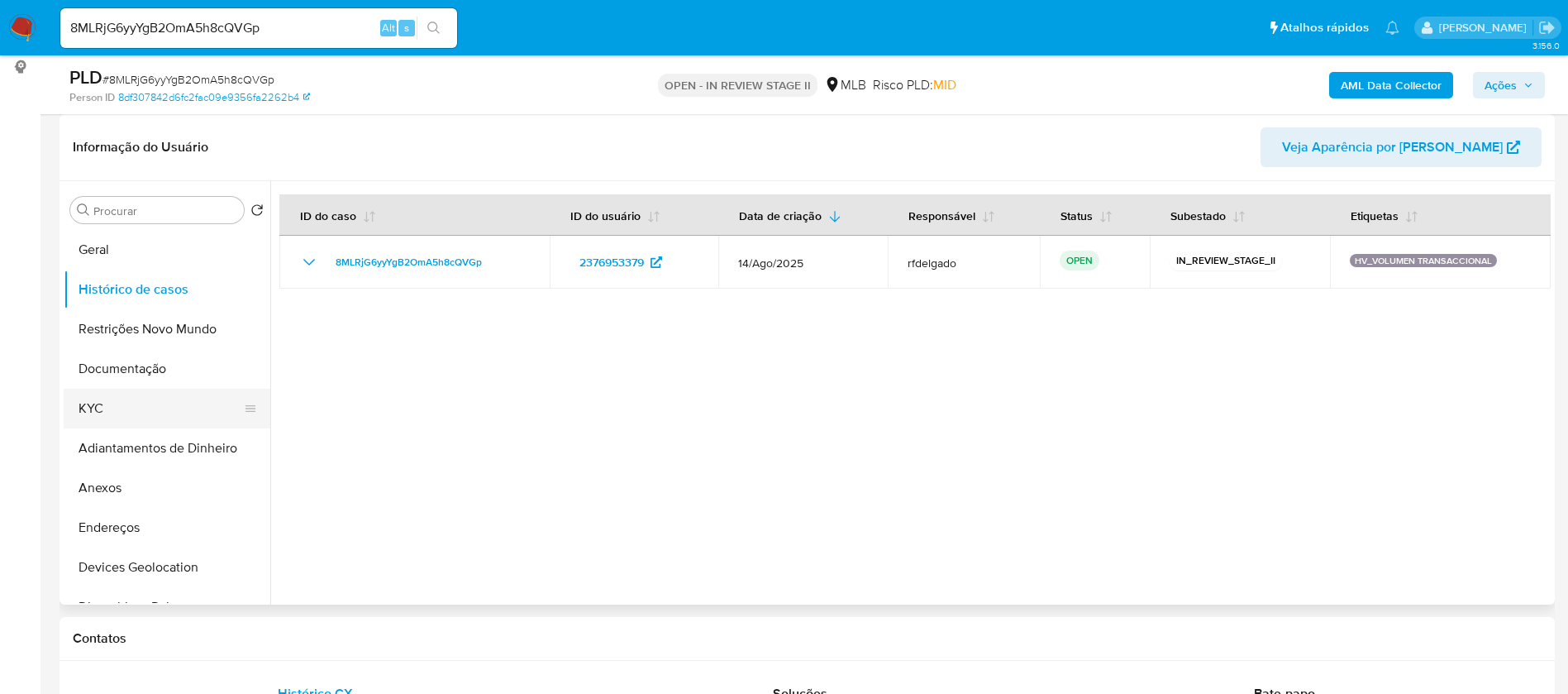
click at [146, 400] on button "KYC" at bounding box center [160, 409] width 193 height 40
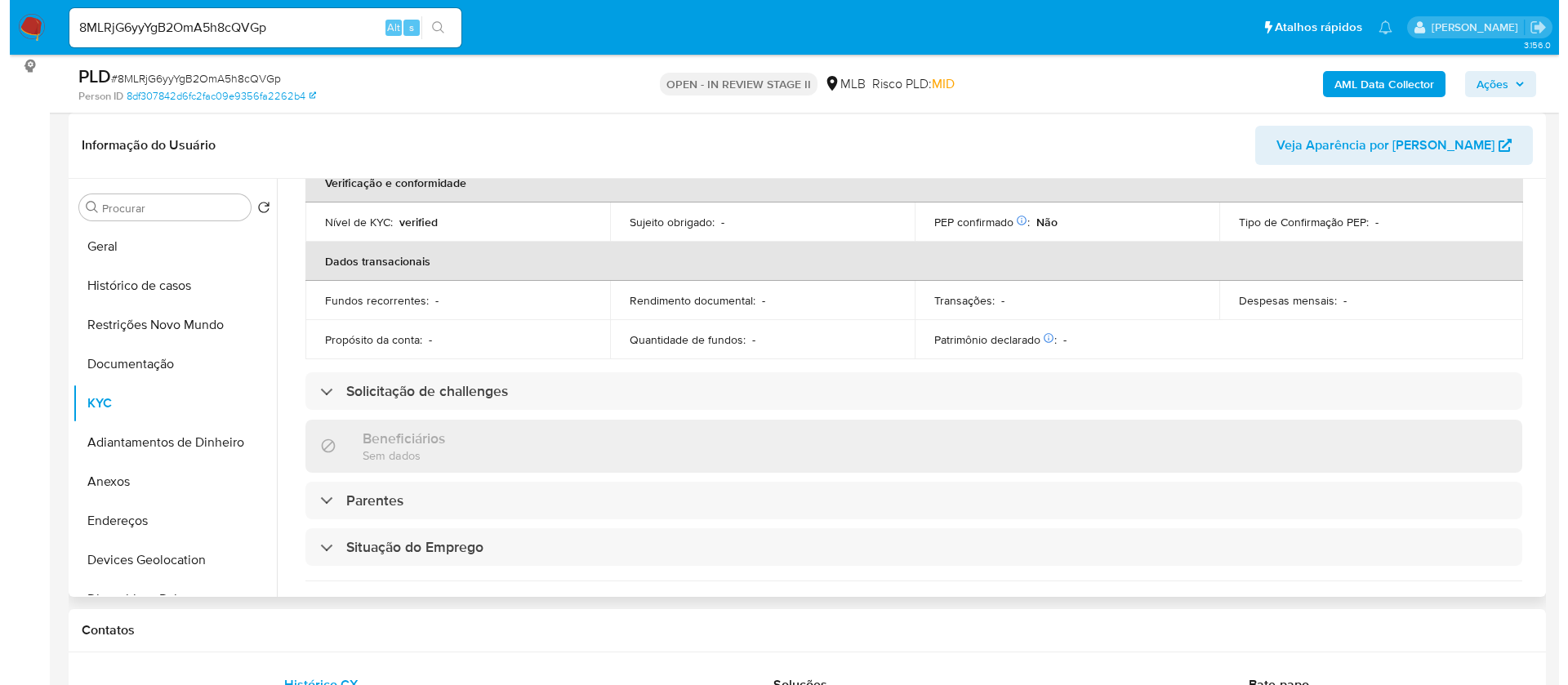
scroll to position [0, 0]
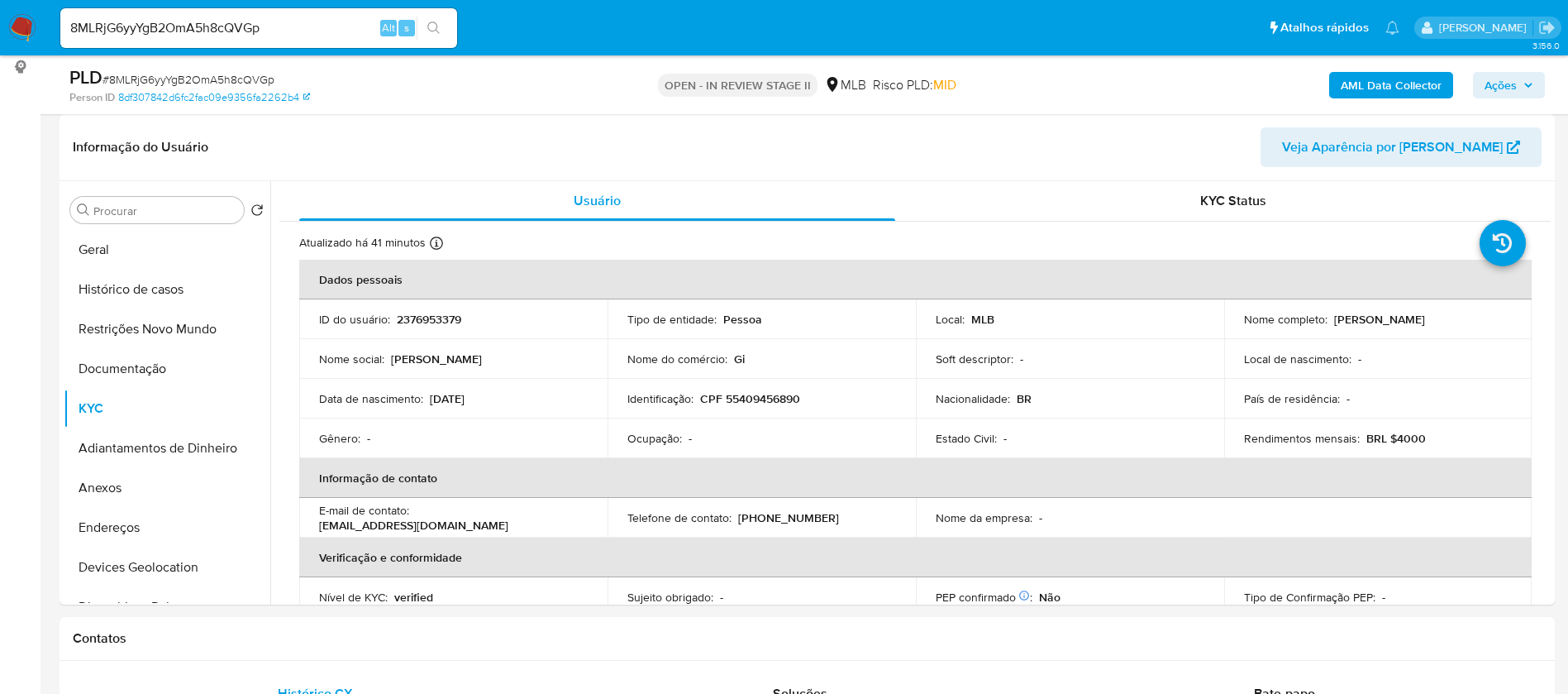
click at [1434, 87] on b "AML Data Collector" at bounding box center [1391, 85] width 101 height 27
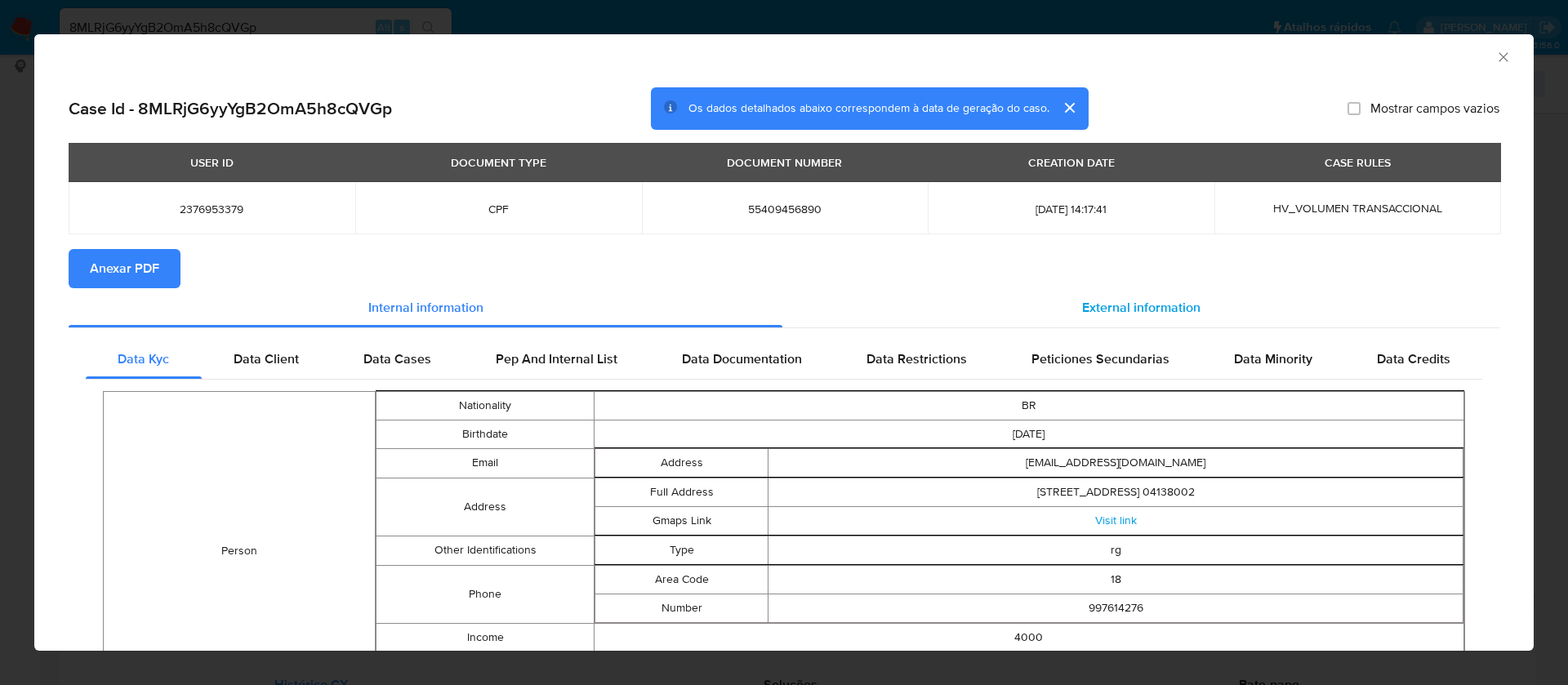
click at [1145, 308] on span "External information" at bounding box center [1141, 307] width 119 height 19
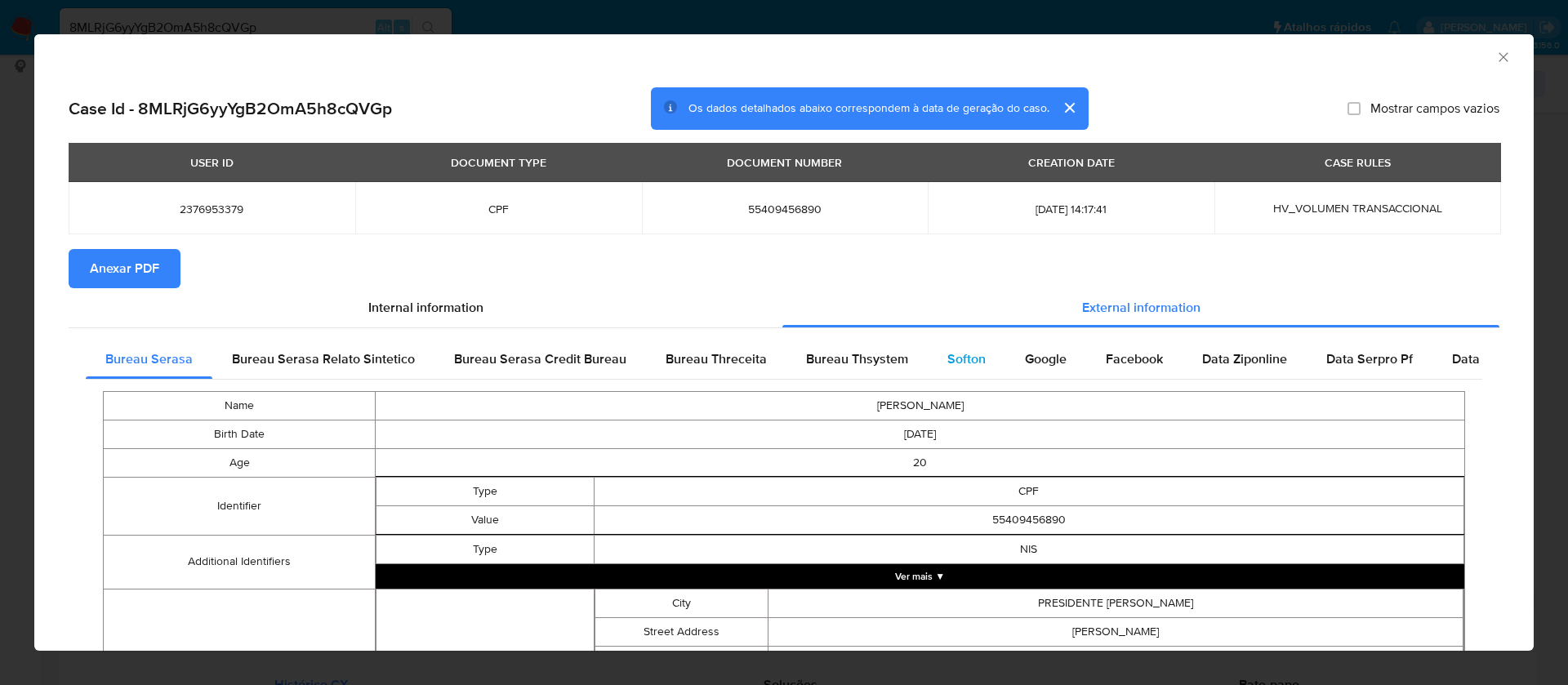
click at [959, 358] on span "Softon" at bounding box center [966, 358] width 38 height 19
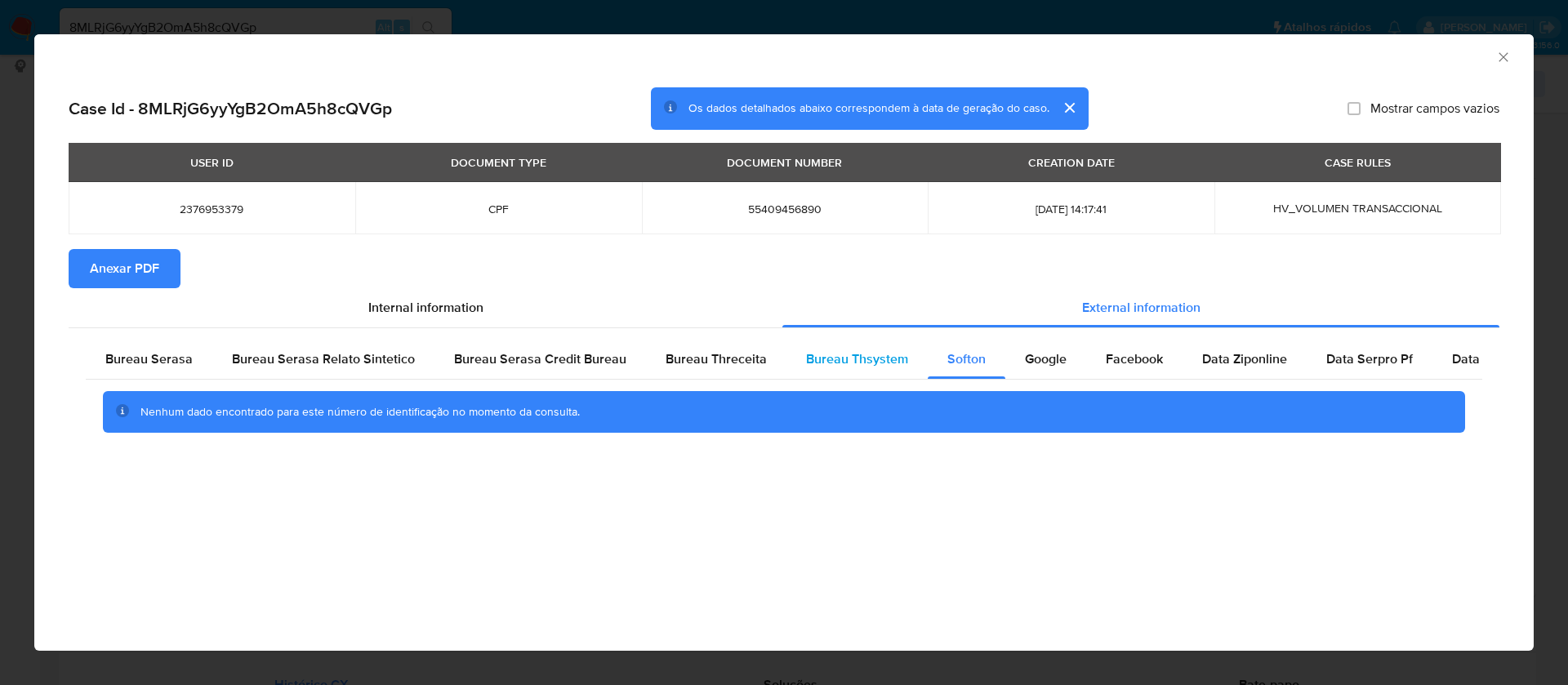
click at [851, 367] on span "Bureau Thsystem" at bounding box center [857, 358] width 102 height 19
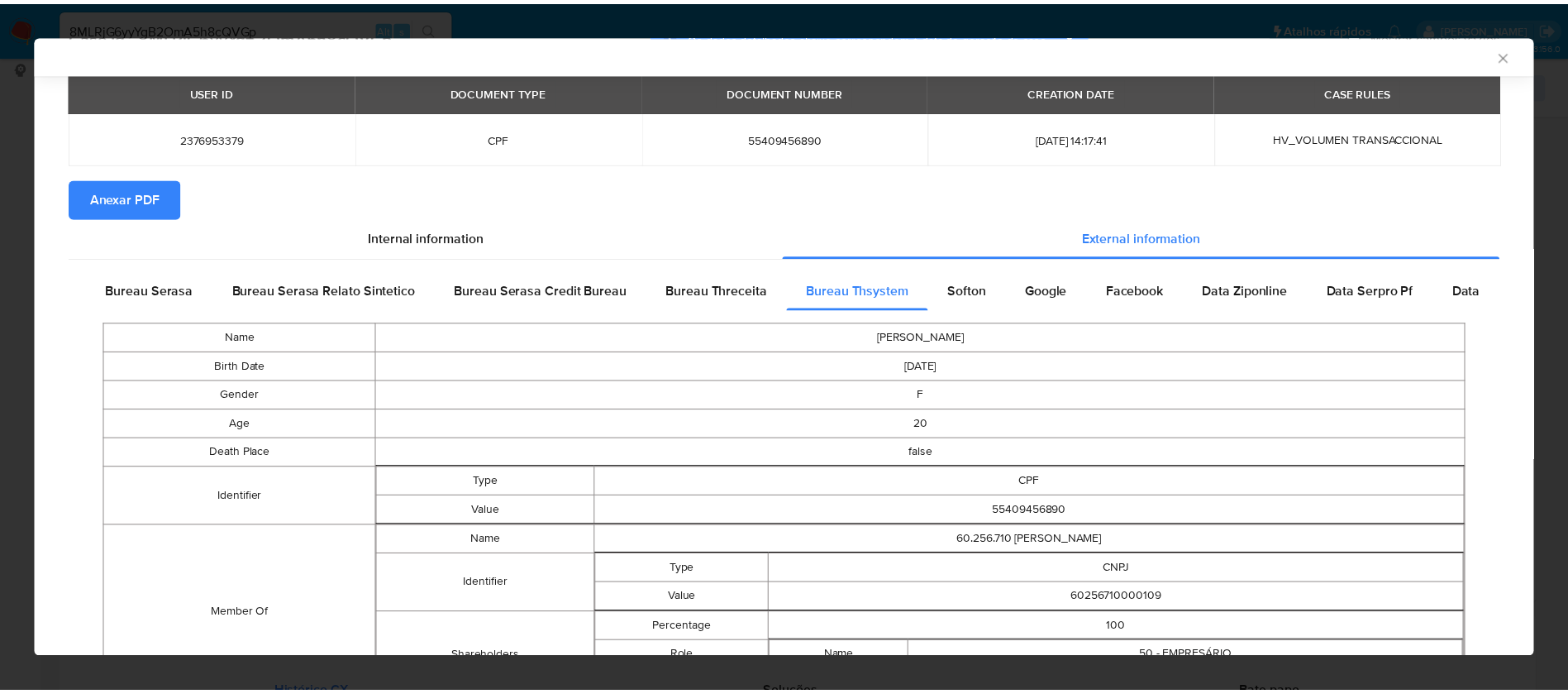
scroll to position [172, 0]
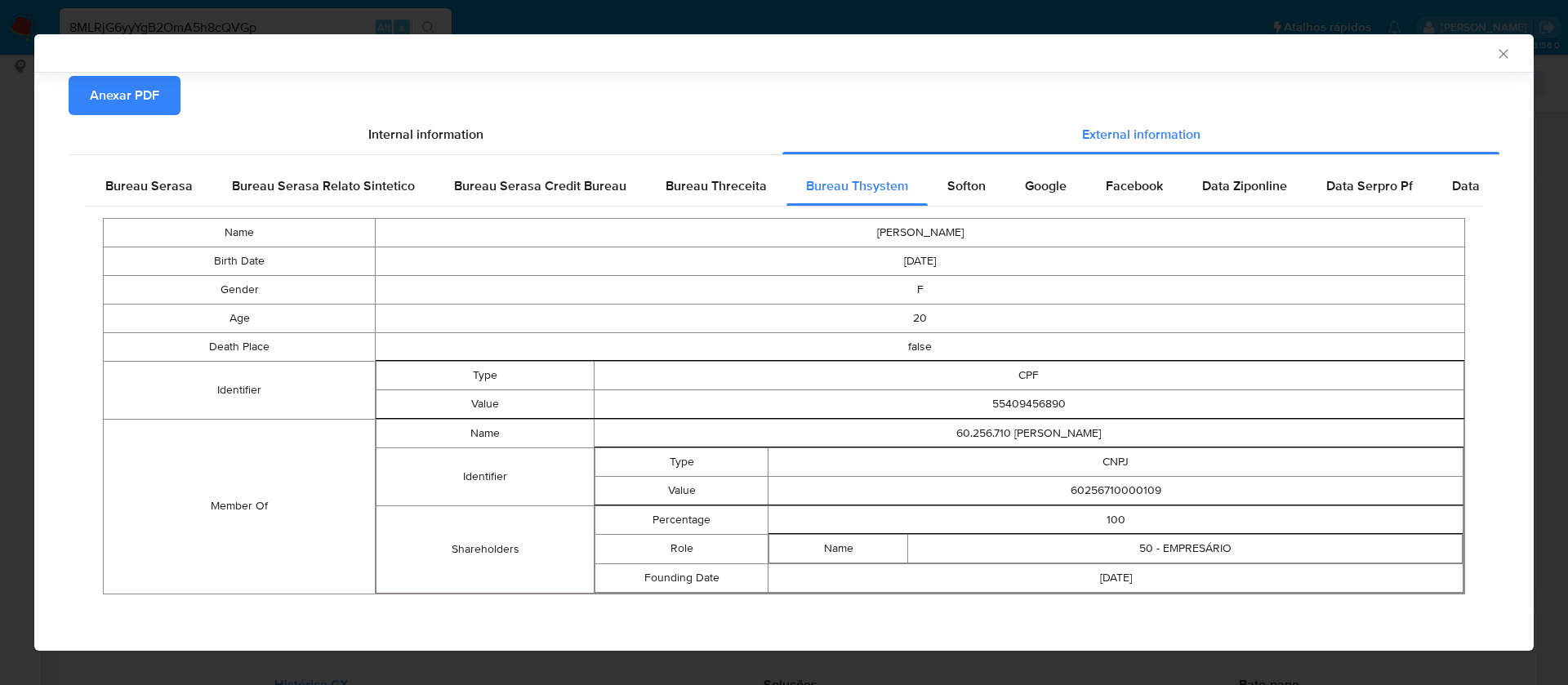
click at [1111, 490] on td "60256710000109" at bounding box center [1116, 490] width 695 height 29
copy td "60256710000109"
click at [147, 88] on span "Anexar PDF" at bounding box center [124, 96] width 70 height 36
click at [1499, 53] on icon "Fechar a janela" at bounding box center [1503, 53] width 9 height 9
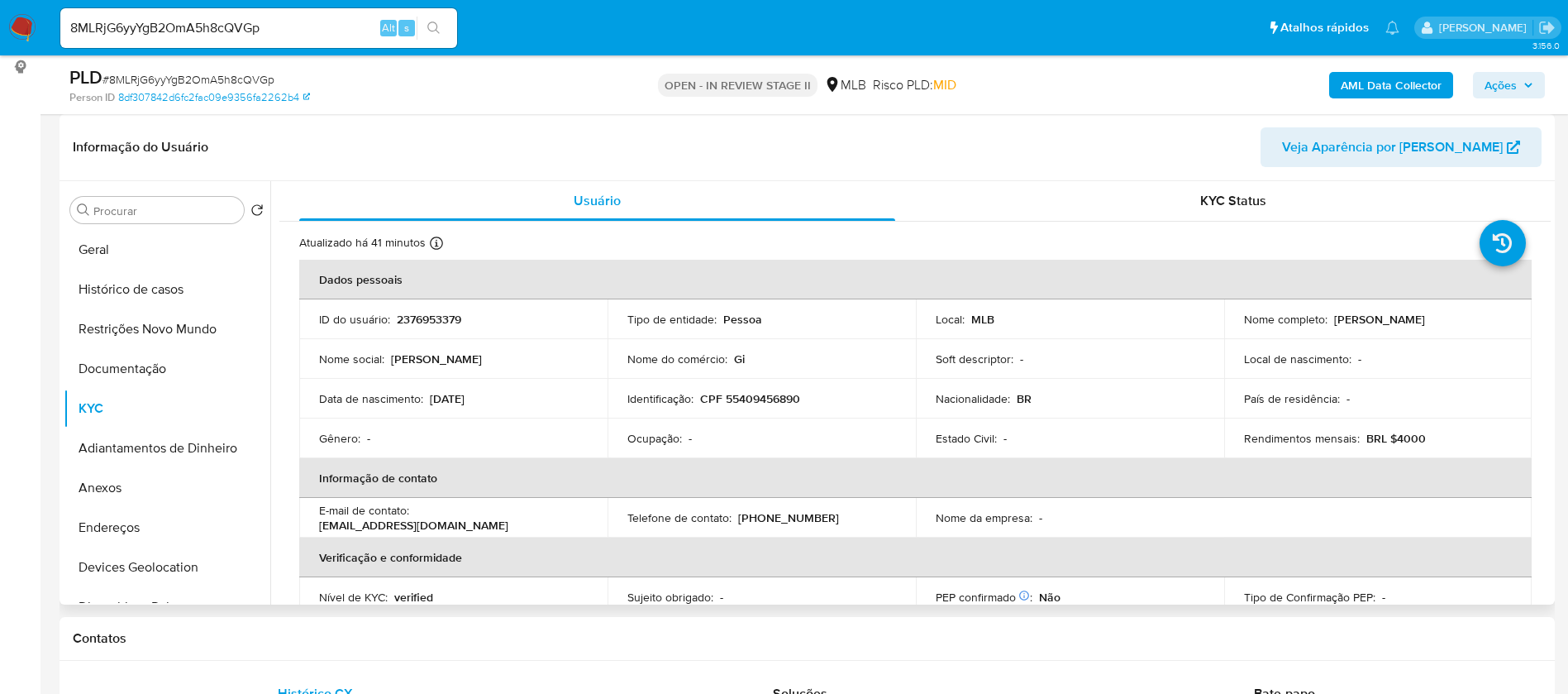
drag, startPoint x: 1437, startPoint y: 322, endPoint x: 1241, endPoint y: 327, distance: 196.1
click at [1244, 327] on div "Nome completo : Giovana Gabrielli de Moura Menezes" at bounding box center [1378, 319] width 269 height 15
copy p "[PERSON_NAME] [PERSON_NAME]"
click at [449, 318] on p "2376953379" at bounding box center [429, 319] width 65 height 15
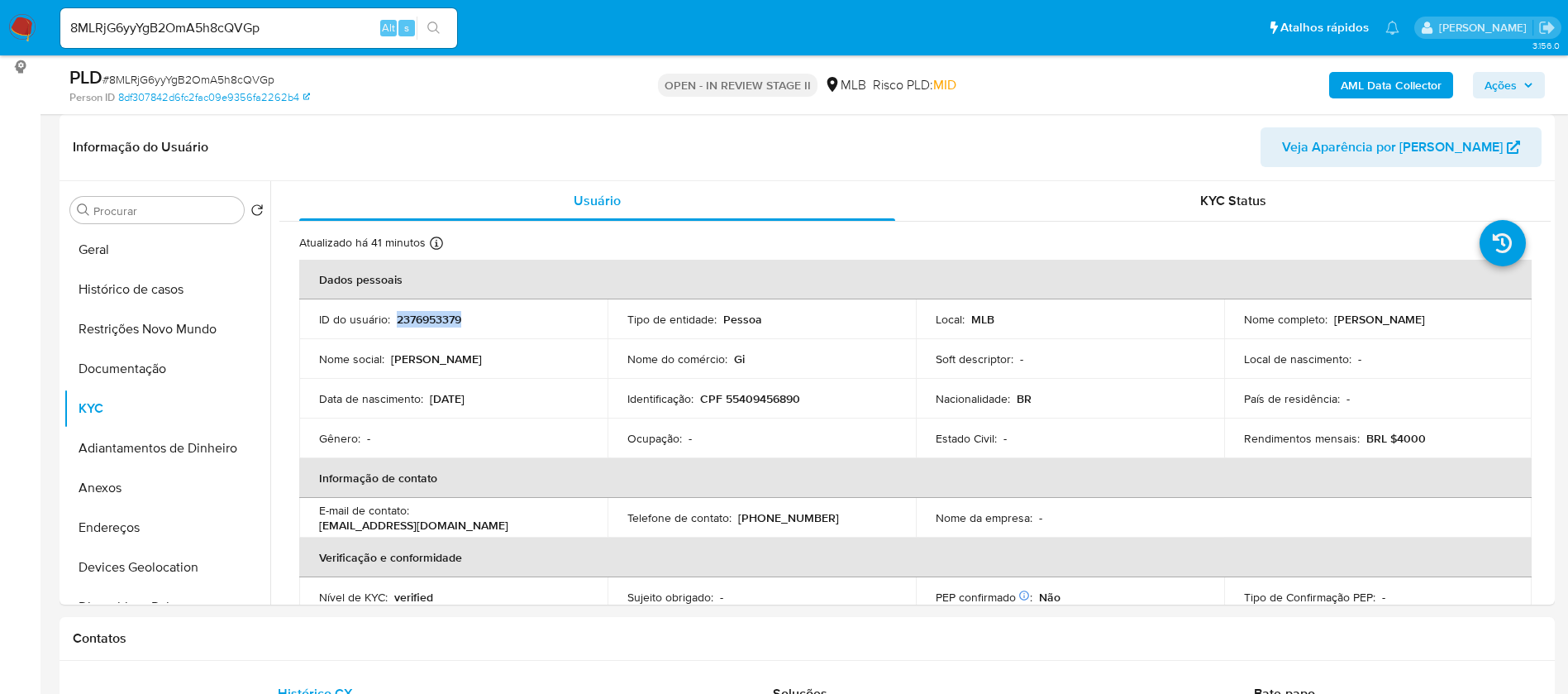
copy p "2376953379"
click at [94, 241] on button "Geral" at bounding box center [160, 250] width 193 height 40
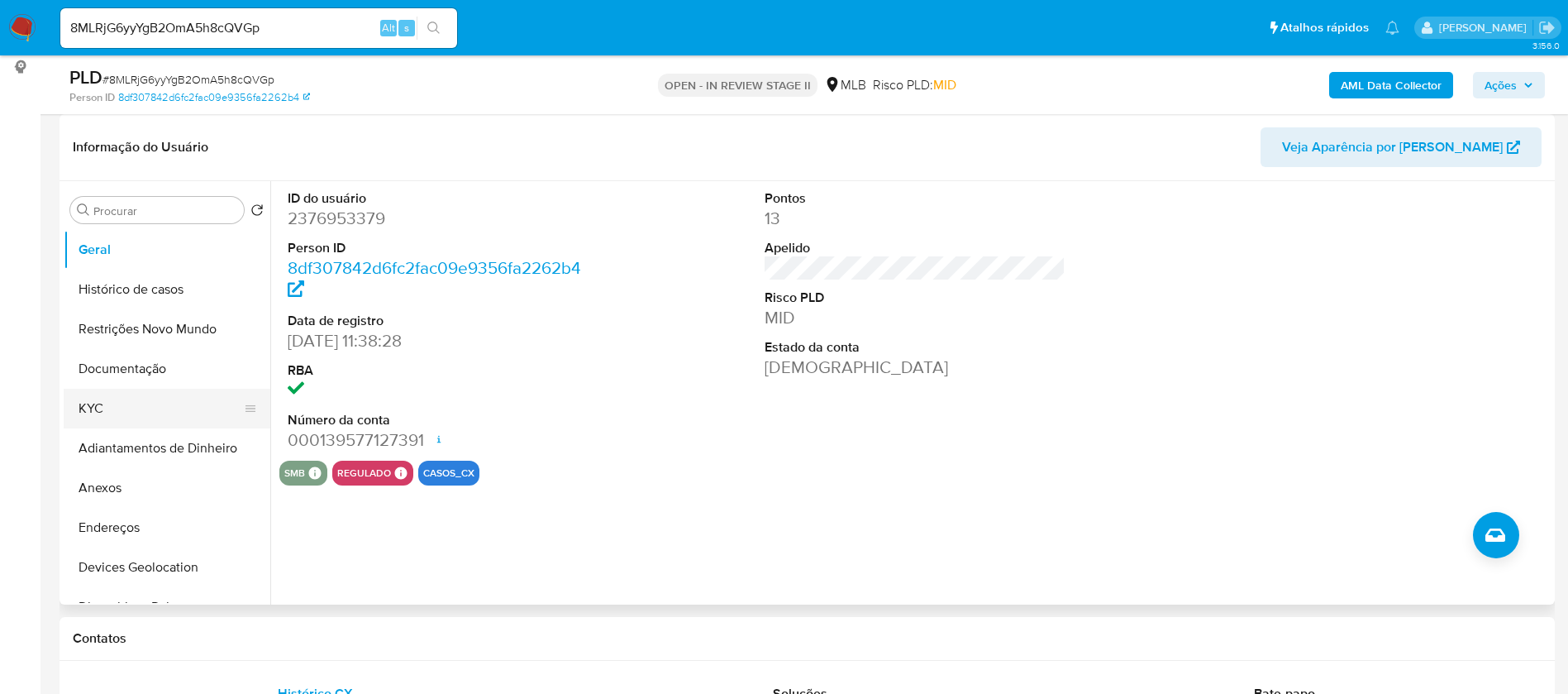
click at [108, 391] on button "KYC" at bounding box center [160, 409] width 193 height 40
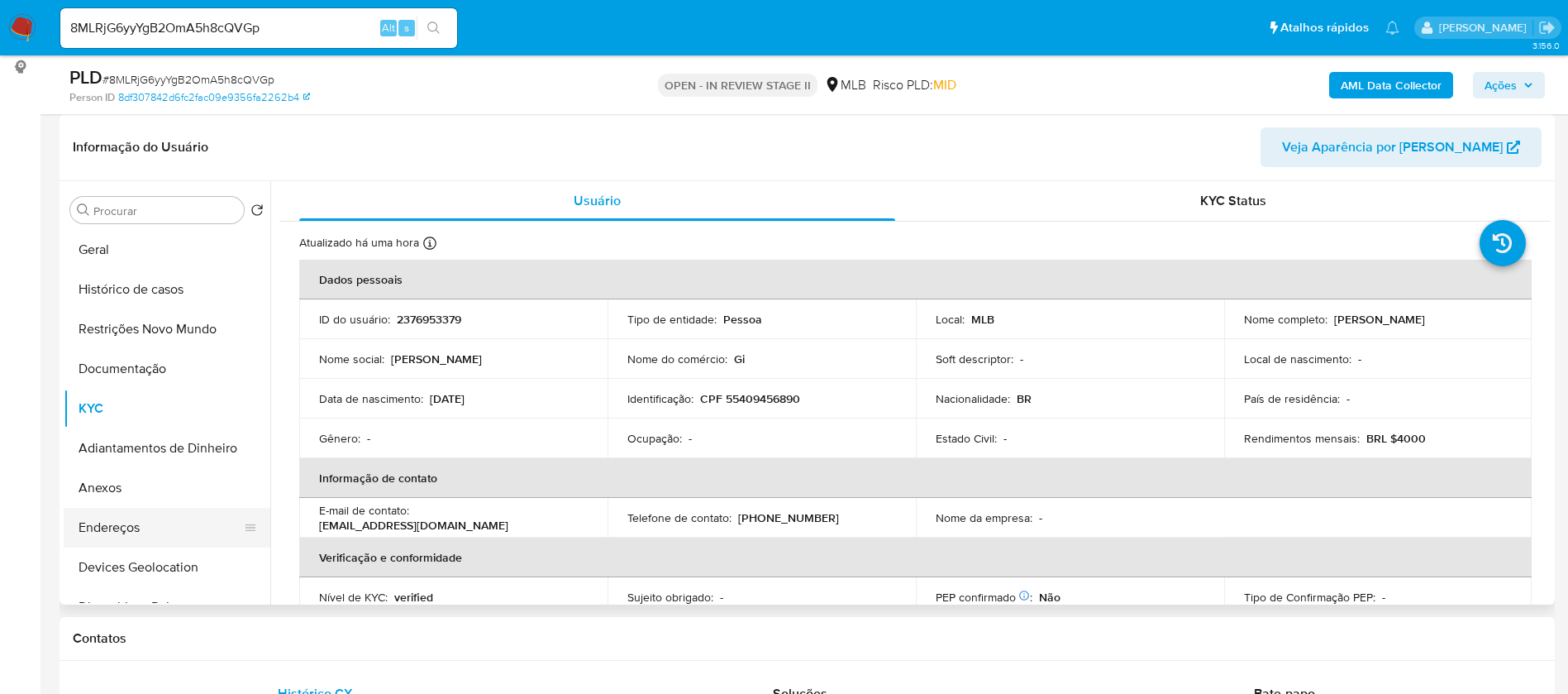
click at [161, 529] on button "Endereços" at bounding box center [160, 528] width 193 height 40
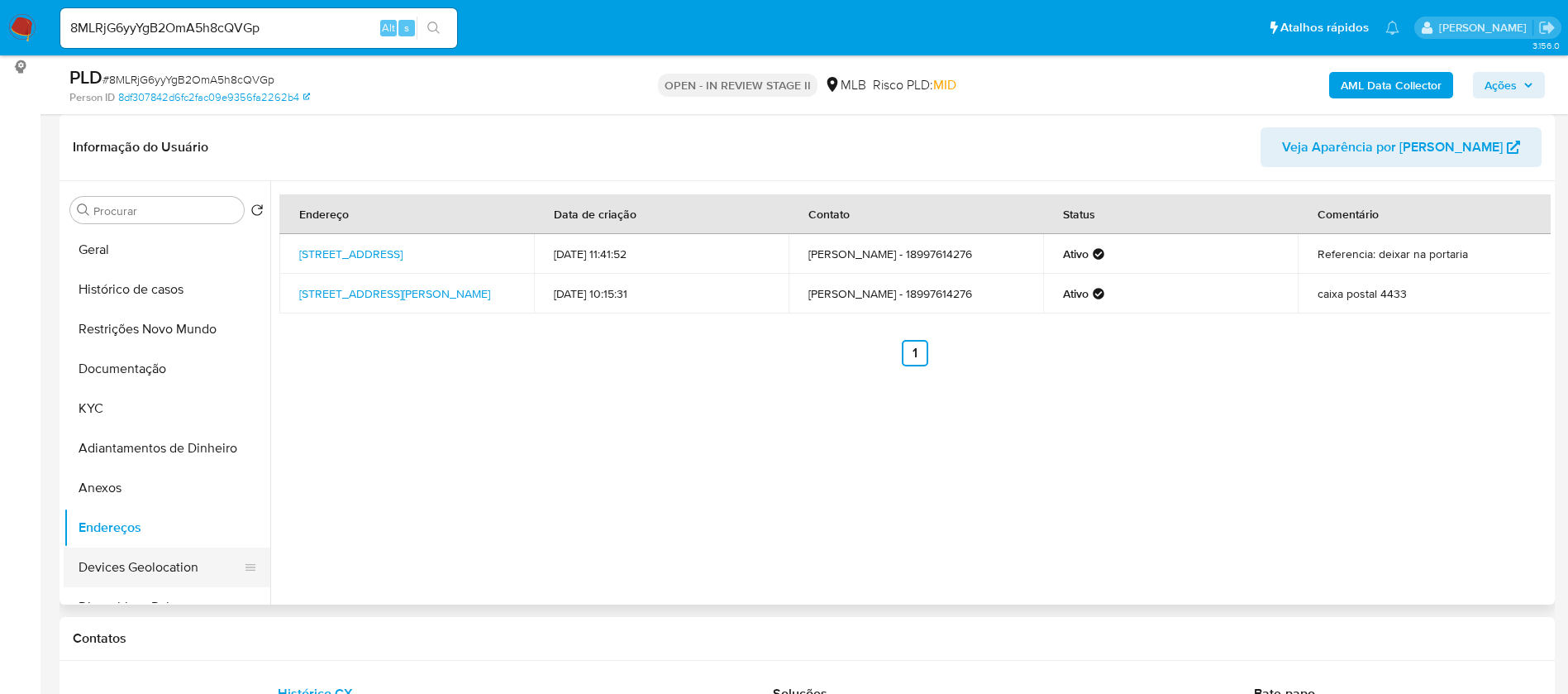
click at [162, 565] on button "Devices Geolocation" at bounding box center [160, 567] width 193 height 40
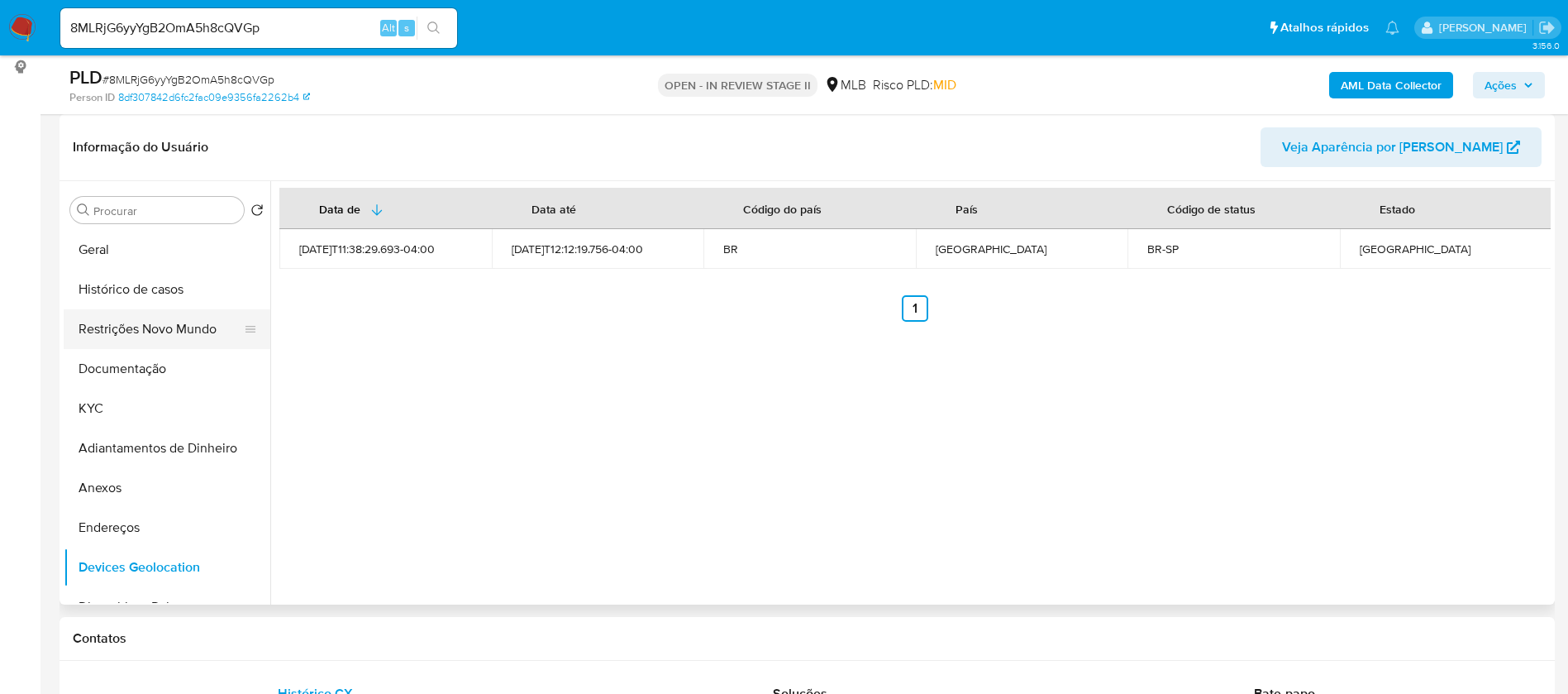
click at [177, 337] on button "Restrições Novo Mundo" at bounding box center [160, 329] width 193 height 40
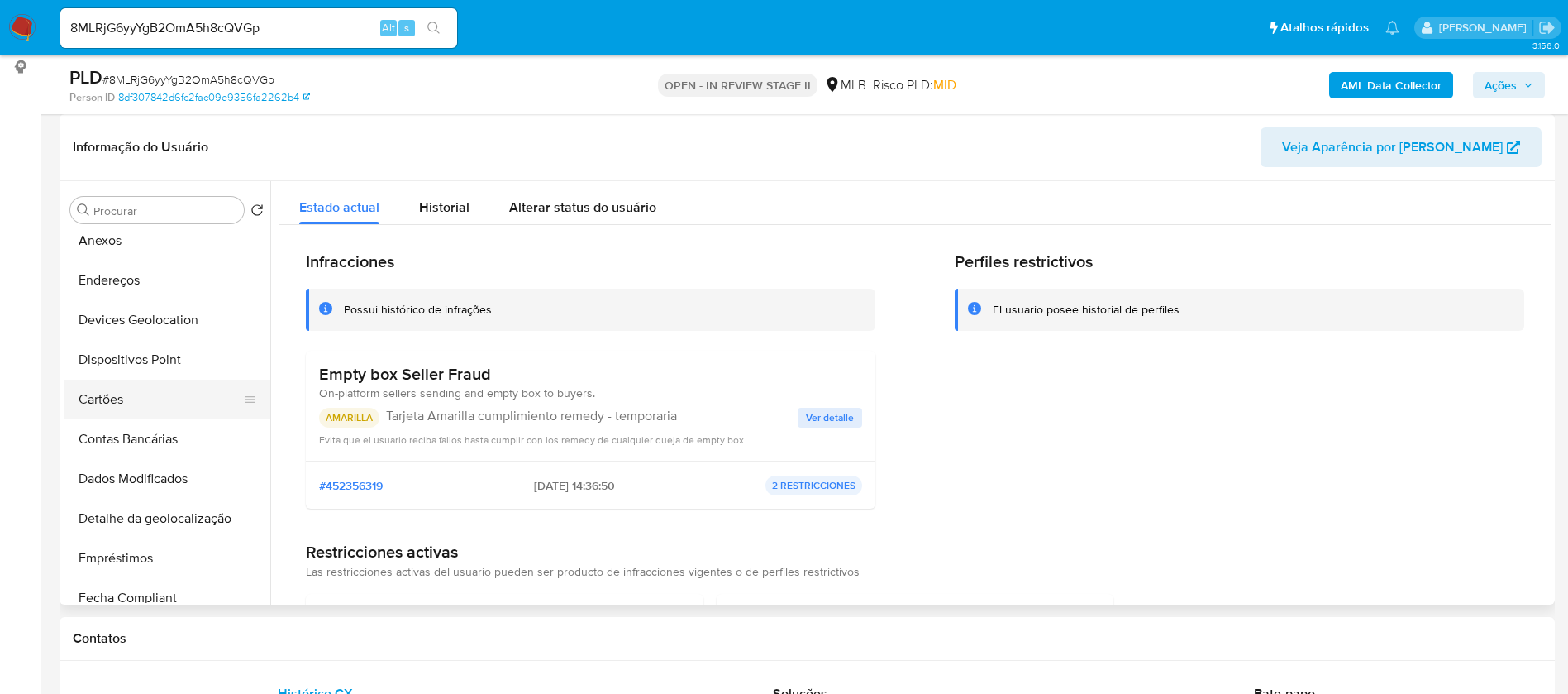
scroll to position [248, 0]
click at [157, 357] on button "Dispositivos Point" at bounding box center [160, 359] width 193 height 40
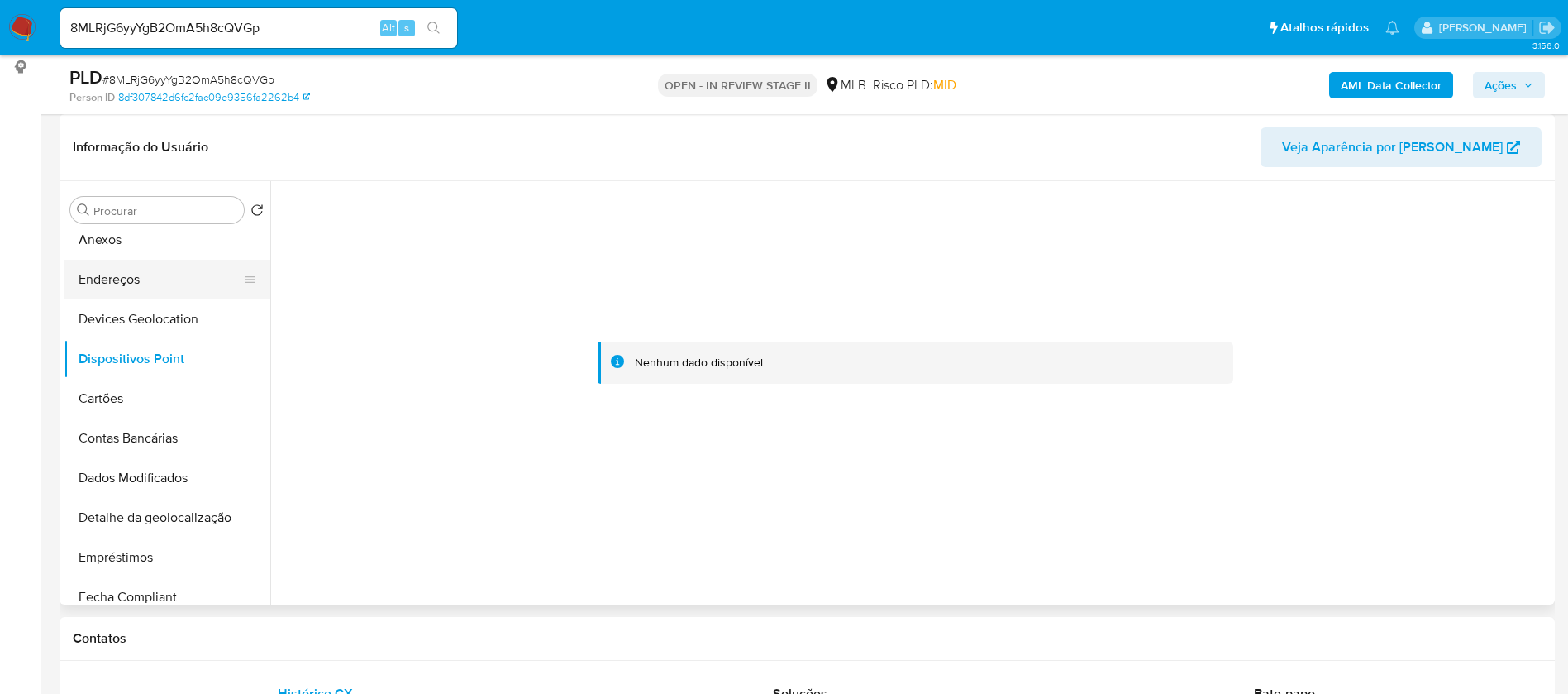
click at [152, 279] on button "Endereços" at bounding box center [160, 279] width 193 height 40
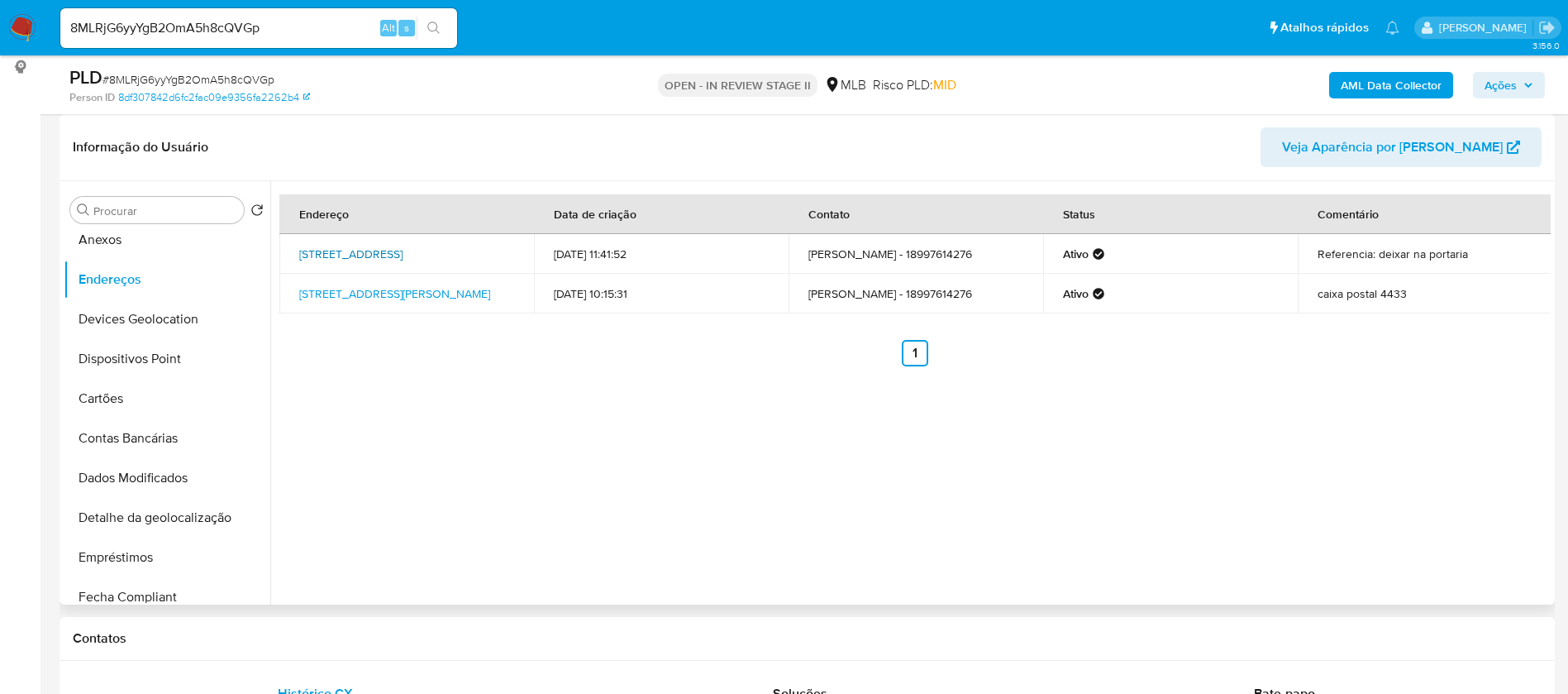
click at [403, 245] on link "Rua Caramuru 95, São Paulo, São Paulo, 04138002, Brasil 95" at bounding box center [351, 254] width 104 height 17
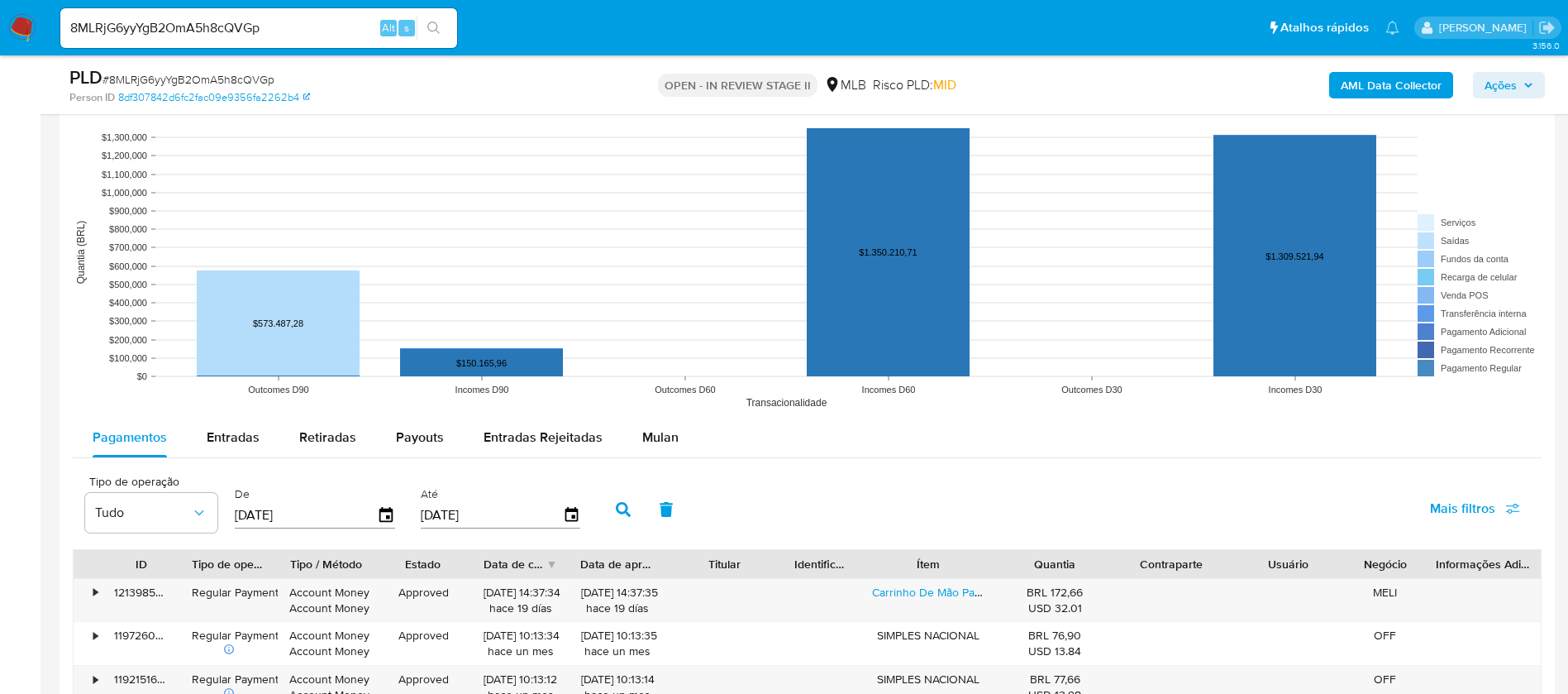
scroll to position [1737, 0]
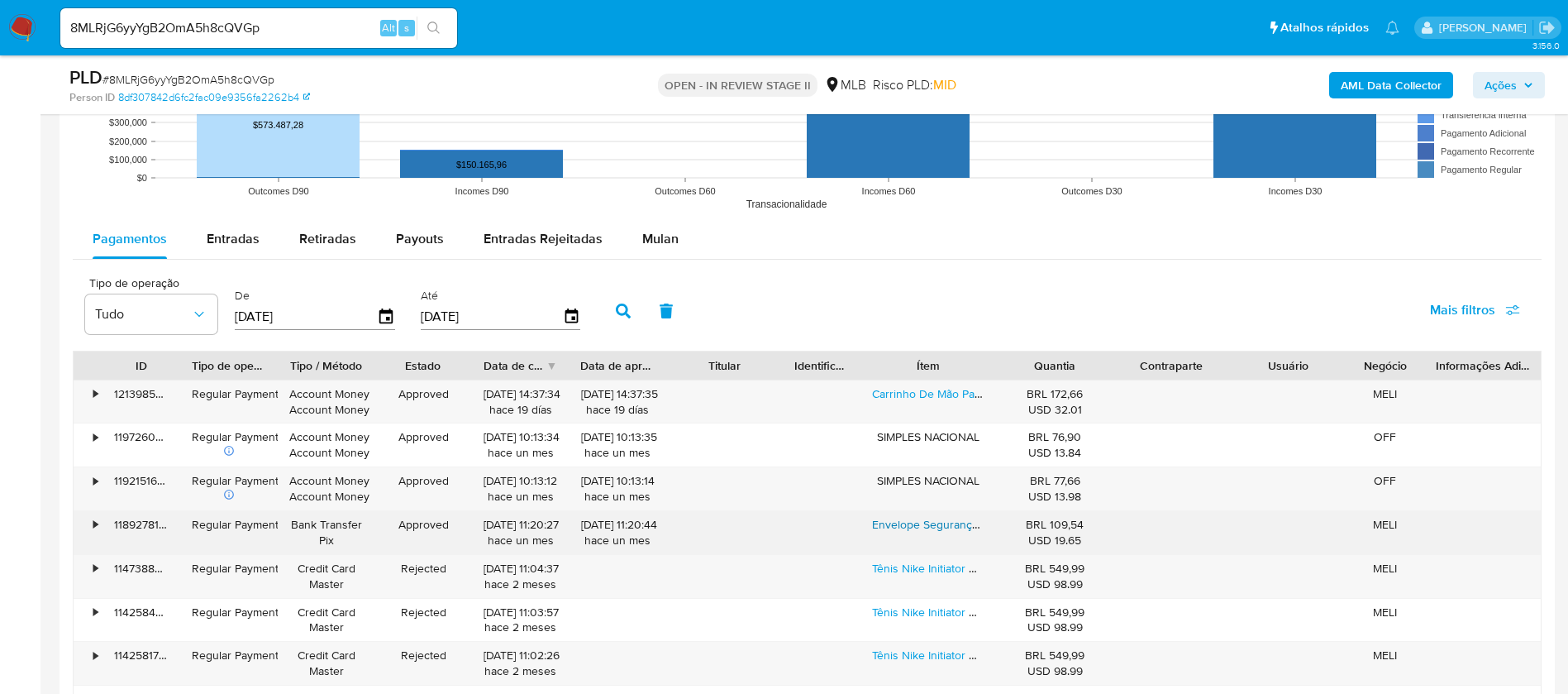
click at [920, 520] on link "Envelope Segurança Economy Cinza 20x30 1000un Correios Sedex" at bounding box center [1047, 524] width 351 height 17
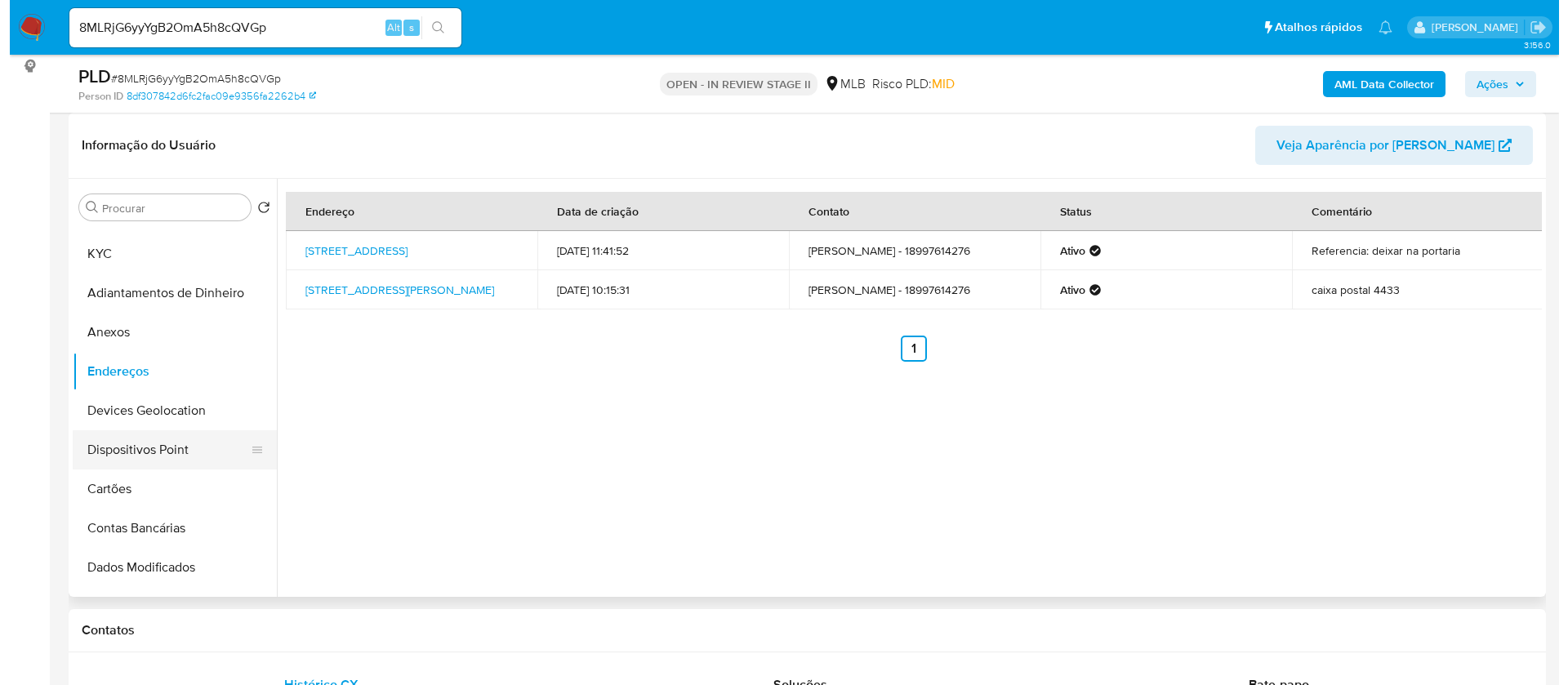
scroll to position [0, 0]
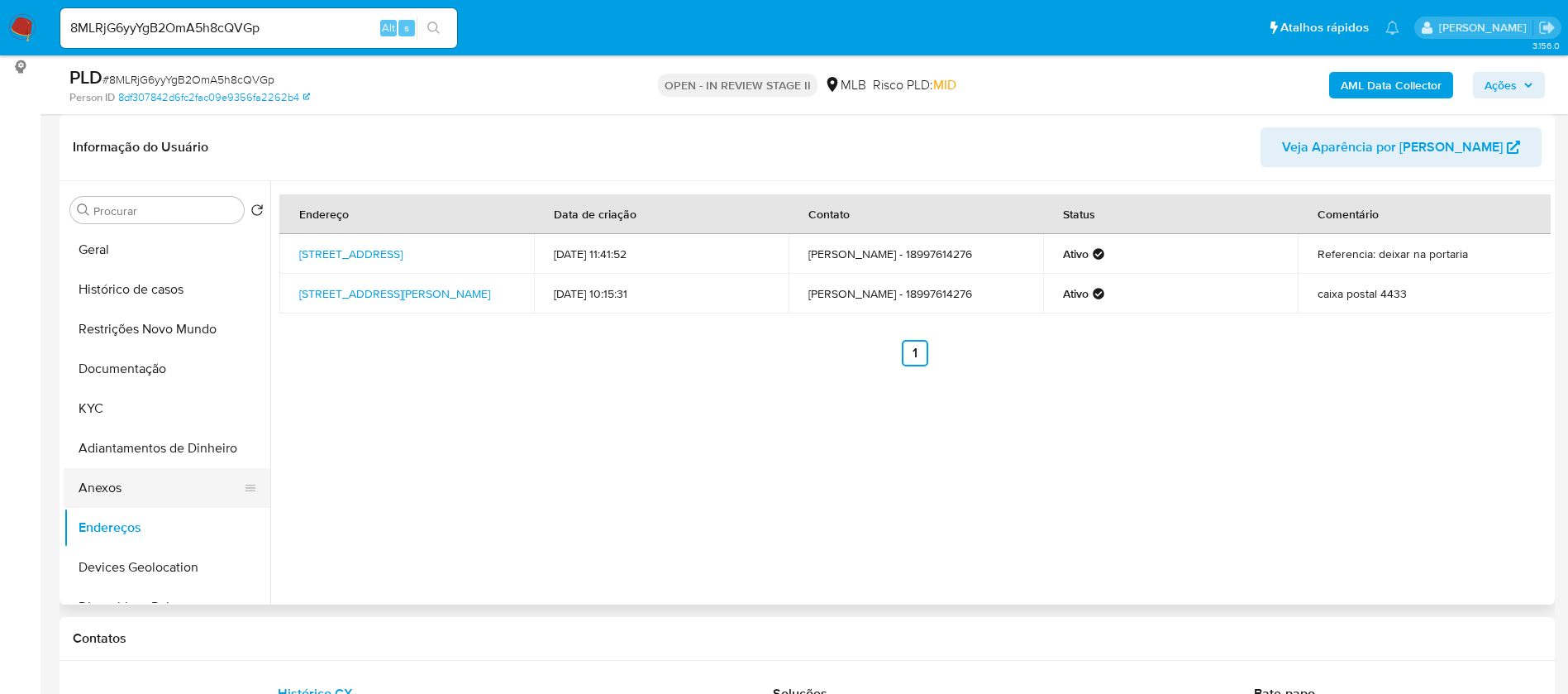
click at [133, 489] on button "Anexos" at bounding box center [160, 488] width 193 height 40
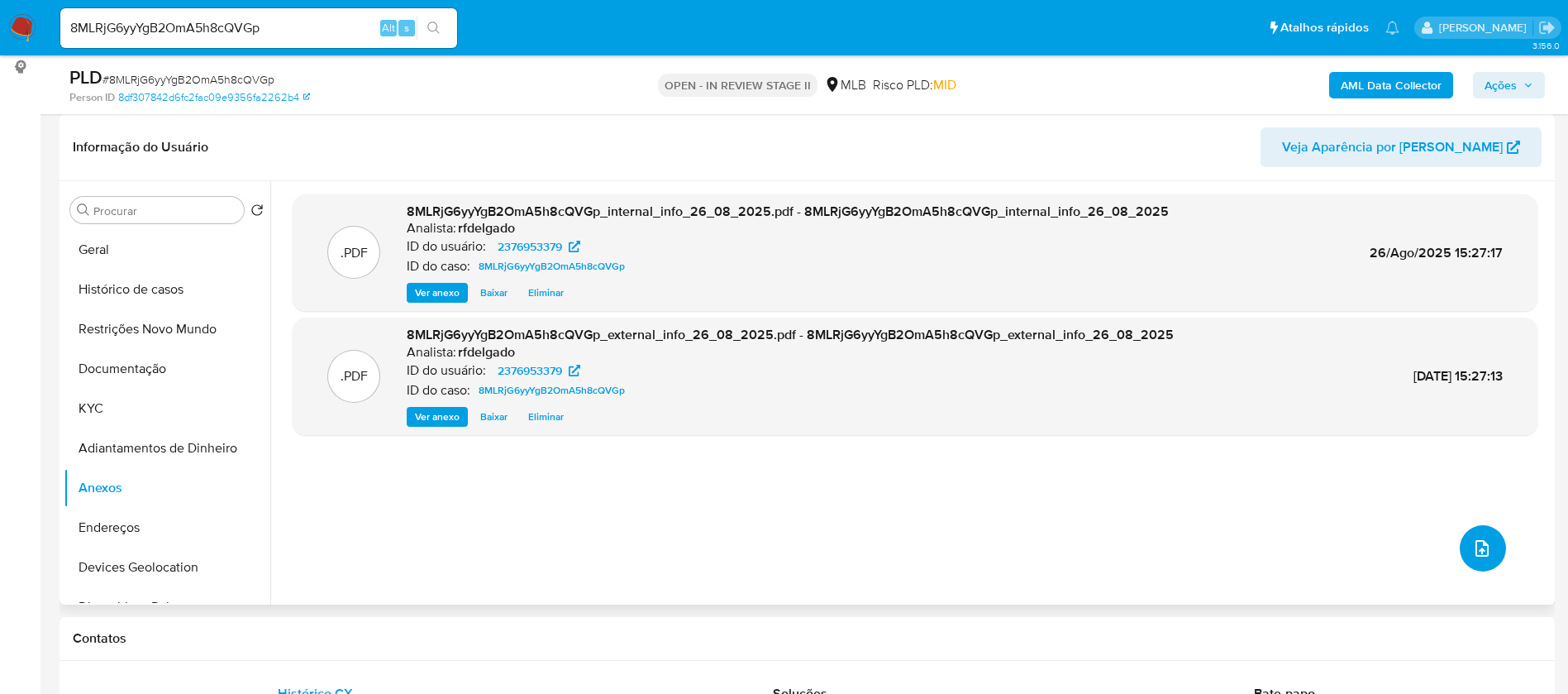
click at [1482, 538] on icon "upload-file" at bounding box center [1483, 548] width 20 height 20
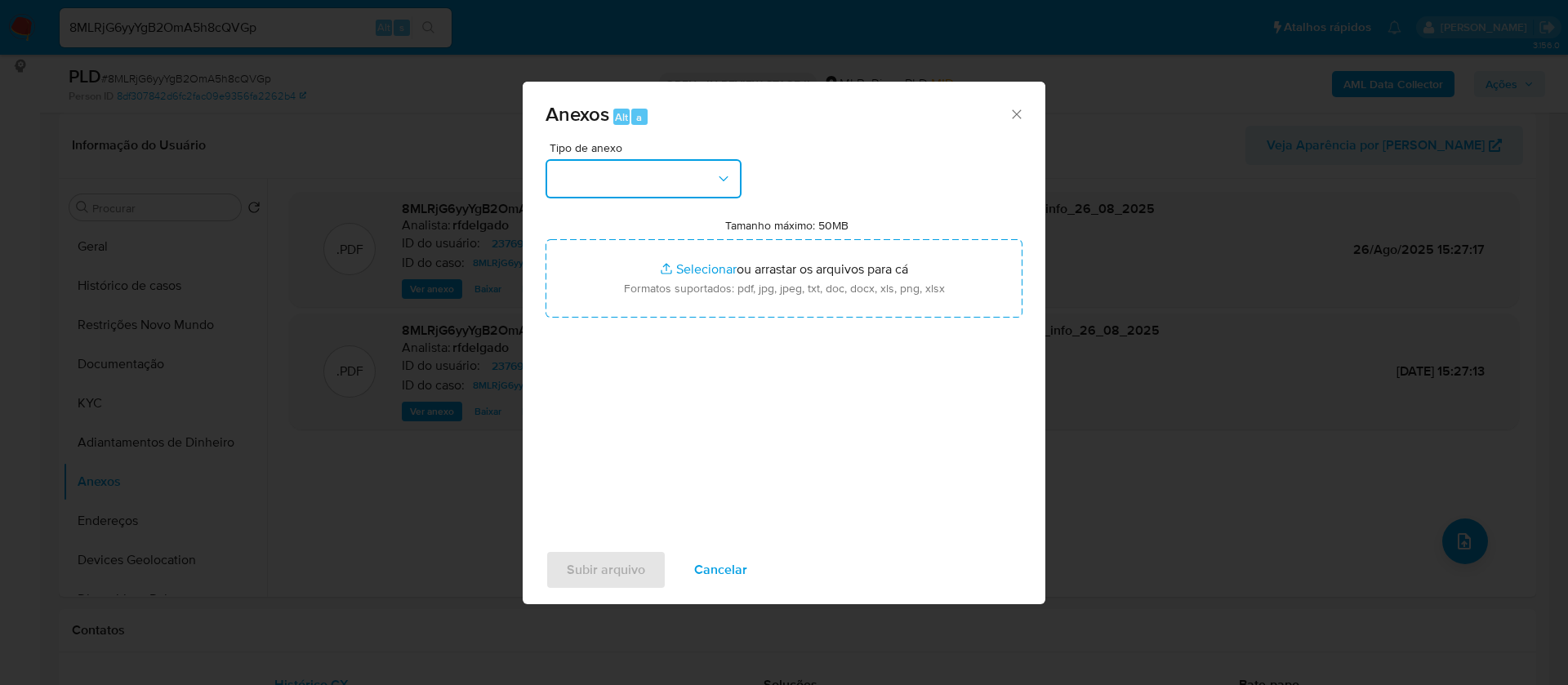
click at [680, 180] on button "button" at bounding box center [643, 179] width 196 height 39
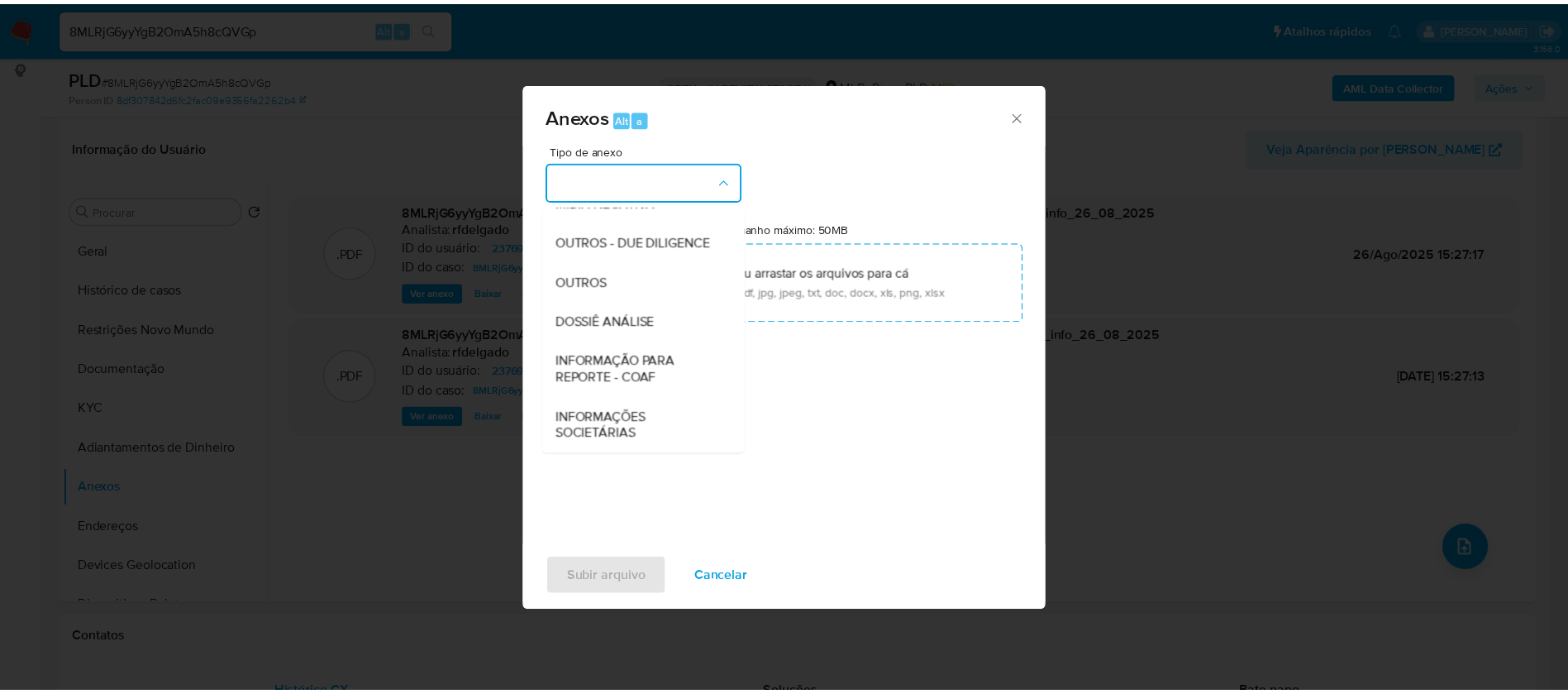
scroll to position [248, 0]
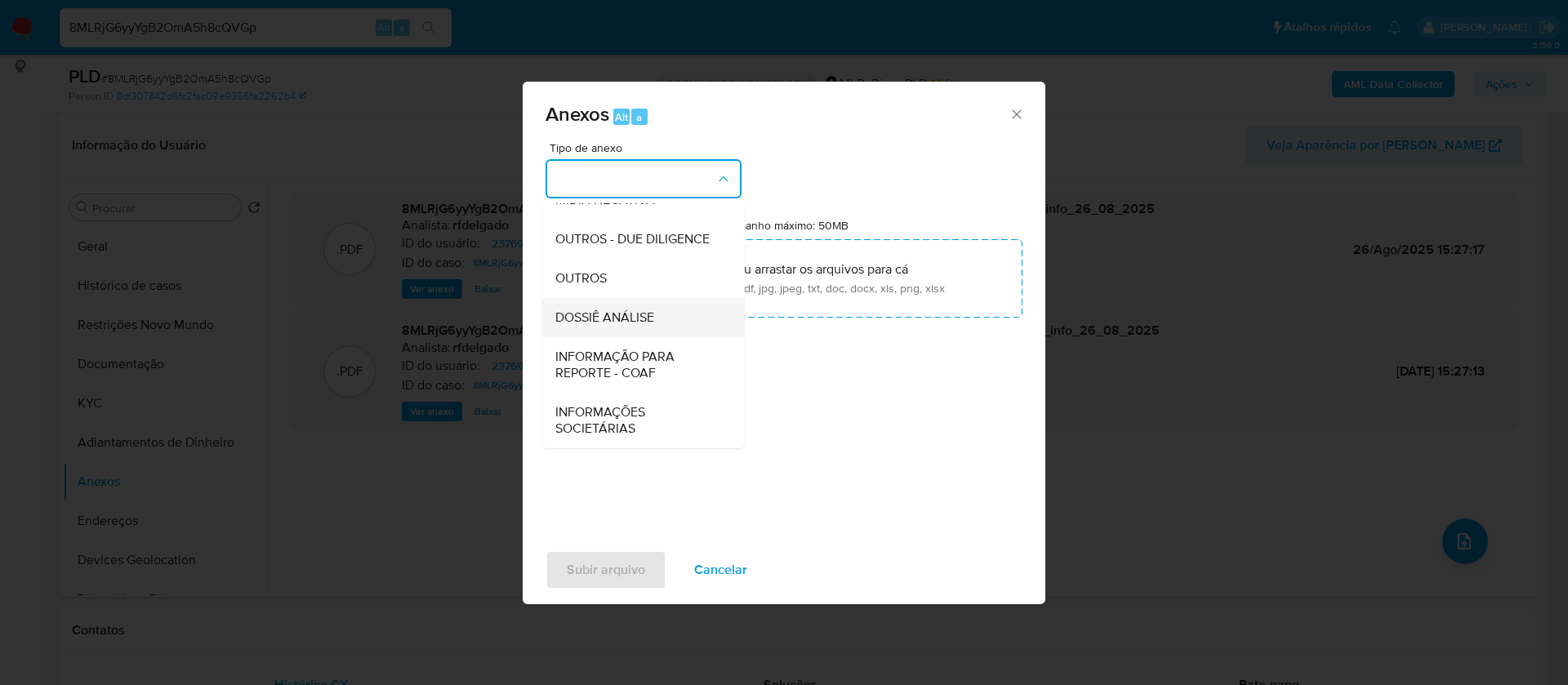
click at [654, 325] on span "DOSSIÊ ANÁLISE" at bounding box center [604, 318] width 99 height 16
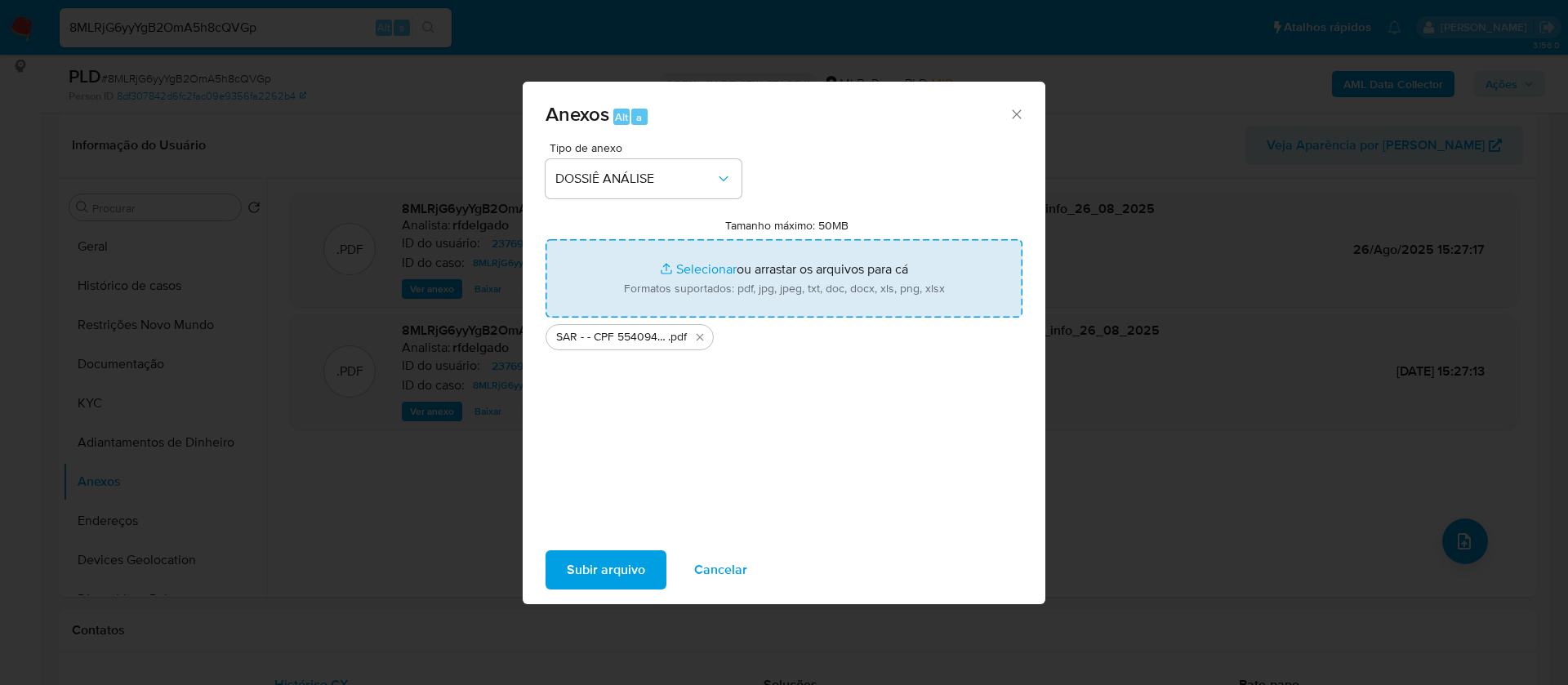
type input "C:\fakepath\Mulan 2376953379_2025_08_25_16_32_05.xlsx"
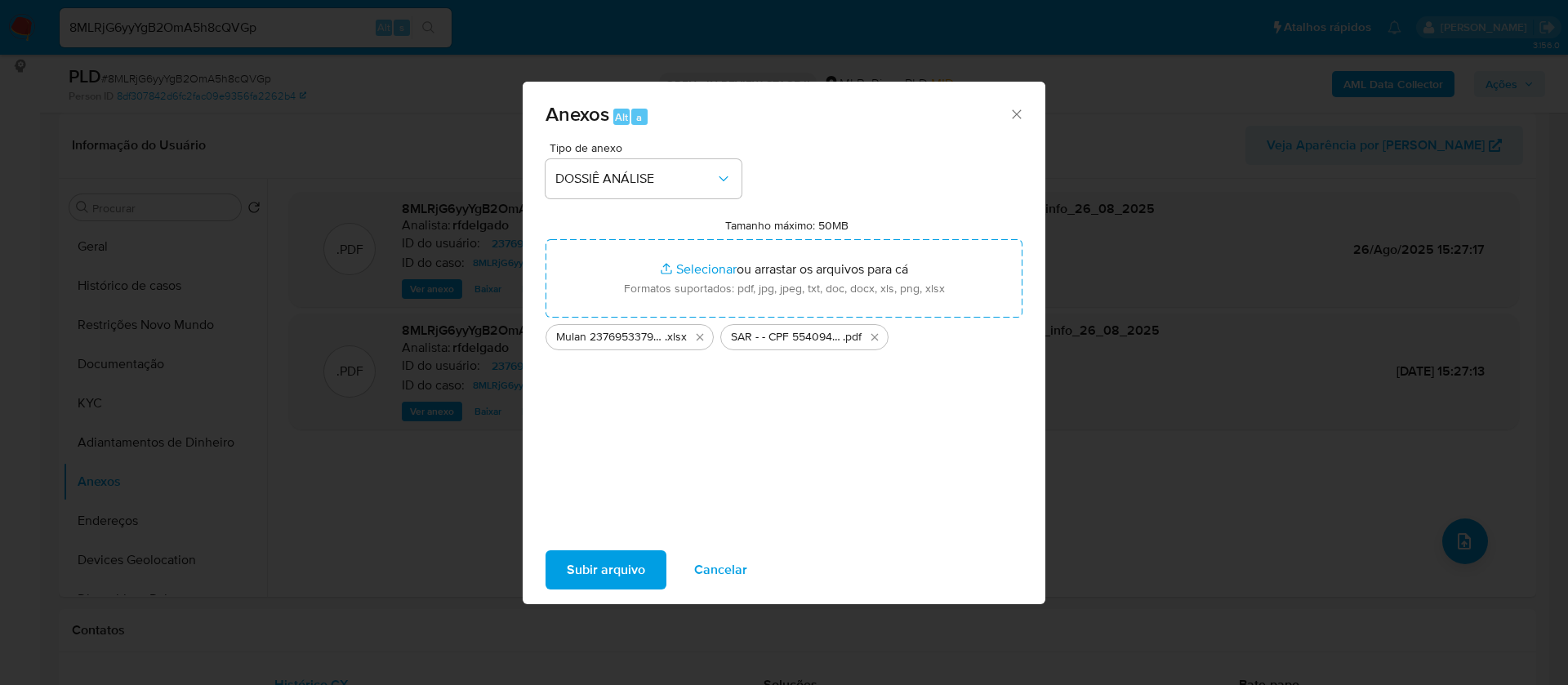
click at [627, 573] on span "Subir arquivo" at bounding box center [606, 570] width 79 height 36
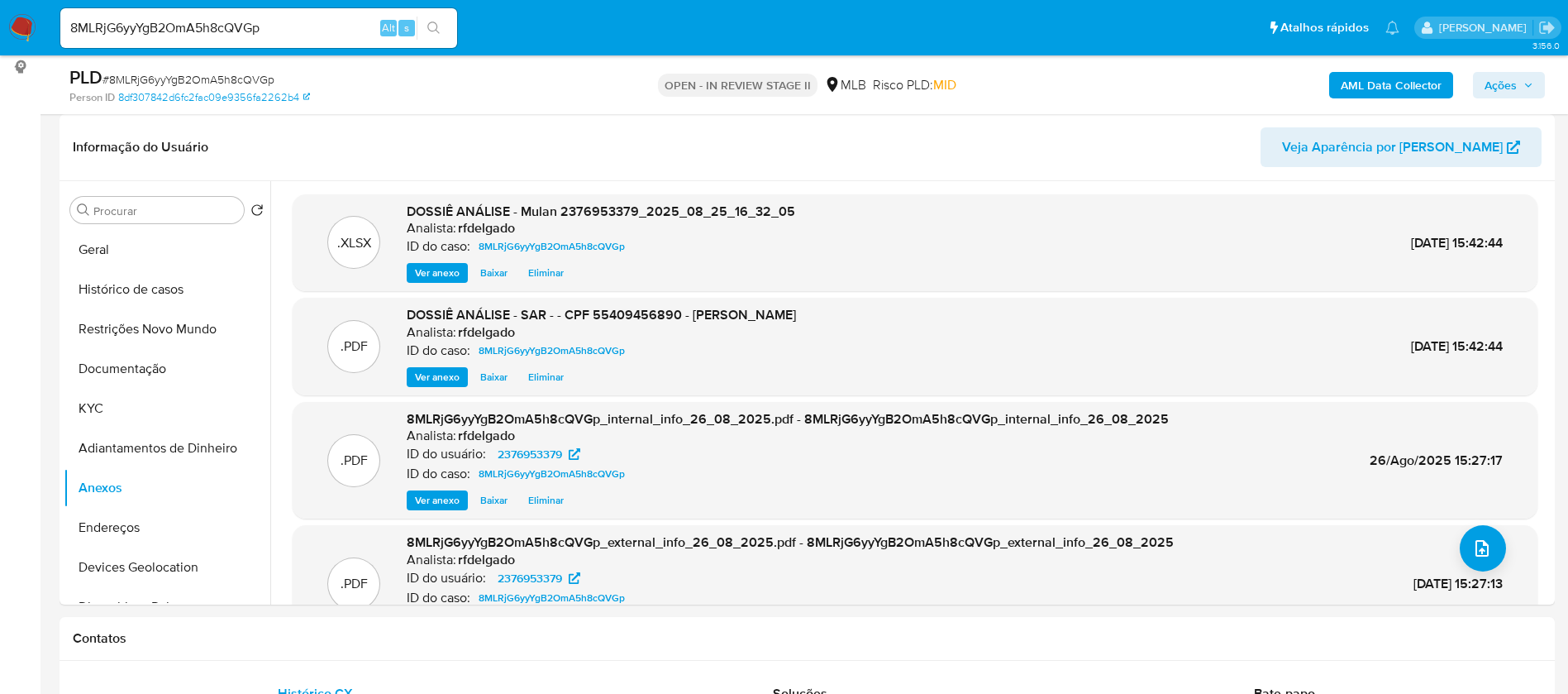
click at [1502, 87] on span "Ações" at bounding box center [1501, 85] width 32 height 27
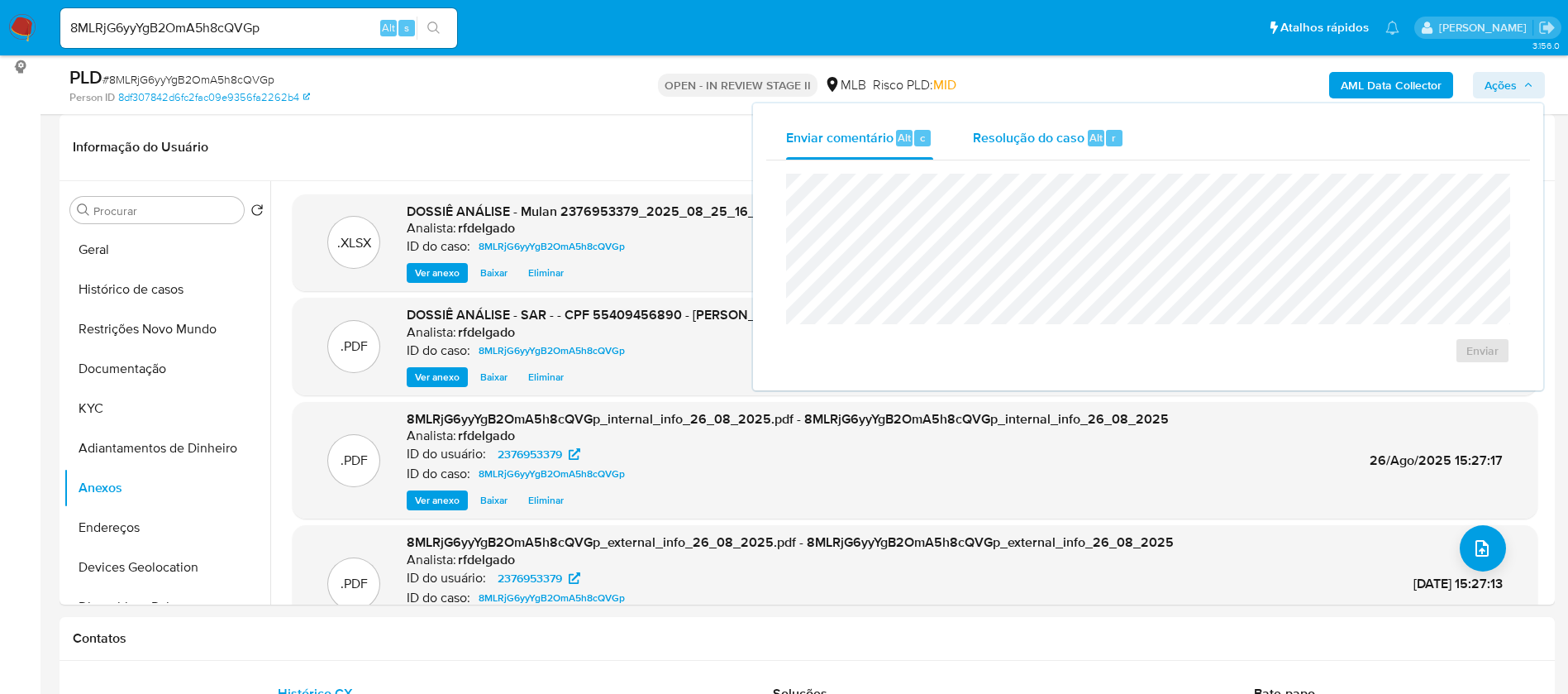
click at [1090, 138] on span "Alt" at bounding box center [1096, 138] width 13 height 16
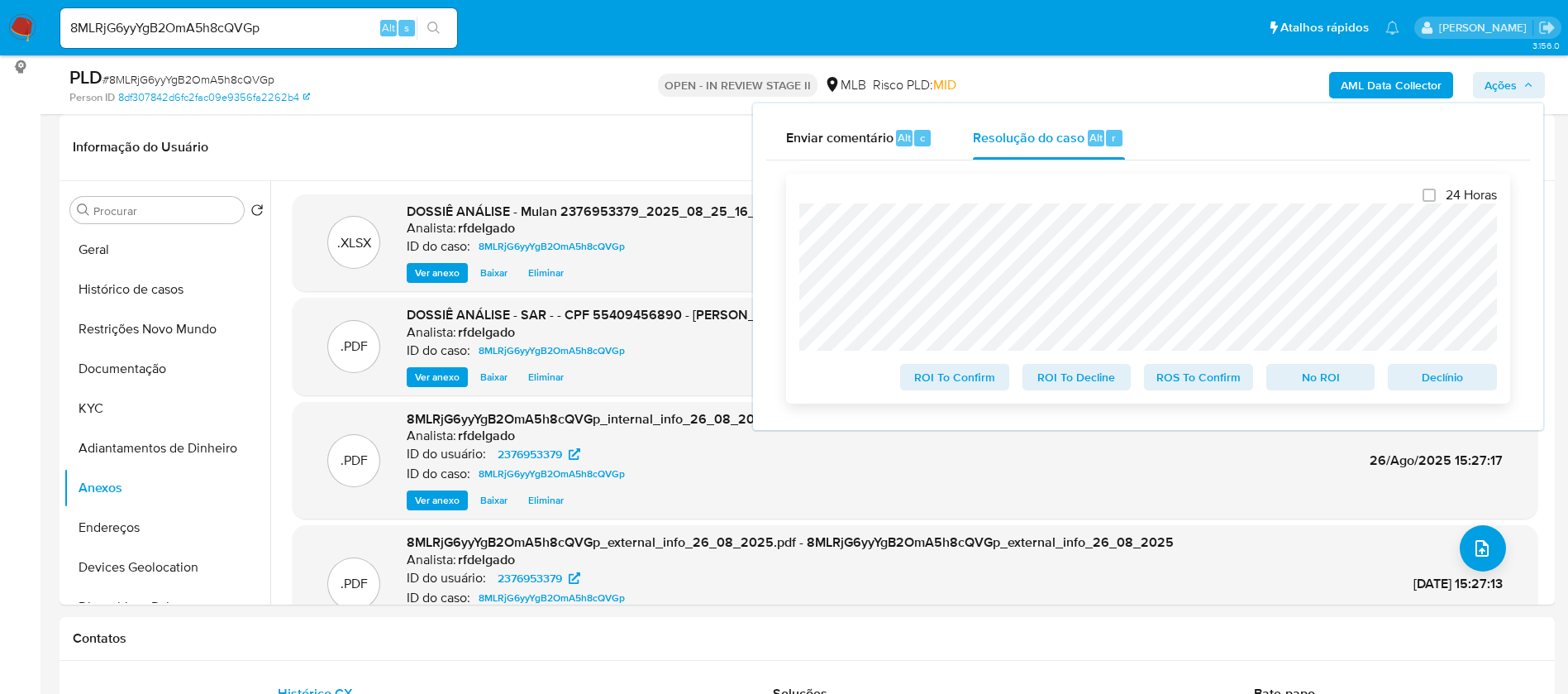
click at [1459, 375] on span "Declínio" at bounding box center [1443, 377] width 86 height 23
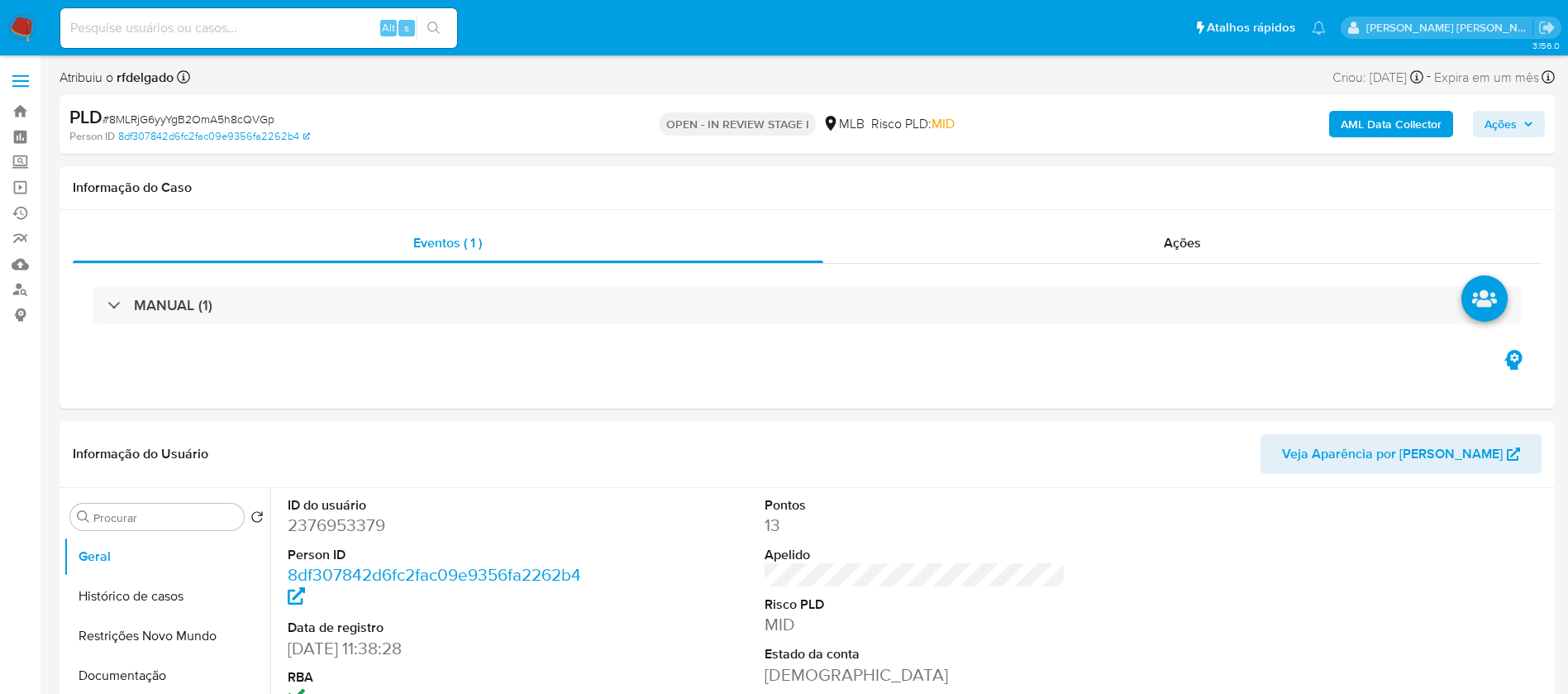
select select "10"
click at [1498, 119] on span "Ações" at bounding box center [1501, 124] width 32 height 27
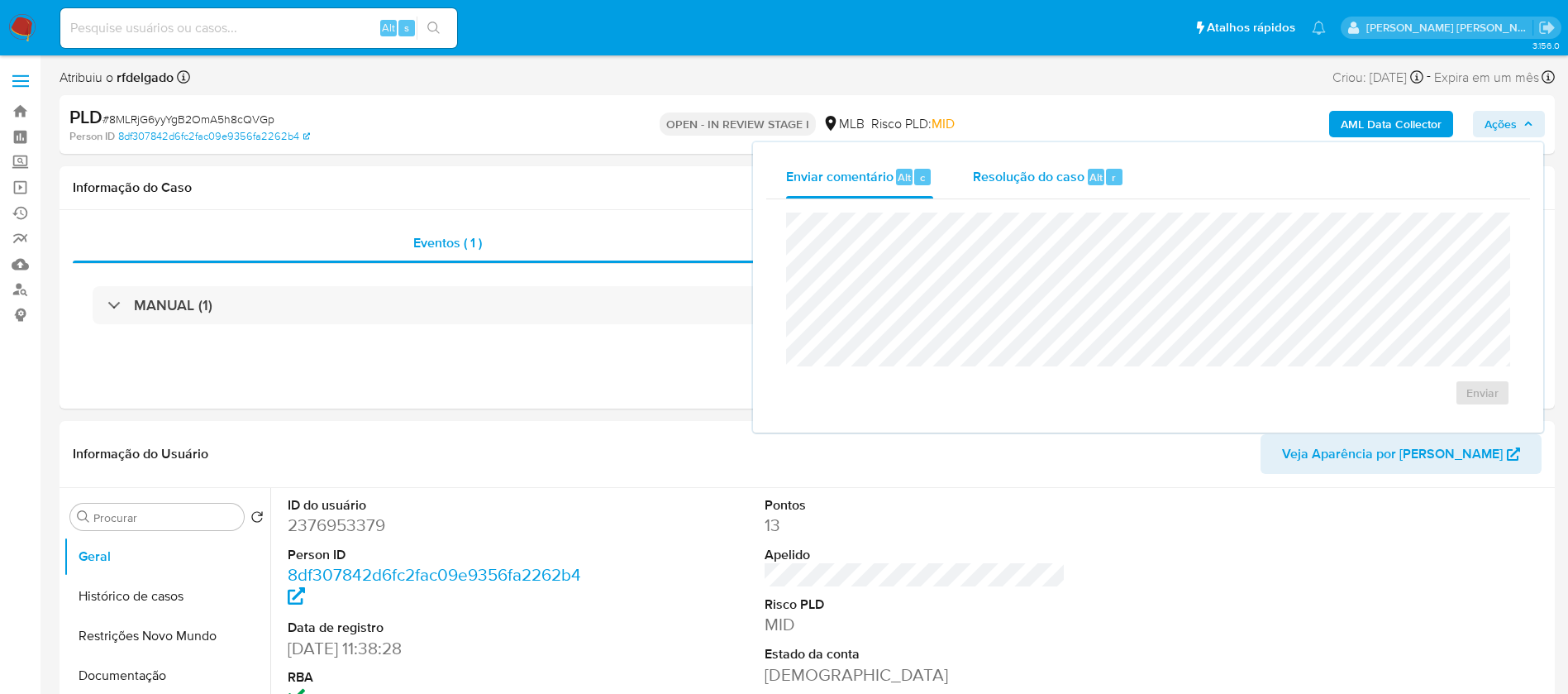
click at [1062, 170] on span "Resolução do caso" at bounding box center [1028, 177] width 112 height 19
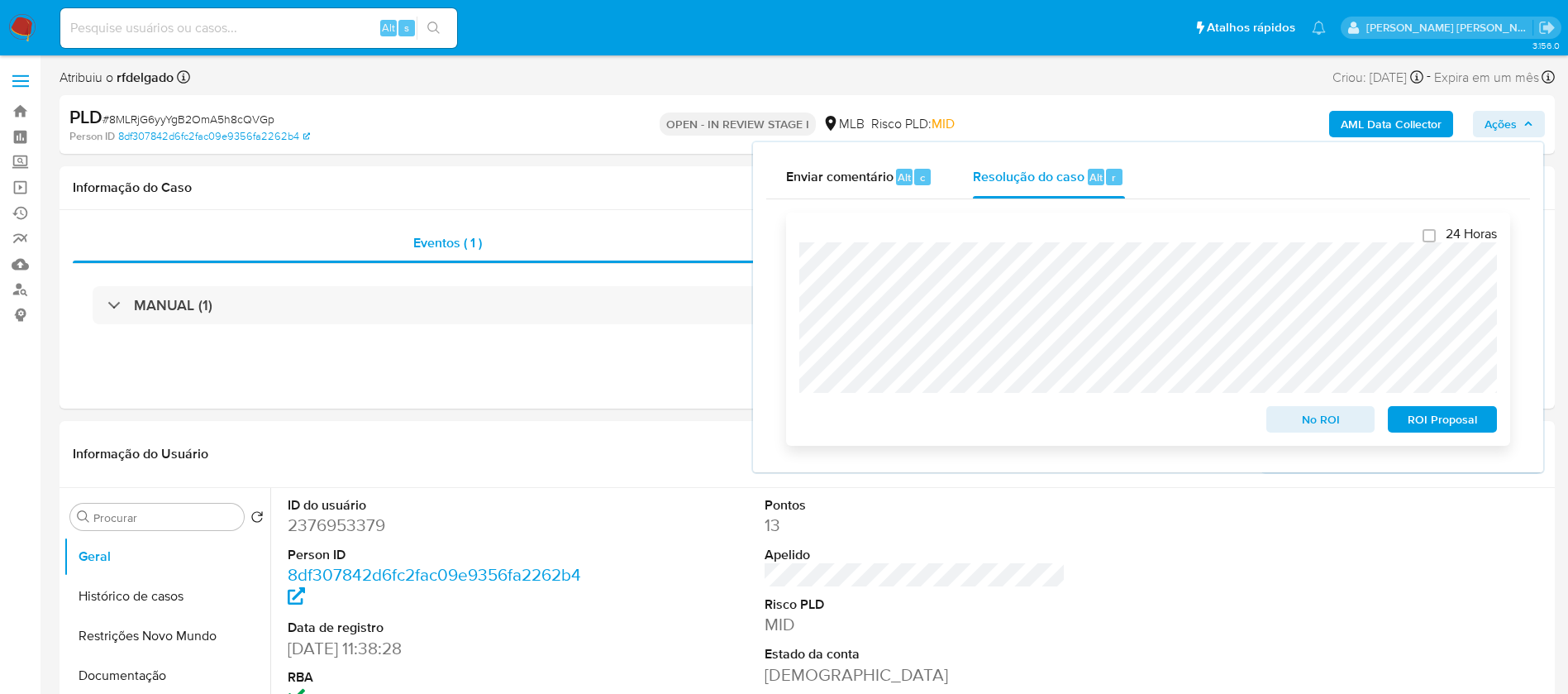
click at [1439, 422] on span "ROI Proposal" at bounding box center [1443, 420] width 86 height 23
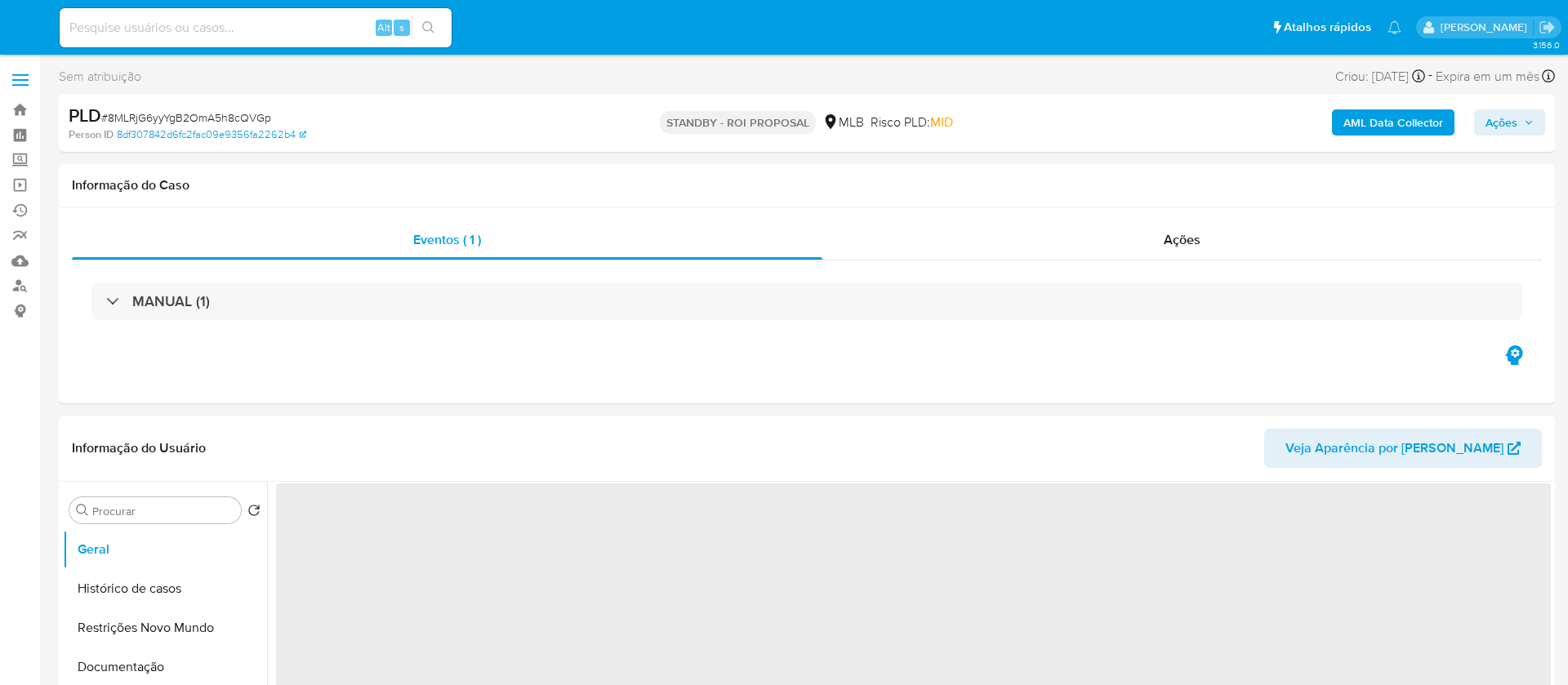
select select "10"
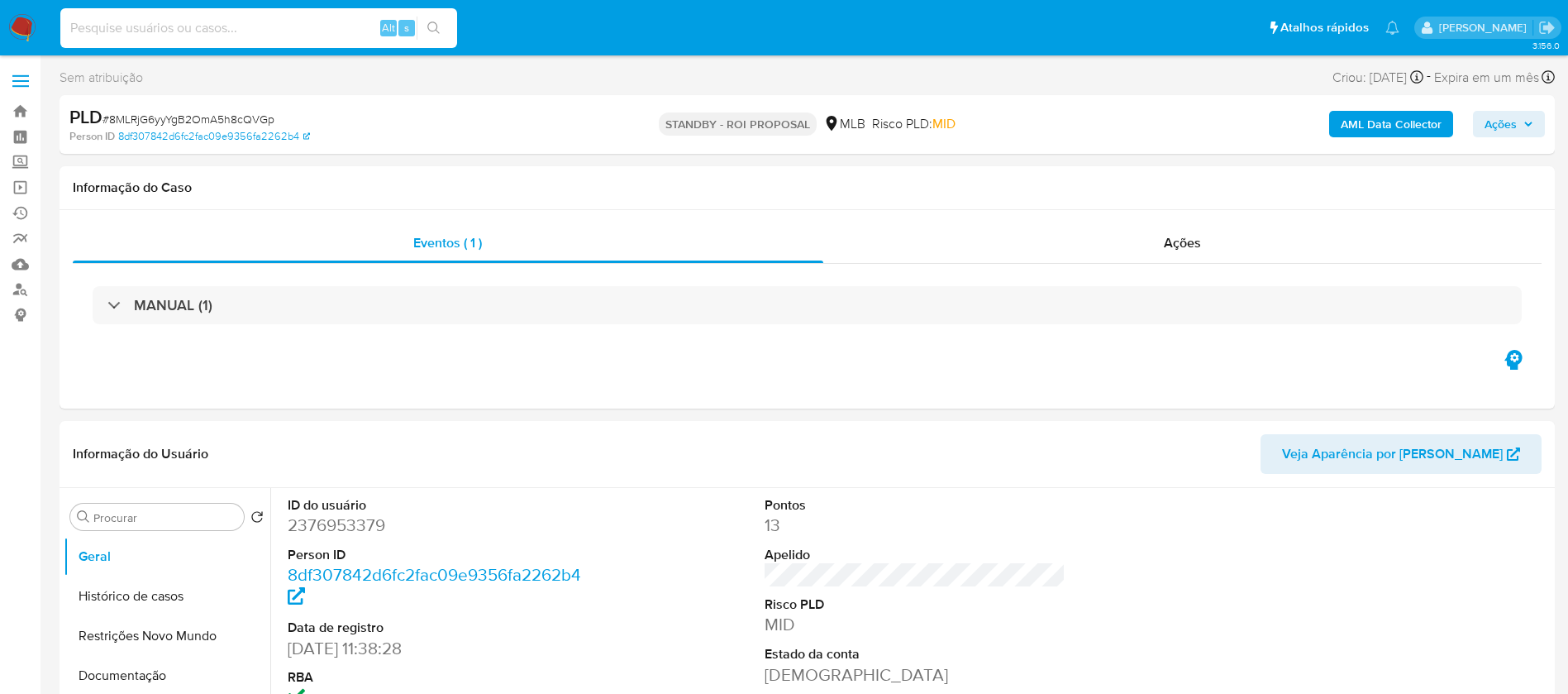
click at [289, 25] on input at bounding box center [259, 28] width 397 height 22
paste input "cDomQJoMHViIzdWek7JXxjGU"
type input "cDomQJoMHViIzdWek7JXxjGU"
click at [448, 26] on button "search-icon" at bounding box center [433, 28] width 34 height 23
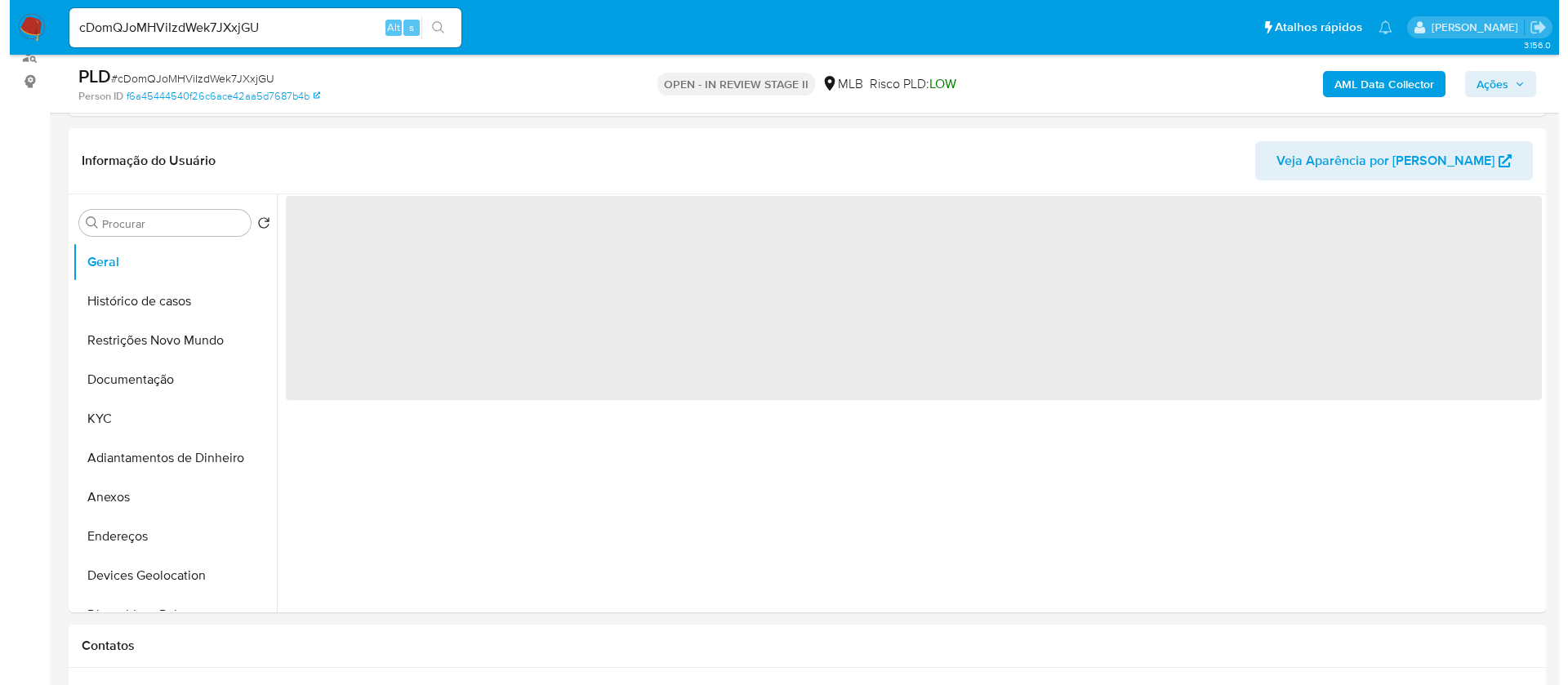
scroll to position [245, 0]
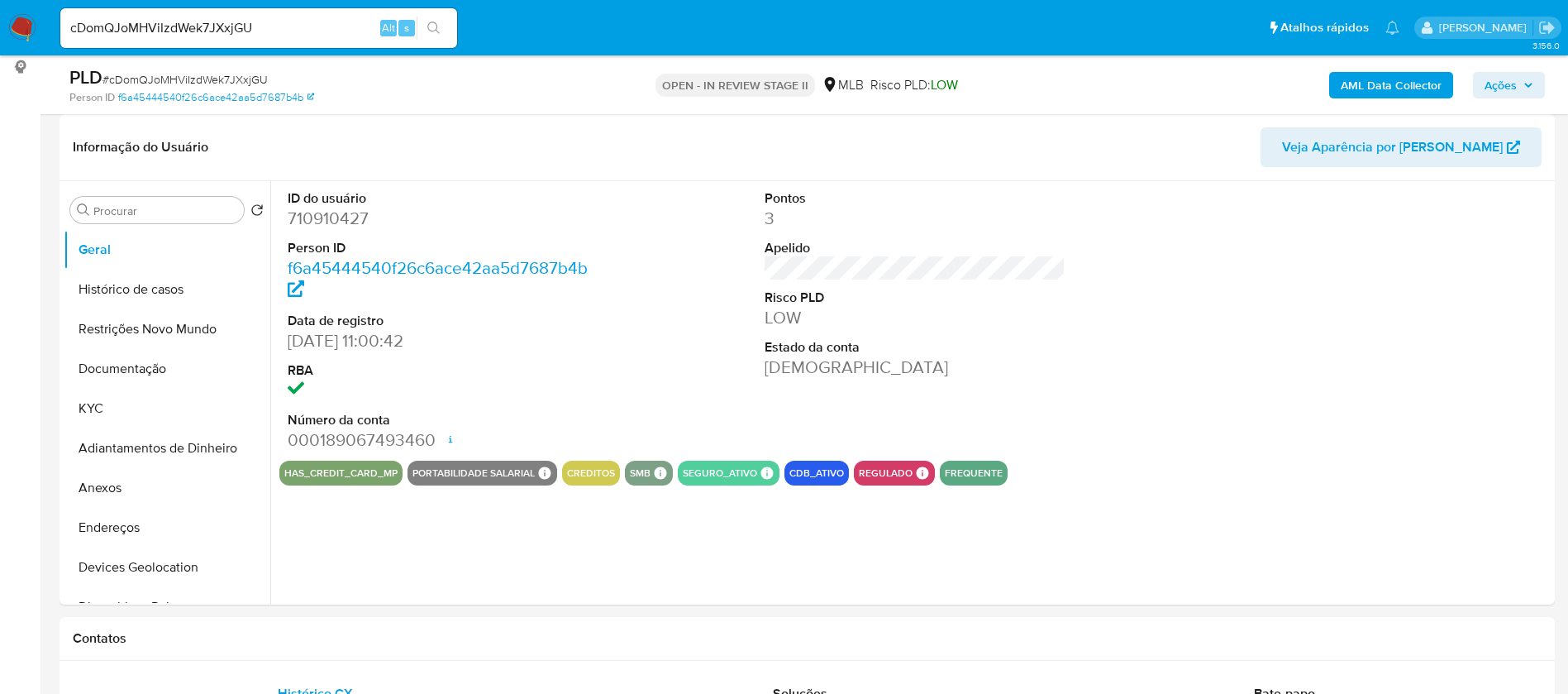
select select "10"
click at [152, 412] on button "KYC" at bounding box center [160, 409] width 193 height 40
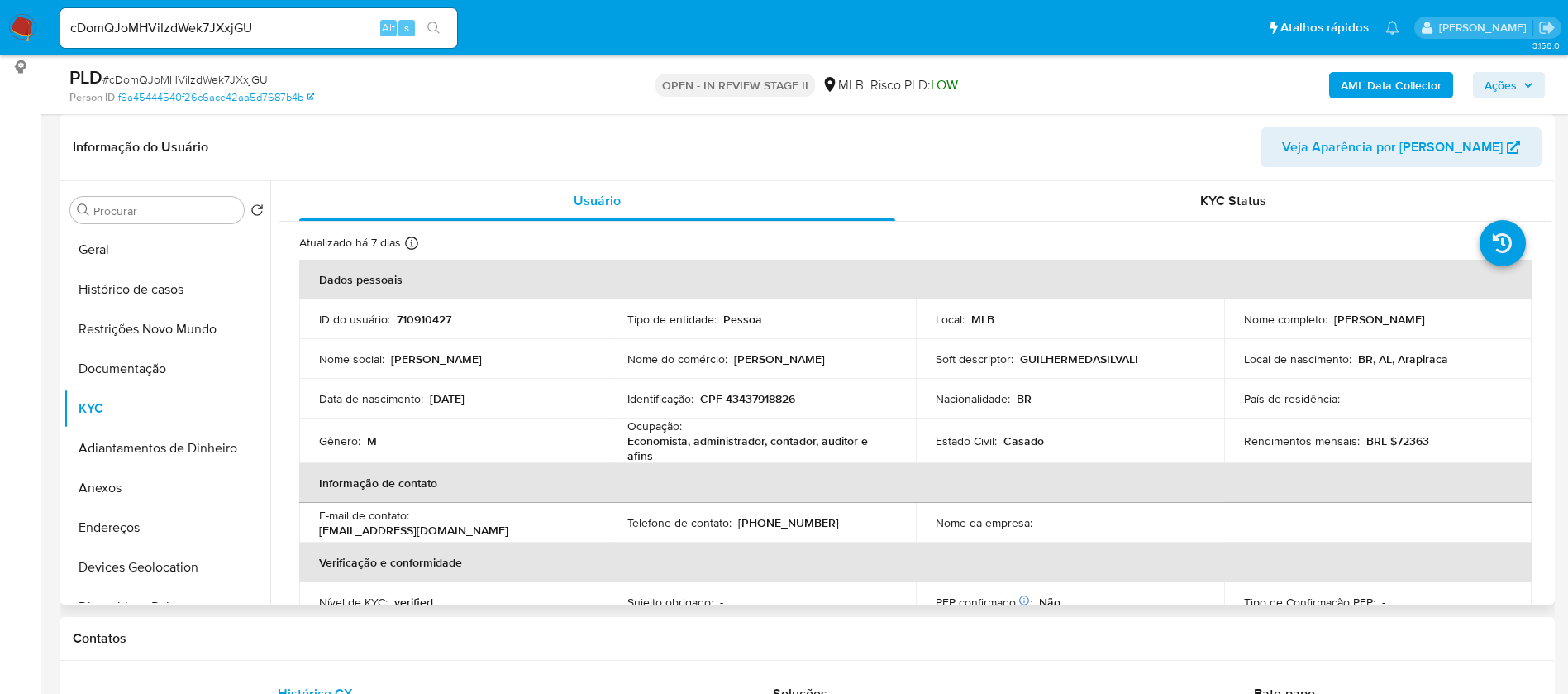
click at [427, 315] on p "710910427" at bounding box center [424, 319] width 55 height 15
copy p "710910427"
click at [187, 364] on button "Documentação" at bounding box center [160, 369] width 193 height 40
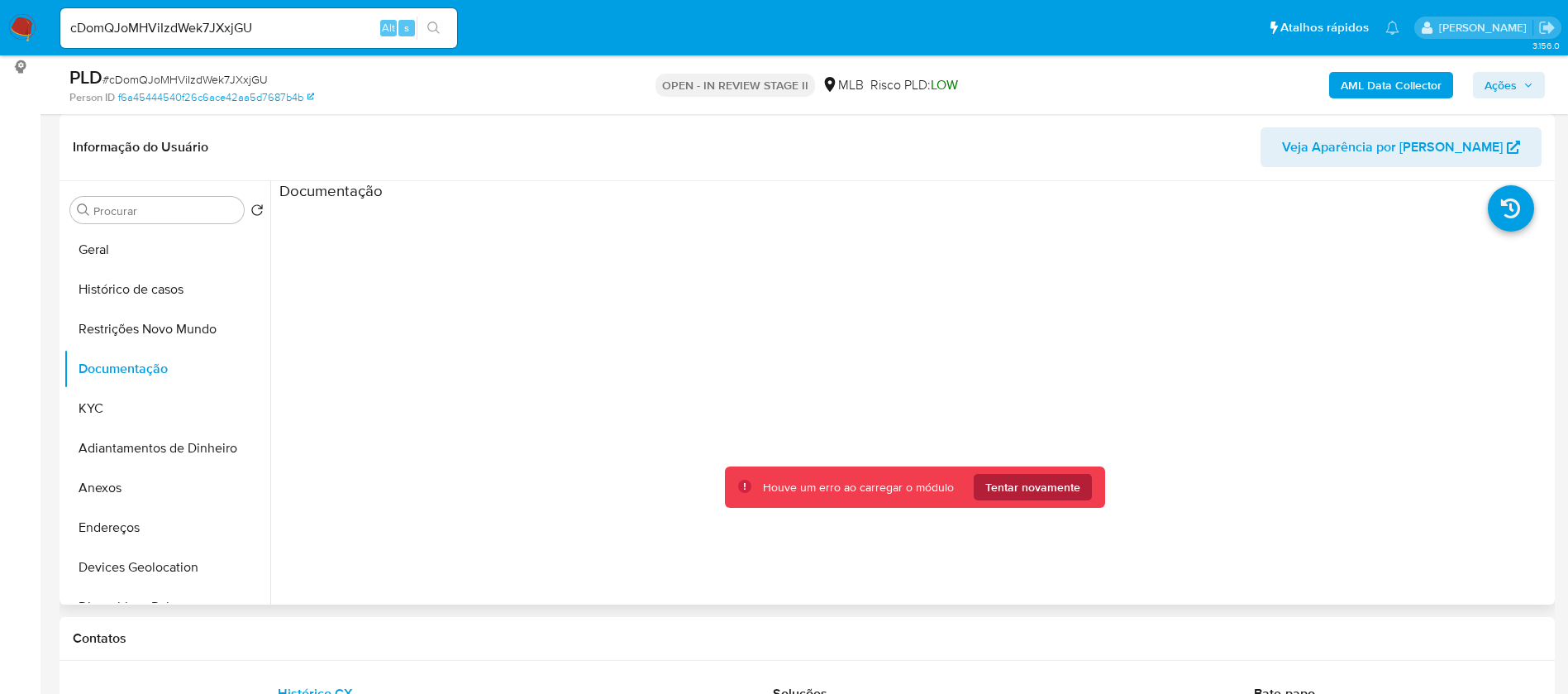
click at [1045, 489] on span "Tentar novamente" at bounding box center [1033, 488] width 95 height 27
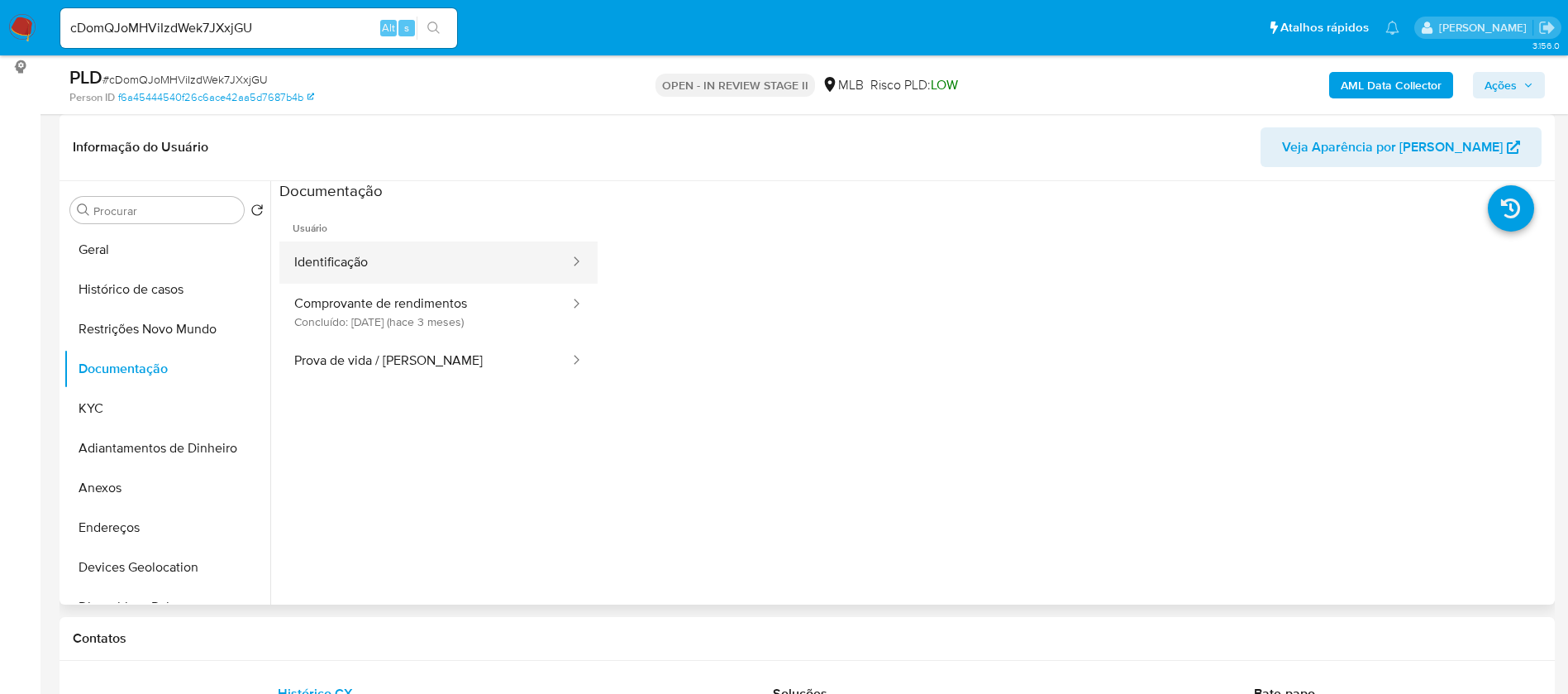
click at [356, 258] on button "Identificação" at bounding box center [425, 262] width 292 height 42
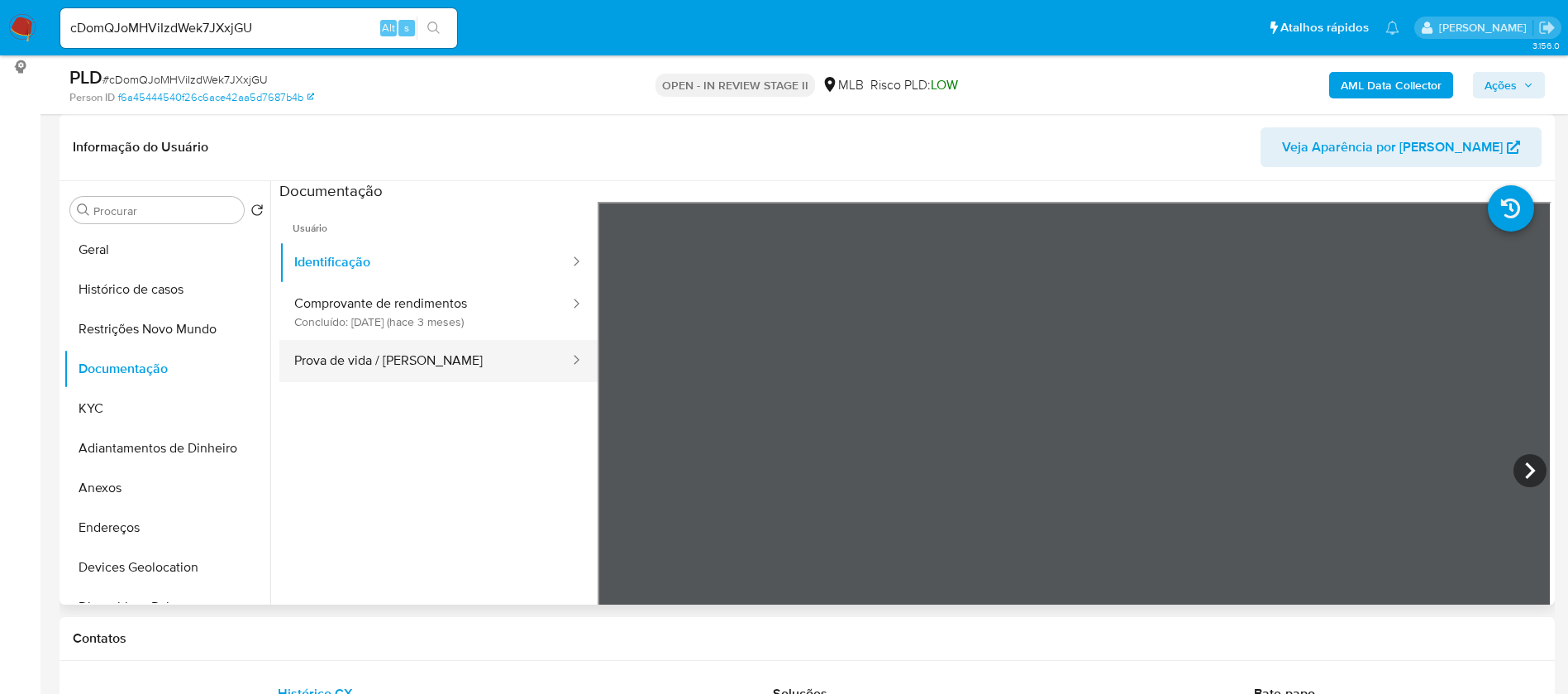
click at [430, 362] on button "Prova de vida / Selfie" at bounding box center [425, 361] width 292 height 42
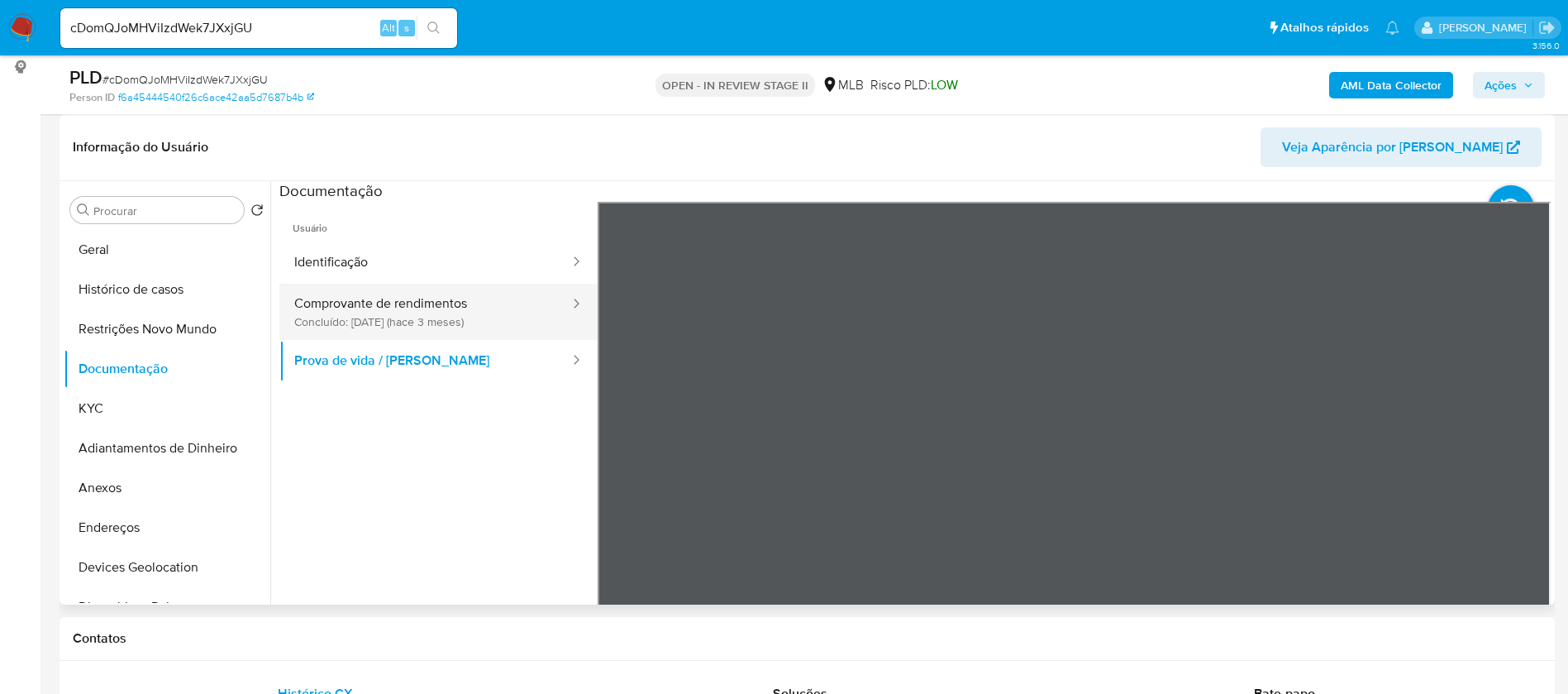
click at [446, 309] on button "Comprovante de rendimentos Concluído: 28/05/2025 (hace 3 meses)" at bounding box center [425, 312] width 292 height 56
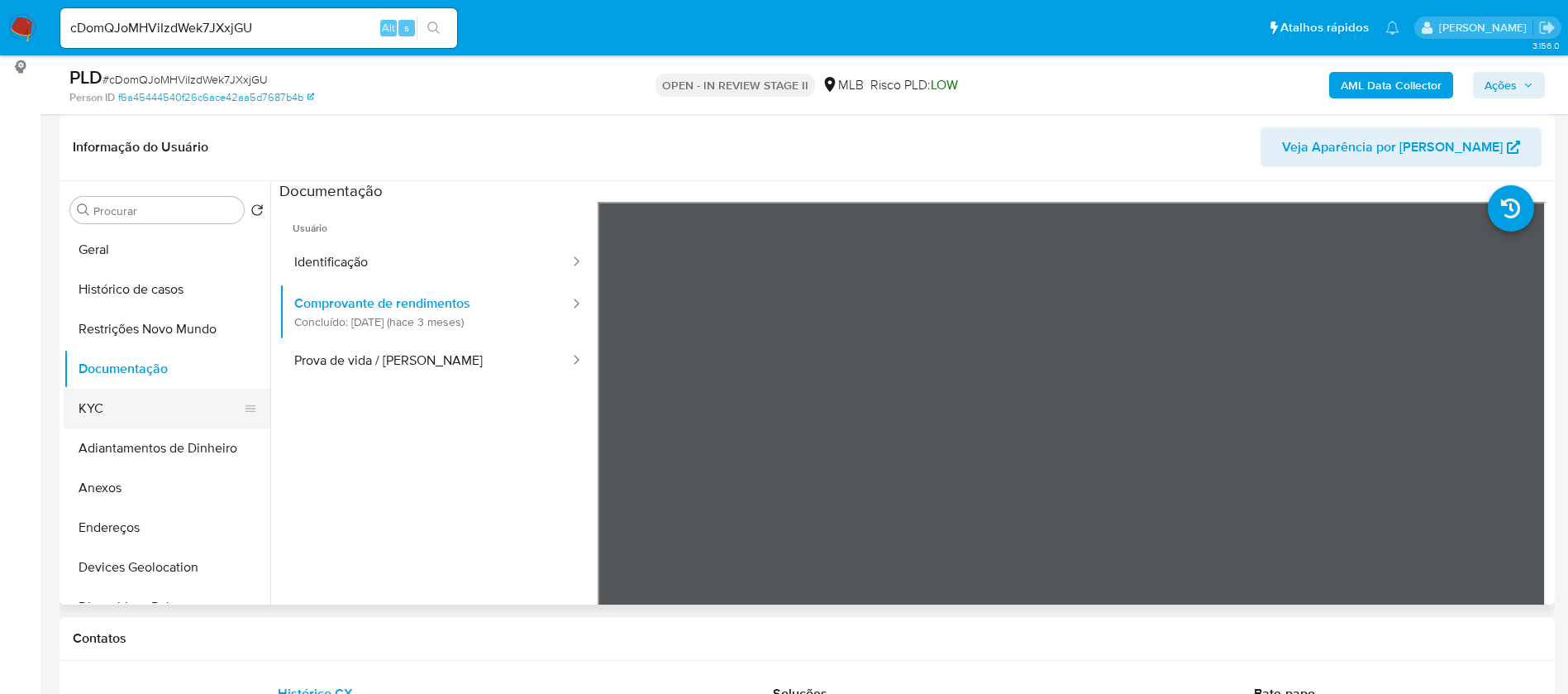
click at [138, 405] on button "KYC" at bounding box center [160, 409] width 193 height 40
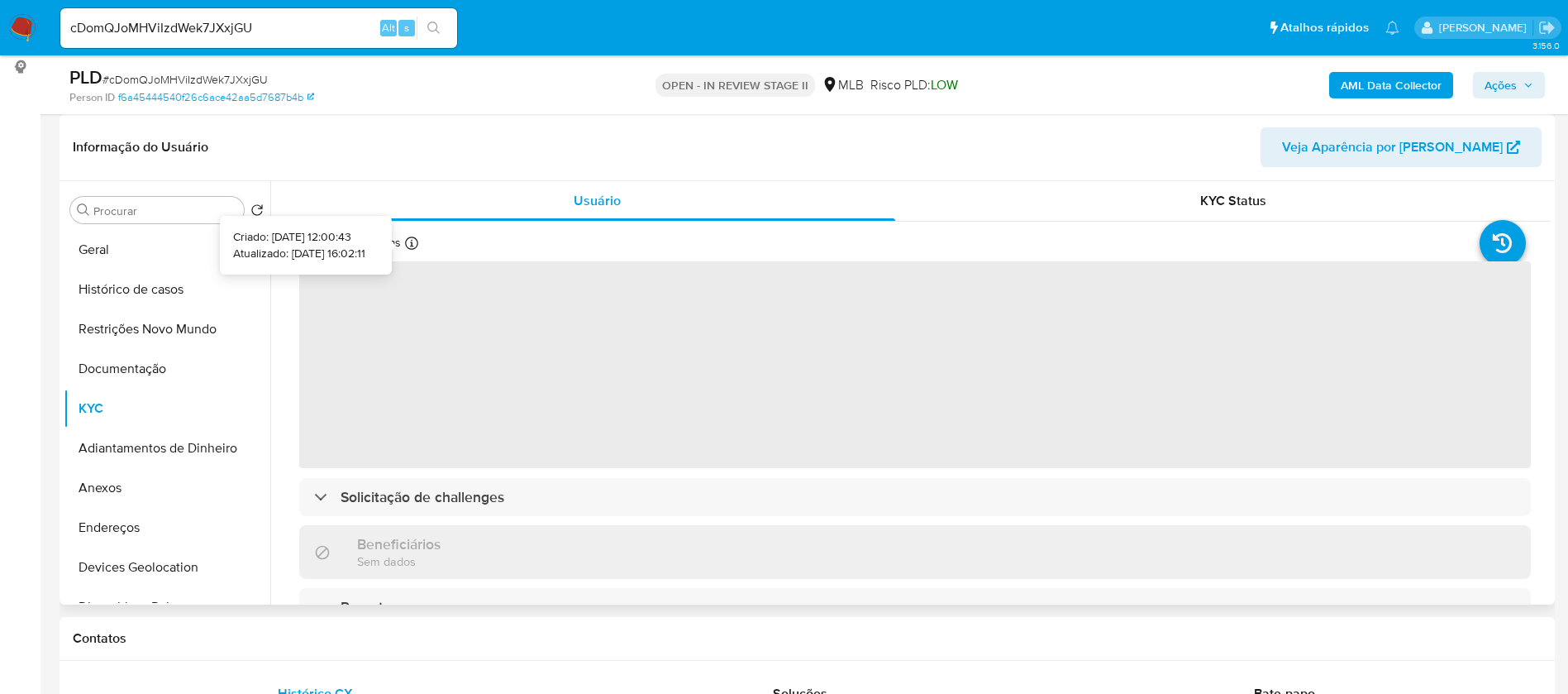
click at [419, 245] on div "Atualizado há 7 dias Criado: 04/02/2021 12:00:43 Atualizado: 19/08/2025 16:02:11" at bounding box center [384, 245] width 169 height 22
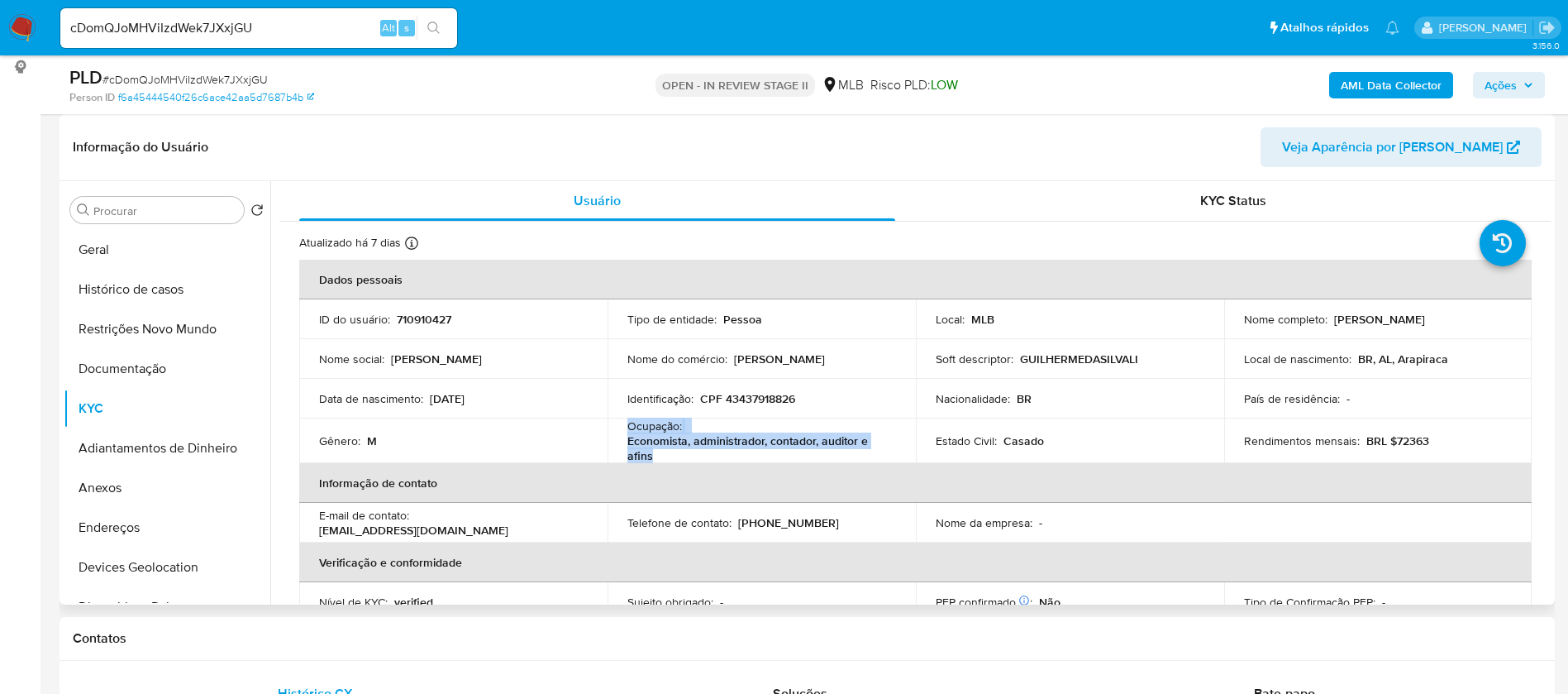
drag, startPoint x: 659, startPoint y: 456, endPoint x: 621, endPoint y: 430, distance: 46.0
click at [621, 430] on td "Ocupação : Economista, administrador, contador, auditor e afins" at bounding box center [762, 441] width 308 height 45
copy div "Ocupação : Economista, administrador, contador, auditor e afins"
click at [1399, 81] on b "AML Data Collector" at bounding box center [1391, 85] width 101 height 27
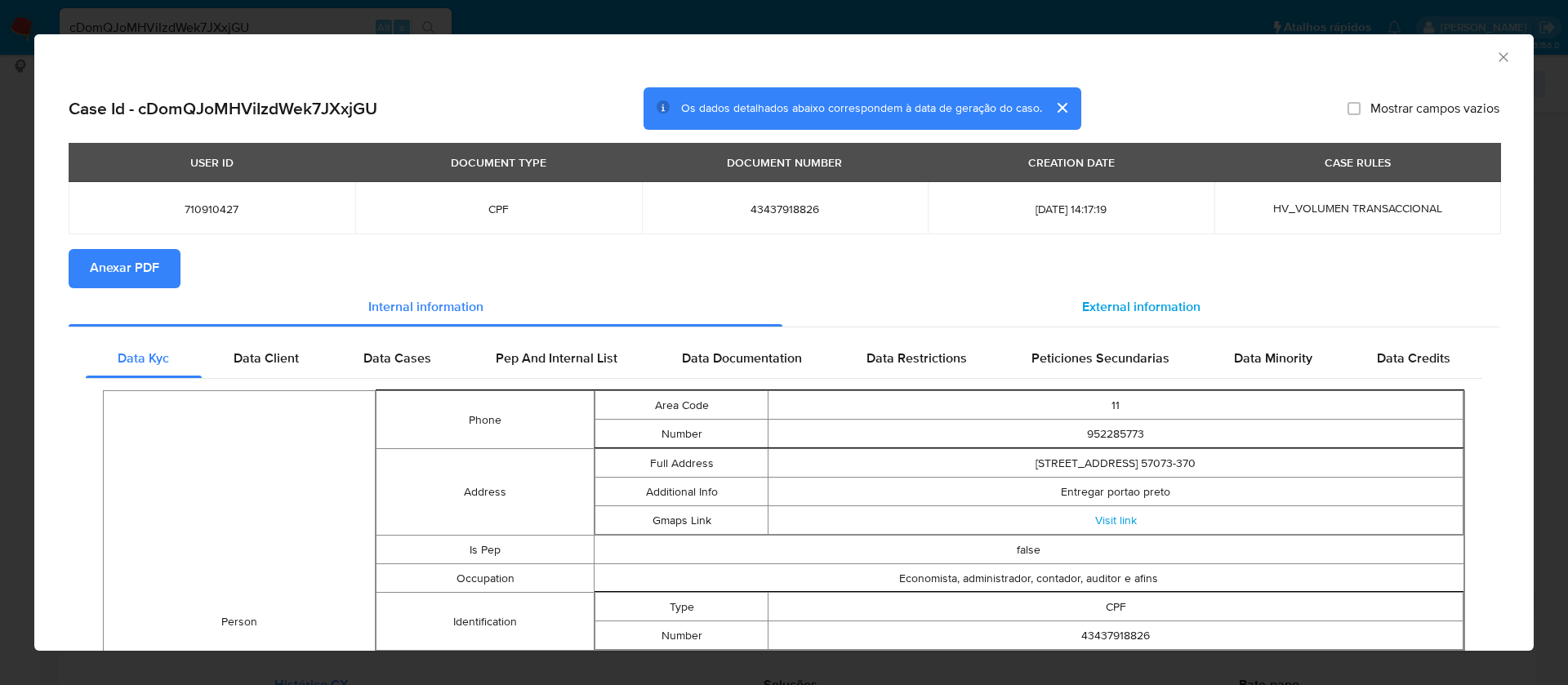
click at [1105, 295] on div "External information" at bounding box center [1141, 308] width 717 height 39
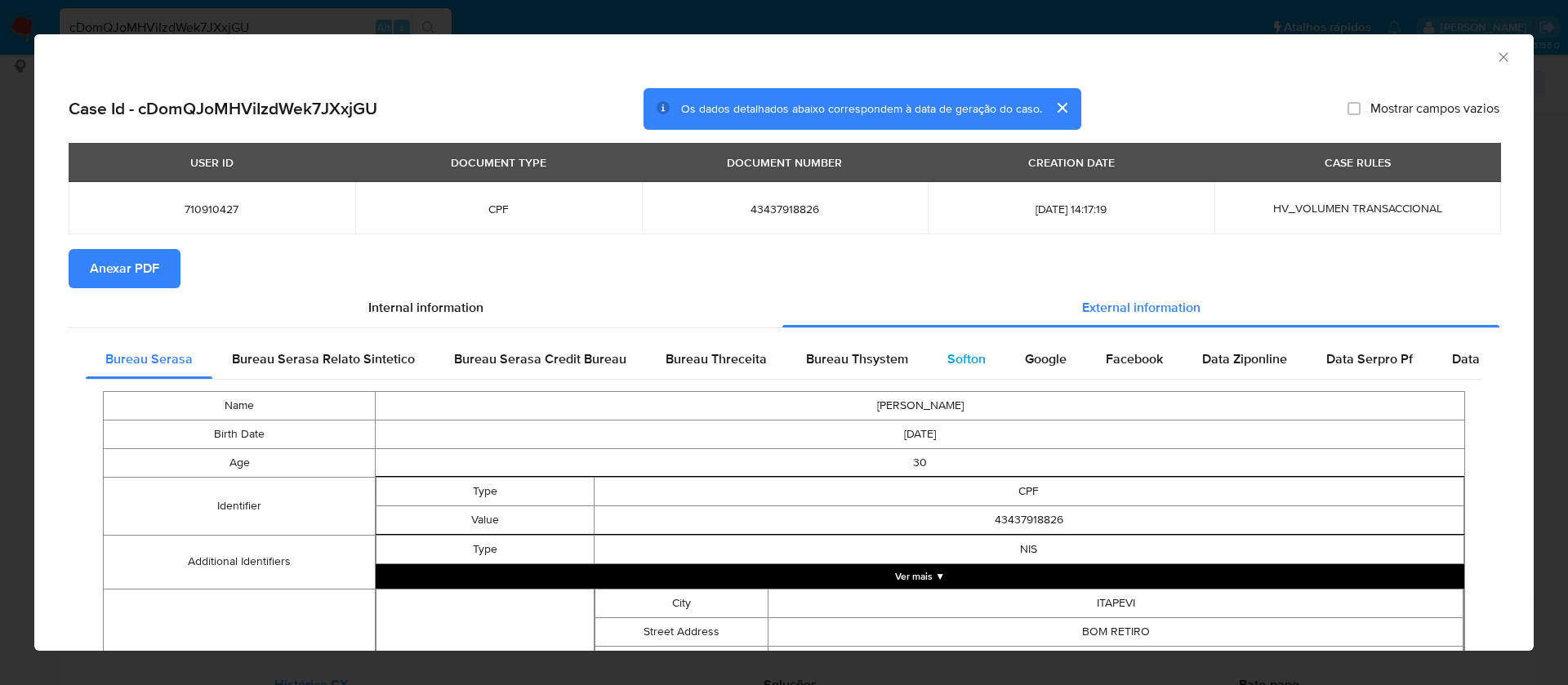
click at [949, 354] on span "Softon" at bounding box center [966, 358] width 38 height 19
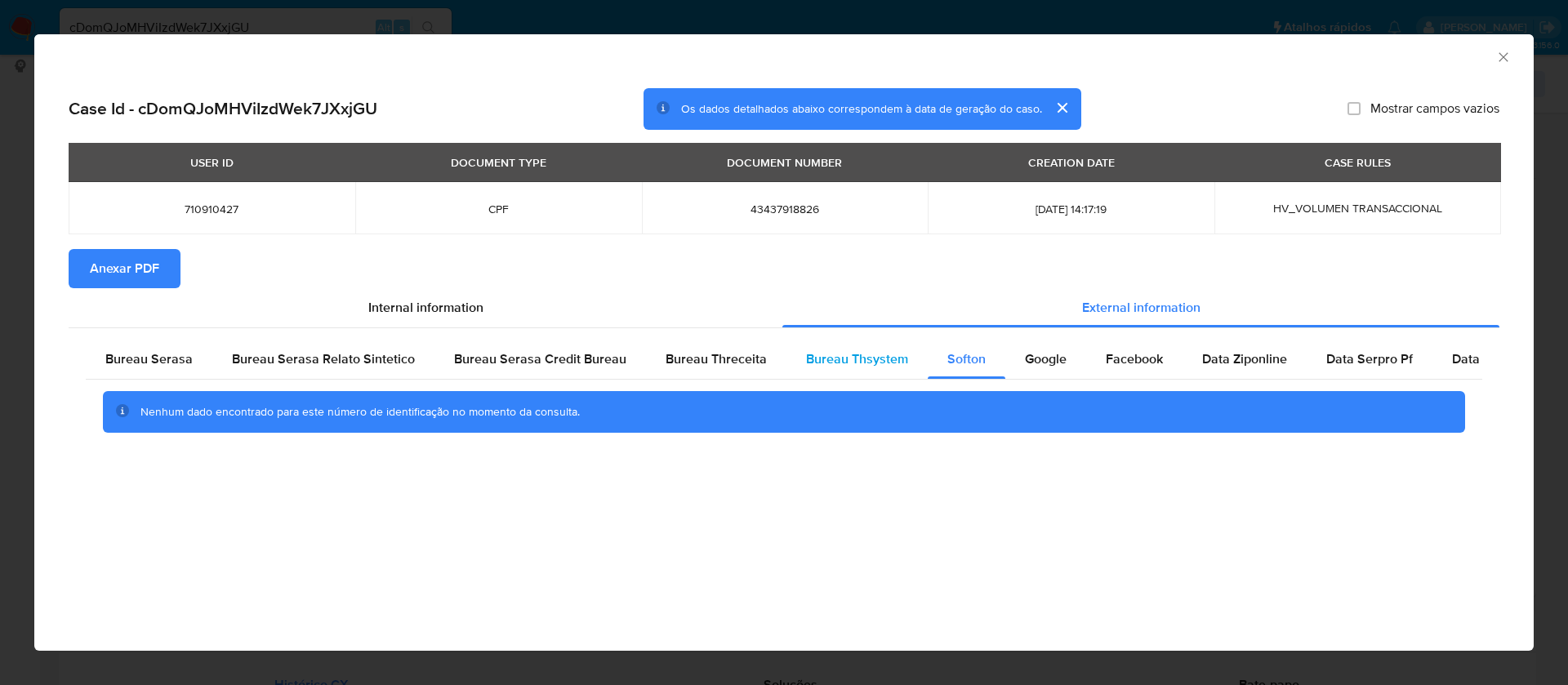
click at [884, 349] on span "Bureau Thsystem" at bounding box center [857, 358] width 102 height 19
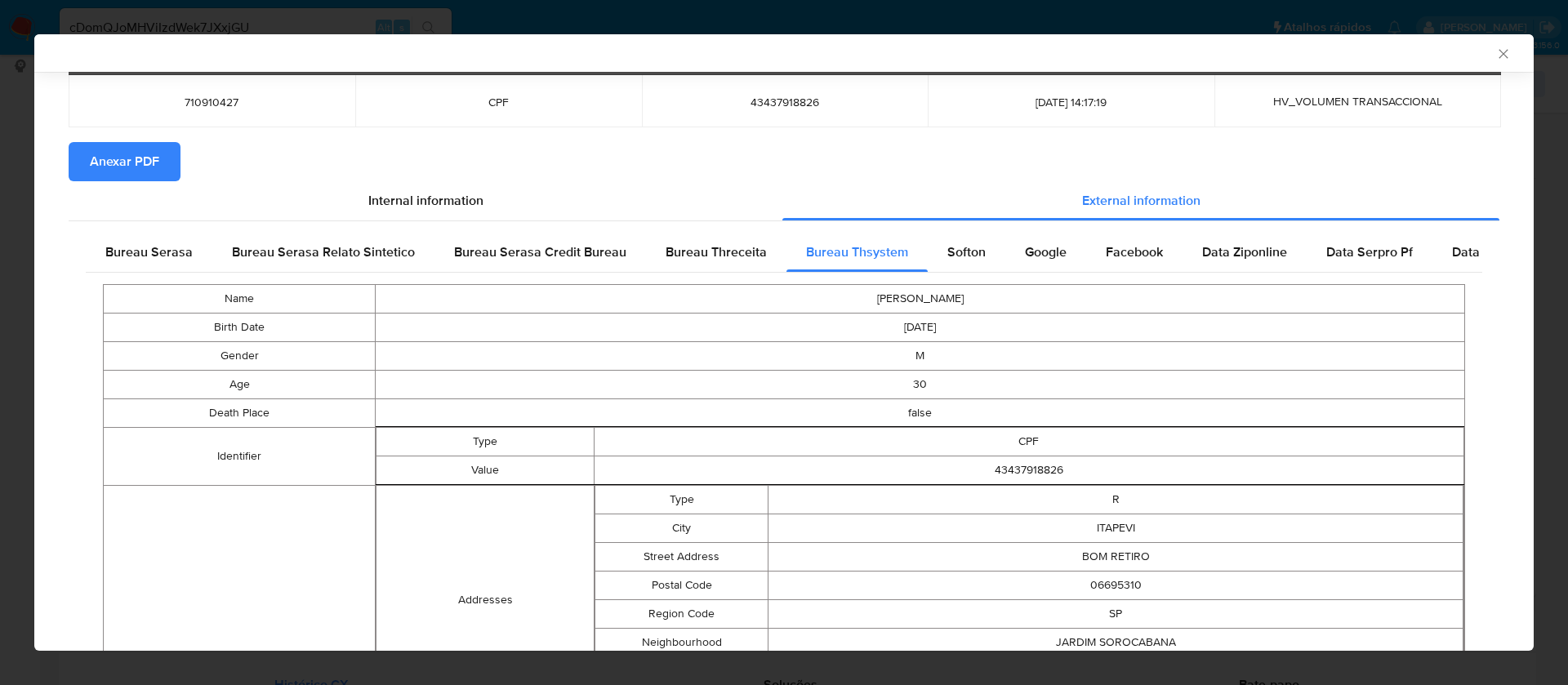
scroll to position [594, 0]
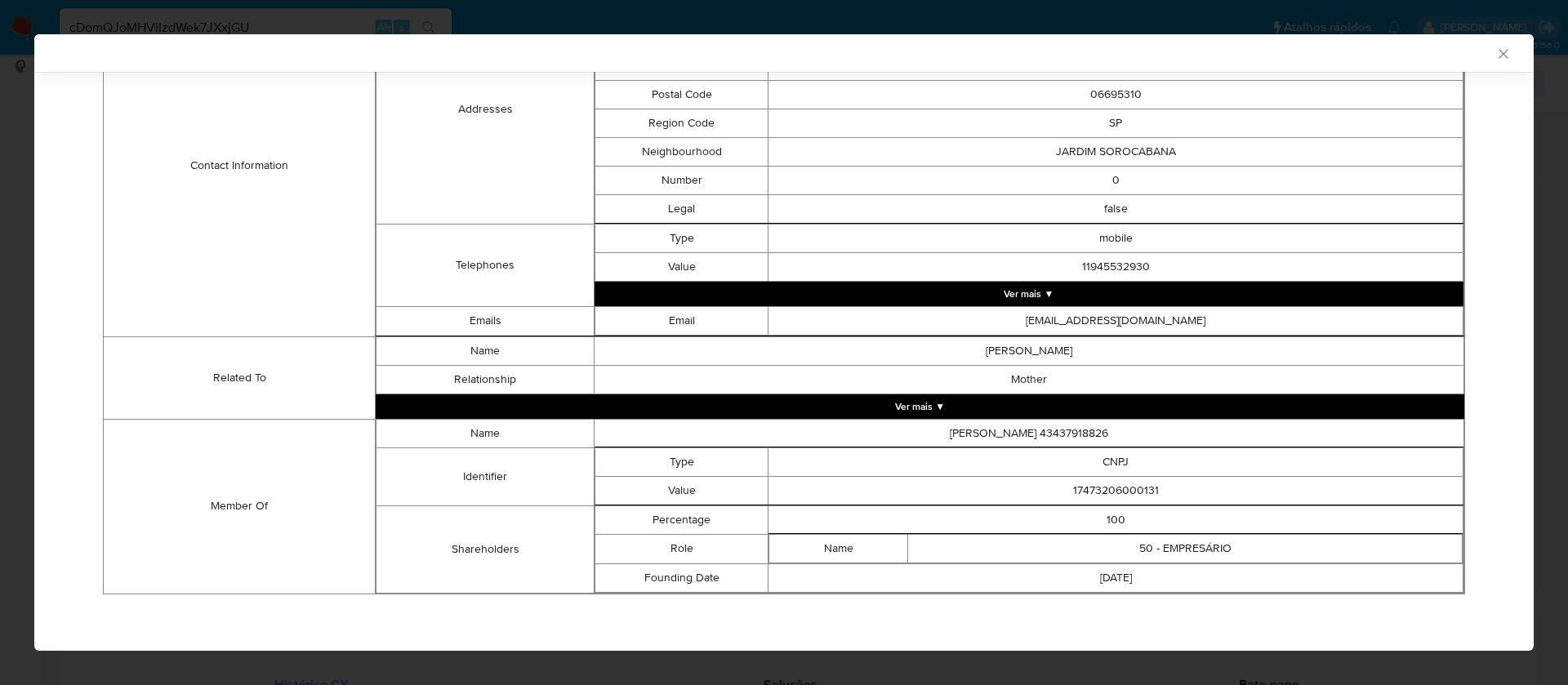
click at [1125, 494] on td "17473206000131" at bounding box center [1116, 490] width 695 height 29
copy td "17473206000131"
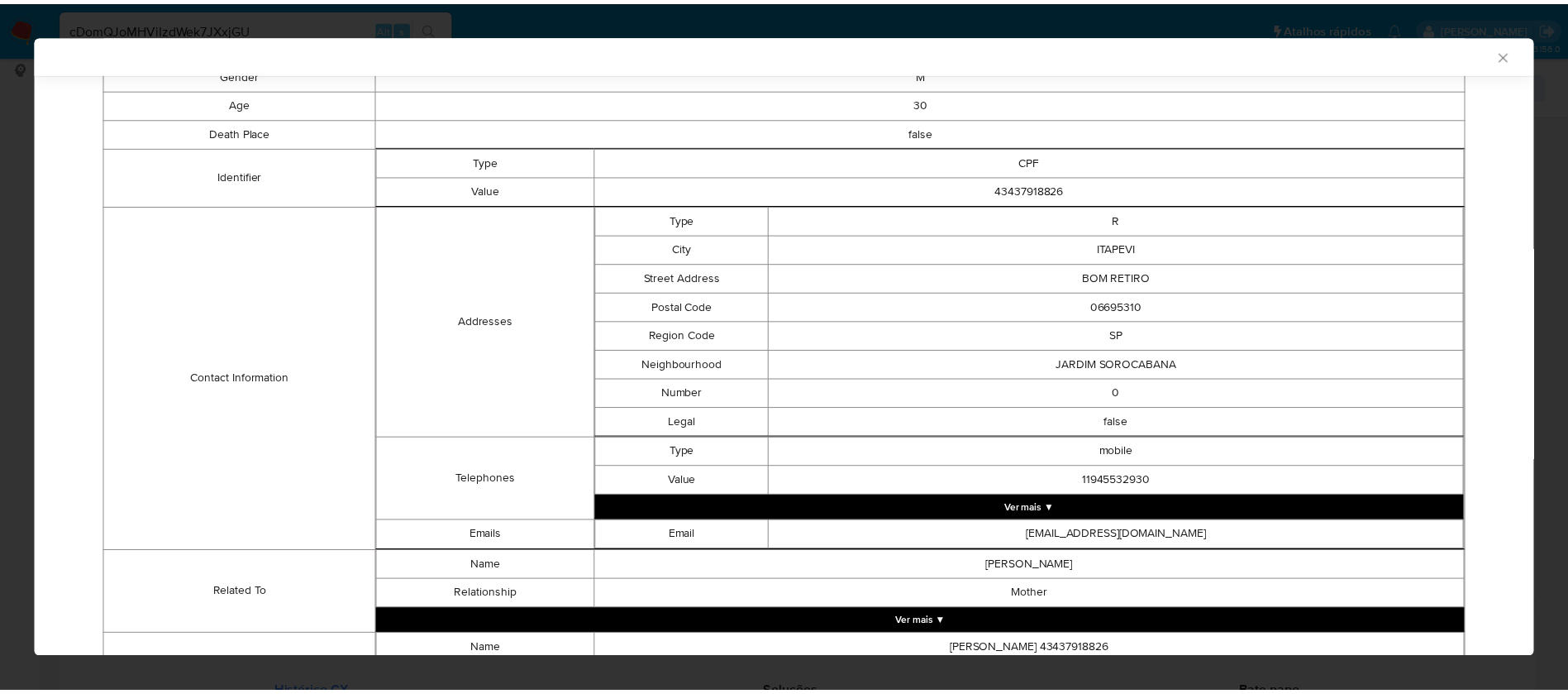
scroll to position [0, 0]
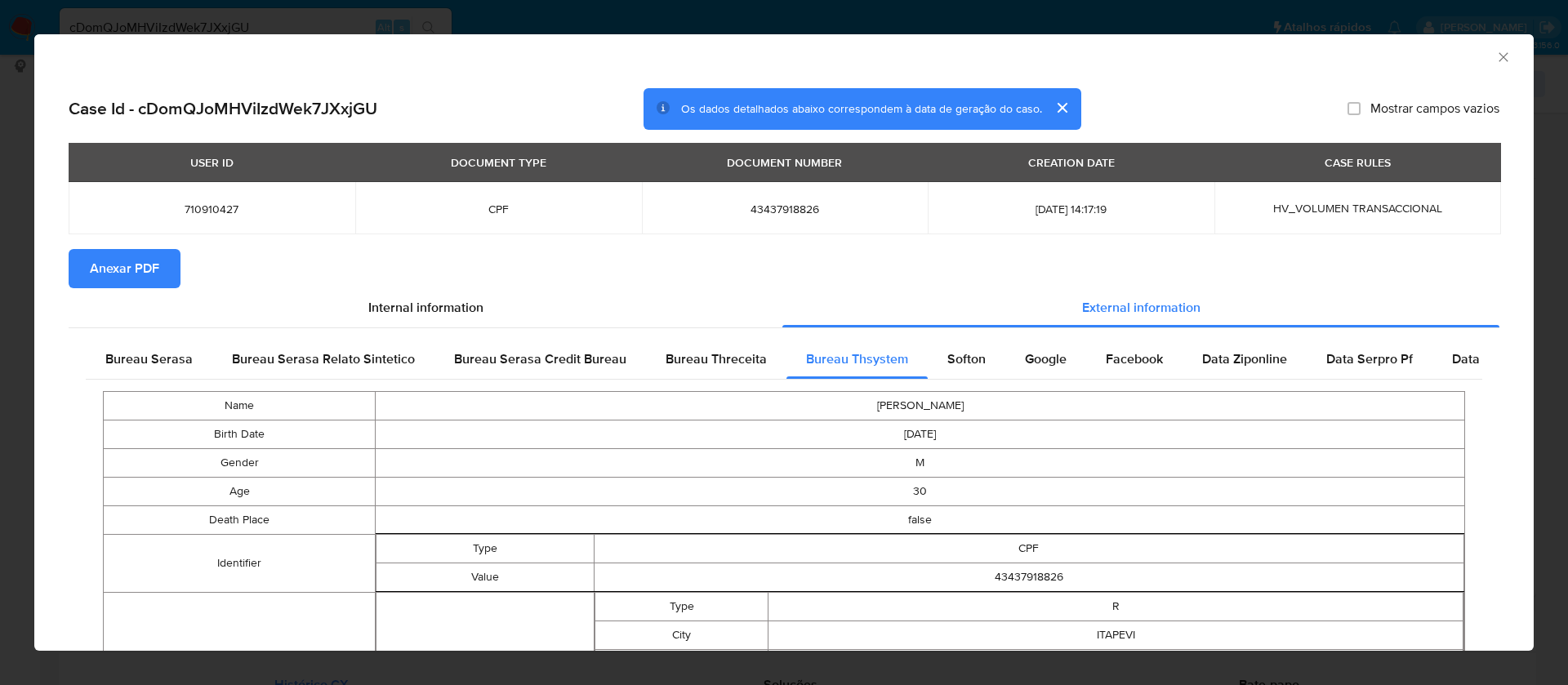
click at [99, 274] on span "Anexar PDF" at bounding box center [124, 268] width 70 height 36
click at [1496, 54] on icon "Fechar a janela" at bounding box center [1504, 57] width 16 height 16
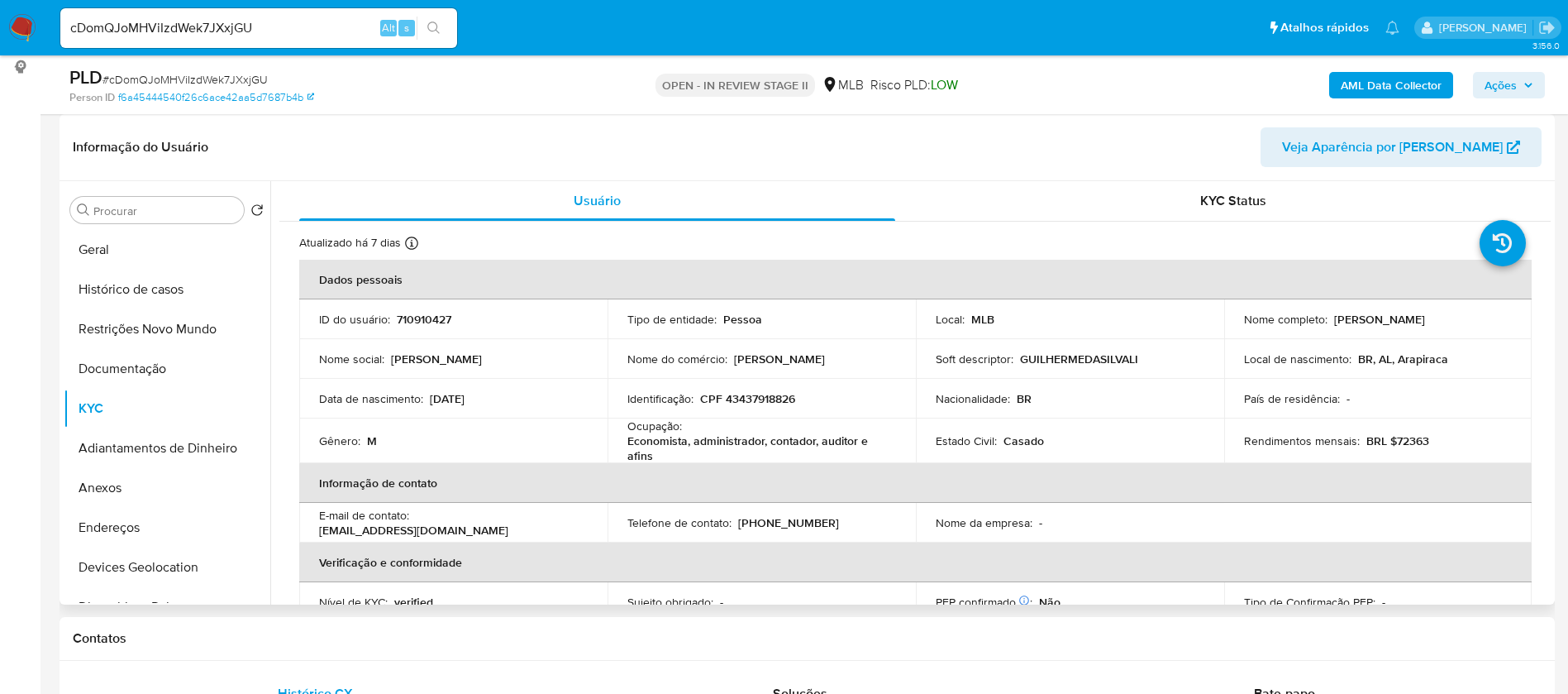
drag, startPoint x: 1328, startPoint y: 315, endPoint x: 1482, endPoint y: 323, distance: 154.2
click at [1425, 323] on p "Guilherme da Silva Lins Rocha" at bounding box center [1380, 319] width 91 height 15
copy p "Guilherme da Silva Lins Rocha"
click at [442, 318] on p "710910427" at bounding box center [424, 319] width 55 height 15
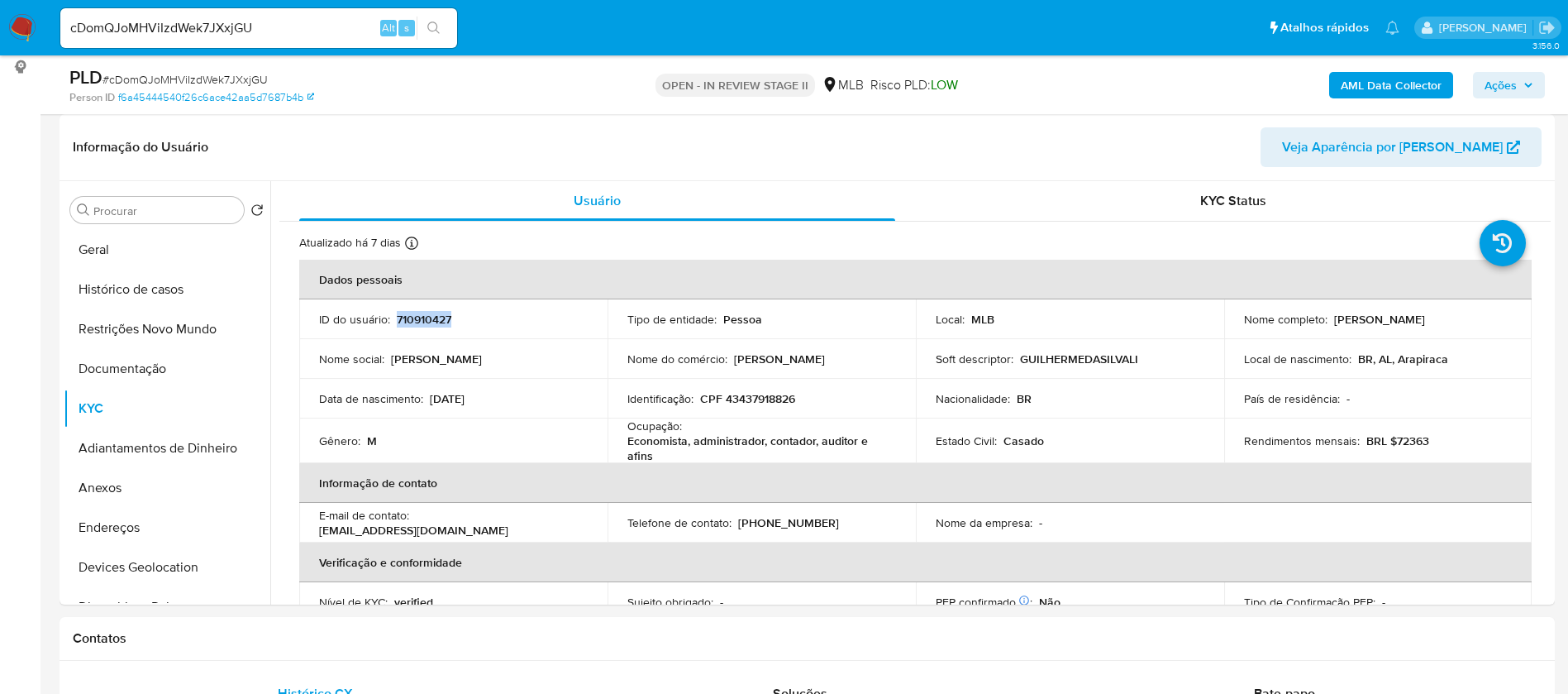
copy p "710910427"
click at [167, 248] on button "Geral" at bounding box center [160, 250] width 193 height 40
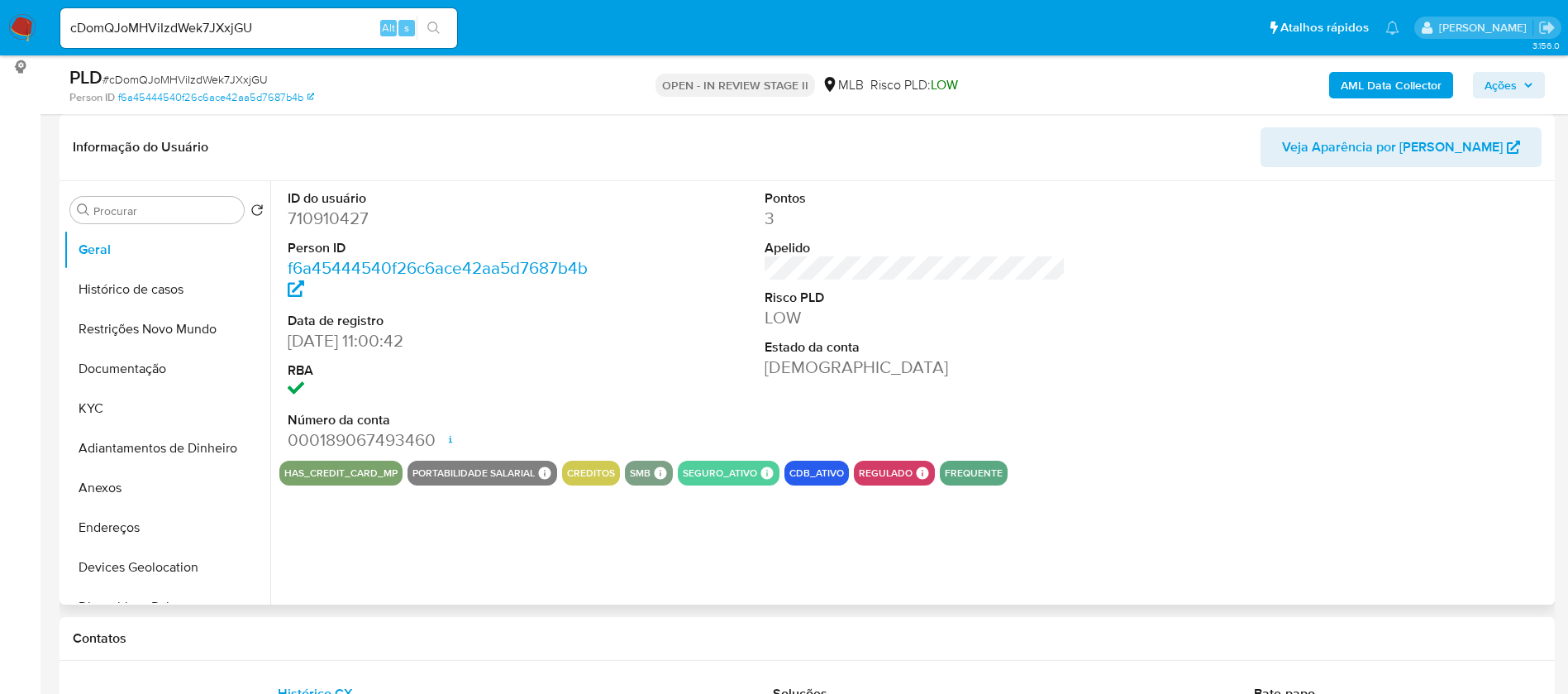
click at [920, 530] on div "ID do usuário 710910427 Person ID f6a45444540f26c6ace42aa5d7687b4b Data de regi…" at bounding box center [910, 392] width 1280 height 424
click at [103, 392] on button "KYC" at bounding box center [160, 409] width 193 height 40
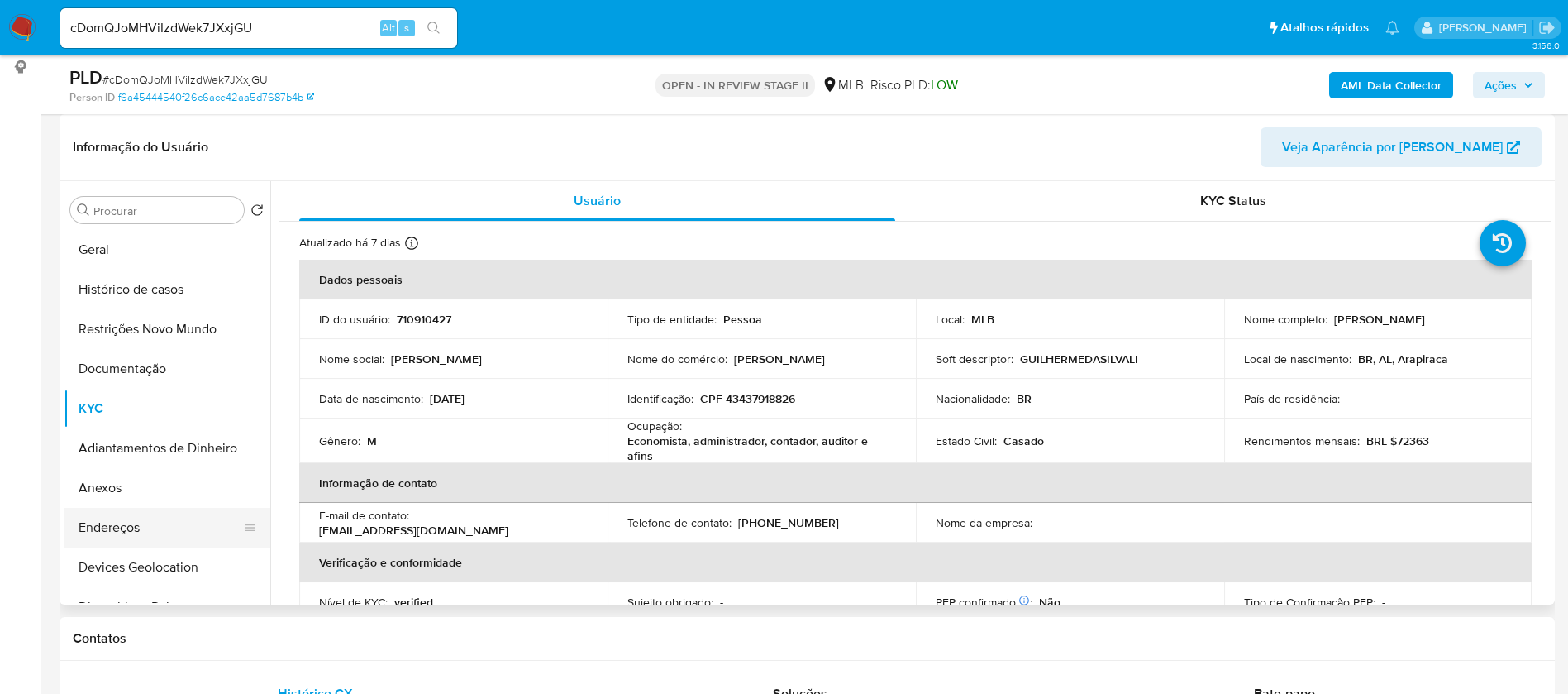
click at [152, 522] on button "Endereços" at bounding box center [160, 528] width 193 height 40
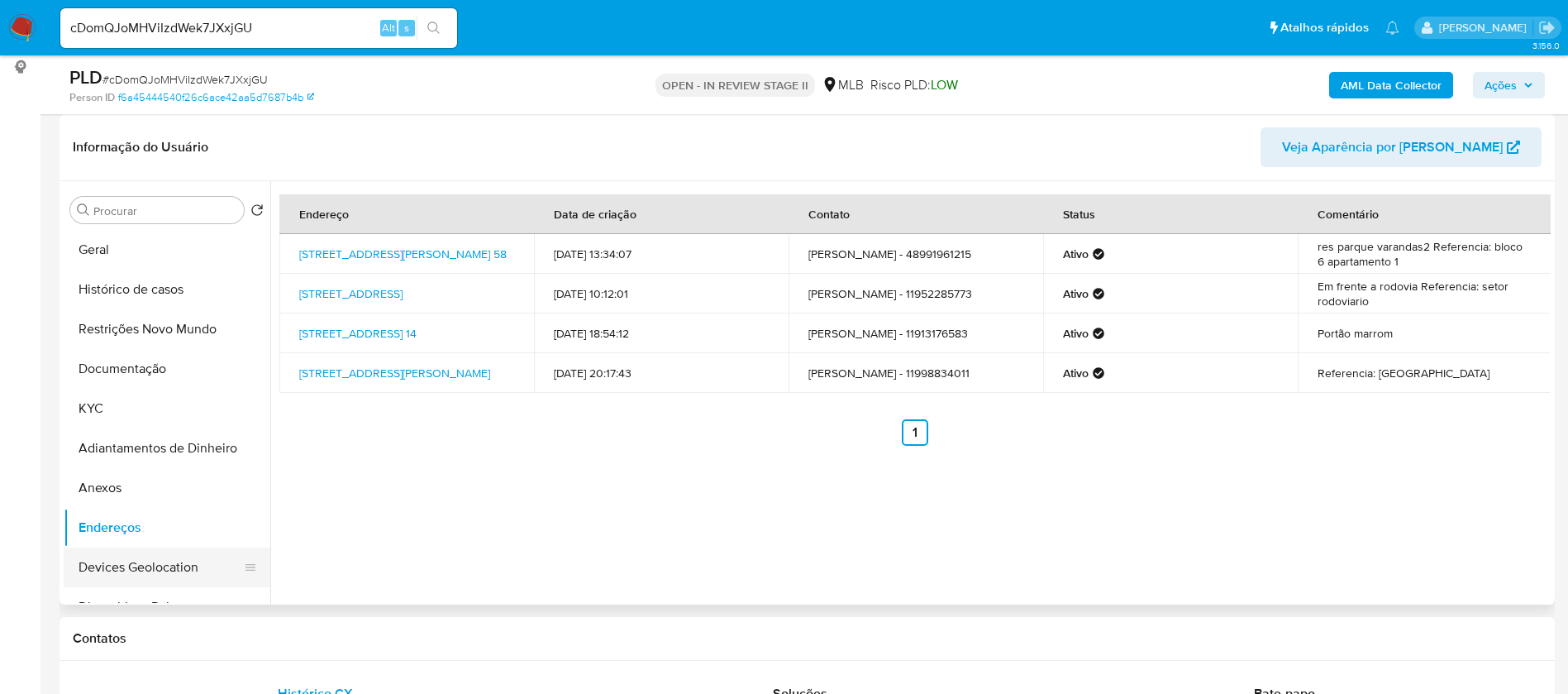
click at [177, 561] on button "Devices Geolocation" at bounding box center [160, 567] width 193 height 40
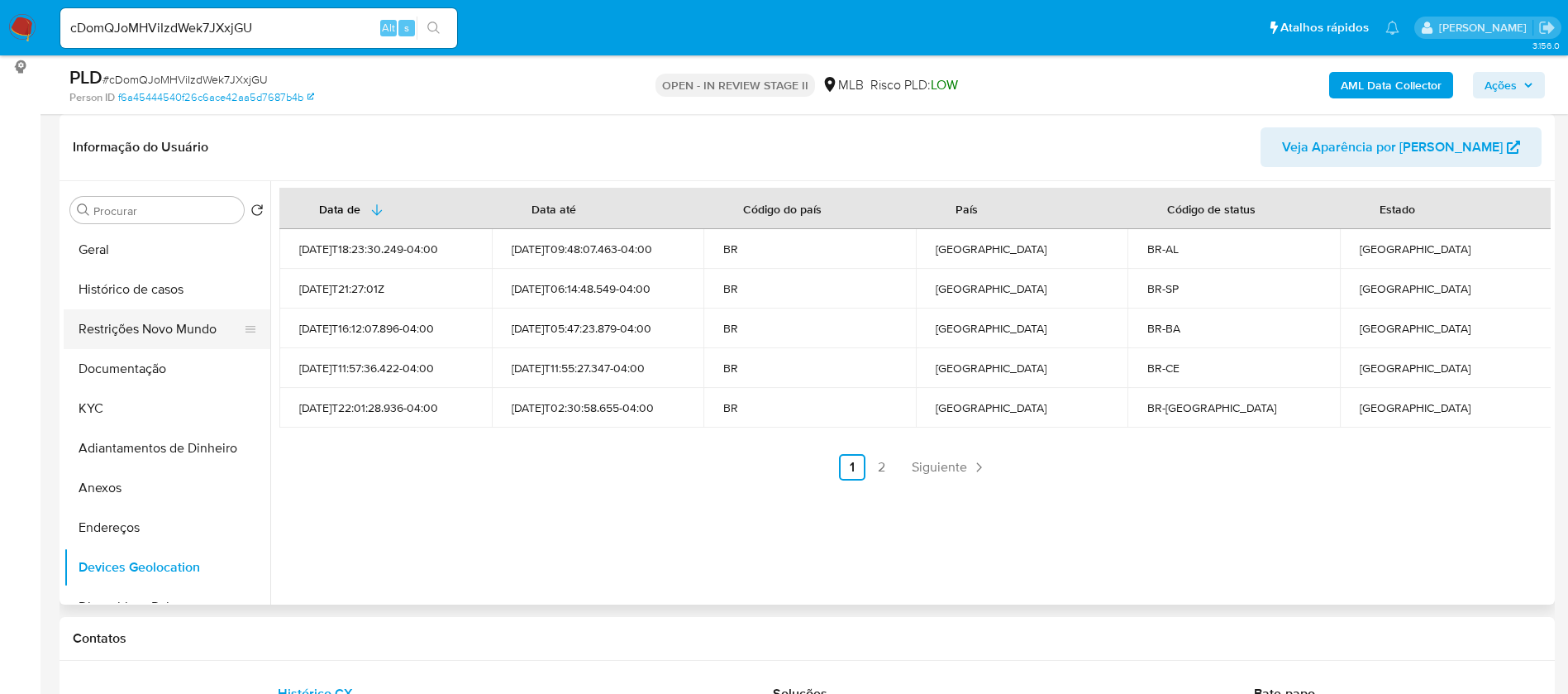
click at [150, 329] on button "Restrições Novo Mundo" at bounding box center [160, 329] width 193 height 40
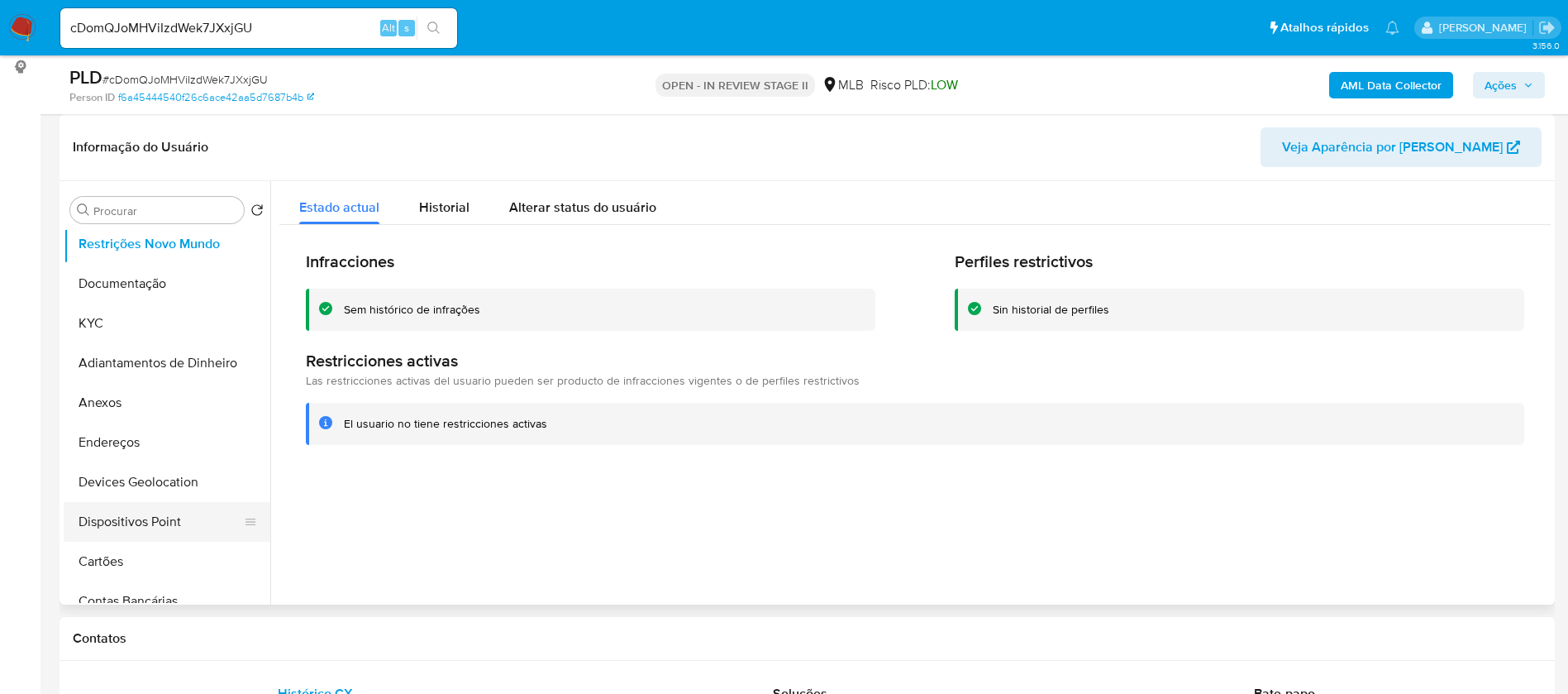
scroll to position [124, 0]
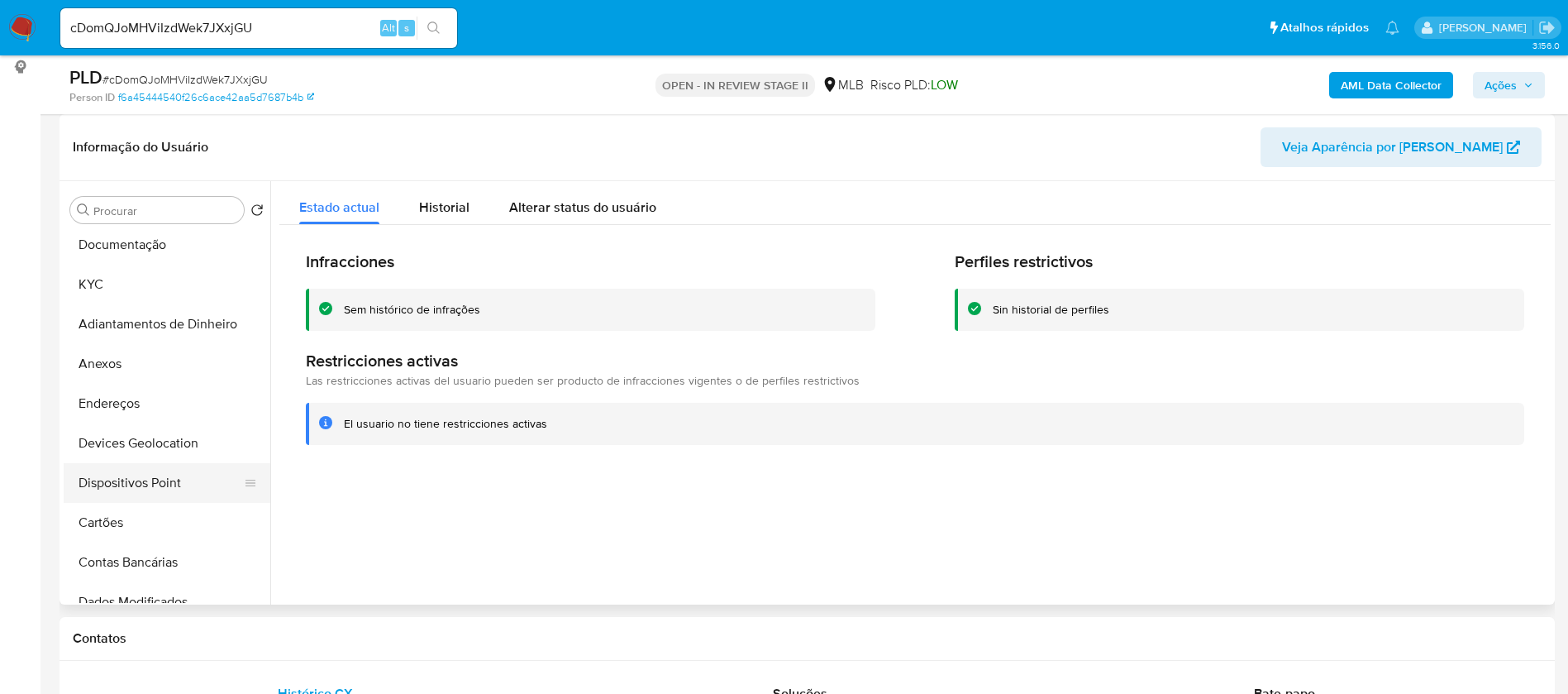
click at [166, 476] on button "Dispositivos Point" at bounding box center [160, 483] width 193 height 40
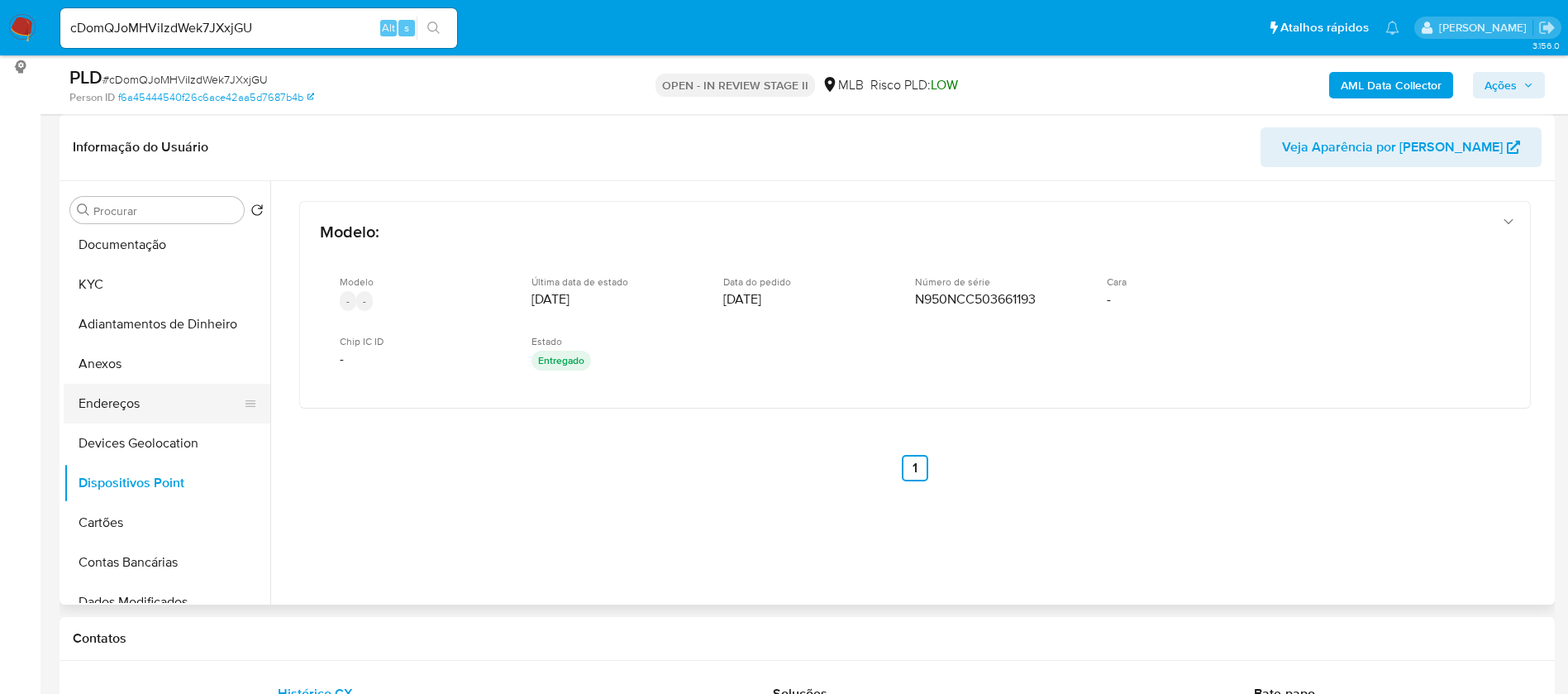
click at [121, 419] on button "Endereços" at bounding box center [160, 404] width 193 height 40
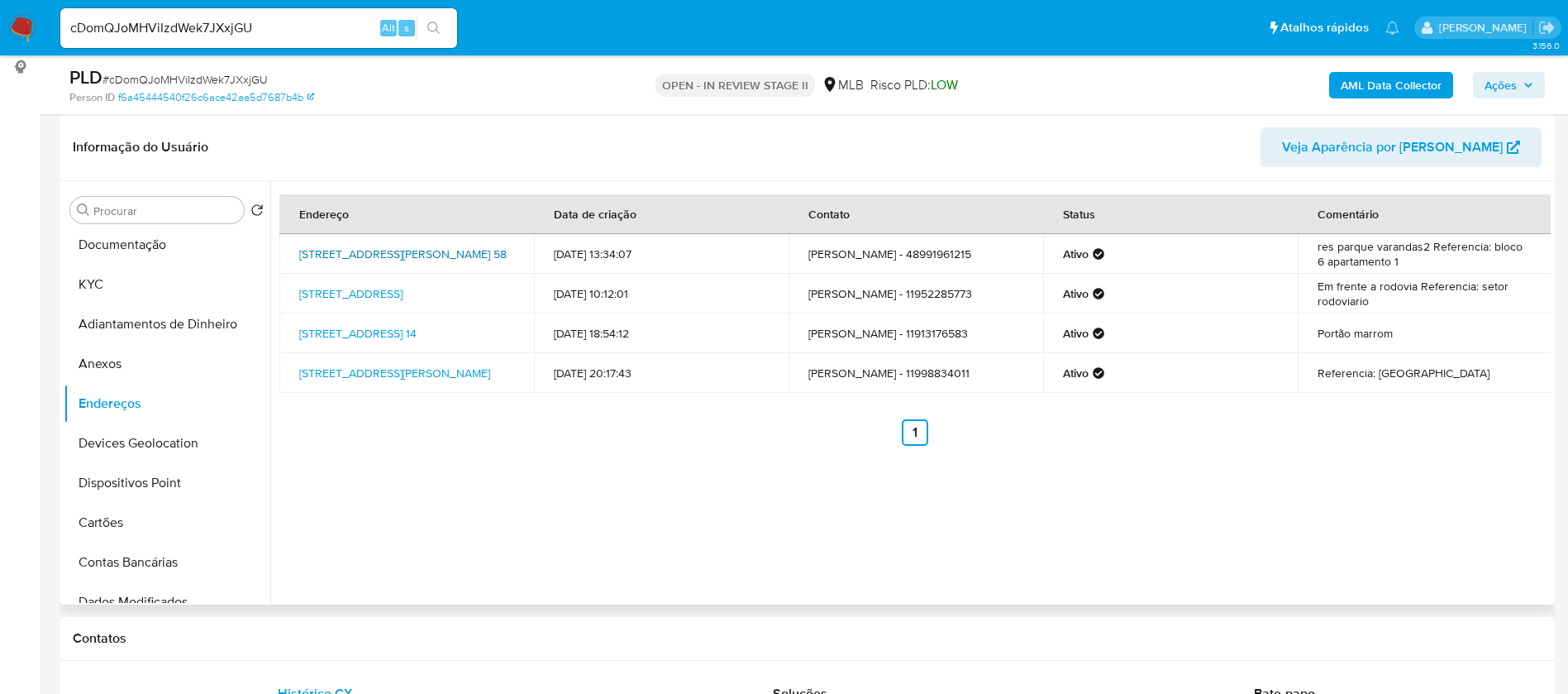
click at [426, 250] on link "Avenida Professor Corintho Da Paz 58, Maceió, Alagoas, 57075440, Brasil 58" at bounding box center [403, 254] width 207 height 17
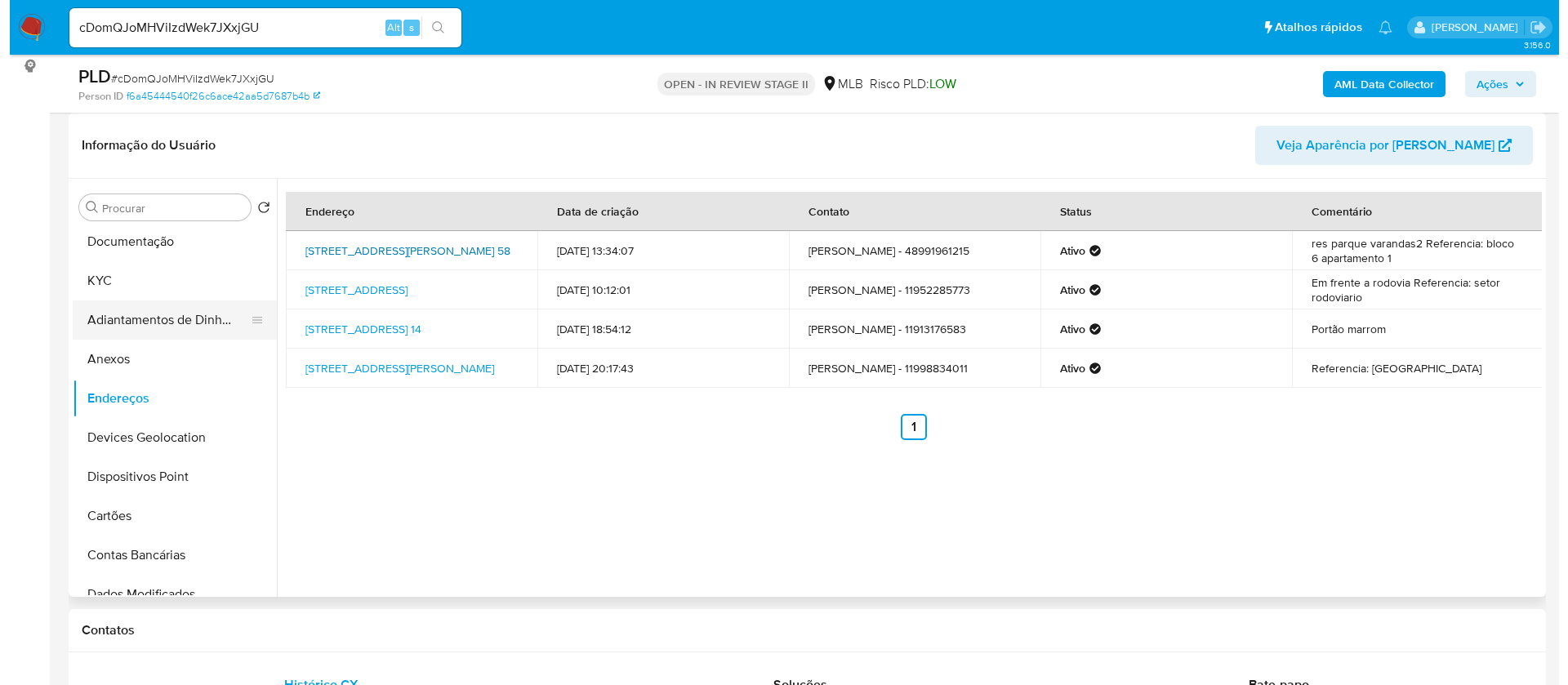
scroll to position [0, 0]
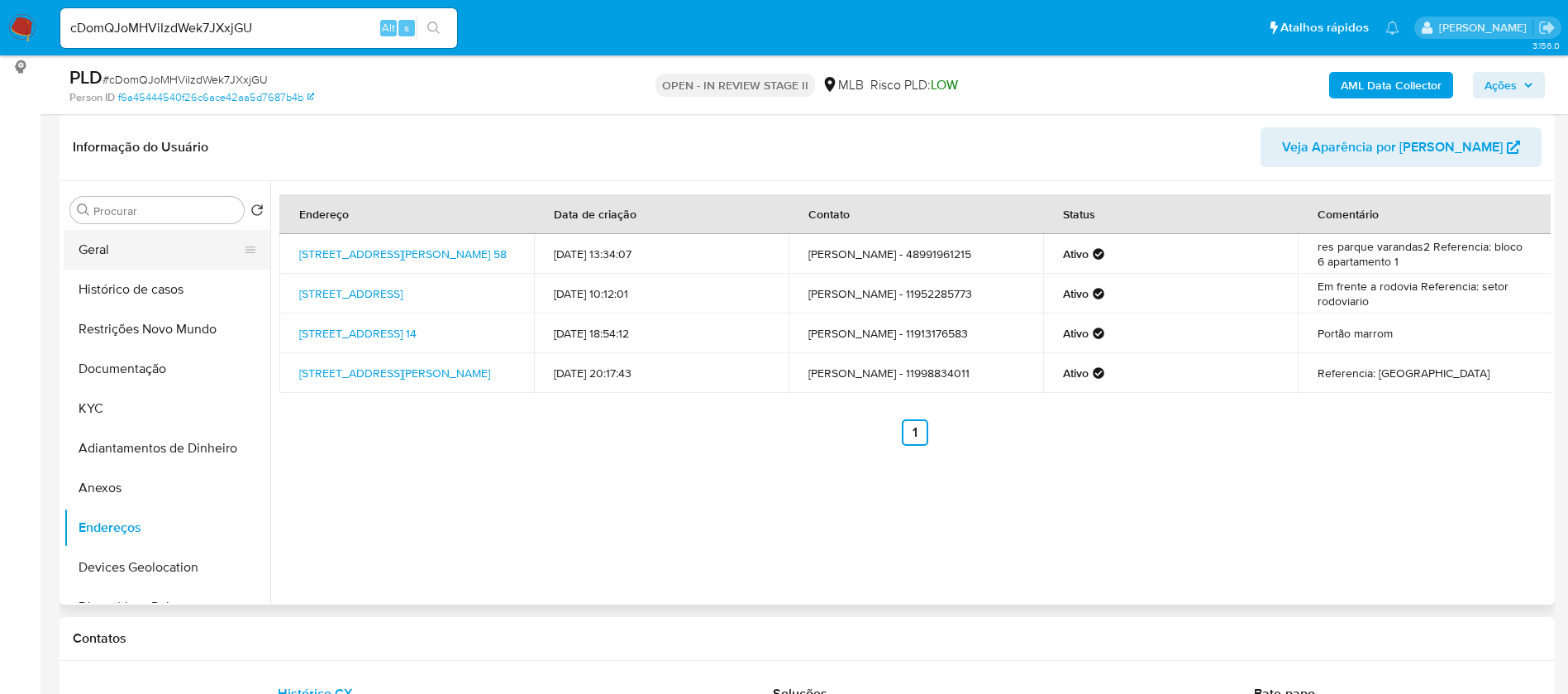
click at [139, 243] on button "Geral" at bounding box center [160, 250] width 193 height 40
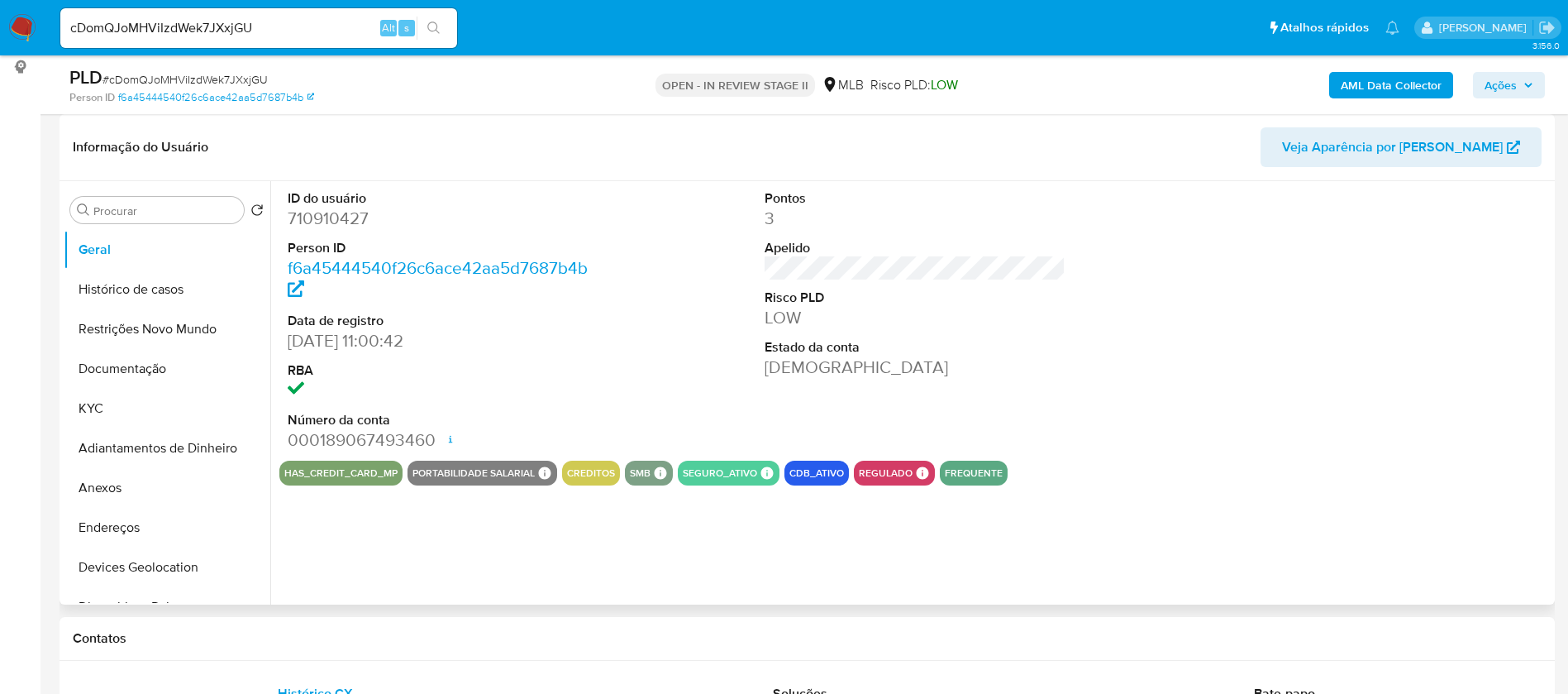
click at [355, 215] on dd "710910427" at bounding box center [438, 218] width 302 height 23
copy dd "710910427"
click at [108, 482] on button "Anexos" at bounding box center [160, 488] width 193 height 40
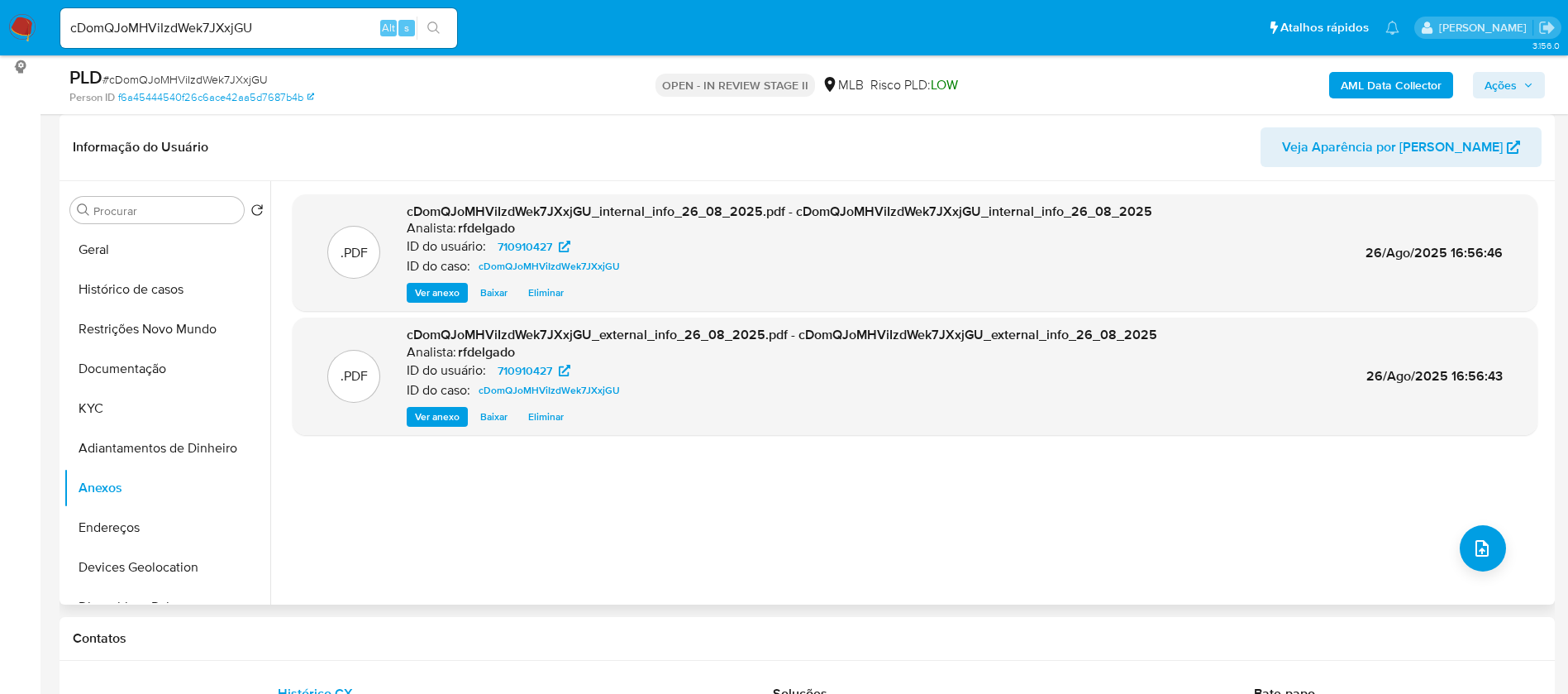
click at [1465, 522] on div ".PDF cDomQJoMHViIzdWek7JXxjGU_internal_info_26_08_2025.pdf - cDomQJoMHViIzdWek7…" at bounding box center [915, 392] width 1245 height 397
click at [1476, 546] on icon "upload-file" at bounding box center [1483, 548] width 13 height 17
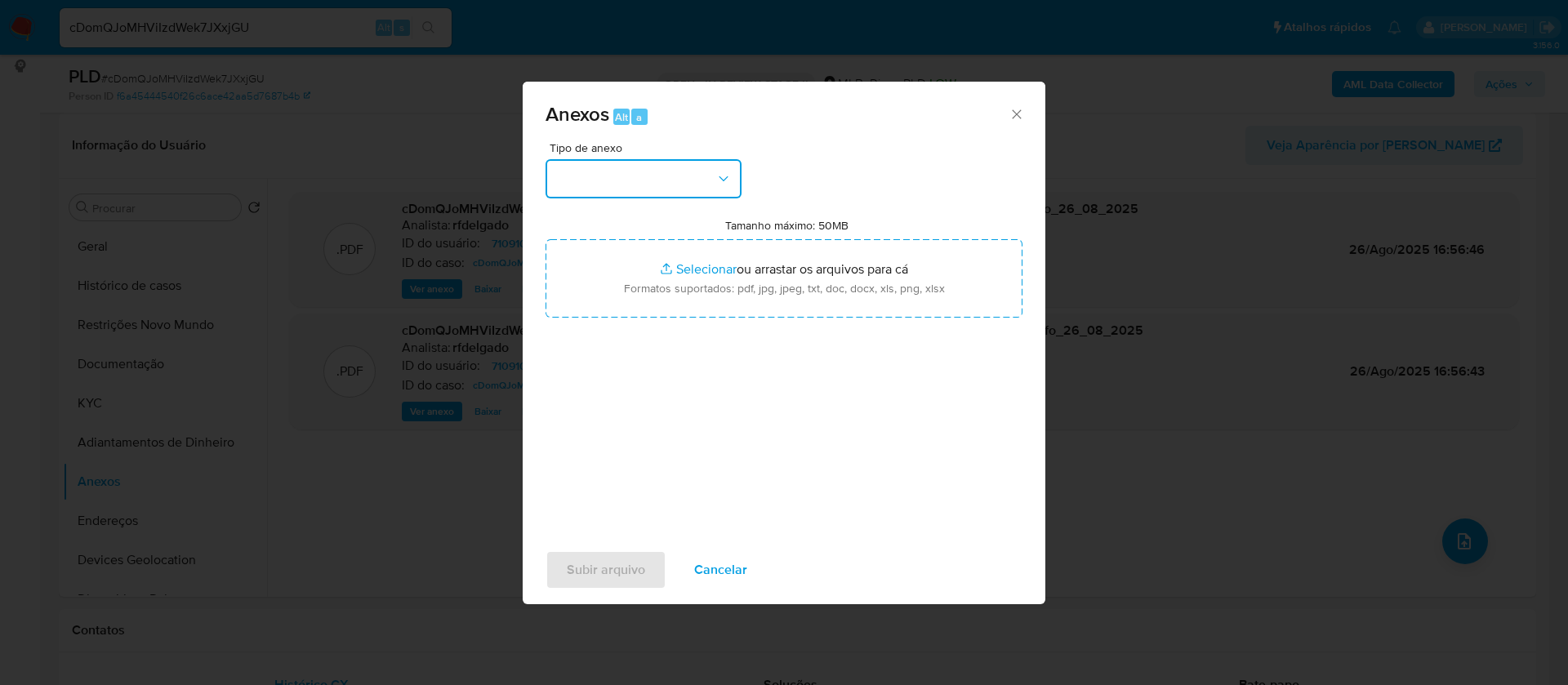
click at [686, 185] on button "button" at bounding box center [643, 179] width 196 height 39
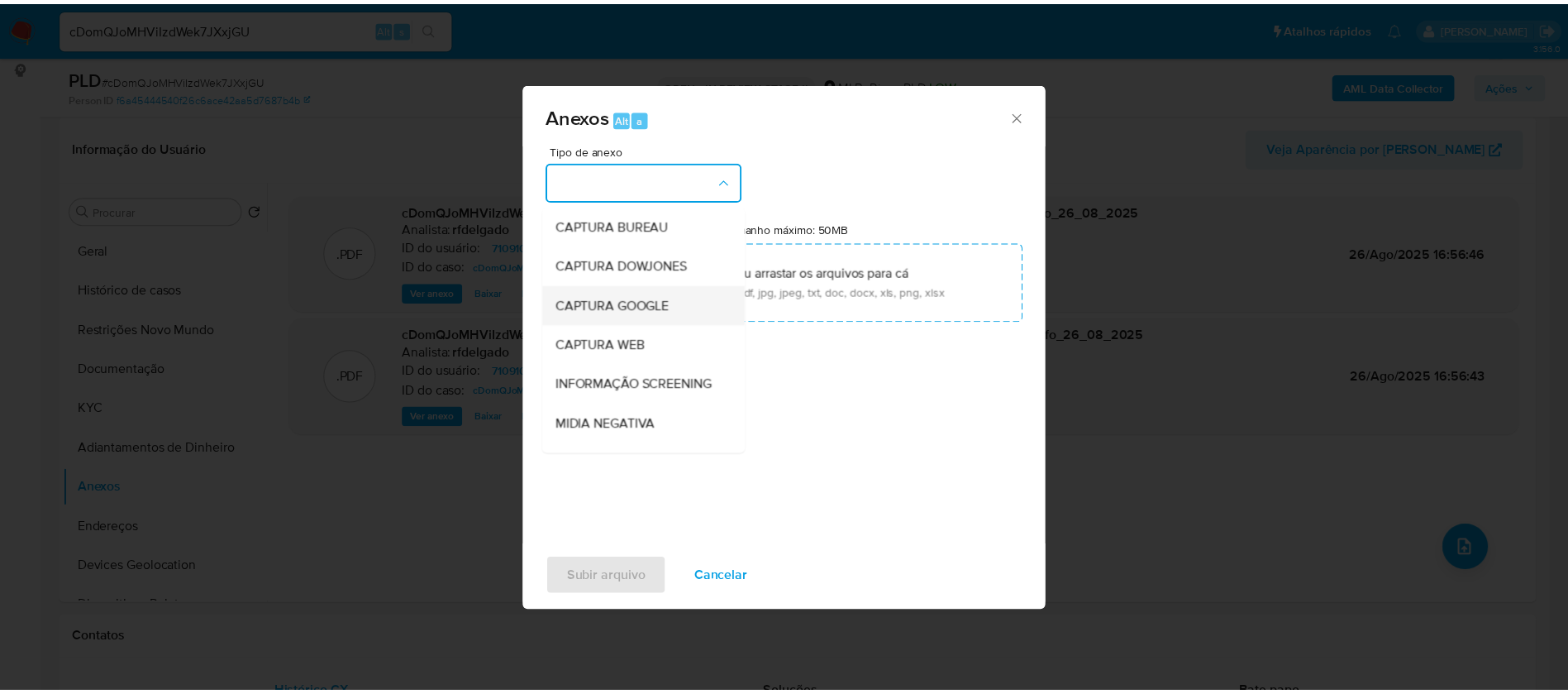
scroll to position [248, 0]
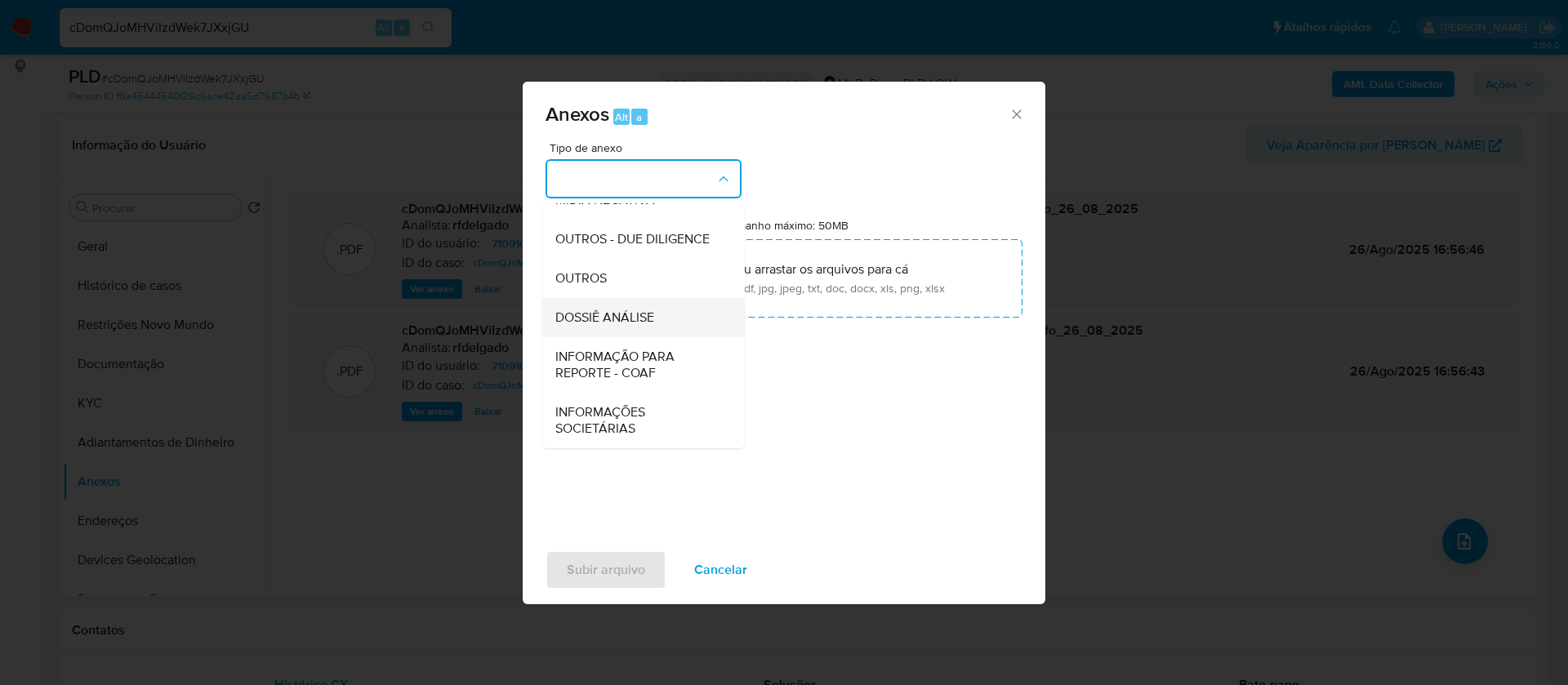
click at [654, 319] on span "DOSSIÊ ANÁLISE" at bounding box center [604, 318] width 99 height 16
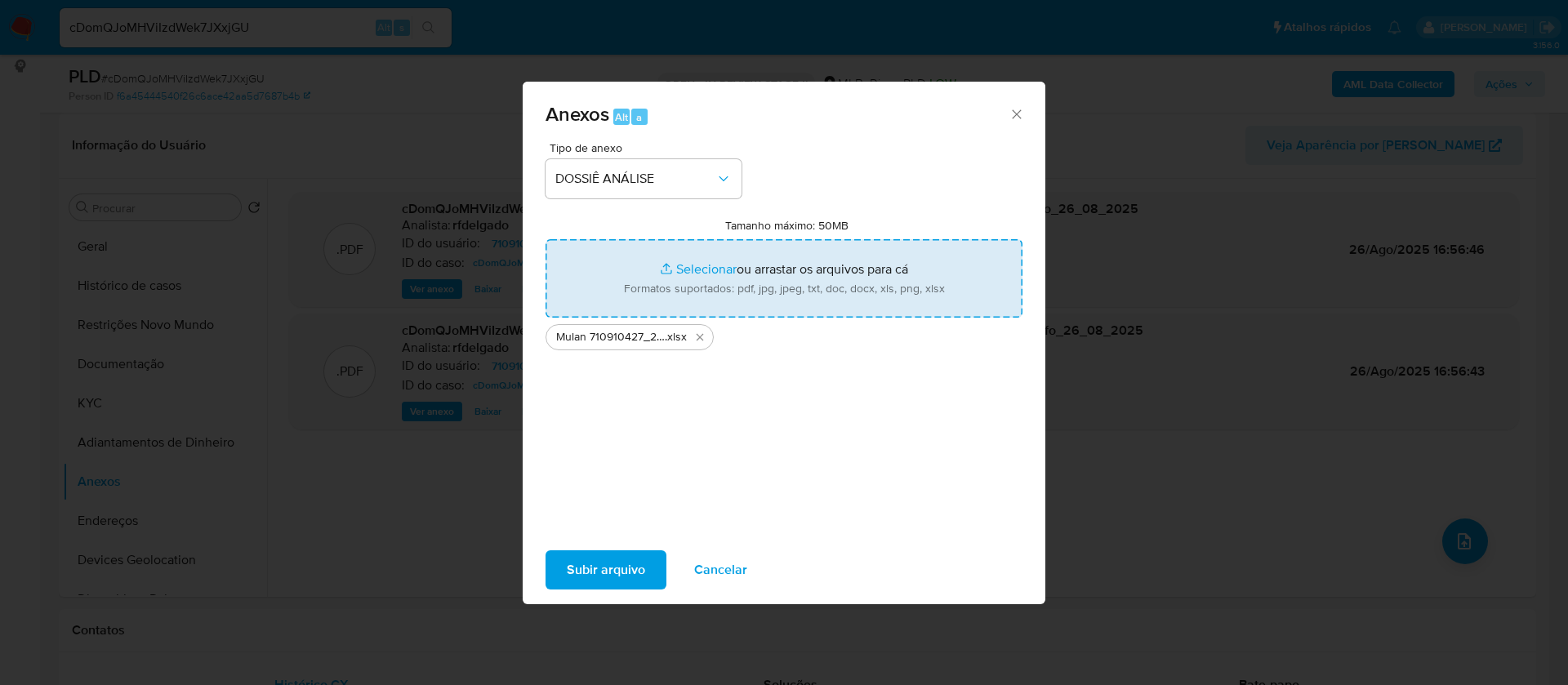
type input "C:\fakepath\SAR - - CPF 43437918826 - GUILHERME DA SILVA LINS ROCHA.pdf"
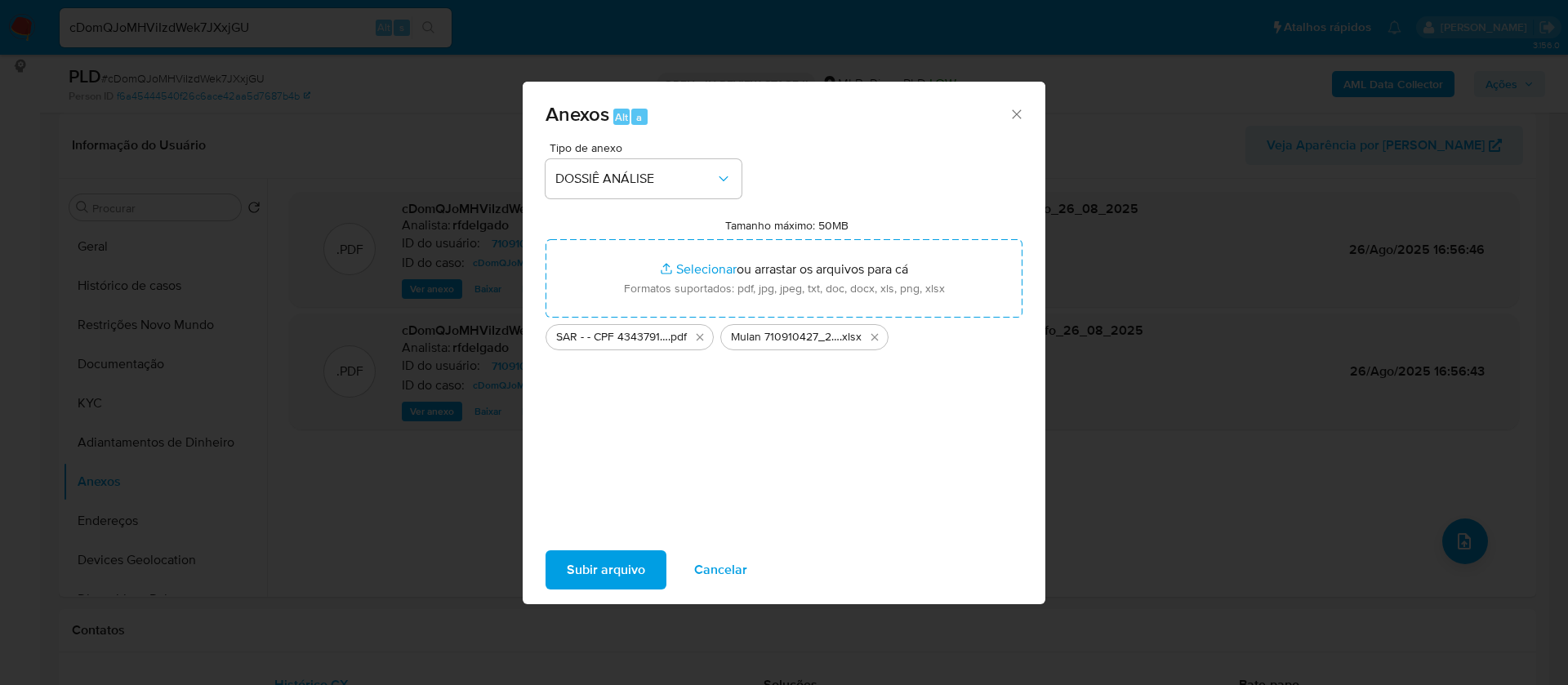
click at [590, 568] on span "Subir arquivo" at bounding box center [606, 570] width 79 height 36
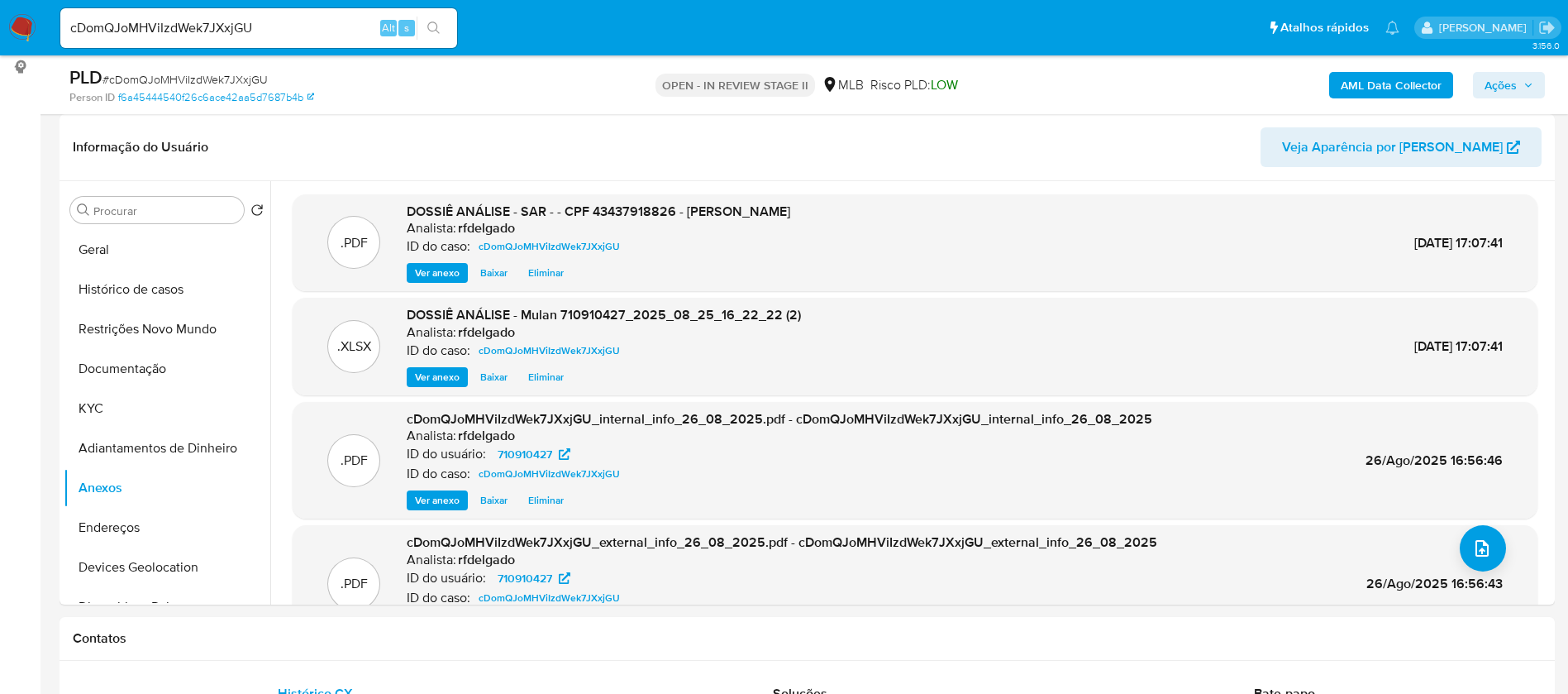
click at [1511, 89] on span "Ações" at bounding box center [1501, 85] width 32 height 27
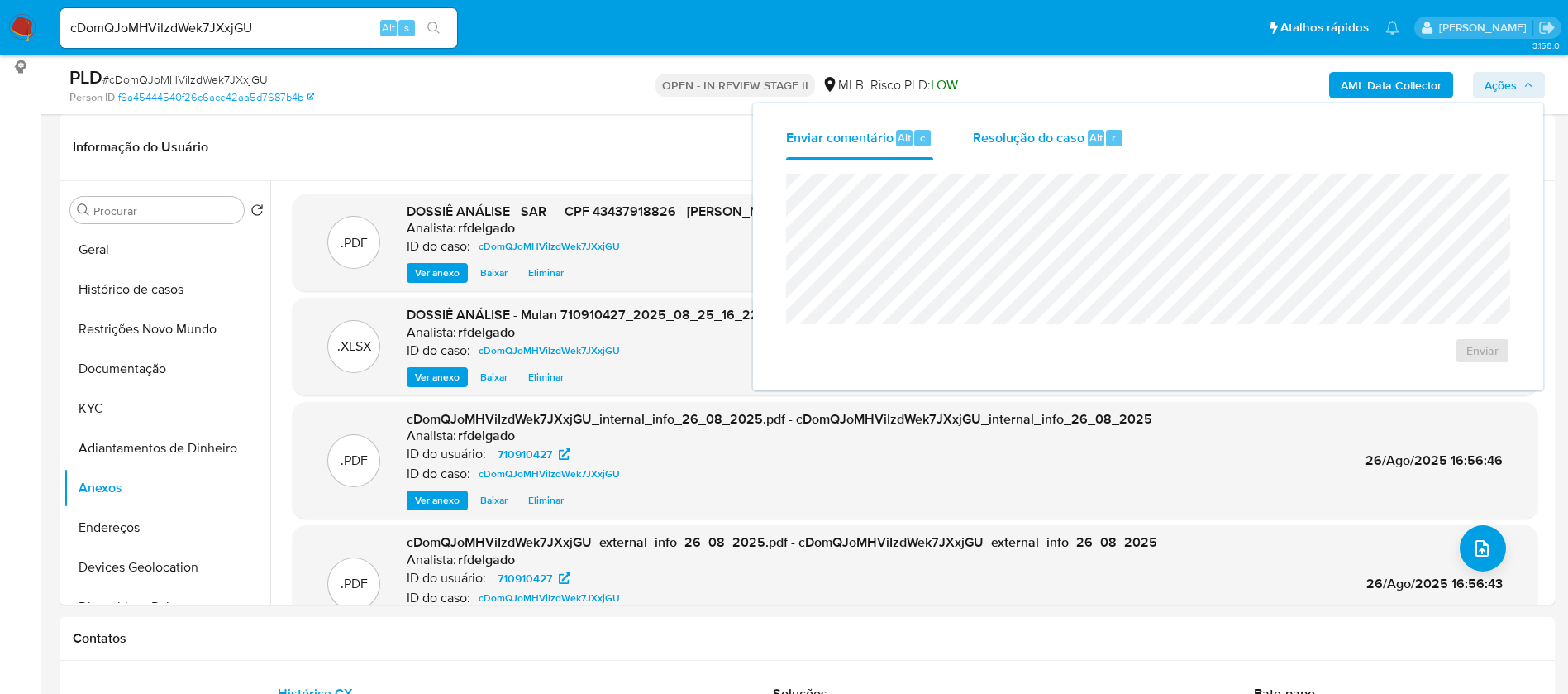
click at [1038, 128] on span "Resolução do caso" at bounding box center [1028, 137] width 112 height 19
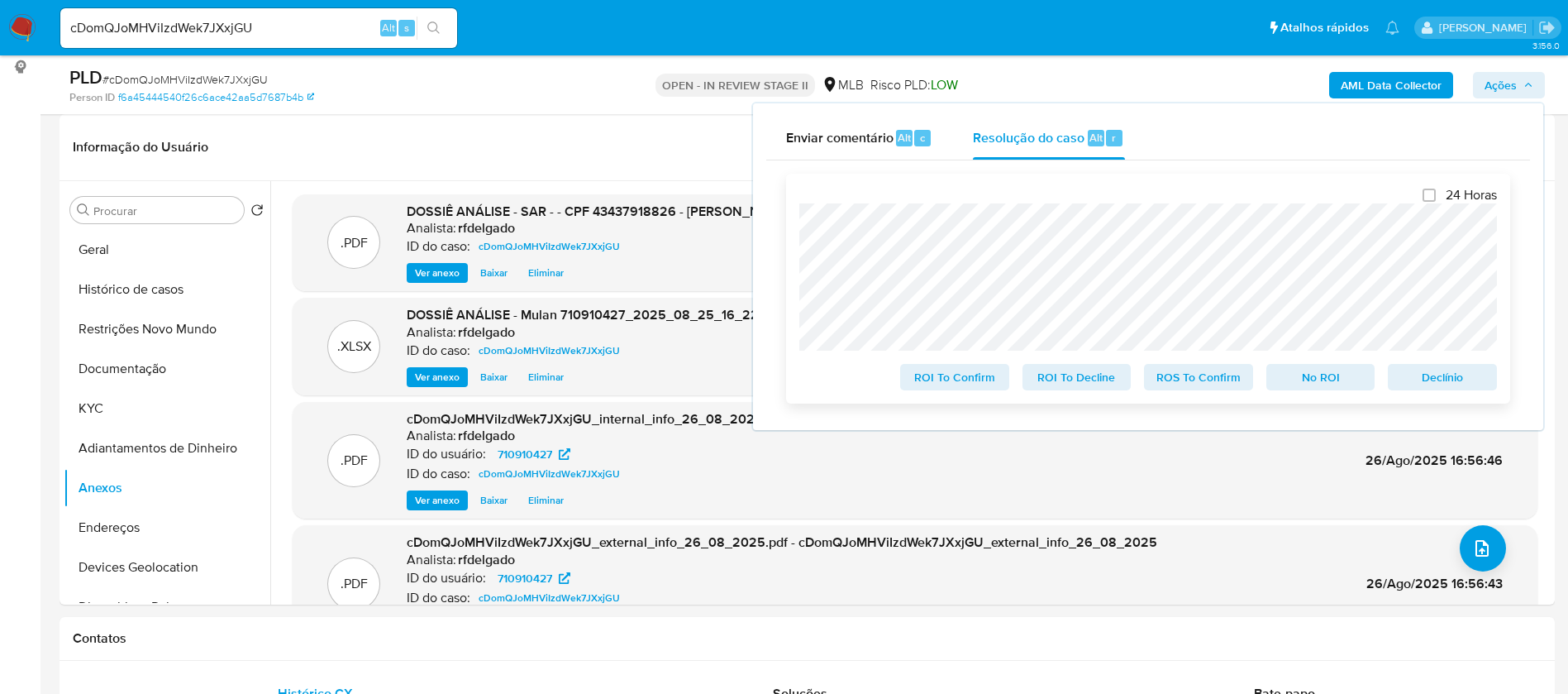
click at [1446, 379] on span "Declínio" at bounding box center [1443, 377] width 86 height 23
